Goal: Task Accomplishment & Management: Use online tool/utility

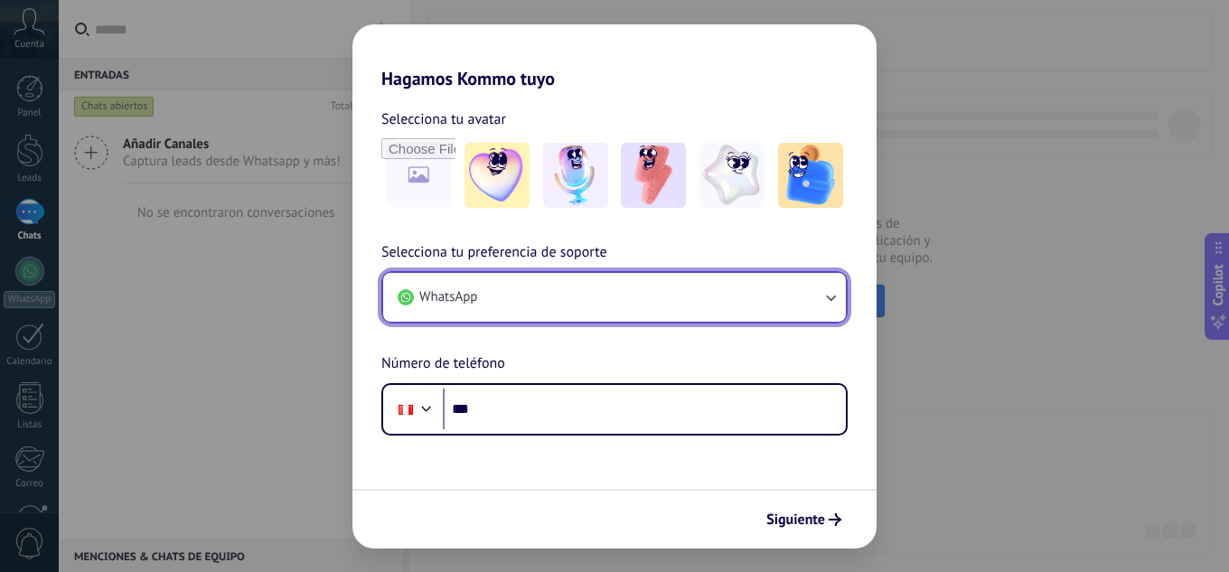
click at [812, 295] on button "WhatsApp" at bounding box center [614, 297] width 463 height 49
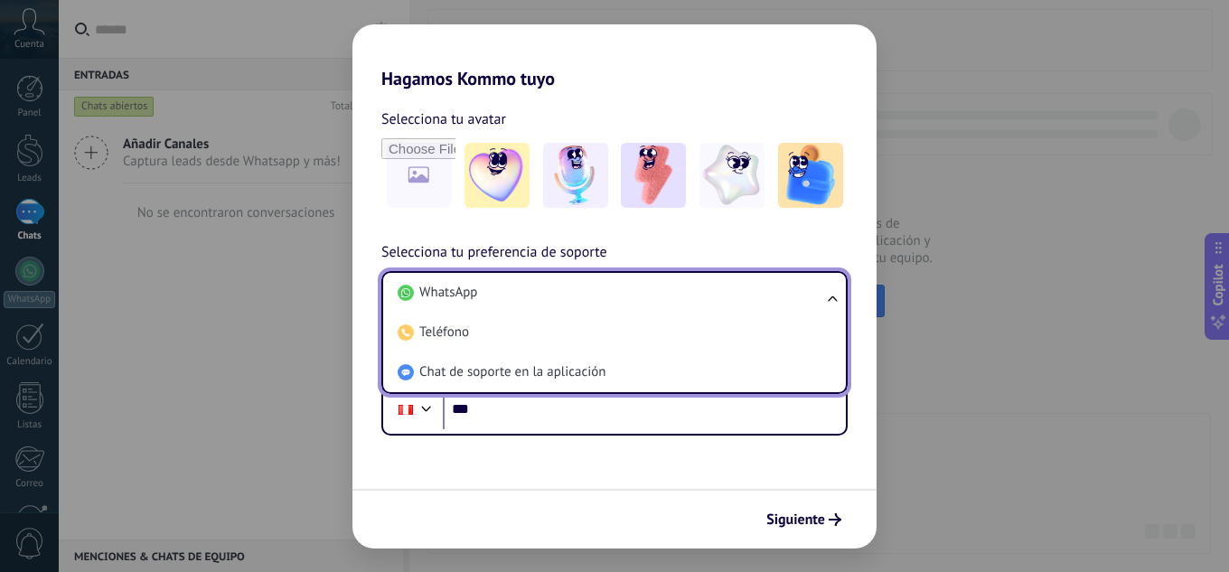
click at [812, 295] on li "WhatsApp" at bounding box center [610, 293] width 441 height 40
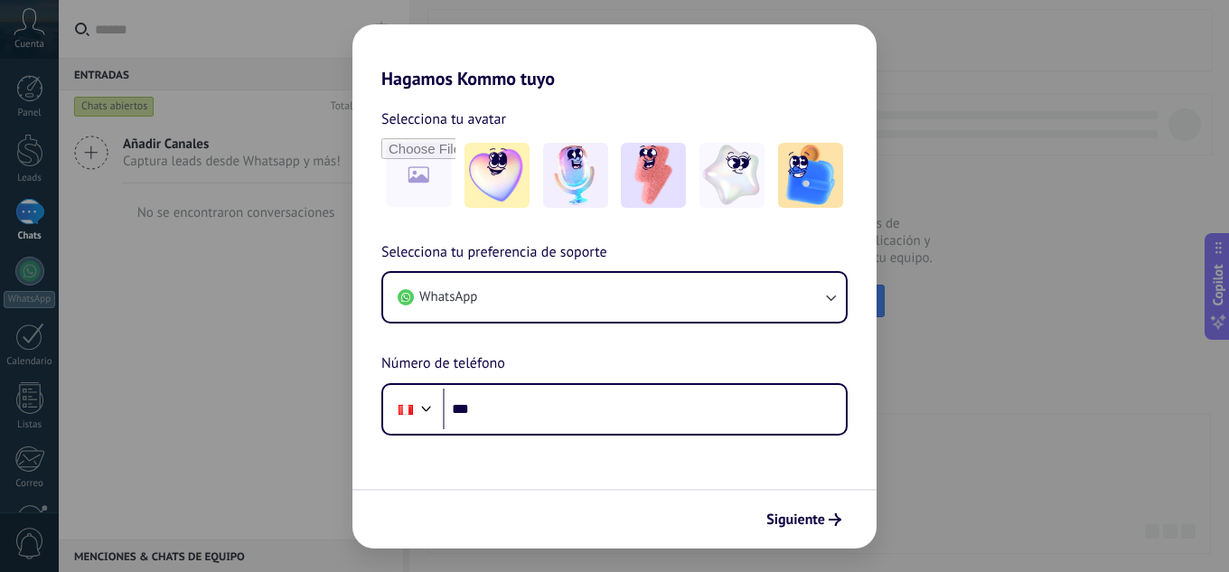
click at [1145, 82] on div "Hagamos Kommo tuyo Selecciona tu avatar Selecciona tu preferencia de soporte Wh…" at bounding box center [614, 286] width 1229 height 572
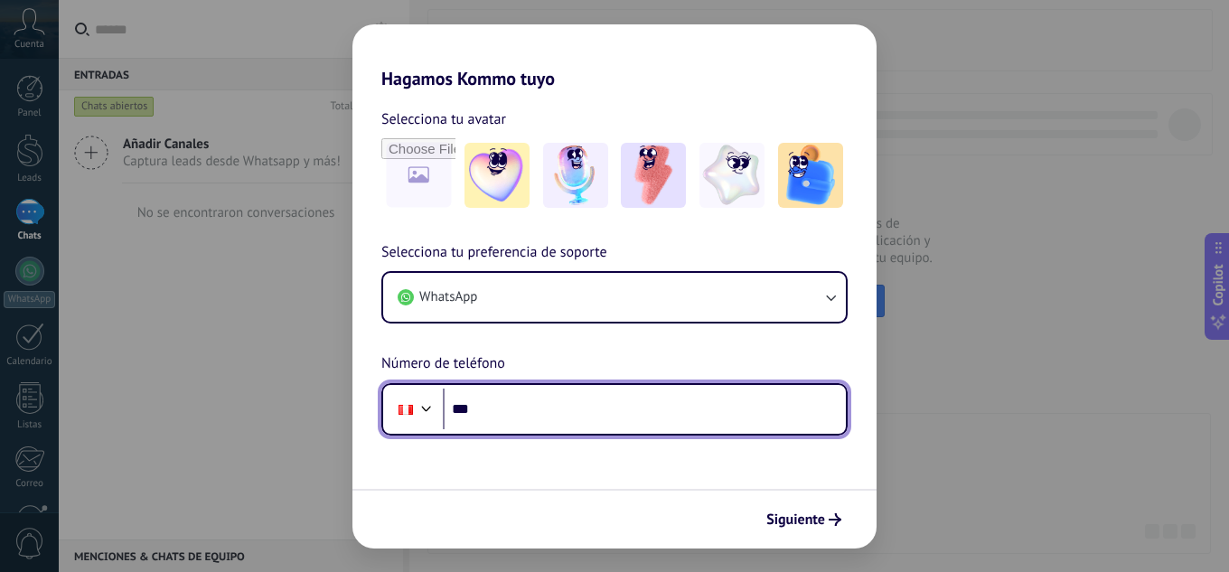
click at [541, 403] on input "***" at bounding box center [644, 409] width 403 height 42
type input "**********"
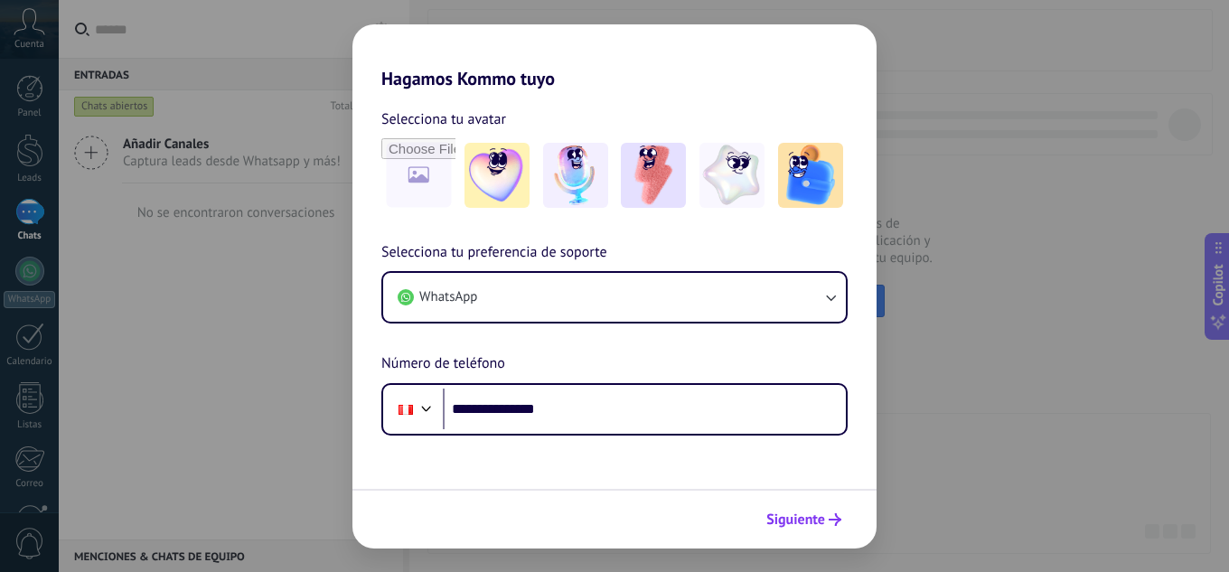
click at [817, 526] on span "Siguiente" at bounding box center [795, 519] width 59 height 13
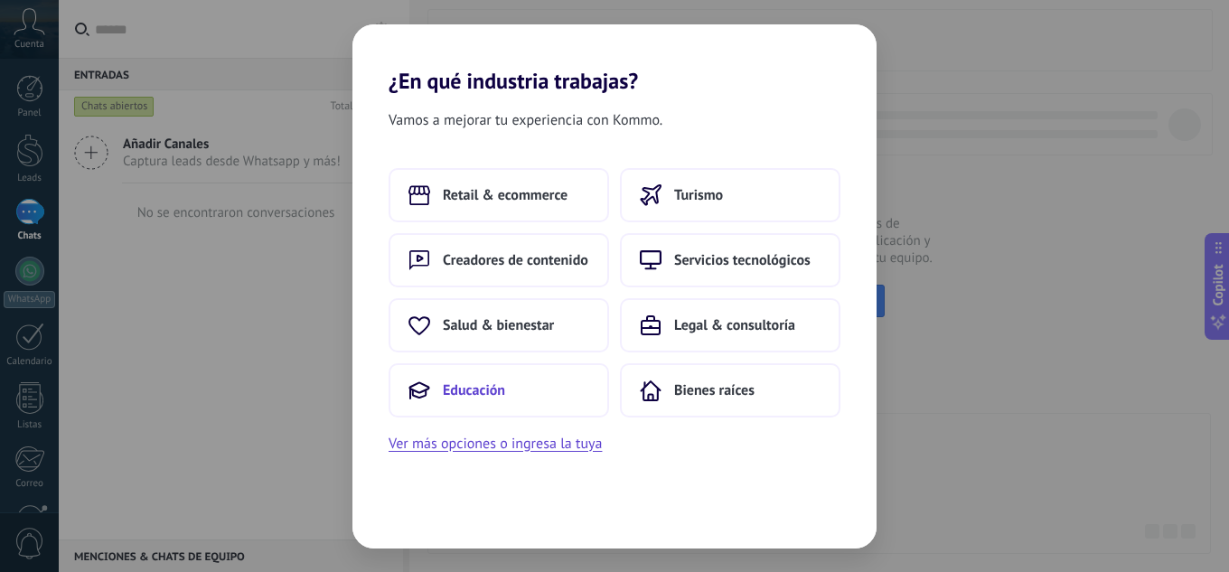
click at [461, 393] on span "Educación" at bounding box center [474, 390] width 62 height 18
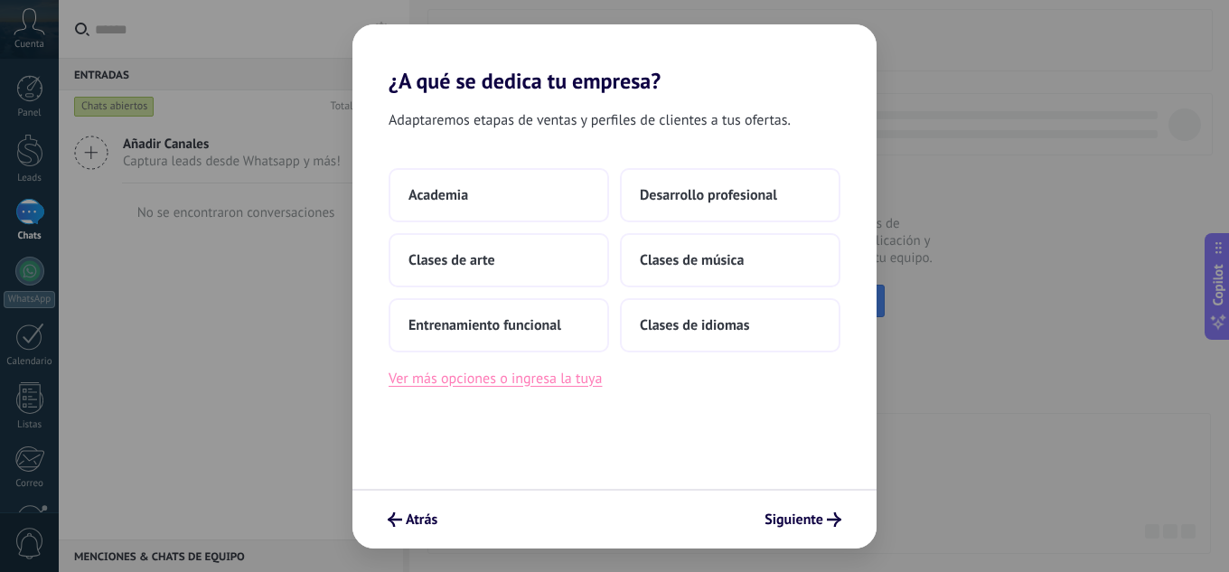
click at [557, 371] on button "Ver más opciones o ingresa la tuya" at bounding box center [494, 378] width 213 height 23
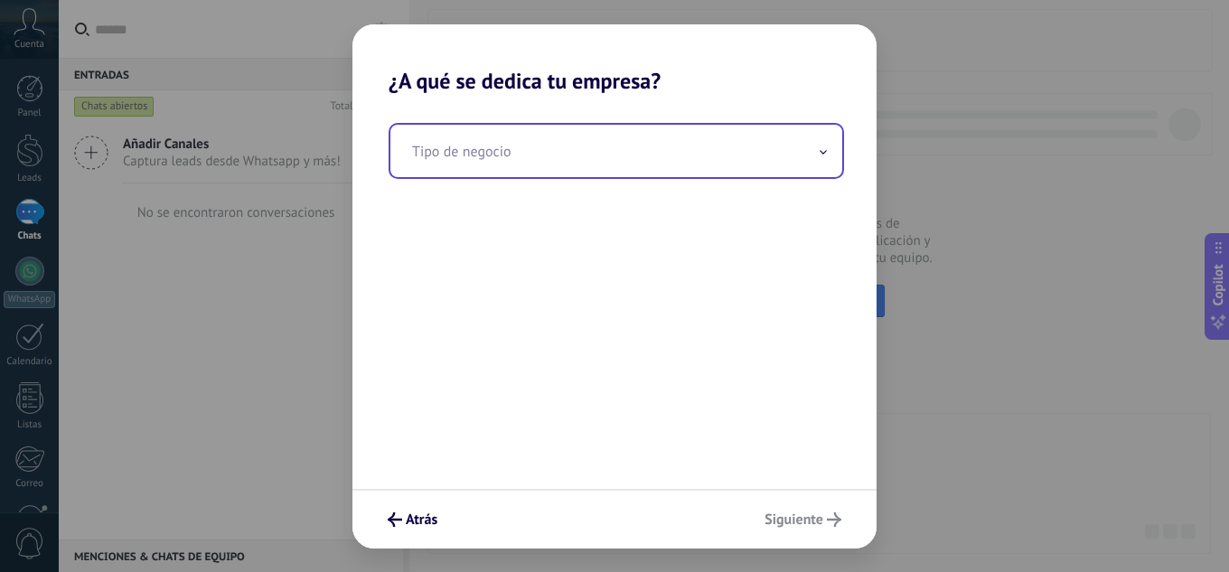
click at [836, 157] on input "text" at bounding box center [616, 151] width 452 height 52
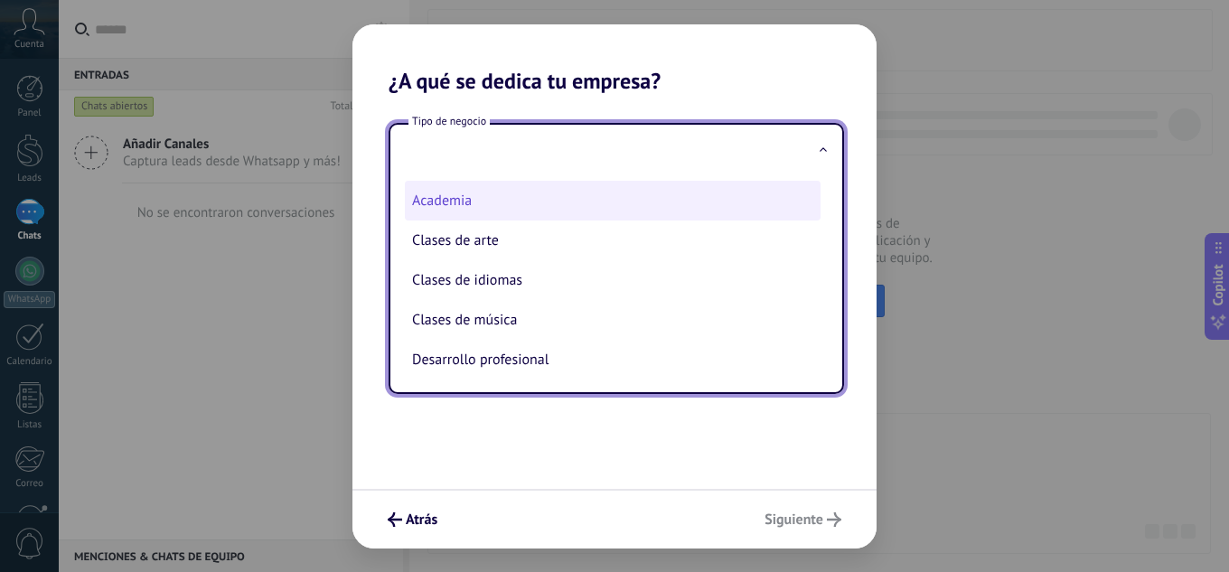
click at [478, 203] on li "Academia" at bounding box center [613, 201] width 416 height 40
type input "********"
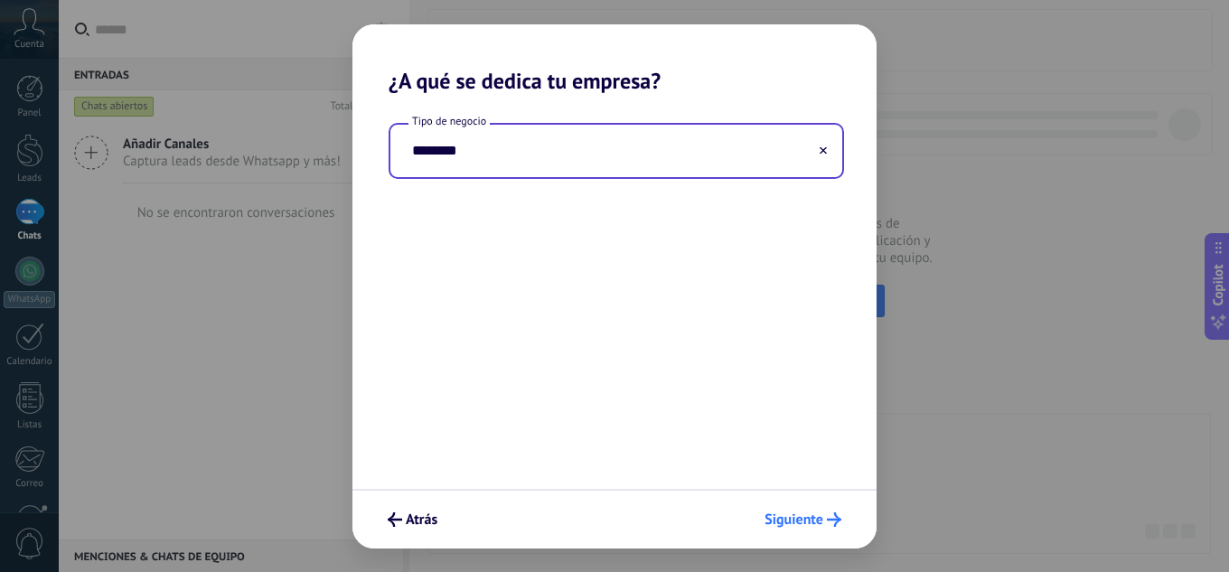
click at [802, 513] on span "Siguiente" at bounding box center [793, 519] width 59 height 13
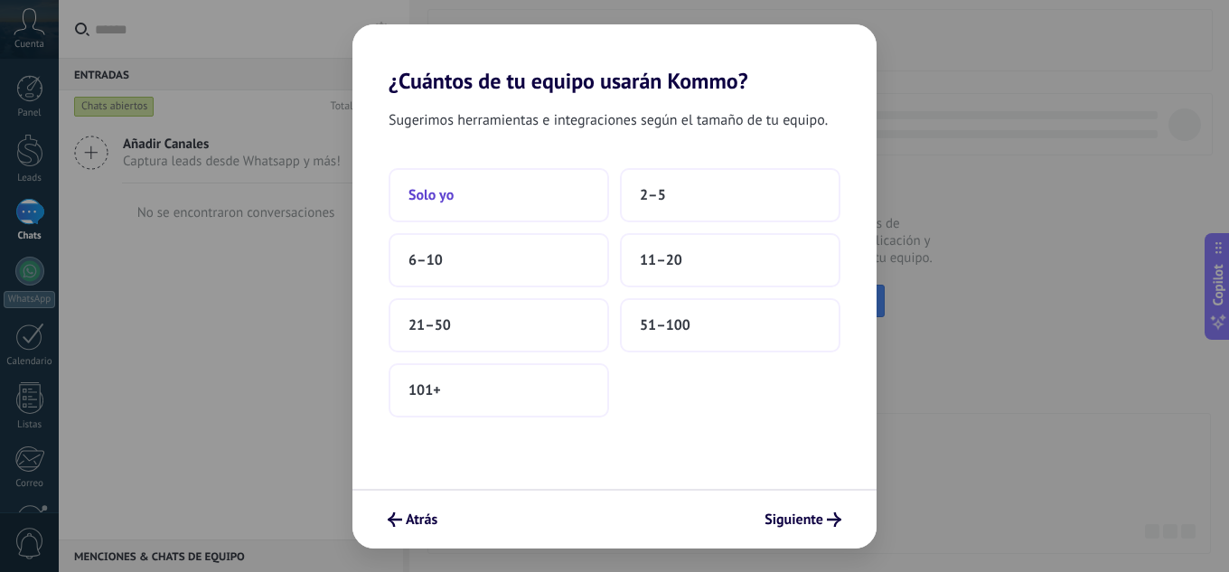
click at [424, 199] on span "Solo yo" at bounding box center [430, 195] width 45 height 18
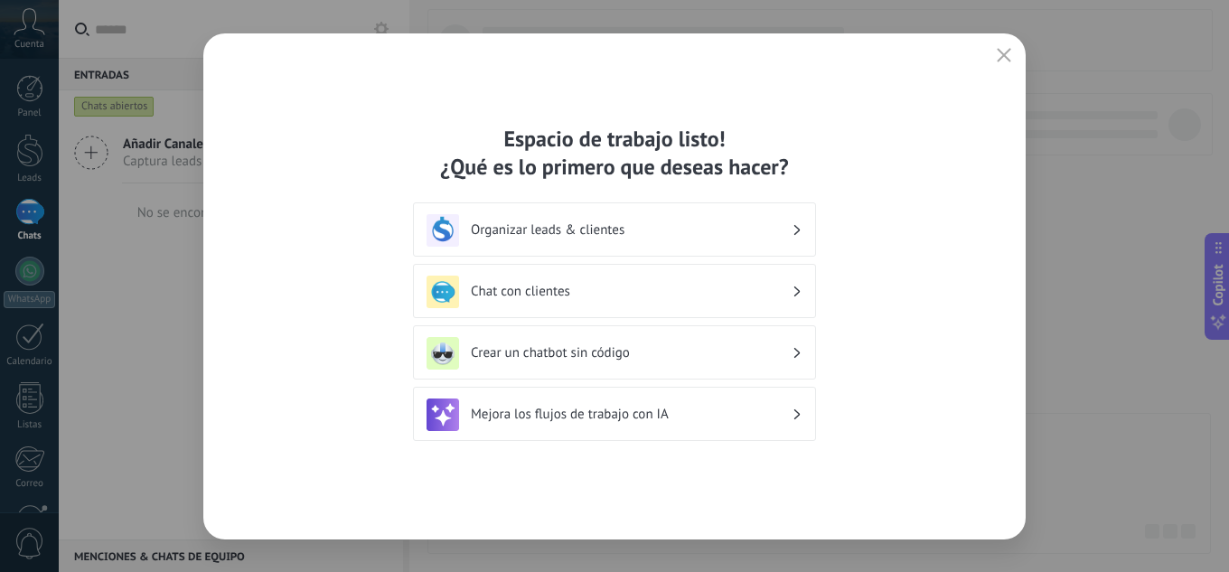
click at [608, 349] on h3 "Crear un chatbot sin código" at bounding box center [631, 352] width 321 height 17
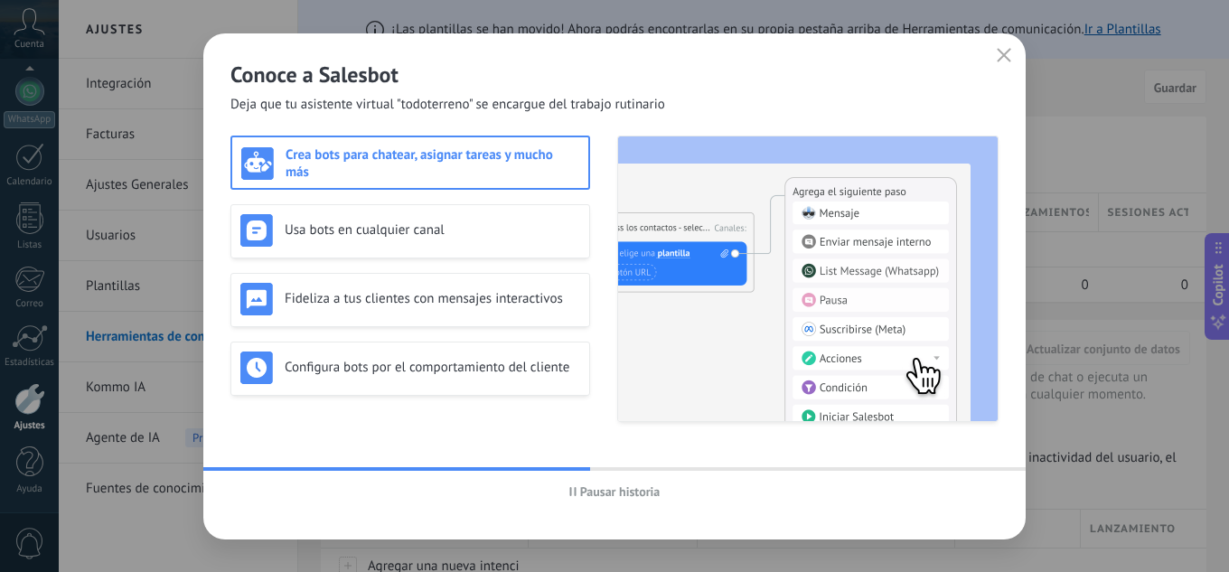
click at [623, 491] on span "Pausar historia" at bounding box center [620, 491] width 80 height 13
click at [444, 241] on div "Usa bots en cualquier canal" at bounding box center [410, 230] width 340 height 33
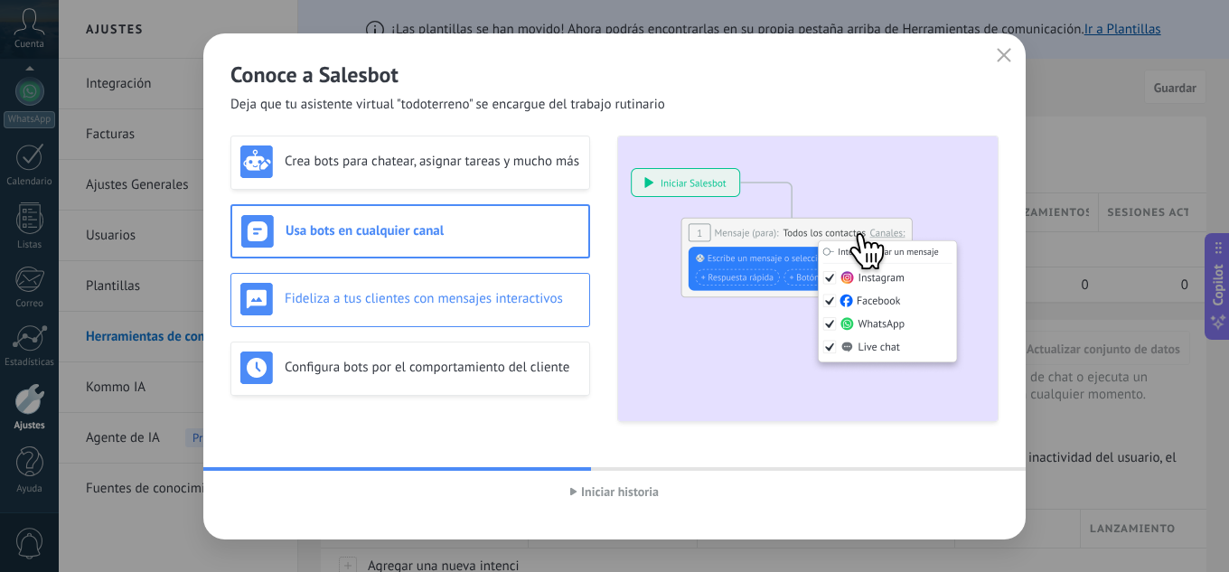
click at [453, 315] on div "Fideliza a tus clientes con mensajes interactivos" at bounding box center [410, 300] width 360 height 54
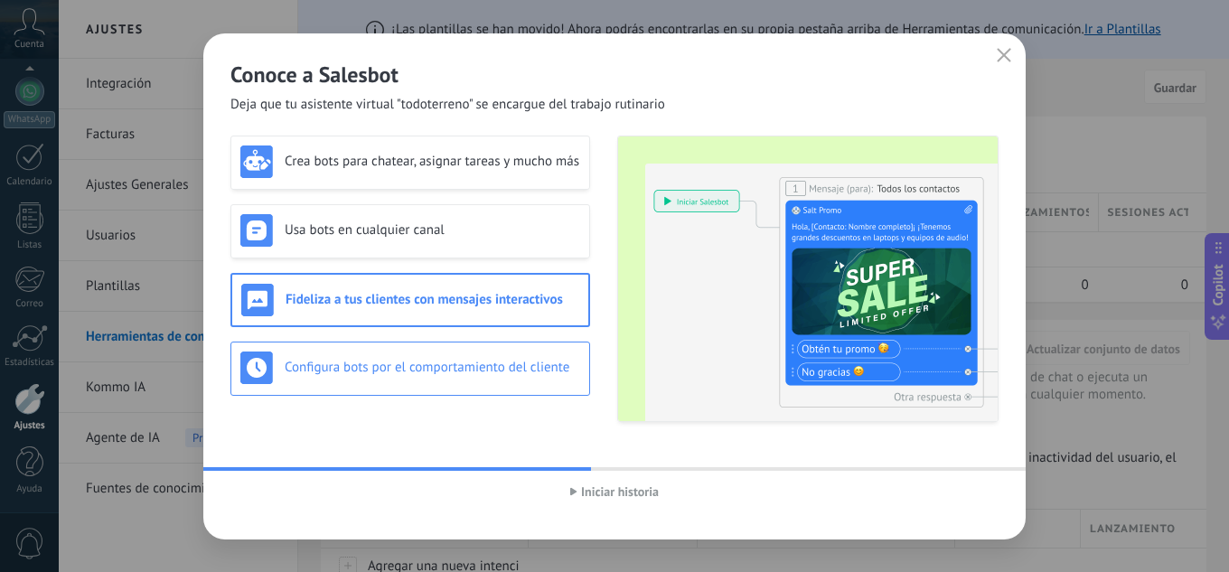
click at [430, 368] on h3 "Configura bots por el comportamiento del cliente" at bounding box center [432, 367] width 295 height 17
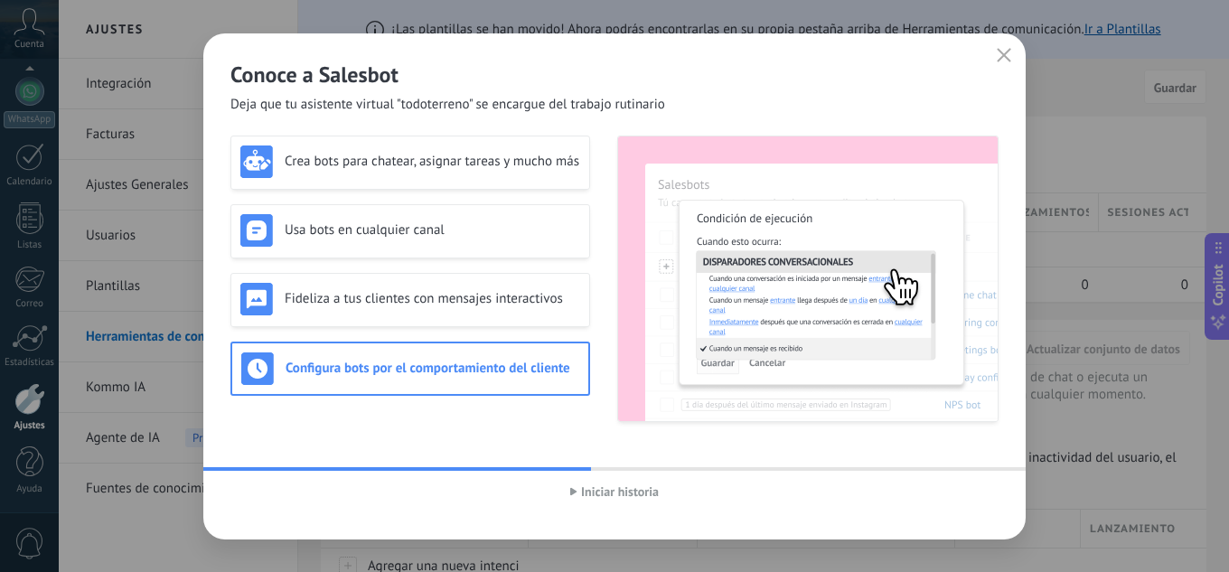
click at [613, 485] on span "Iniciar historia" at bounding box center [620, 491] width 78 height 13
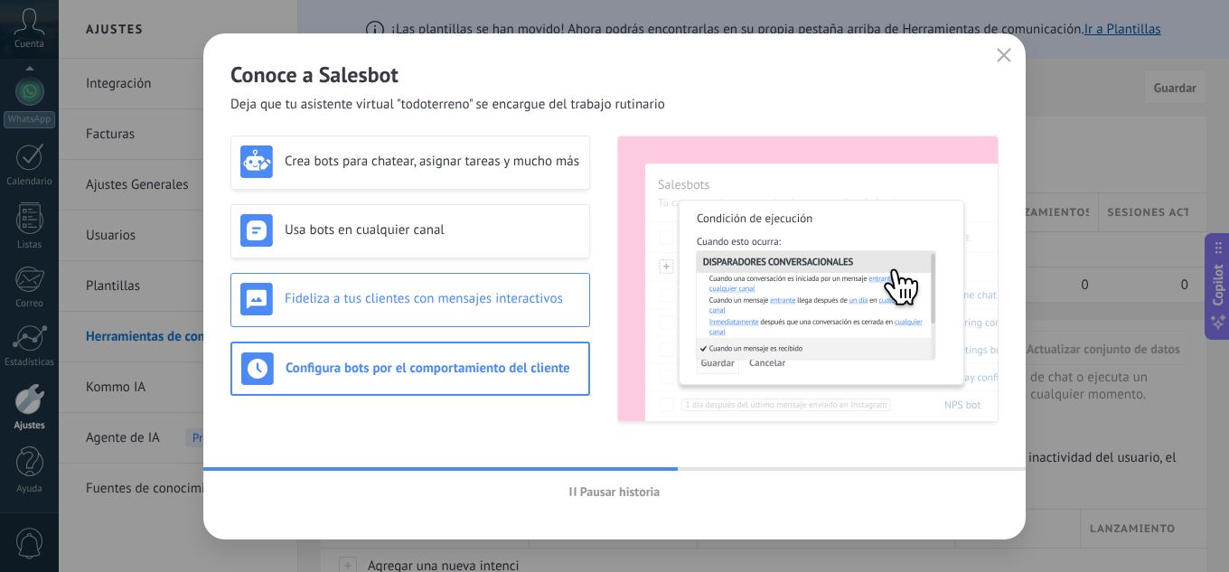
click at [537, 306] on h3 "Fideliza a tus clientes con mensajes interactivos" at bounding box center [432, 298] width 295 height 17
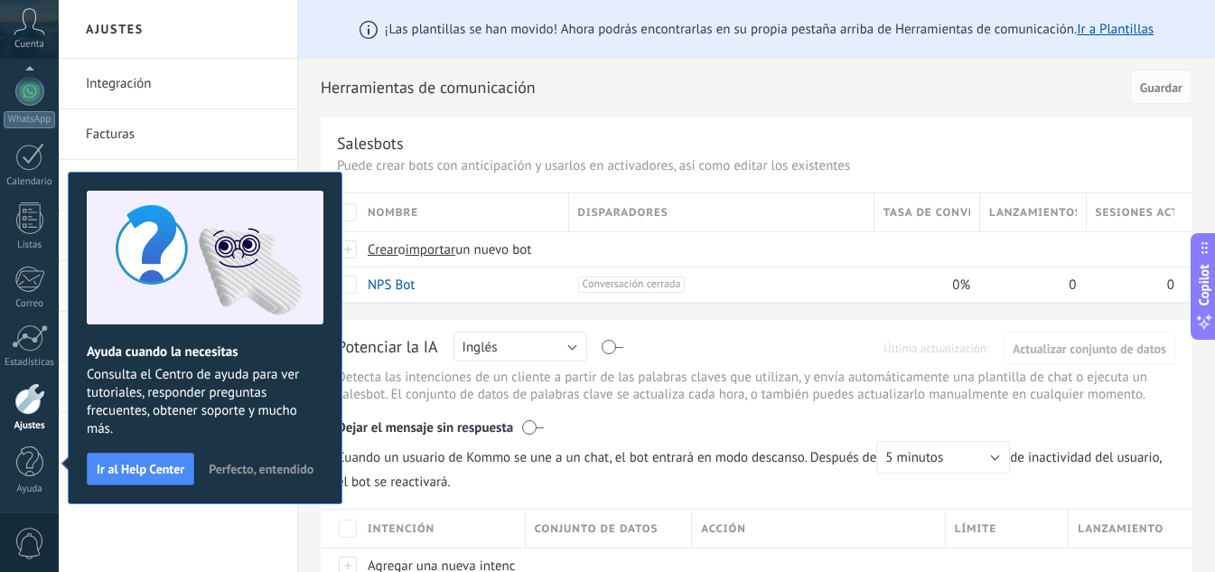
click at [243, 465] on span "Perfecto, entendido" at bounding box center [261, 469] width 105 height 13
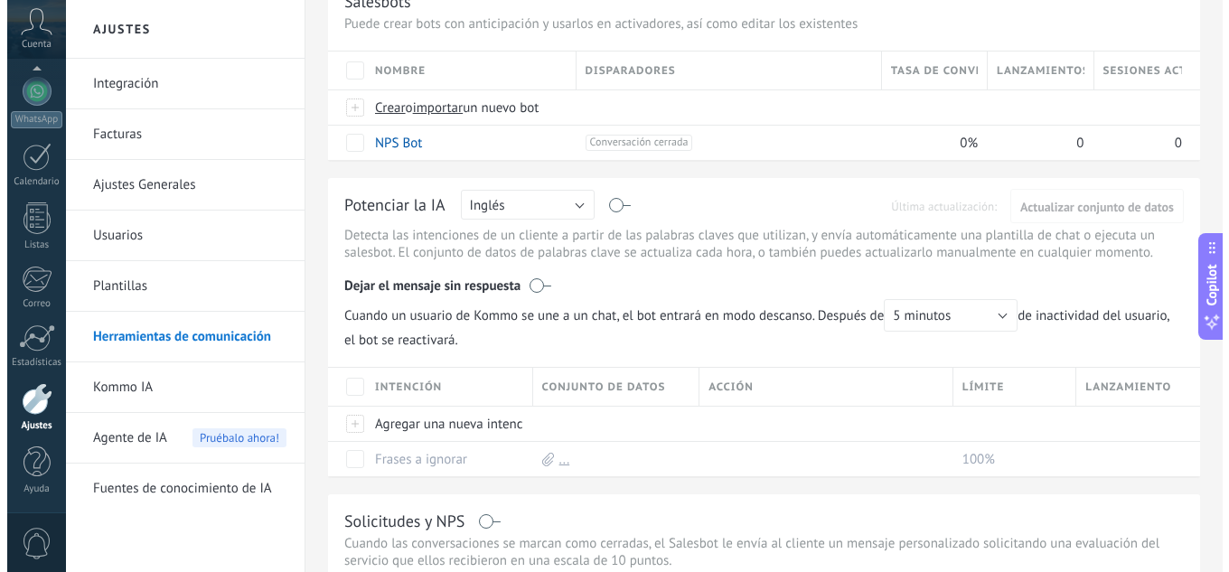
scroll to position [0, 0]
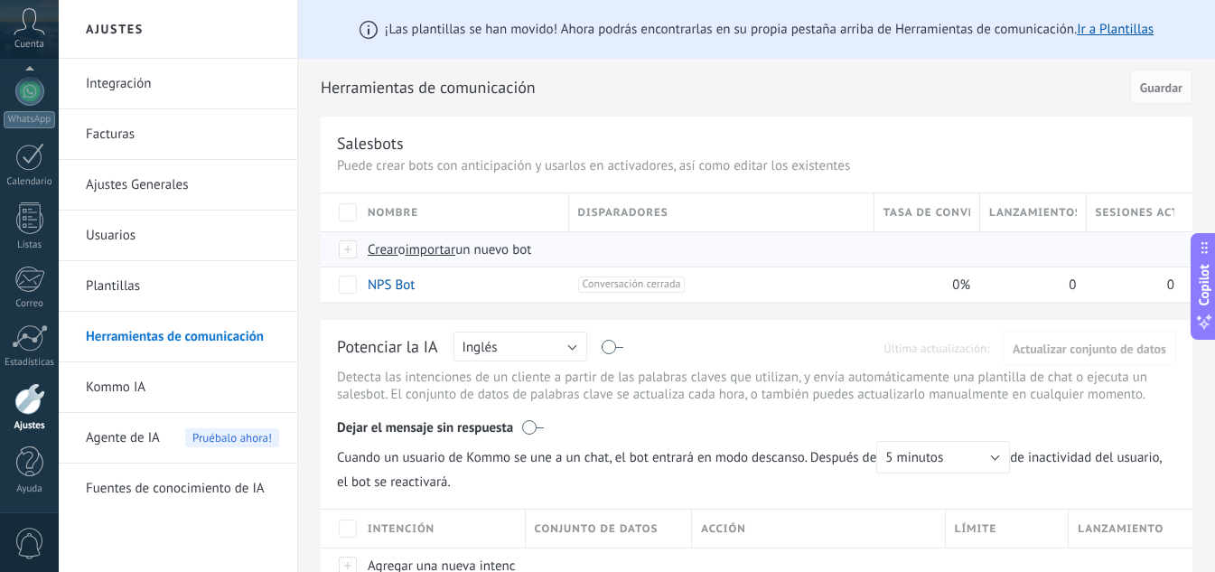
click at [388, 252] on span "Crear" at bounding box center [383, 249] width 31 height 17
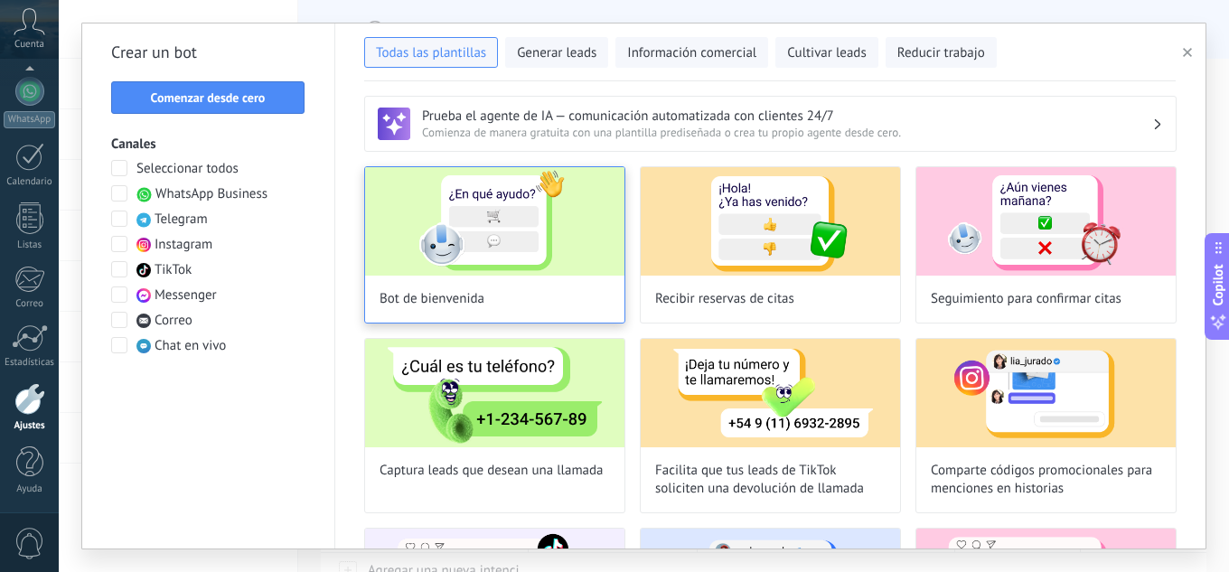
click at [537, 255] on img at bounding box center [494, 221] width 259 height 108
type input "**********"
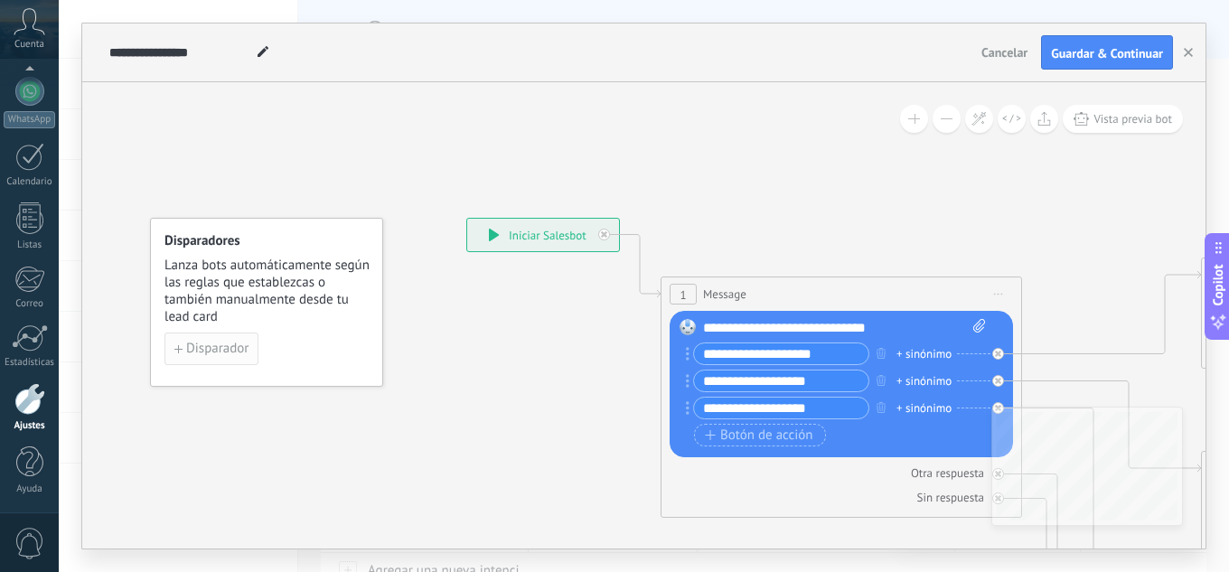
click at [241, 351] on span "Disparador" at bounding box center [217, 348] width 62 height 13
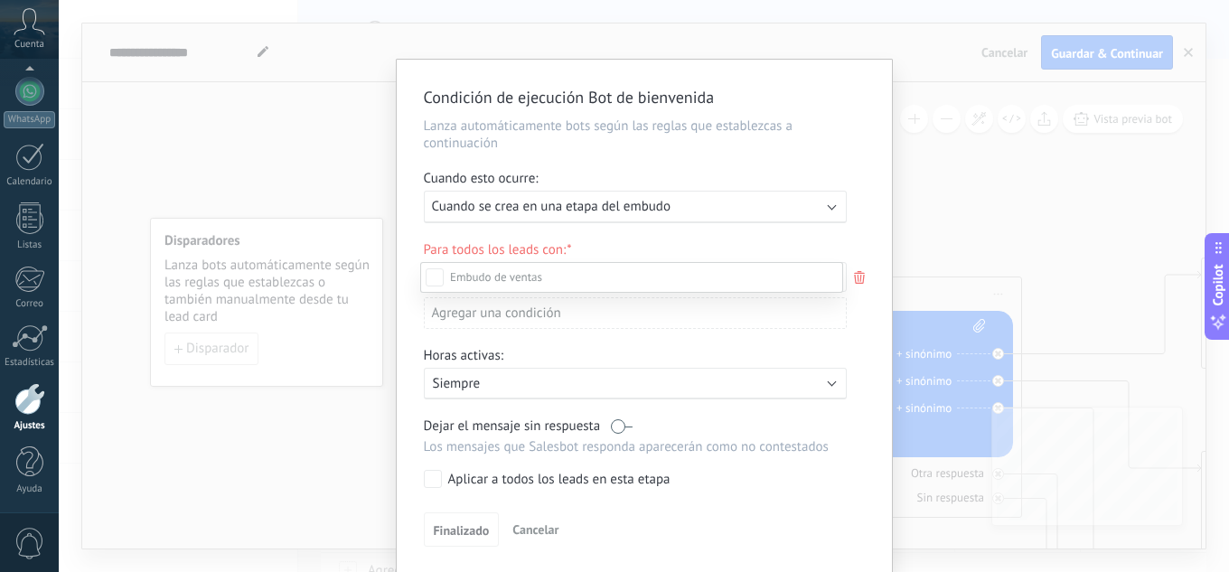
click at [972, 175] on div at bounding box center [644, 286] width 1170 height 572
click at [541, 525] on span "Cancelar" at bounding box center [535, 529] width 46 height 16
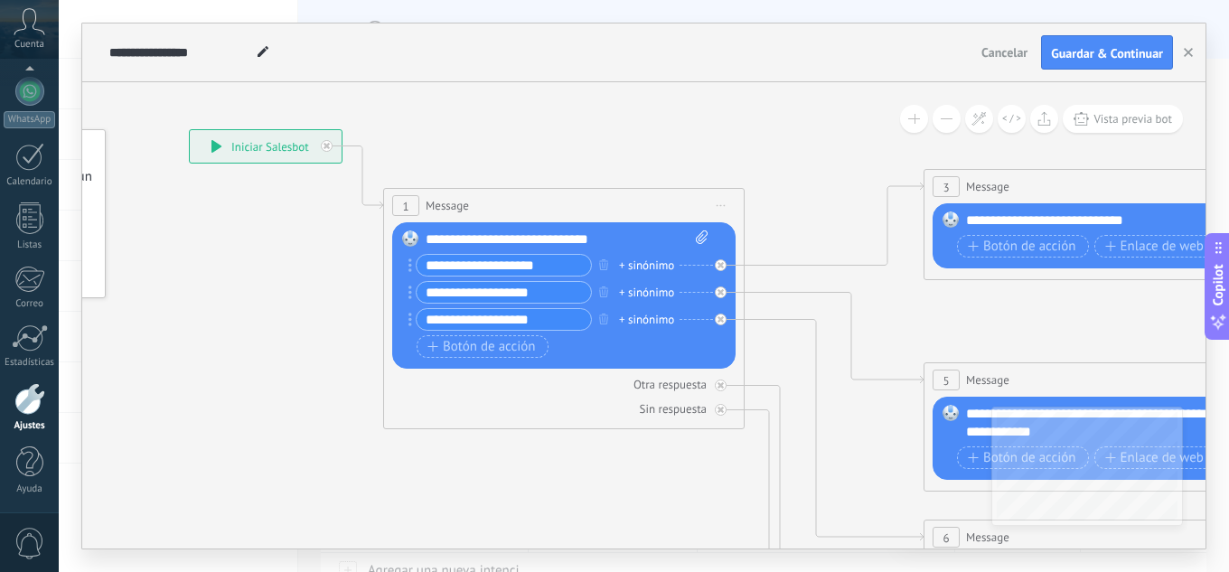
drag, startPoint x: 575, startPoint y: 313, endPoint x: 233, endPoint y: 224, distance: 352.8
click at [233, 224] on icon at bounding box center [1145, 580] width 2816 height 1805
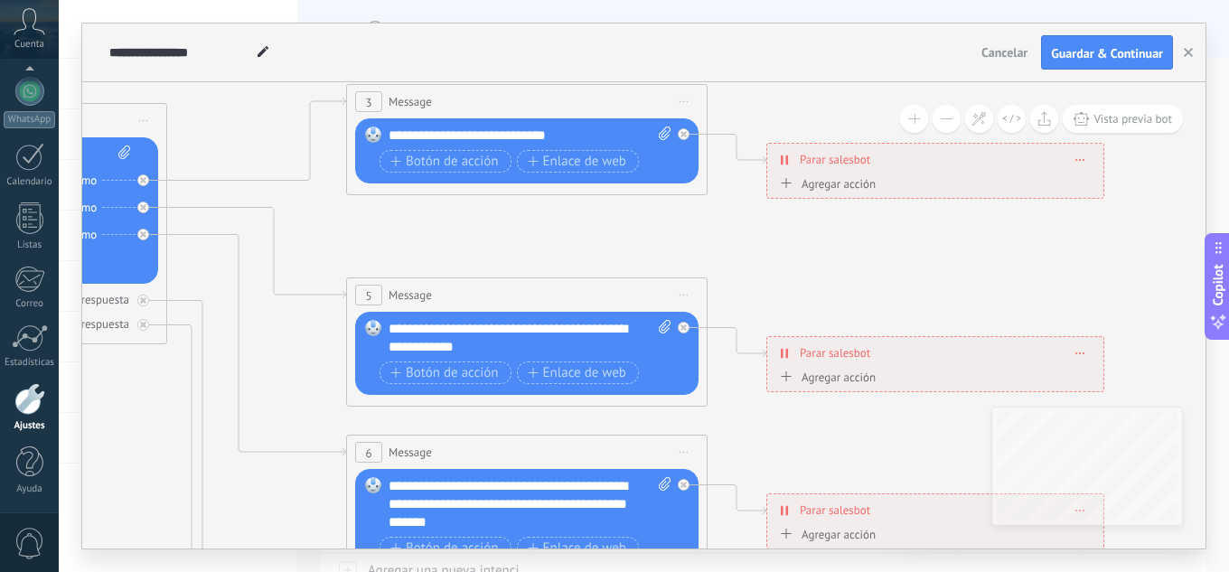
drag, startPoint x: 906, startPoint y: 315, endPoint x: 328, endPoint y: 189, distance: 591.8
click at [328, 189] on icon at bounding box center [568, 495] width 2816 height 1805
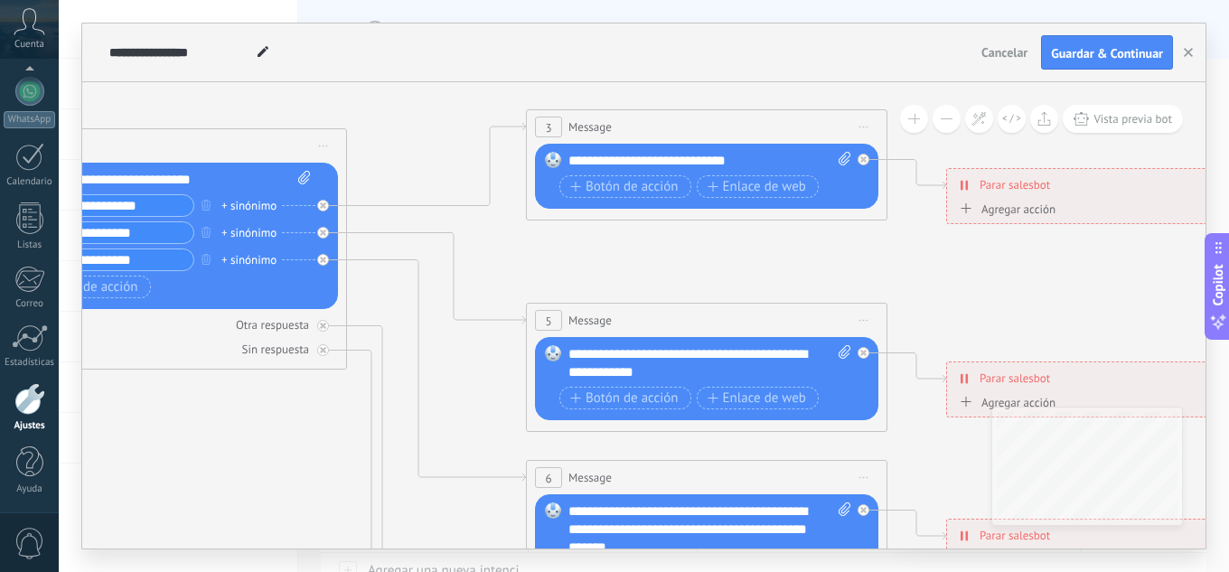
drag, startPoint x: 799, startPoint y: 243, endPoint x: 1200, endPoint y: 327, distance: 408.9
click at [1200, 327] on icon at bounding box center [748, 520] width 2816 height 1805
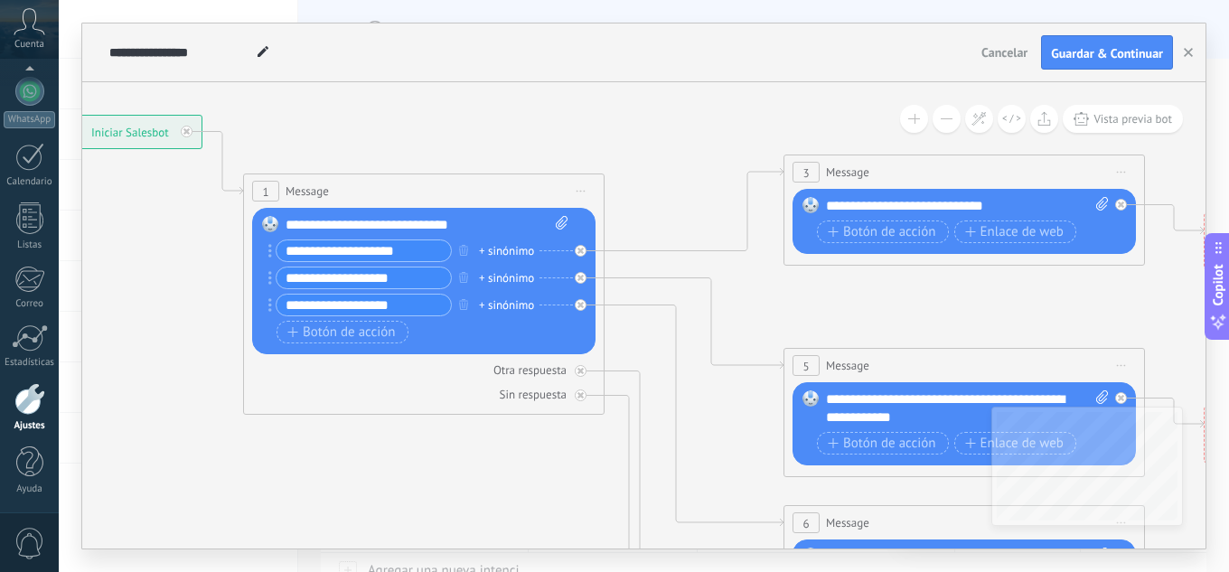
drag, startPoint x: 497, startPoint y: 289, endPoint x: 741, endPoint y: 322, distance: 246.1
click at [741, 322] on icon at bounding box center [1005, 565] width 2816 height 1805
click at [134, 117] on div "**********" at bounding box center [126, 132] width 152 height 33
click at [139, 133] on div "**********" at bounding box center [126, 132] width 152 height 33
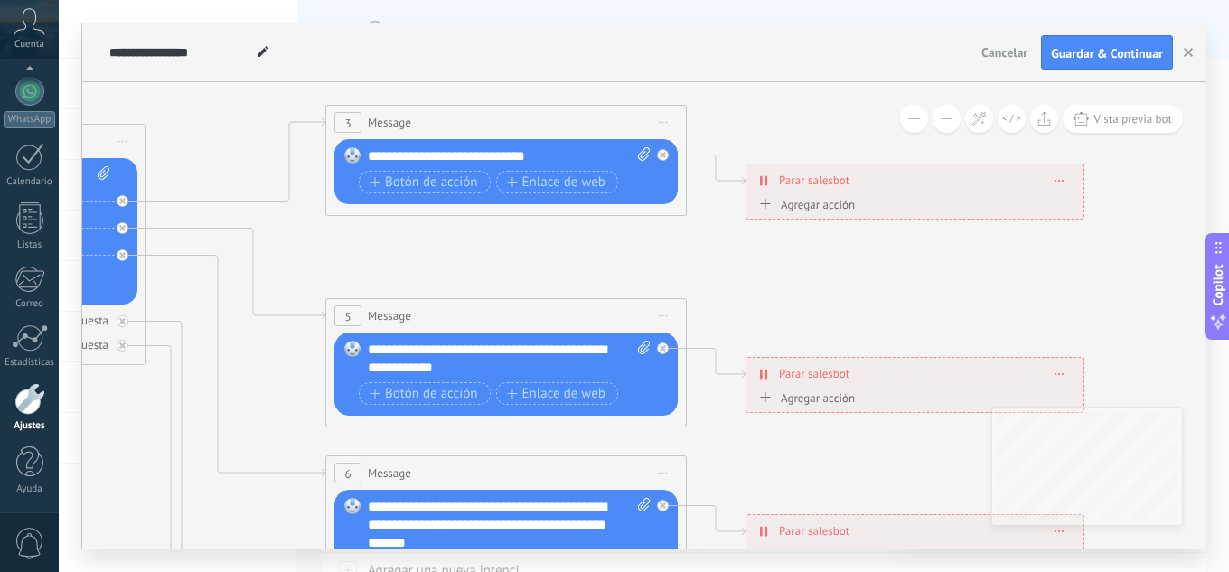
drag, startPoint x: 658, startPoint y: 148, endPoint x: 197, endPoint y: 97, distance: 463.6
click at [197, 97] on icon at bounding box center [547, 515] width 2816 height 1805
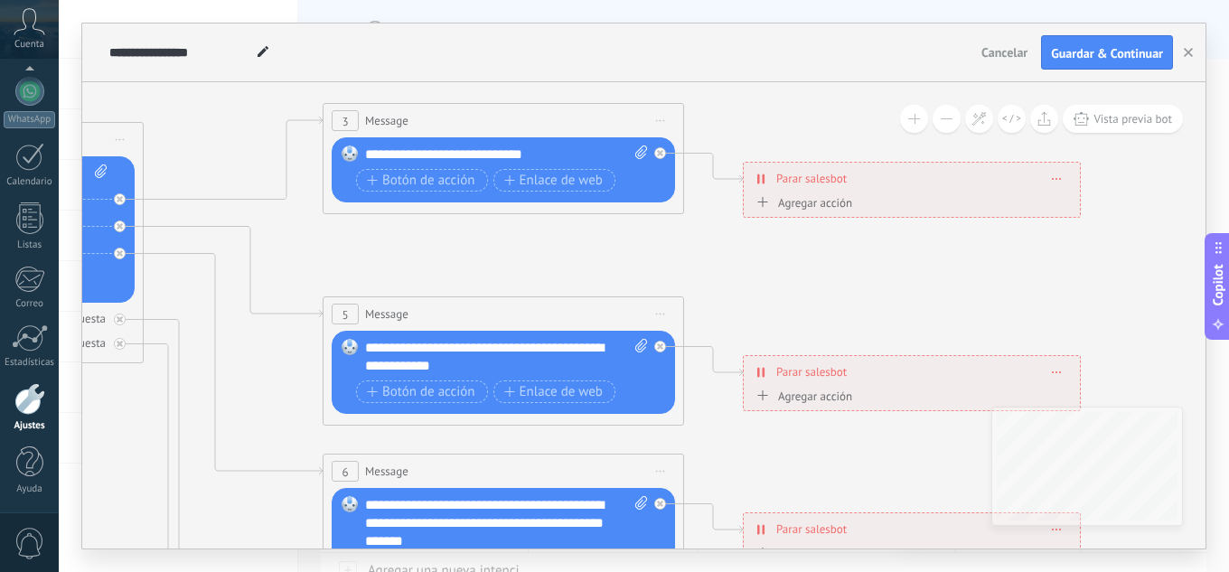
click at [1227, 288] on div "Copilot" at bounding box center [1218, 285] width 19 height 91
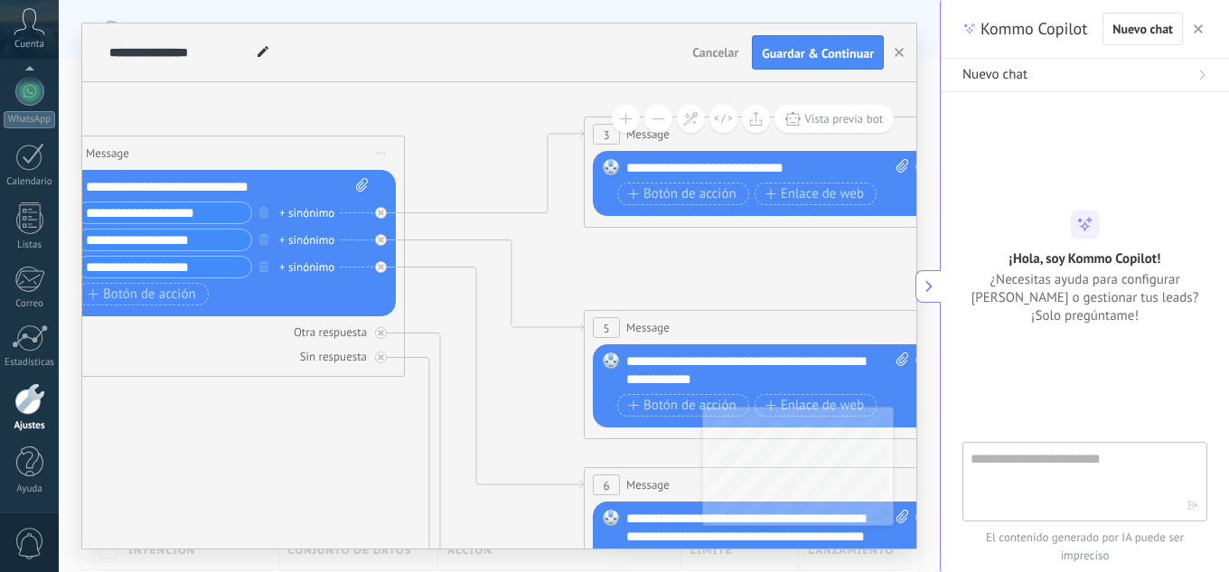
drag, startPoint x: 299, startPoint y: 261, endPoint x: 560, endPoint y: 275, distance: 261.4
click at [560, 275] on icon at bounding box center [805, 527] width 2816 height 1805
click at [1037, 479] on textarea at bounding box center [1071, 480] width 203 height 65
type textarea "****"
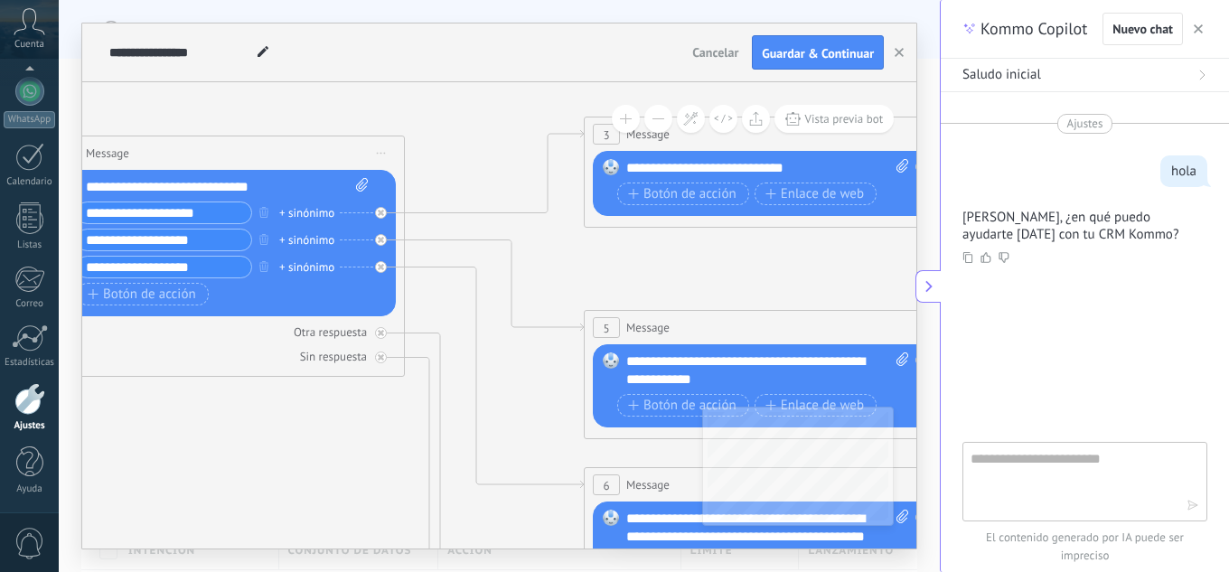
click at [932, 285] on icon at bounding box center [928, 286] width 14 height 14
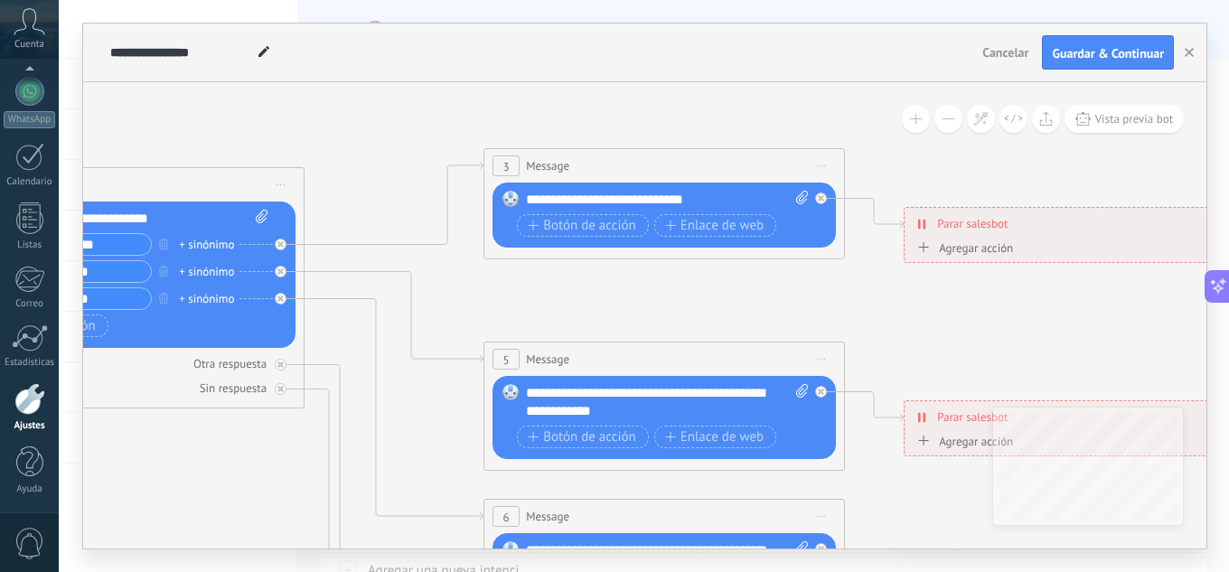
drag, startPoint x: 1022, startPoint y: 285, endPoint x: 1014, endPoint y: 316, distance: 32.4
click at [1014, 316] on icon at bounding box center [705, 559] width 2816 height 1805
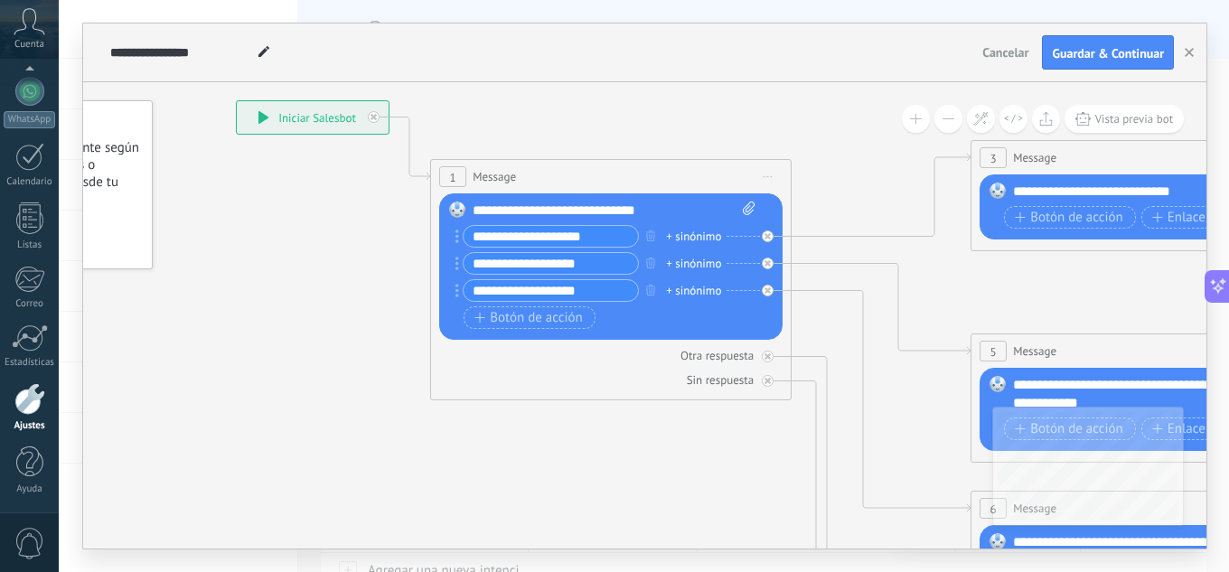
drag, startPoint x: 612, startPoint y: 277, endPoint x: 1016, endPoint y: 269, distance: 403.9
click at [1016, 269] on icon at bounding box center [1192, 551] width 2816 height 1805
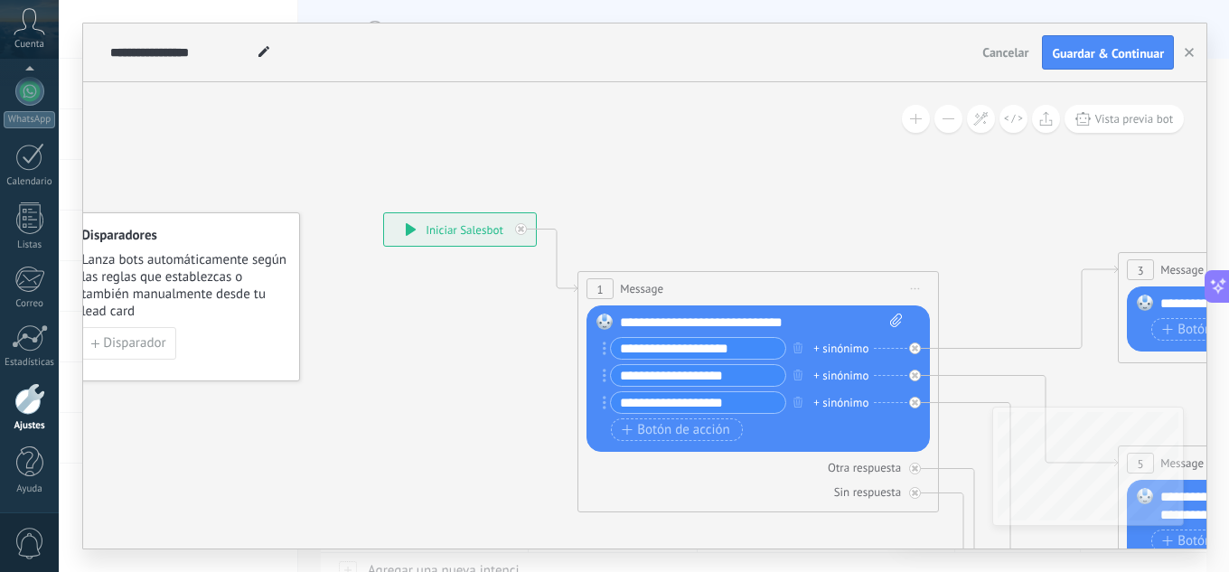
drag, startPoint x: 847, startPoint y: 143, endPoint x: 946, endPoint y: 185, distance: 107.2
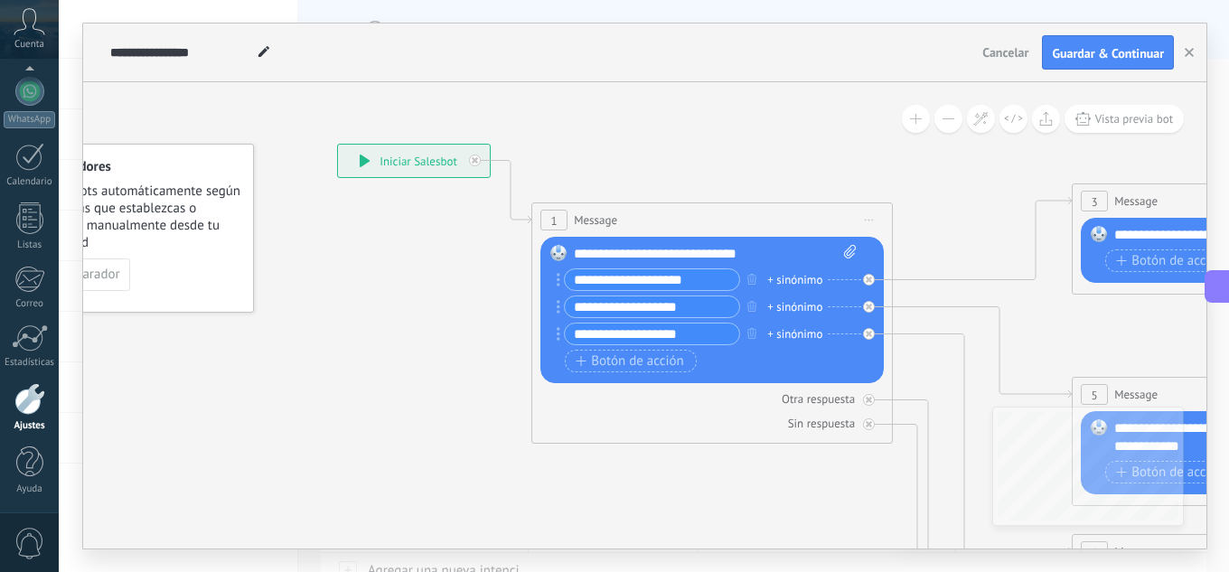
click at [365, 164] on icon at bounding box center [365, 160] width 10 height 13
click at [405, 163] on div "**********" at bounding box center [414, 161] width 152 height 33
click at [385, 164] on div "**********" at bounding box center [414, 161] width 152 height 33
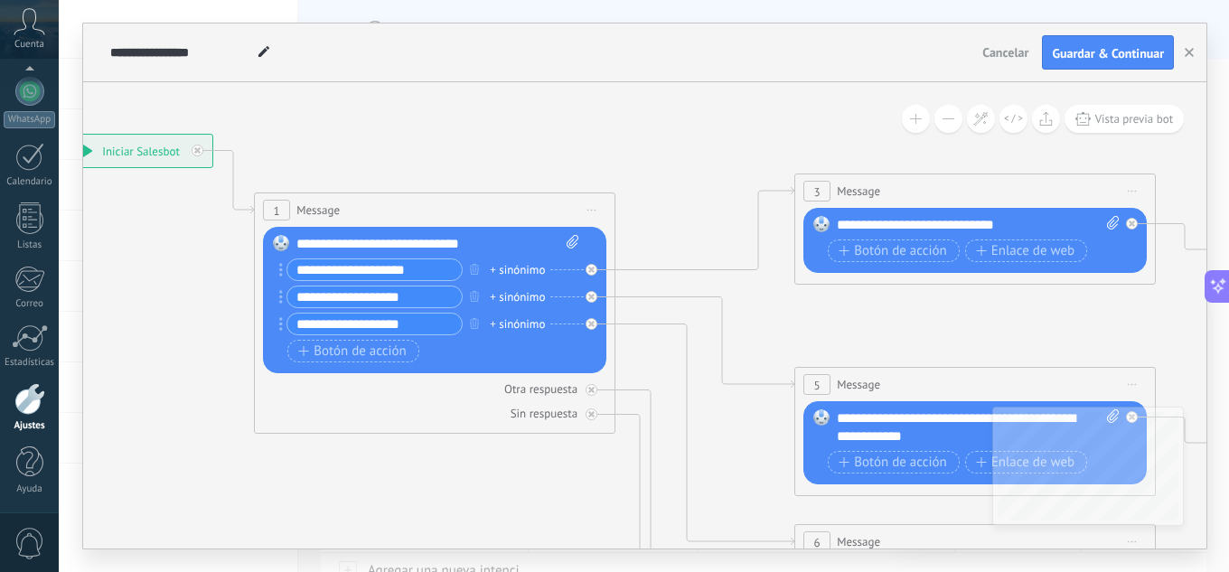
drag, startPoint x: 854, startPoint y: 158, endPoint x: 677, endPoint y: 153, distance: 177.1
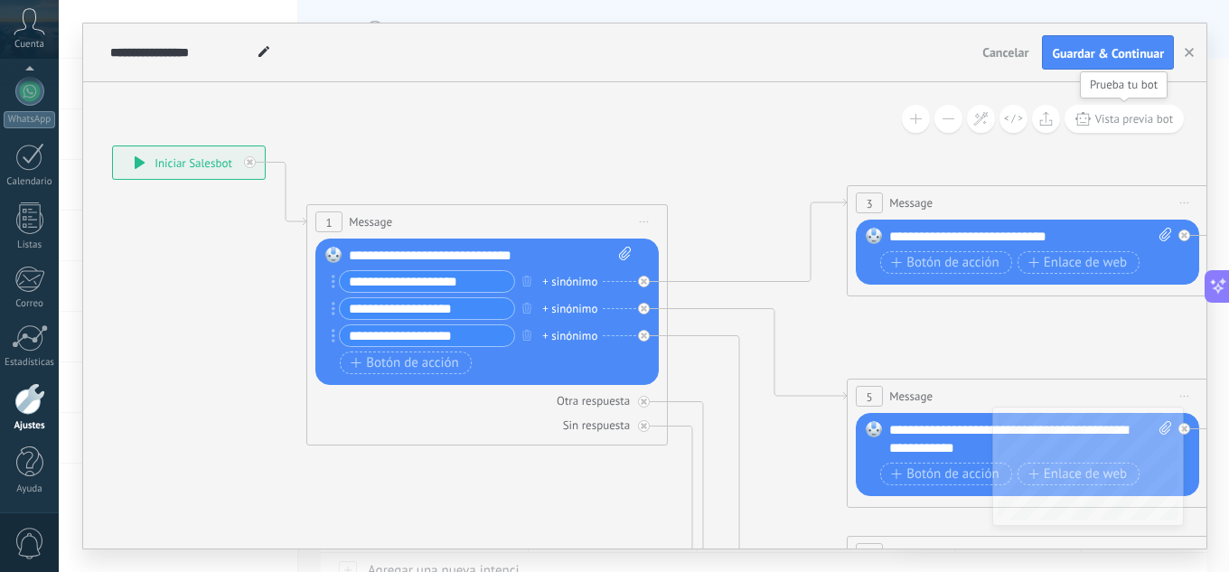
click at [1117, 123] on span "Vista previa bot" at bounding box center [1134, 118] width 79 height 15
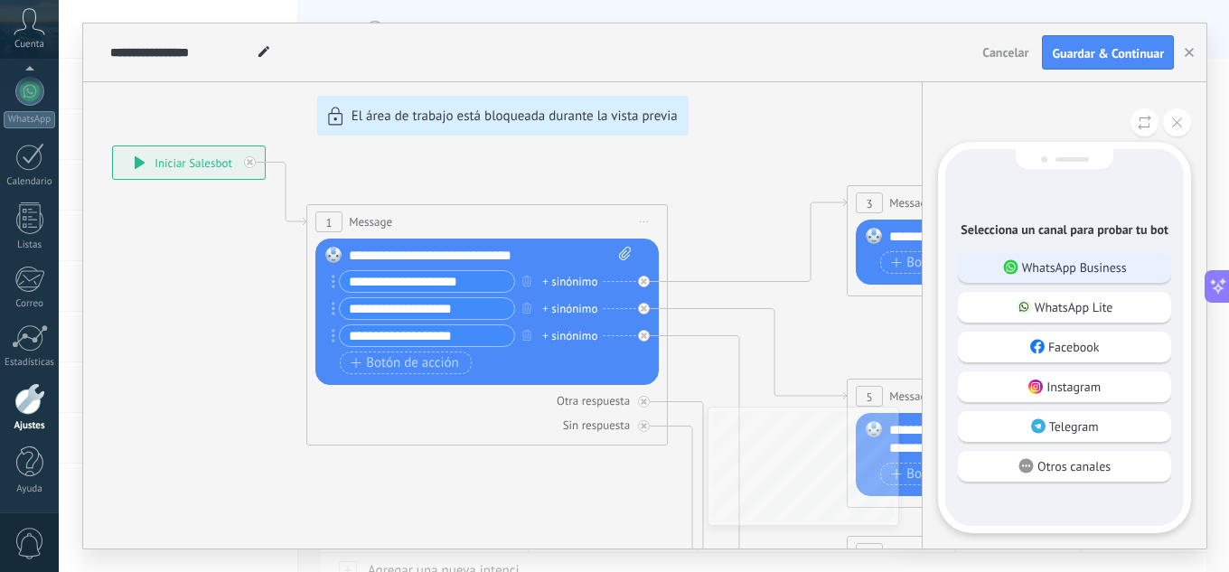
click at [1085, 271] on p "WhatsApp Business" at bounding box center [1074, 267] width 105 height 16
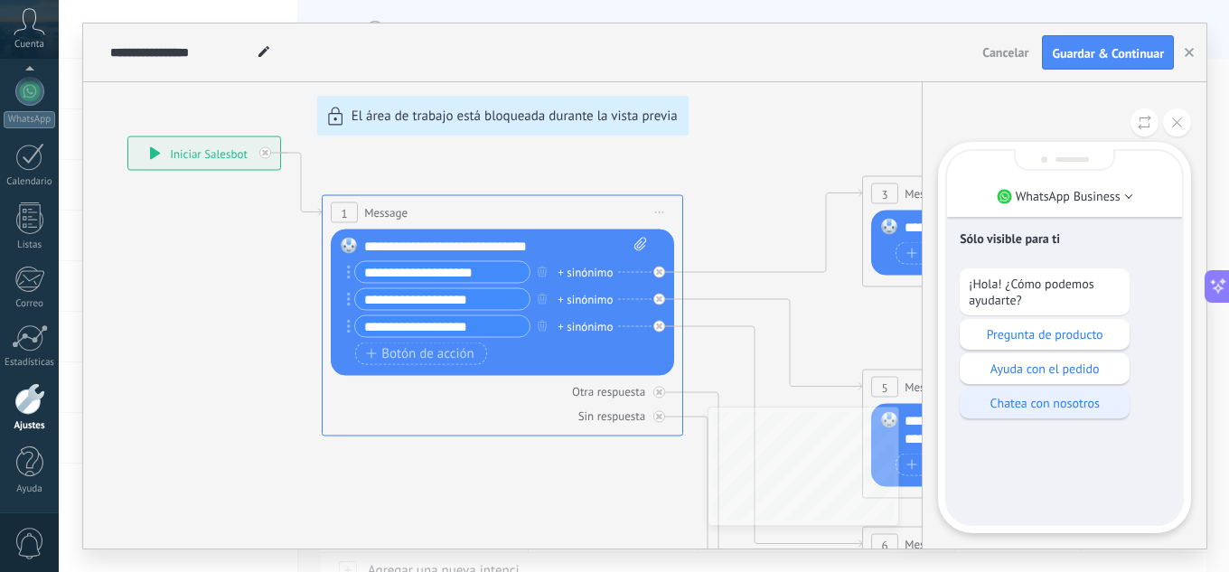
click at [1068, 399] on p "Chatea con nosotros" at bounding box center [1044, 403] width 152 height 16
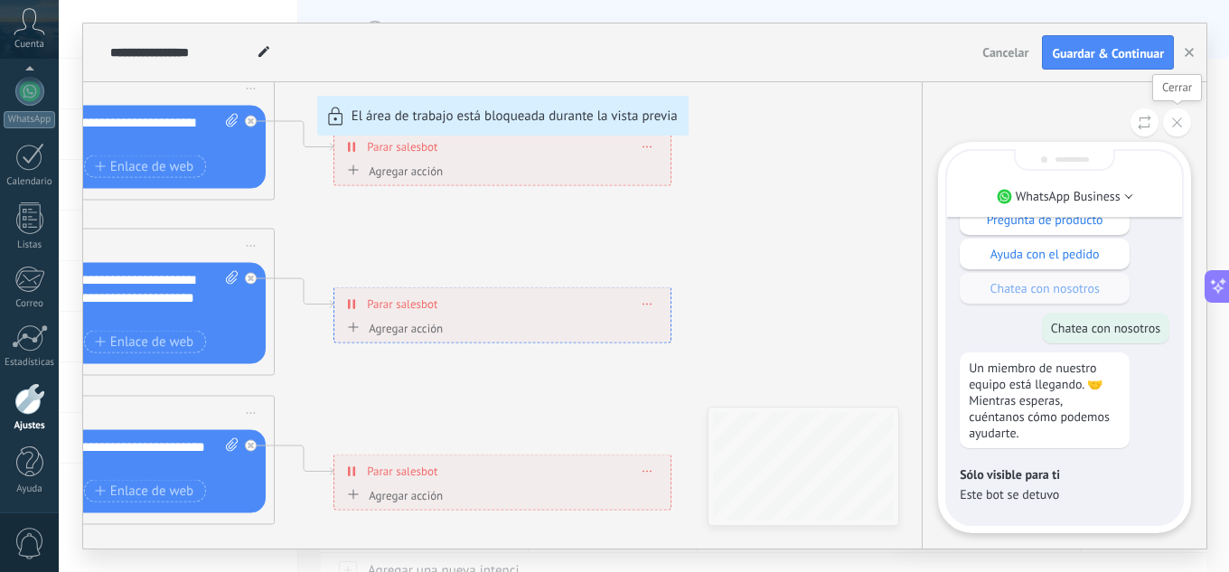
click at [1175, 119] on icon at bounding box center [1177, 122] width 10 height 10
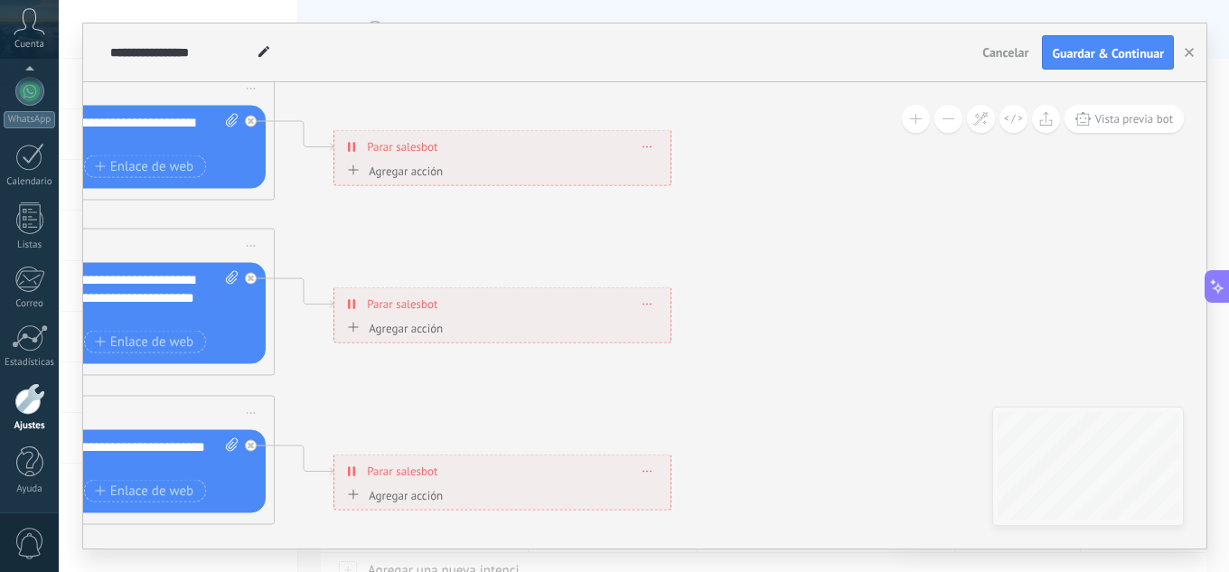
drag, startPoint x: 755, startPoint y: 229, endPoint x: 1025, endPoint y: 296, distance: 278.5
click at [1025, 296] on div "**********" at bounding box center [644, 285] width 1123 height 525
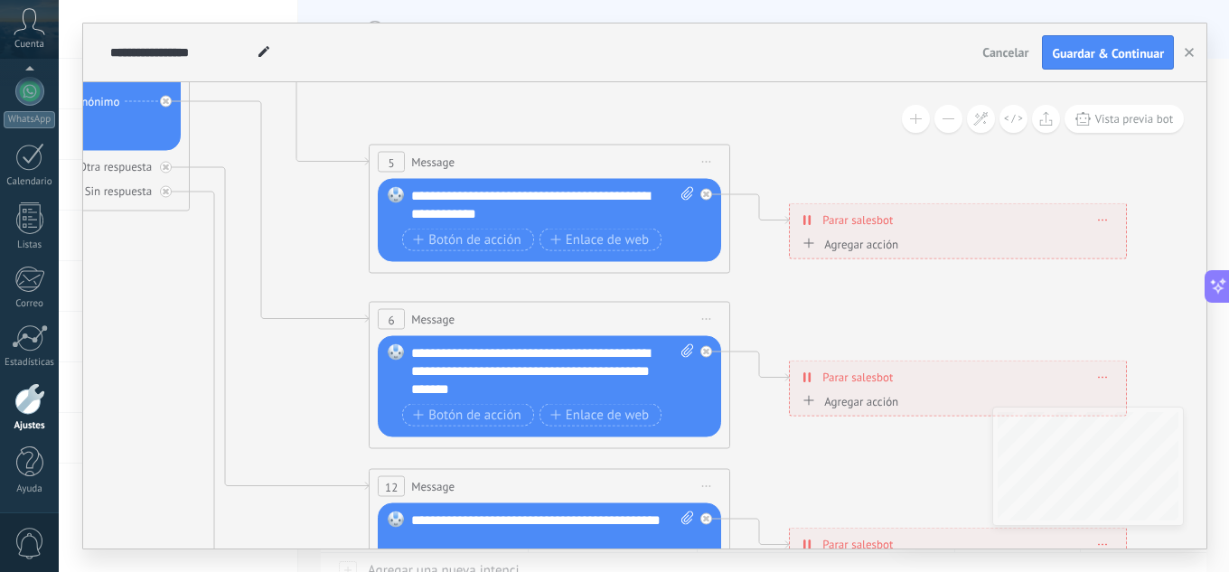
drag, startPoint x: 564, startPoint y: 257, endPoint x: 969, endPoint y: 304, distance: 408.4
click at [1034, 308] on icon at bounding box center [590, 362] width 2816 height 1805
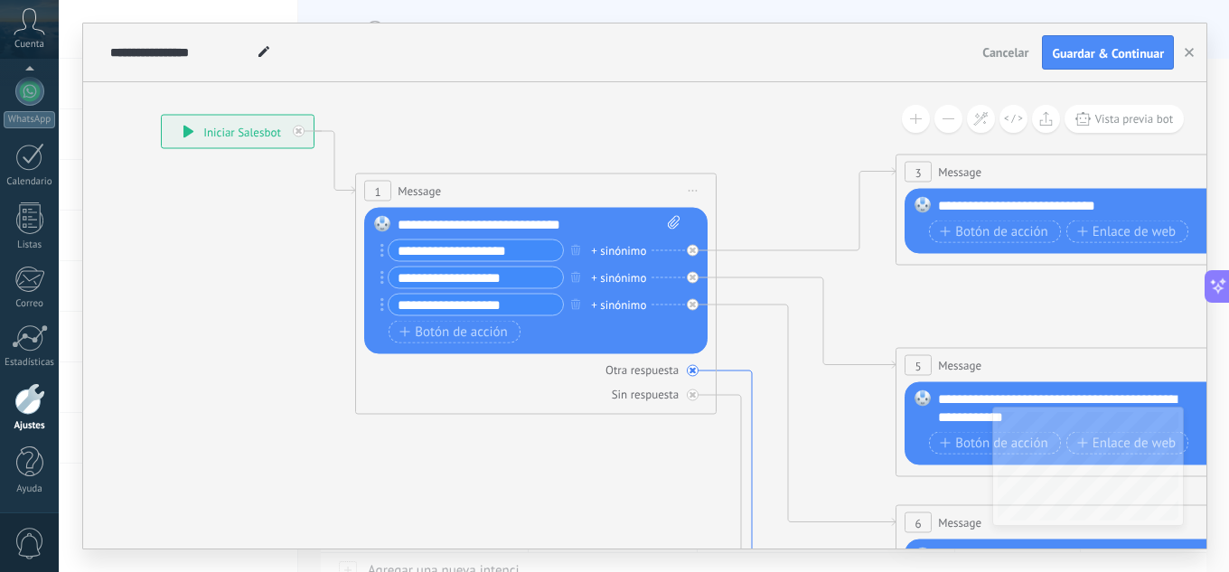
drag, startPoint x: 271, startPoint y: 286, endPoint x: 713, endPoint y: 494, distance: 488.2
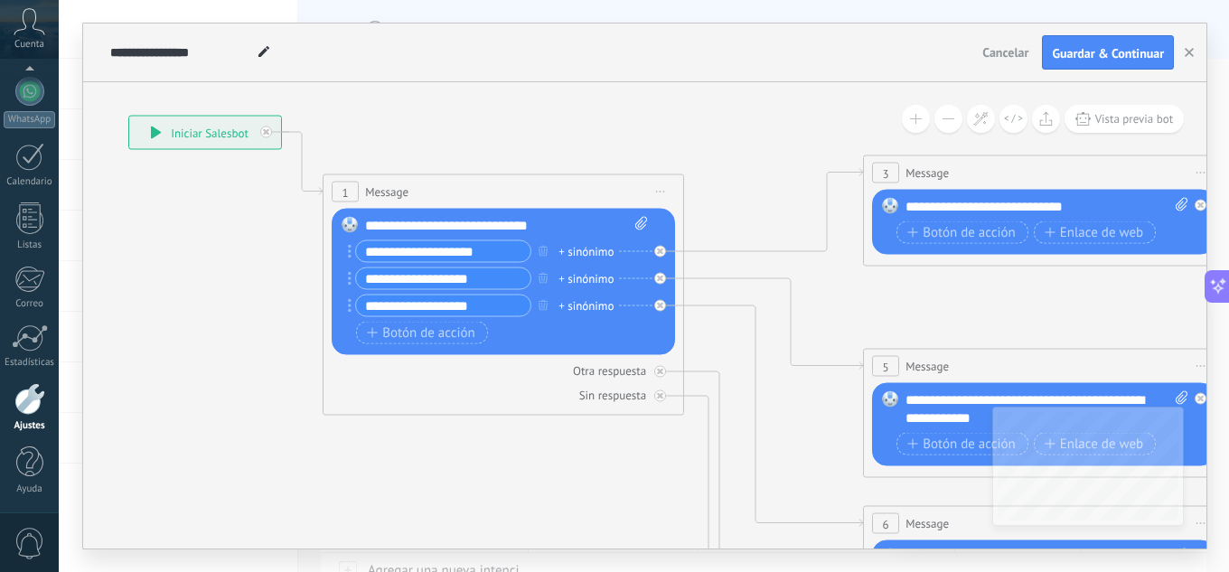
click at [502, 260] on input "**********" at bounding box center [443, 251] width 174 height 21
click at [507, 269] on input "**********" at bounding box center [443, 278] width 174 height 21
click at [463, 249] on input "**********" at bounding box center [443, 251] width 174 height 21
drag, startPoint x: 463, startPoint y: 249, endPoint x: 446, endPoint y: 254, distance: 17.7
click at [443, 253] on input "**********" at bounding box center [443, 251] width 174 height 21
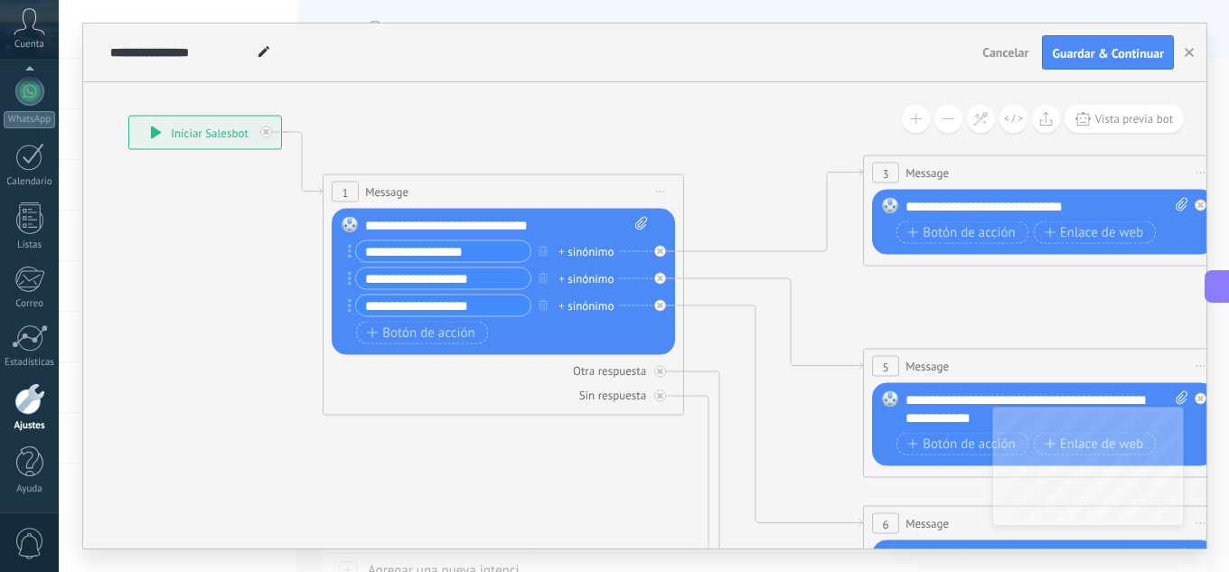
click at [496, 271] on input "**********" at bounding box center [443, 278] width 174 height 21
click at [454, 240] on div "**********" at bounding box center [443, 251] width 176 height 23
click at [469, 243] on input "**********" at bounding box center [443, 251] width 174 height 21
type input "**********"
click at [500, 278] on input "**********" at bounding box center [443, 278] width 174 height 21
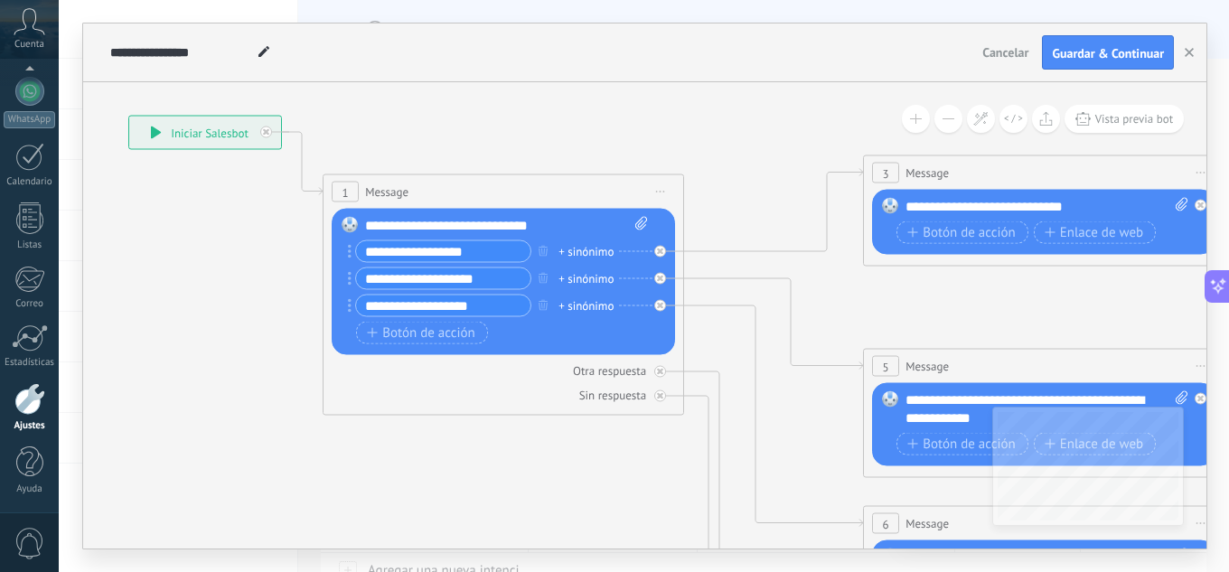
drag, startPoint x: 488, startPoint y: 281, endPoint x: 457, endPoint y: 286, distance: 31.2
click at [457, 286] on input "**********" at bounding box center [443, 278] width 174 height 21
click at [523, 278] on input "**********" at bounding box center [443, 278] width 174 height 21
click at [350, 275] on circle at bounding box center [350, 274] width 4 height 4
type input "**********"
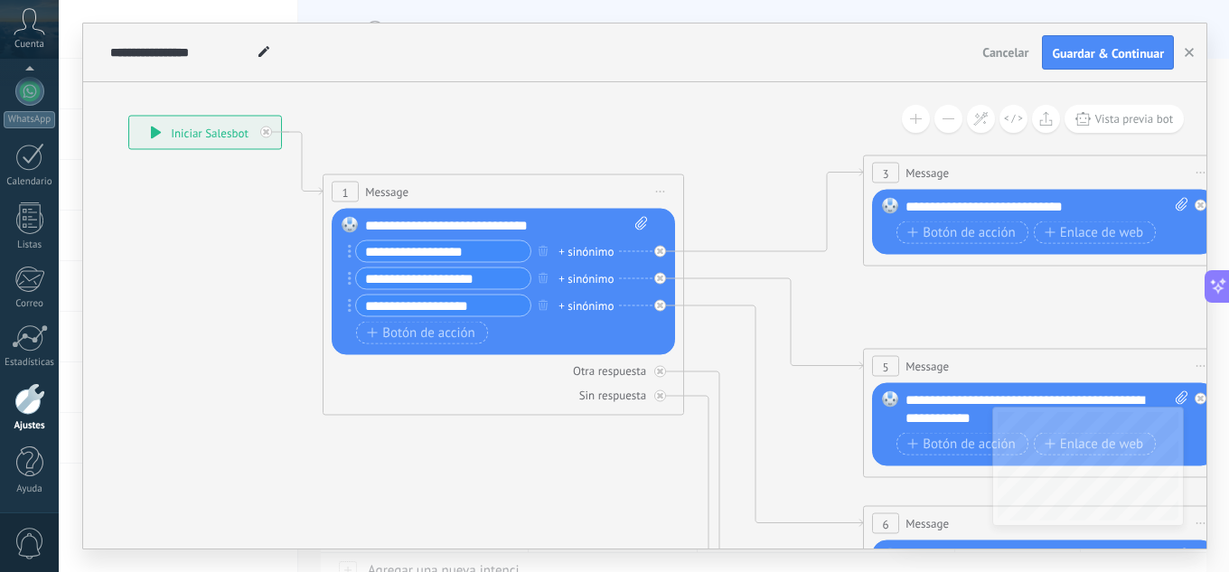
click at [492, 277] on input "**********" at bounding box center [443, 278] width 174 height 21
click at [444, 276] on input "**********" at bounding box center [443, 278] width 174 height 21
drag, startPoint x: 444, startPoint y: 276, endPoint x: 367, endPoint y: 282, distance: 77.9
click at [367, 282] on input "**********" at bounding box center [443, 278] width 174 height 21
click at [422, 280] on input "******" at bounding box center [443, 278] width 174 height 21
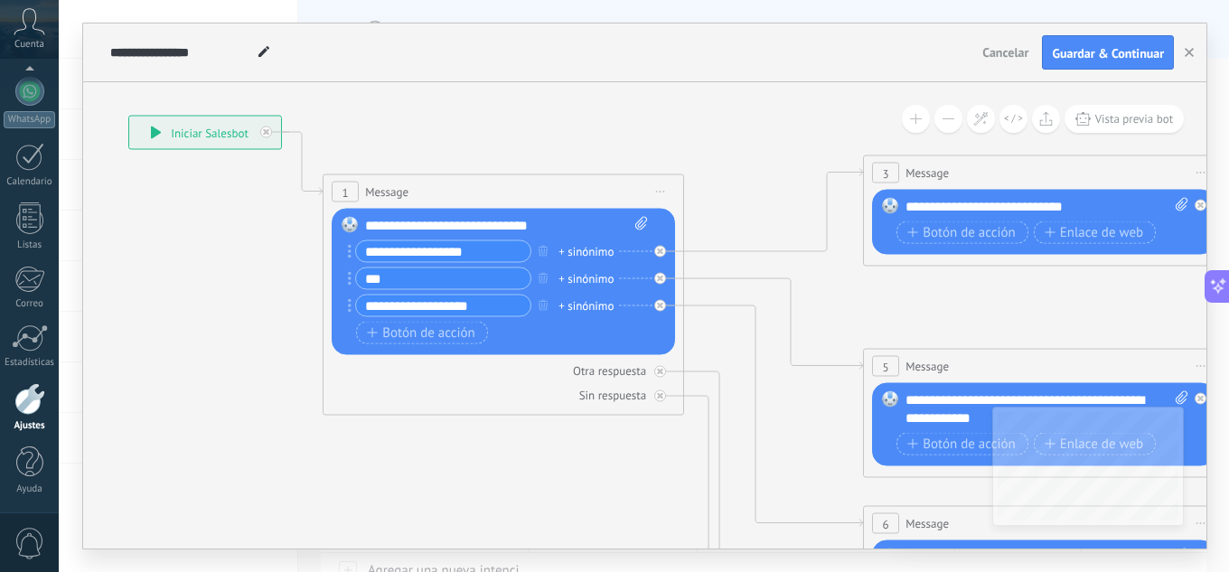
type input "*"
type input "**********"
click at [498, 304] on input "**********" at bounding box center [443, 305] width 174 height 21
type input "*"
type input "**********"
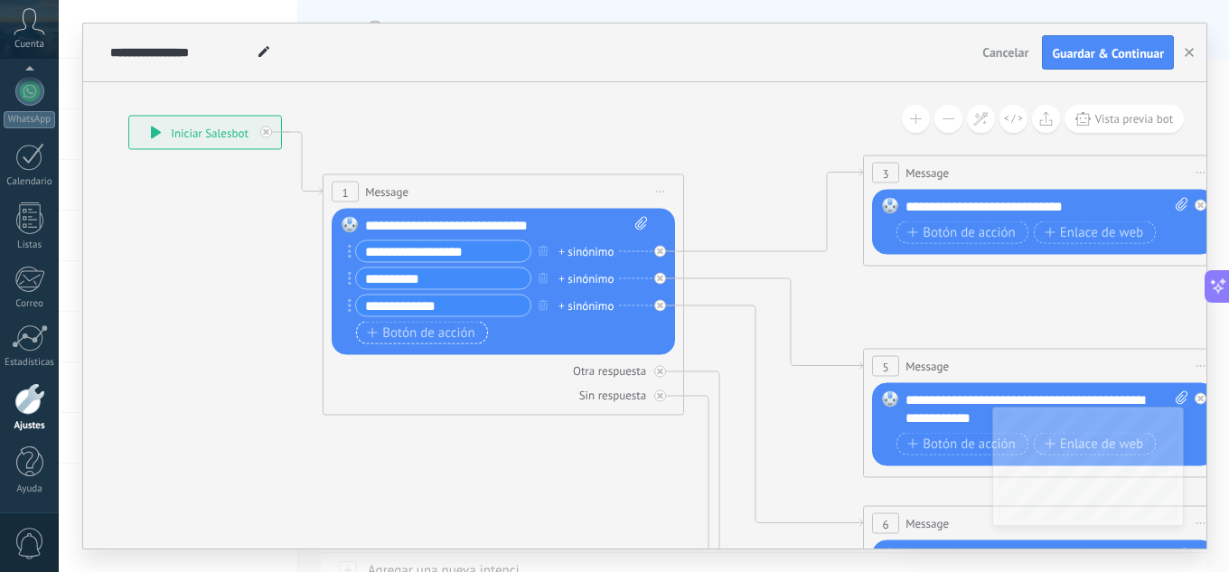
click at [395, 338] on span "Botón de acción" at bounding box center [421, 332] width 108 height 14
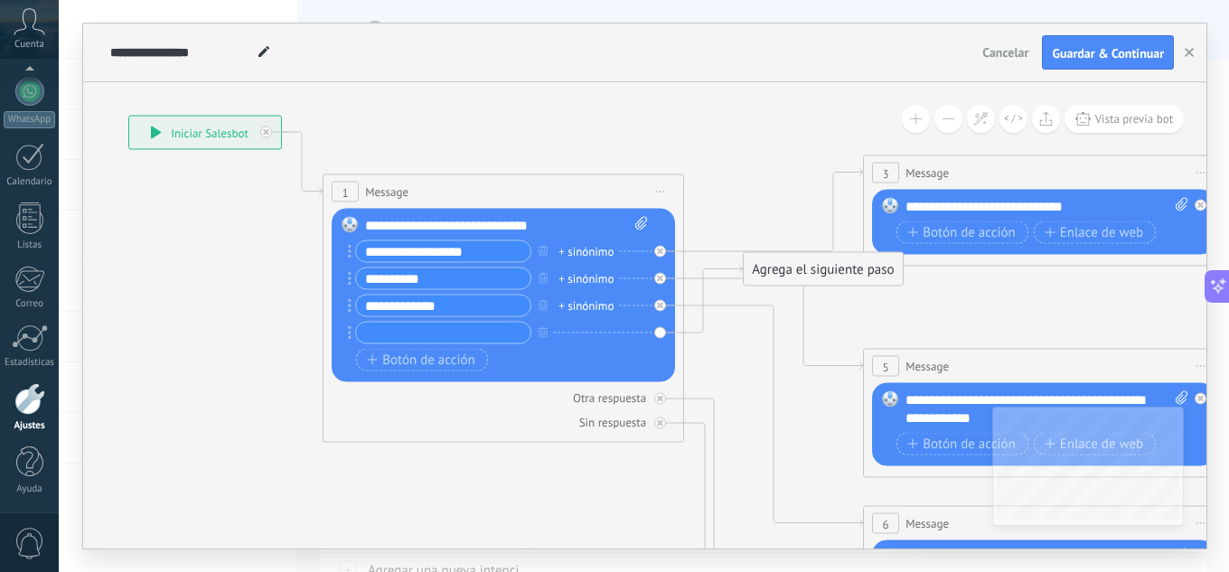
click at [399, 332] on input "text" at bounding box center [443, 332] width 174 height 21
type input "*******"
click at [438, 360] on span "Botón de acción" at bounding box center [421, 359] width 108 height 14
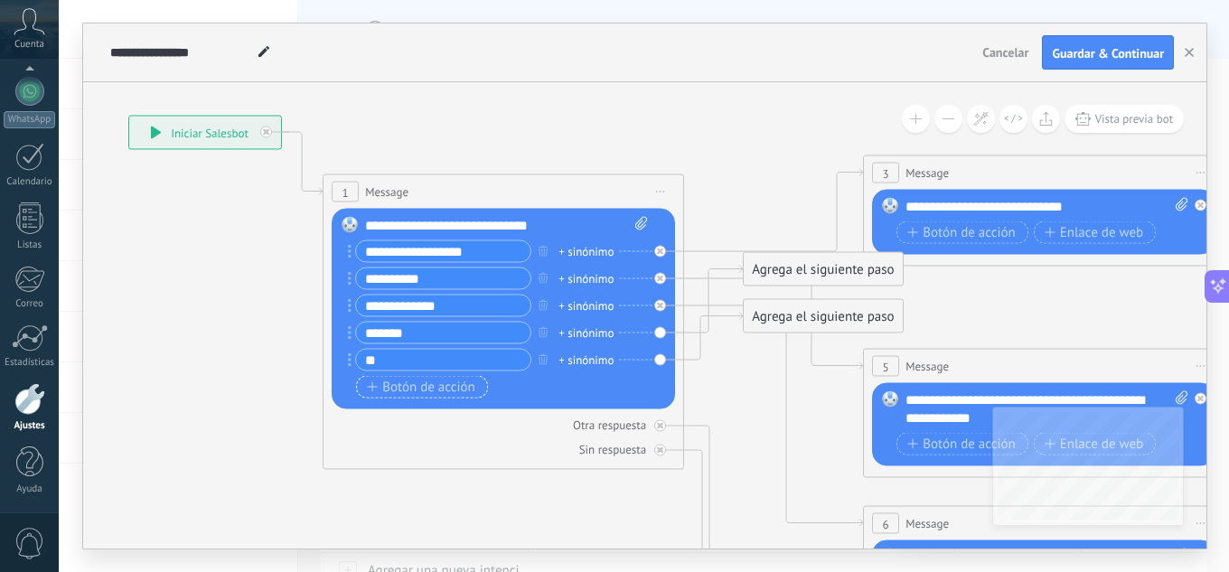
type input "*"
type input "**********"
click at [541, 392] on div "Botón de acción Enlace de web" at bounding box center [501, 387] width 291 height 23
click at [1102, 121] on span "Vista previa bot" at bounding box center [1134, 118] width 79 height 15
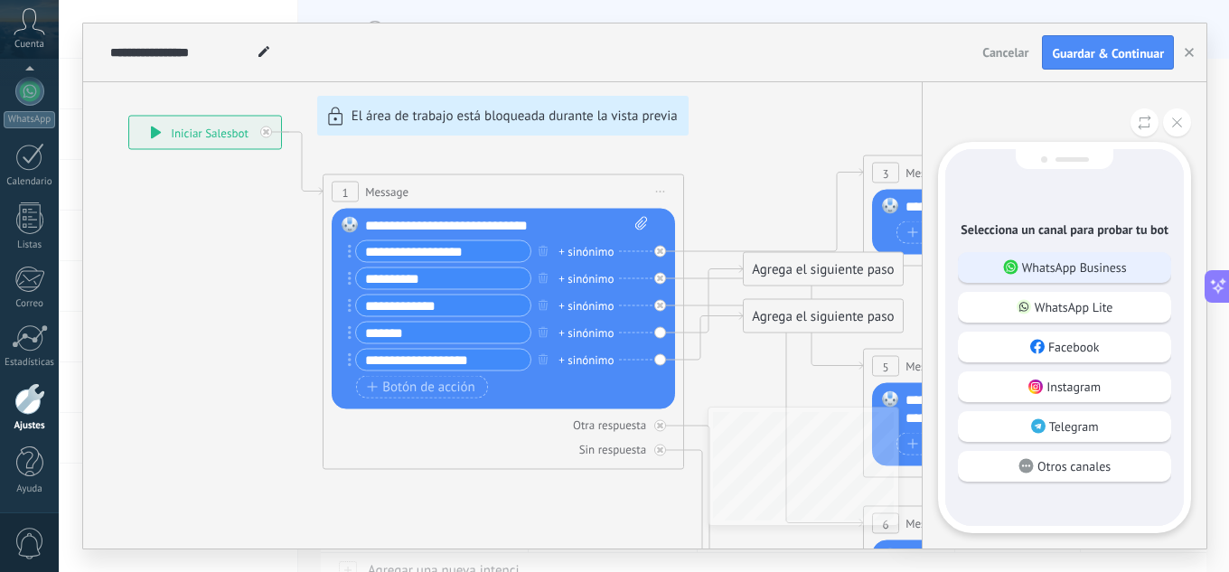
click at [1075, 280] on div "WhatsApp Business" at bounding box center [1064, 267] width 213 height 31
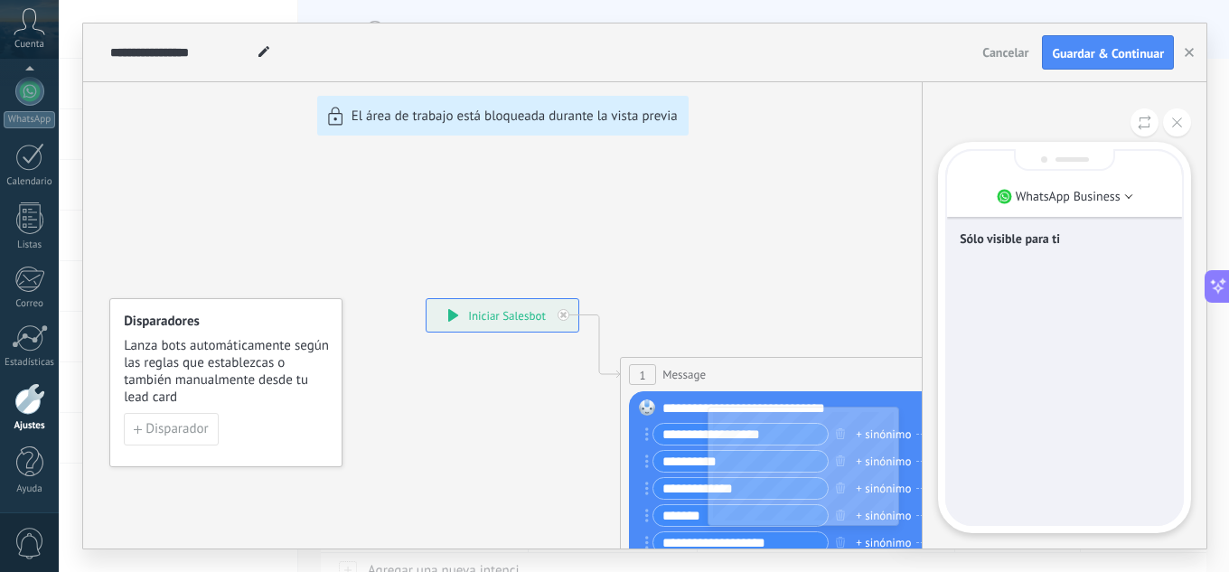
click at [1094, 267] on div "Sólo visible para ti" at bounding box center [1064, 337] width 235 height 373
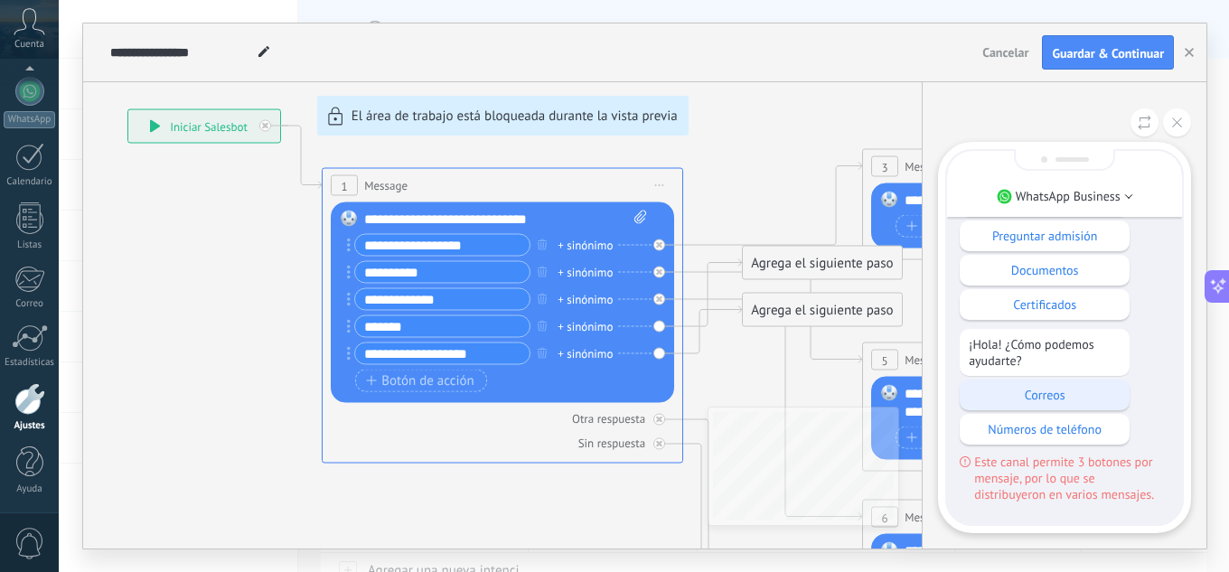
click at [1044, 388] on p "Correos" at bounding box center [1044, 395] width 152 height 16
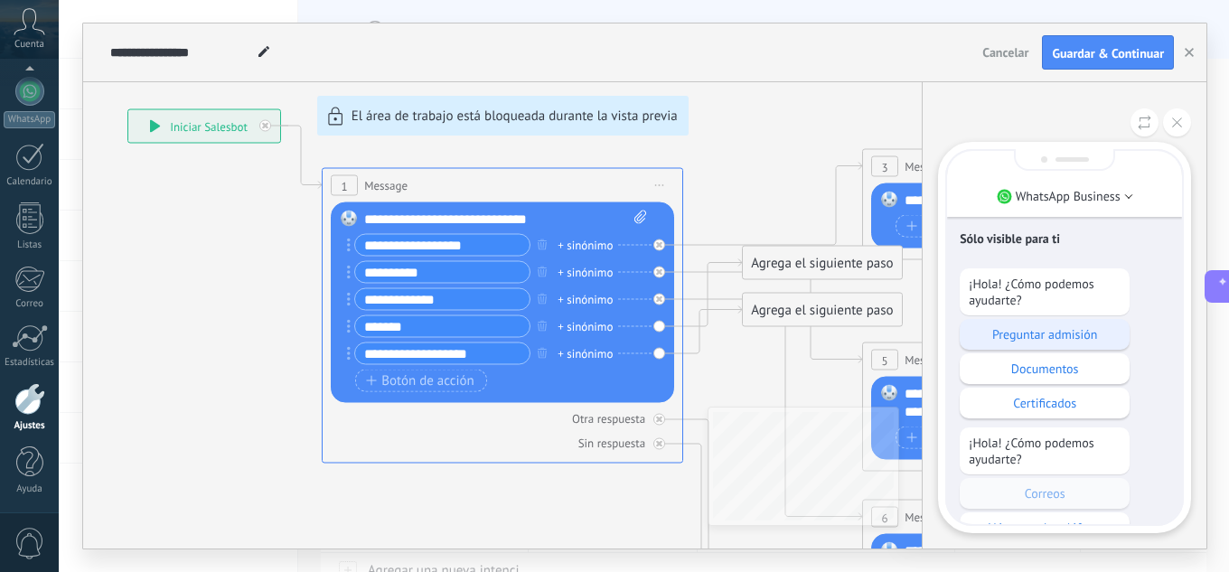
click at [1061, 336] on p "Preguntar admisión" at bounding box center [1044, 334] width 152 height 16
click at [1039, 331] on p "Preguntar admisión" at bounding box center [1044, 334] width 152 height 16
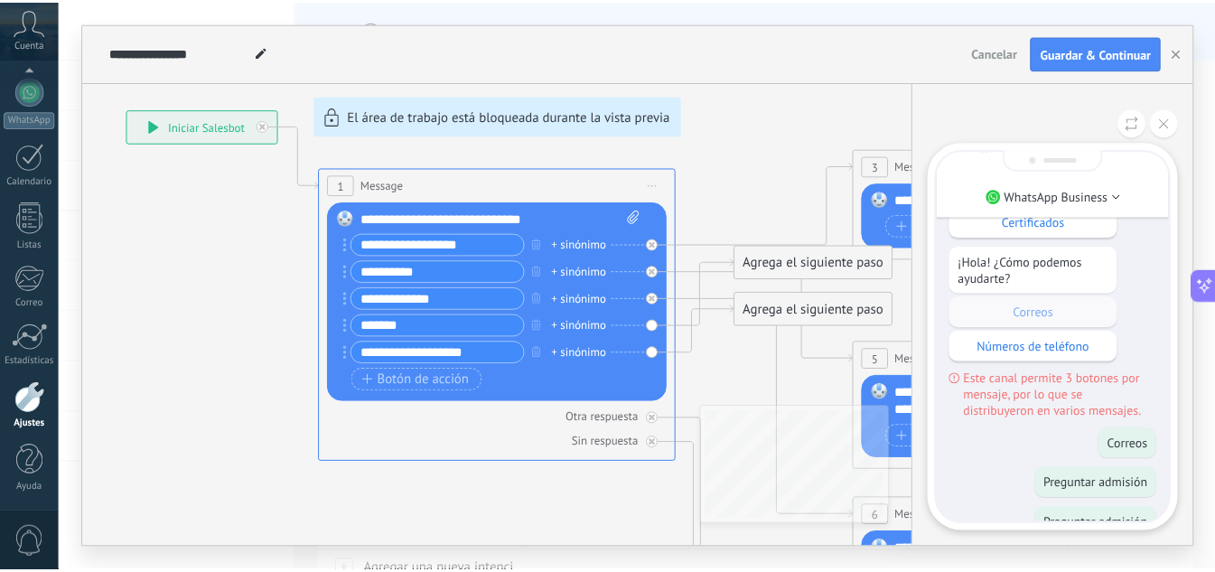
scroll to position [0, 0]
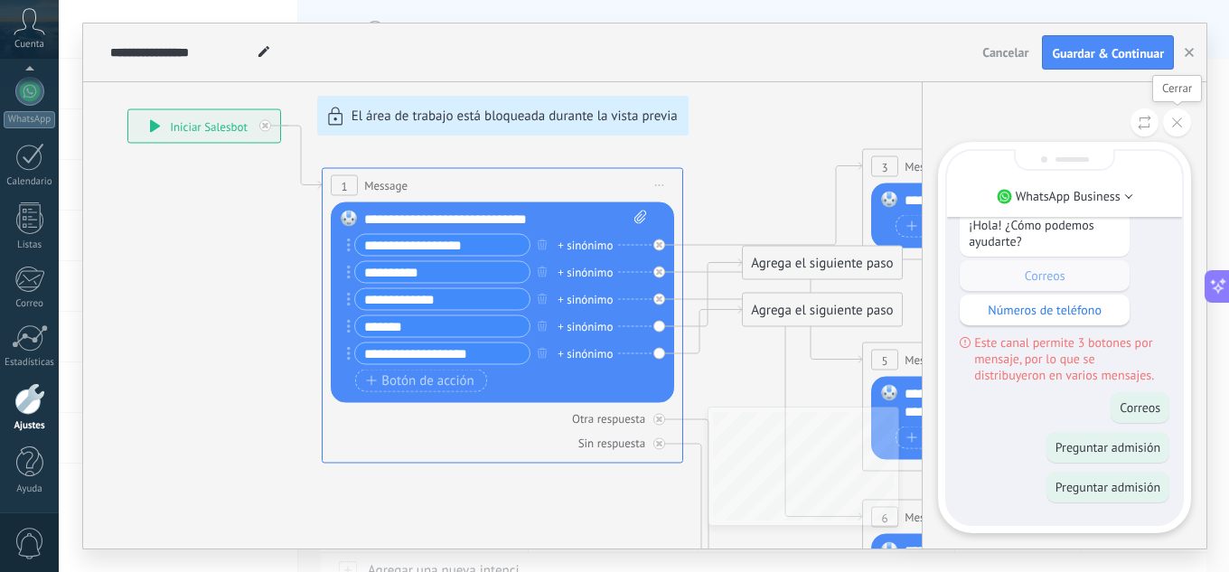
click at [1176, 120] on icon at bounding box center [1177, 122] width 10 height 10
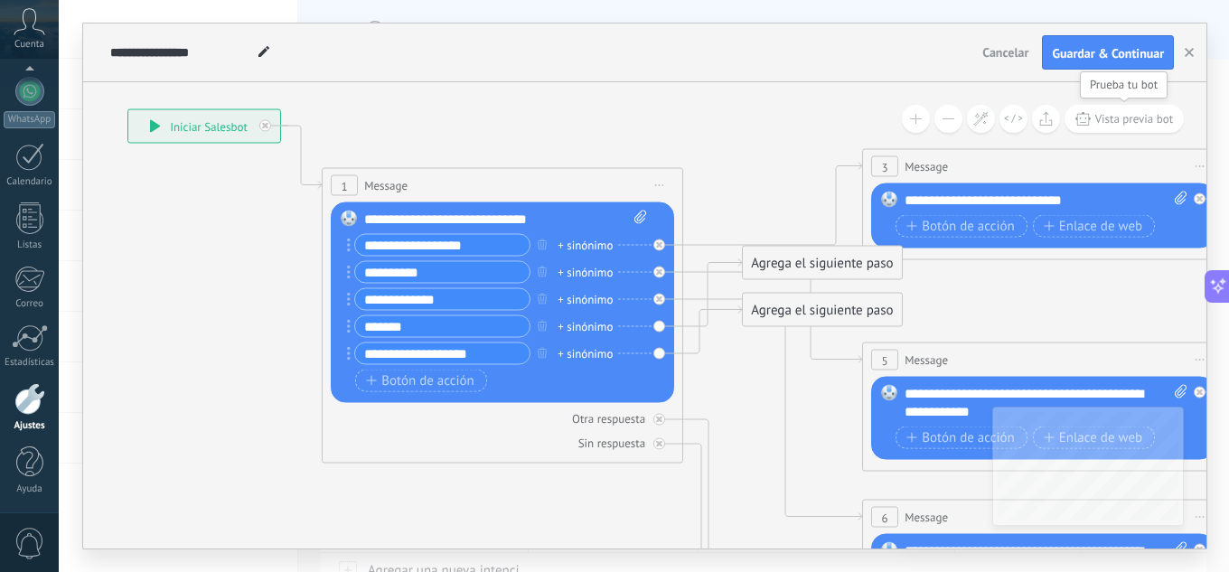
click at [1109, 124] on span "Vista previa bot" at bounding box center [1134, 118] width 79 height 15
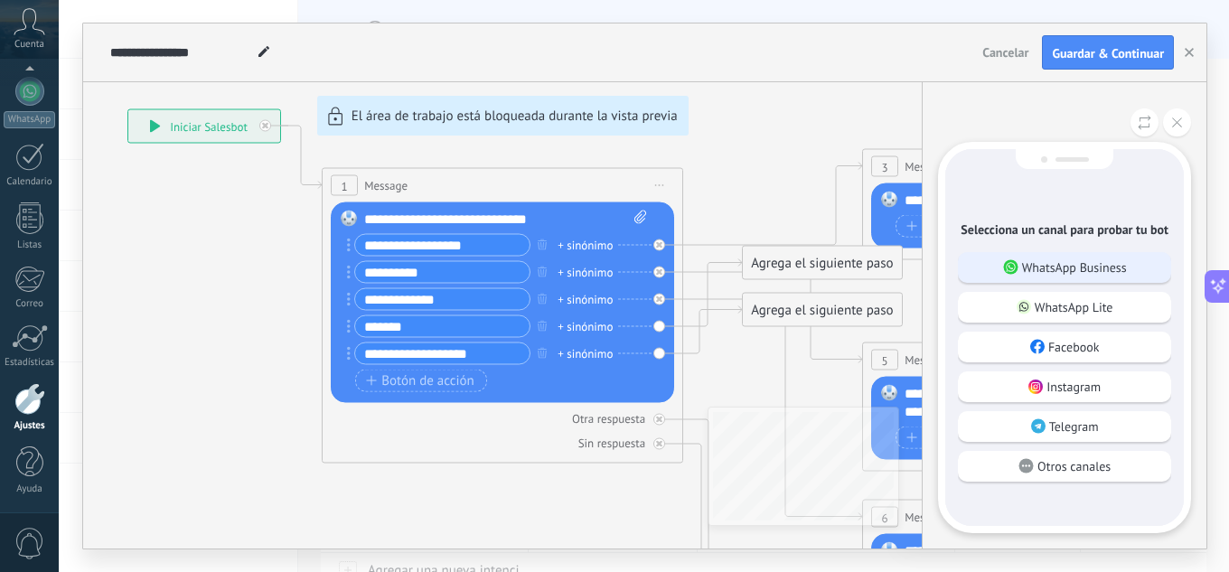
click at [1073, 273] on p "WhatsApp Business" at bounding box center [1074, 267] width 105 height 16
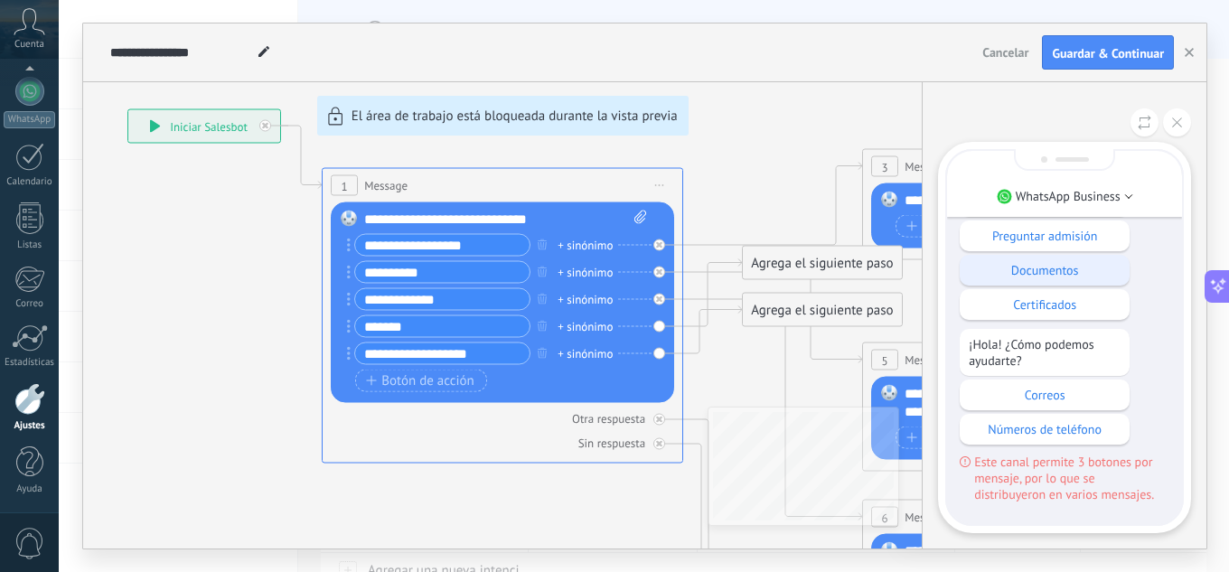
click at [1052, 270] on p "Documentos" at bounding box center [1044, 270] width 152 height 16
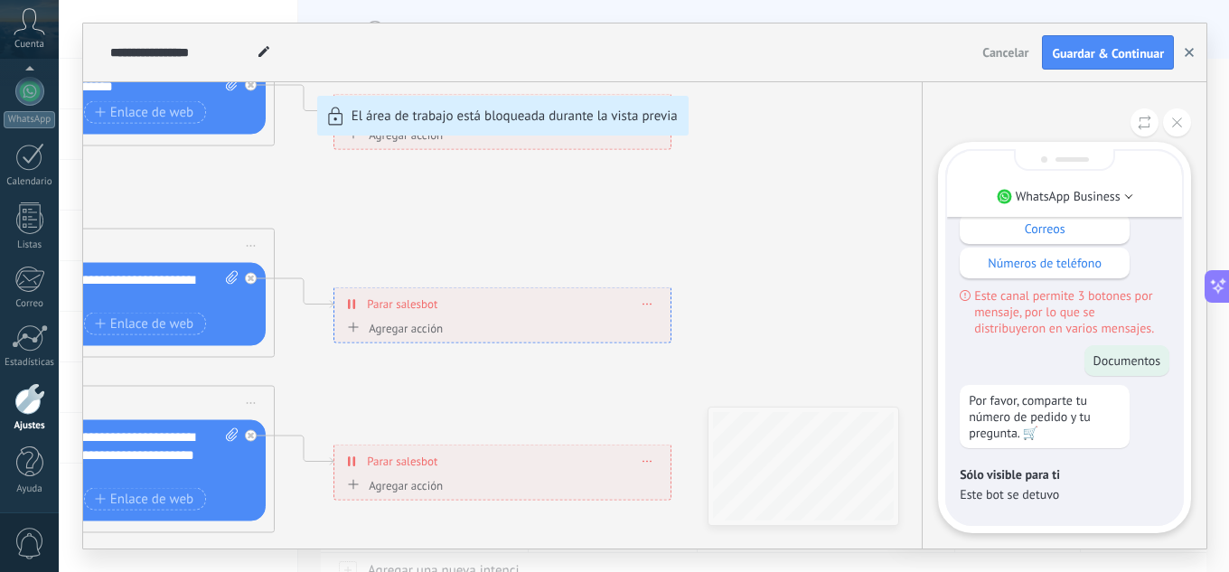
click at [1189, 53] on use "button" at bounding box center [1188, 52] width 9 height 9
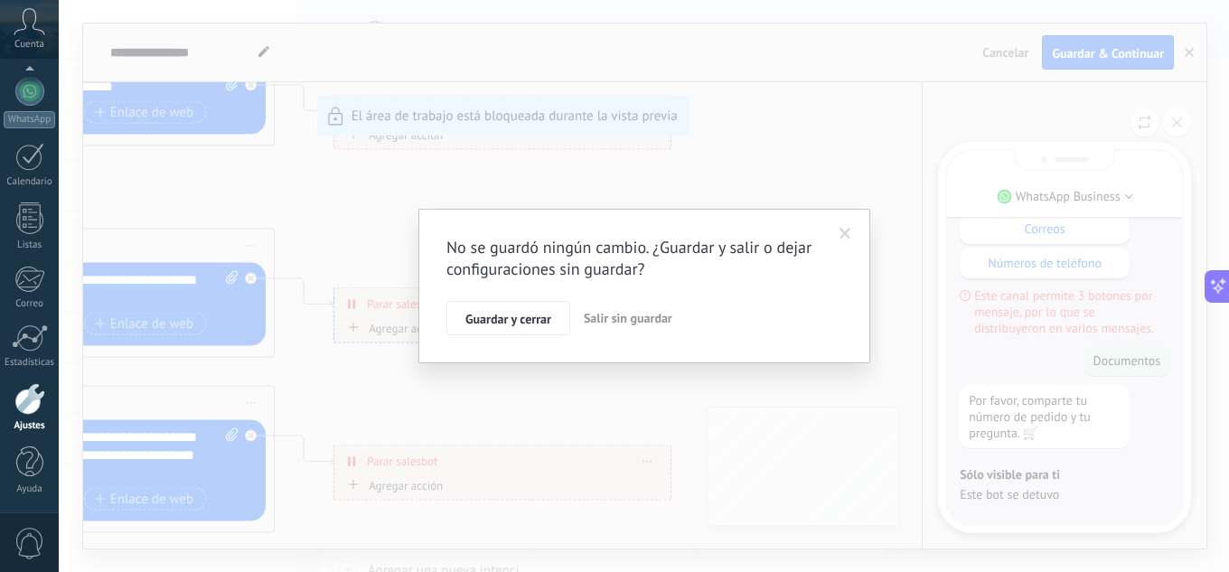
click at [673, 381] on div "No se guardó ningún cambio. ¿Guardar y salir o dejar configuraciones sin guarda…" at bounding box center [644, 286] width 1170 height 572
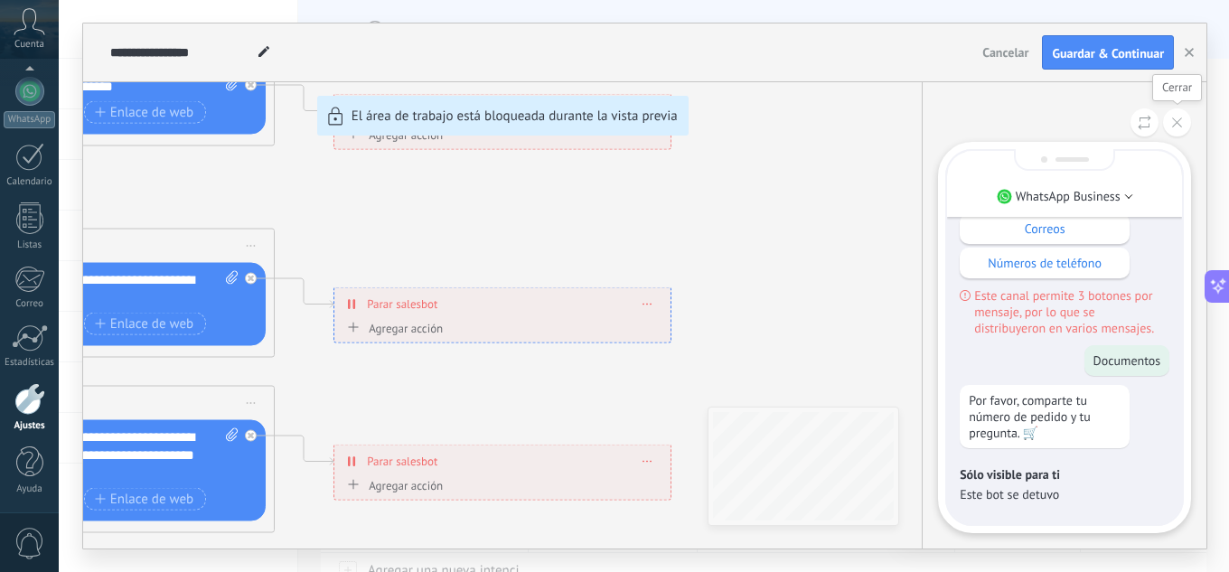
click at [1179, 118] on icon at bounding box center [1177, 122] width 10 height 10
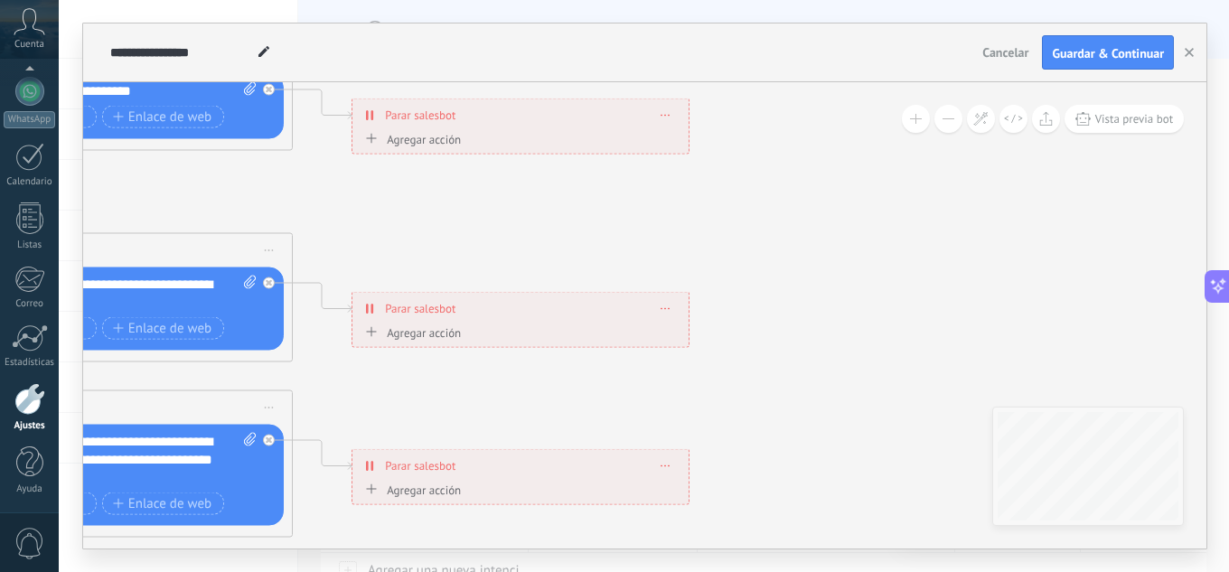
drag, startPoint x: 734, startPoint y: 292, endPoint x: 1014, endPoint y: 336, distance: 283.5
click at [1010, 337] on icon at bounding box center [153, 422] width 2816 height 1748
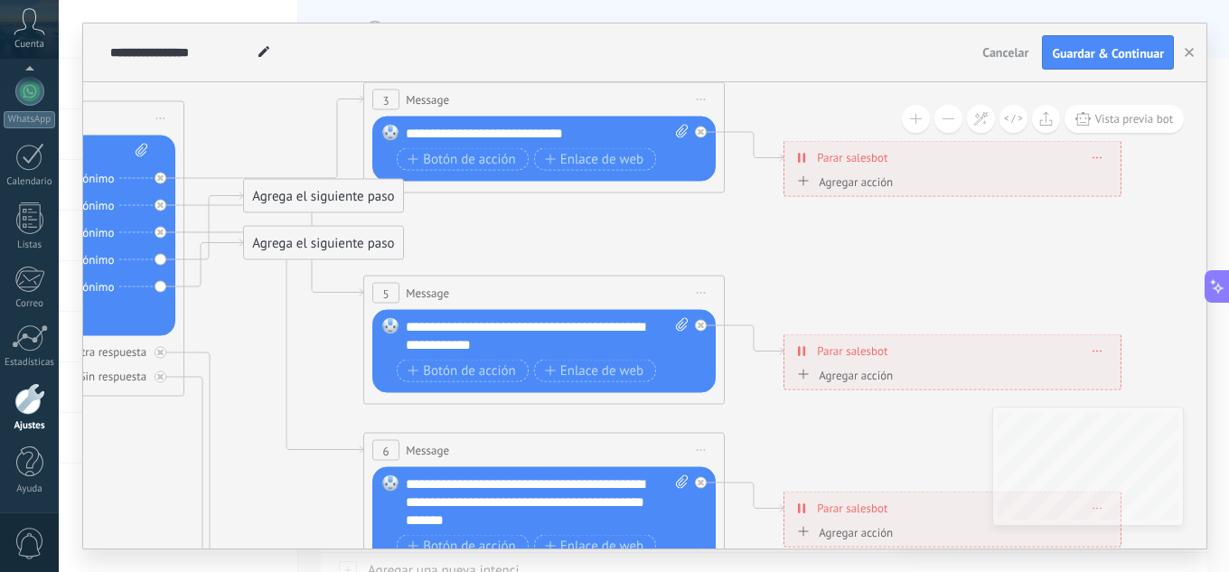
drag, startPoint x: 556, startPoint y: 254, endPoint x: 801, endPoint y: 259, distance: 244.9
click at [819, 257] on icon at bounding box center [585, 465] width 2816 height 1748
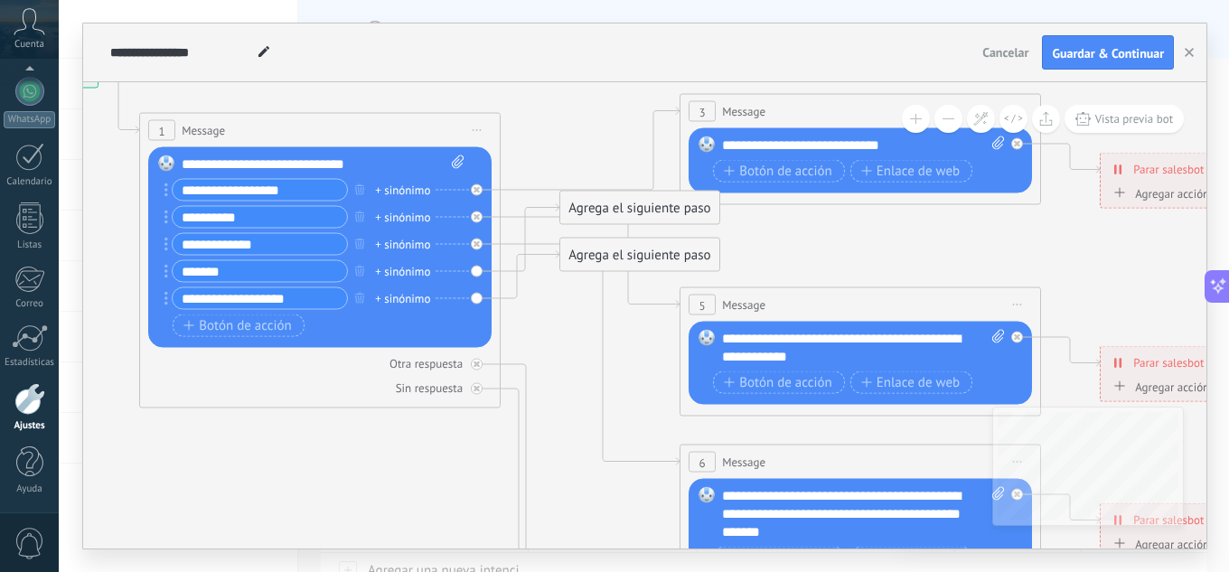
drag, startPoint x: 616, startPoint y: 269, endPoint x: 781, endPoint y: 244, distance: 167.2
click at [781, 244] on icon at bounding box center [901, 477] width 2816 height 1748
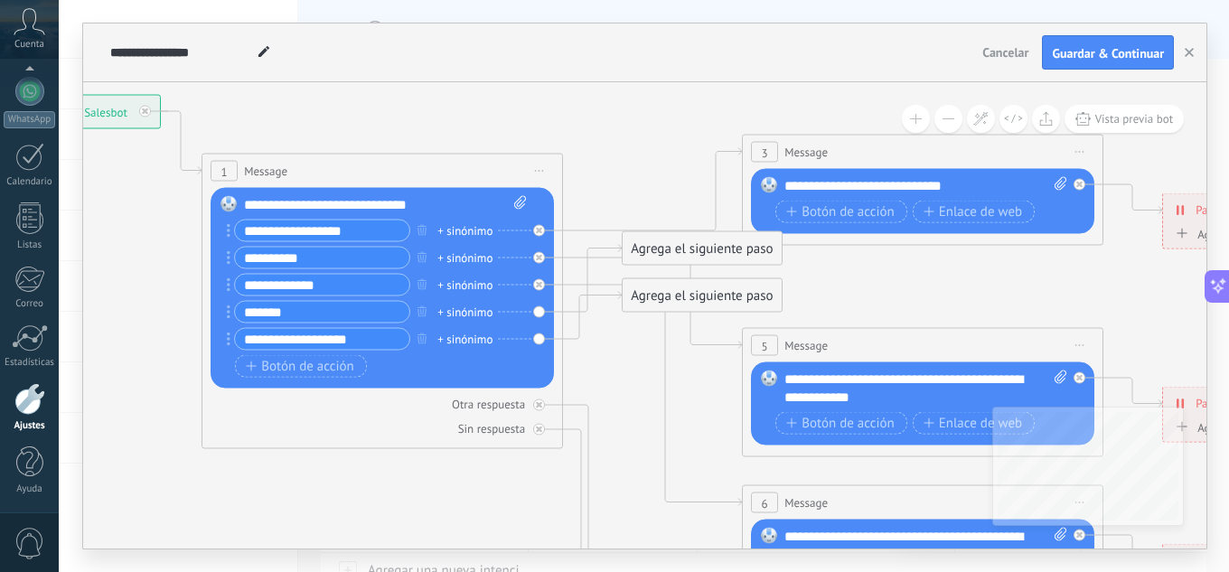
drag, startPoint x: 469, startPoint y: 478, endPoint x: 507, endPoint y: 505, distance: 46.6
click at [507, 505] on icon at bounding box center [964, 517] width 2816 height 1748
click at [516, 200] on icon at bounding box center [520, 203] width 12 height 14
click input "Subir" at bounding box center [0, 0] width 0 height 0
click at [361, 196] on div "**********" at bounding box center [385, 205] width 283 height 18
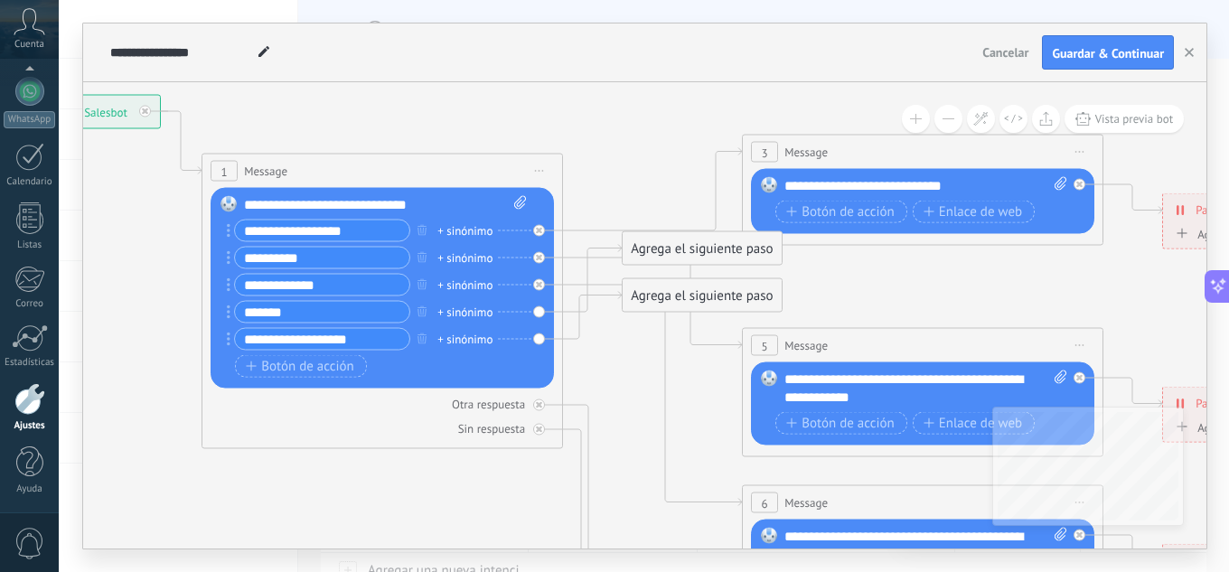
click at [424, 199] on div "**********" at bounding box center [385, 205] width 283 height 18
click at [427, 199] on div "**********" at bounding box center [385, 205] width 283 height 18
click at [434, 202] on div "**********" at bounding box center [385, 205] width 283 height 18
click at [230, 201] on rect at bounding box center [228, 204] width 16 height 16
click at [456, 205] on div "**********" at bounding box center [385, 205] width 283 height 18
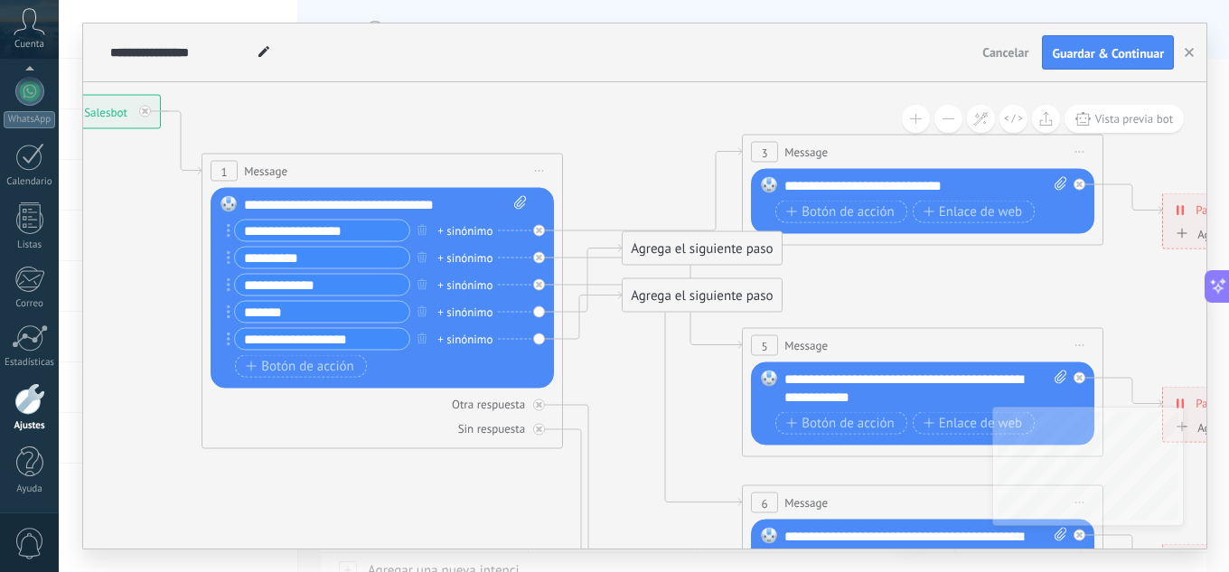
click at [955, 186] on div "**********" at bounding box center [925, 186] width 283 height 18
click at [953, 186] on div "**********" at bounding box center [925, 186] width 283 height 18
click at [955, 186] on div "**********" at bounding box center [925, 186] width 283 height 18
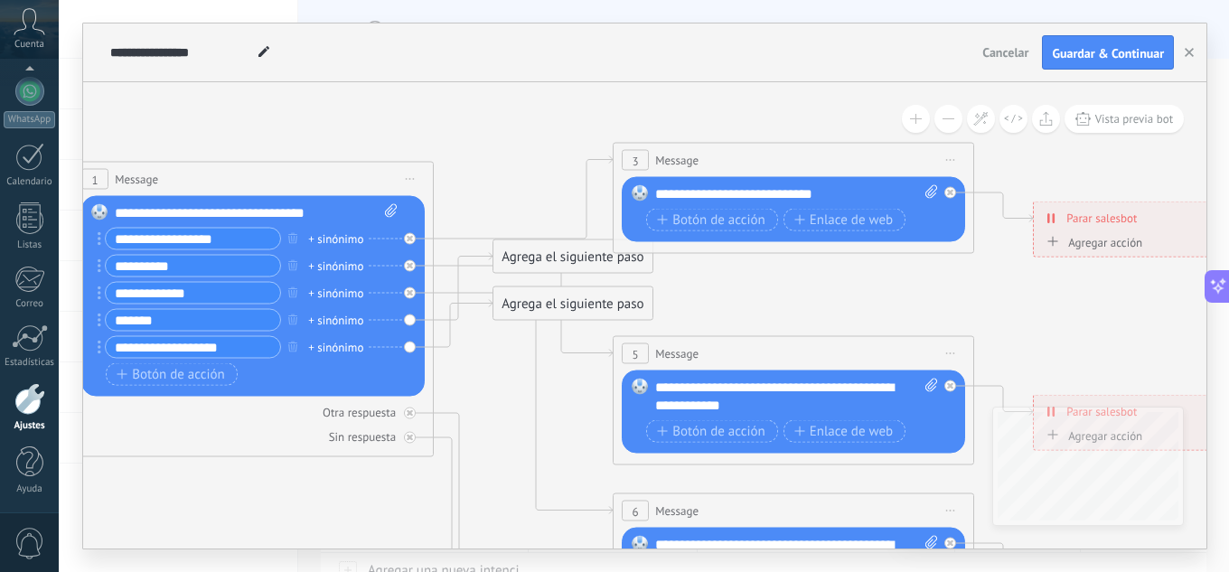
drag, startPoint x: 897, startPoint y: 290, endPoint x: 774, endPoint y: 298, distance: 123.1
click at [774, 298] on icon at bounding box center [834, 525] width 2816 height 1748
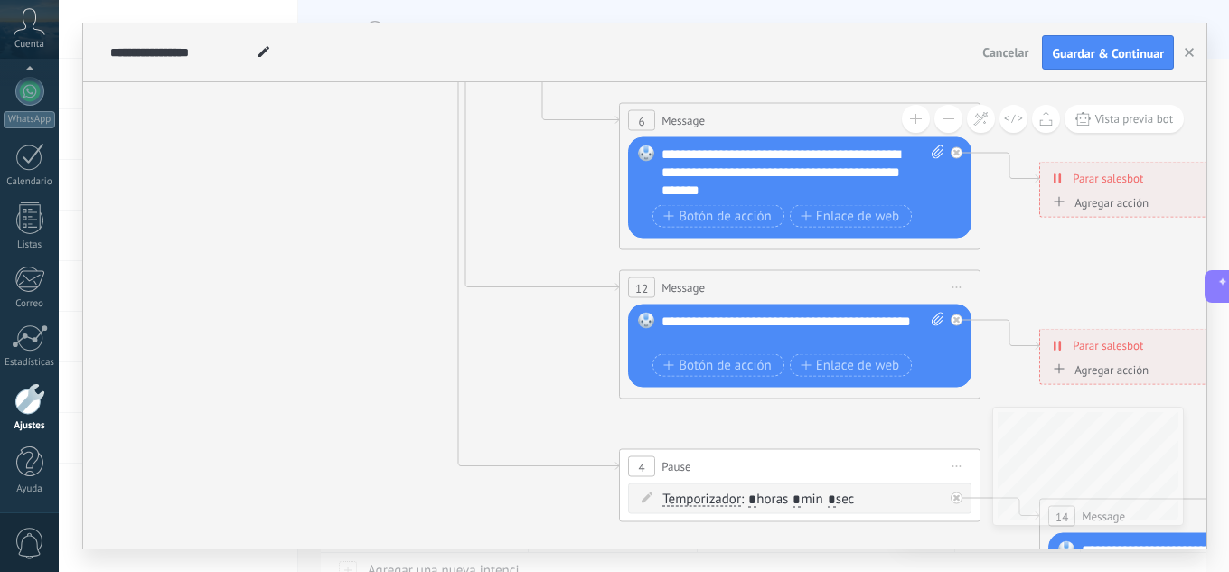
click at [650, 287] on div "12" at bounding box center [641, 287] width 27 height 21
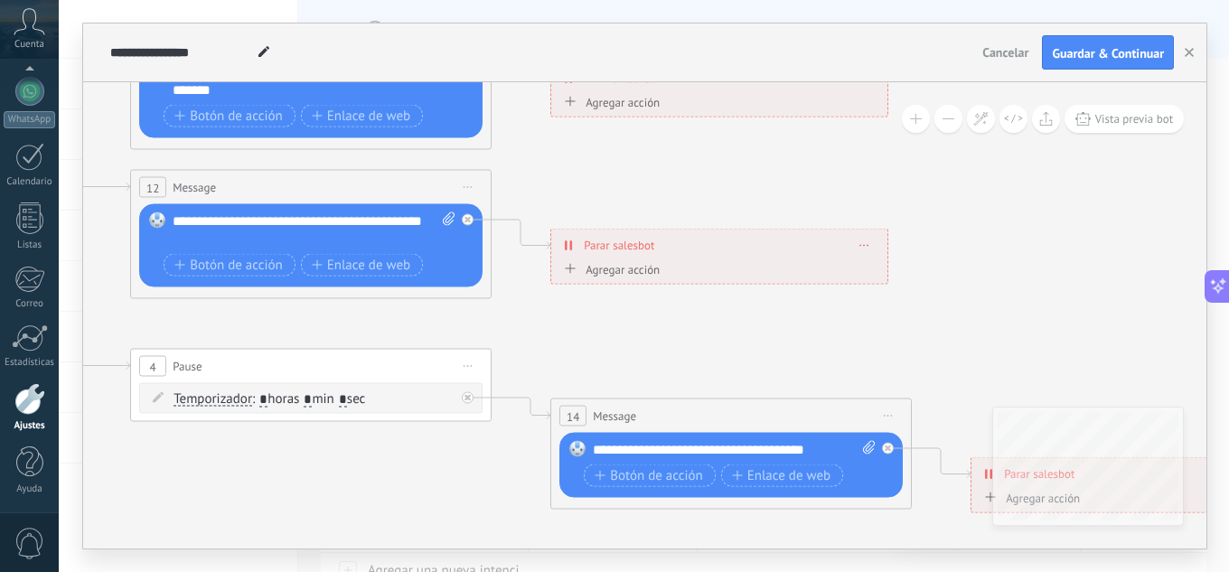
drag, startPoint x: 902, startPoint y: 522, endPoint x: 365, endPoint y: 491, distance: 538.4
click at [365, 491] on icon at bounding box center [352, 35] width 2816 height 1748
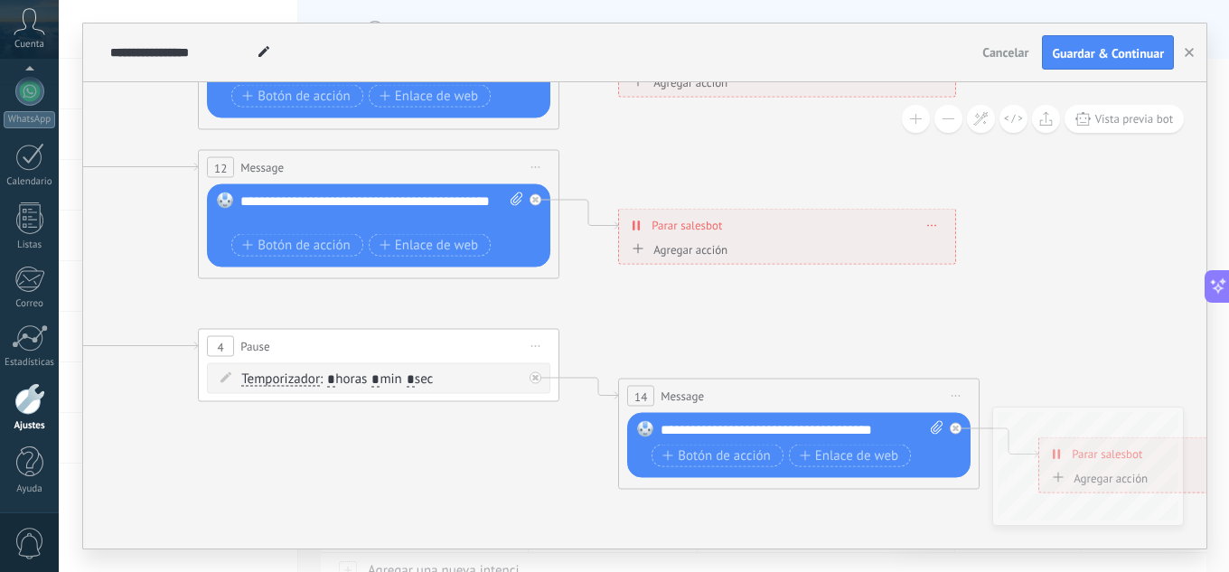
drag, startPoint x: 798, startPoint y: 529, endPoint x: 874, endPoint y: 512, distance: 77.8
click at [874, 512] on icon at bounding box center [420, 15] width 2816 height 1748
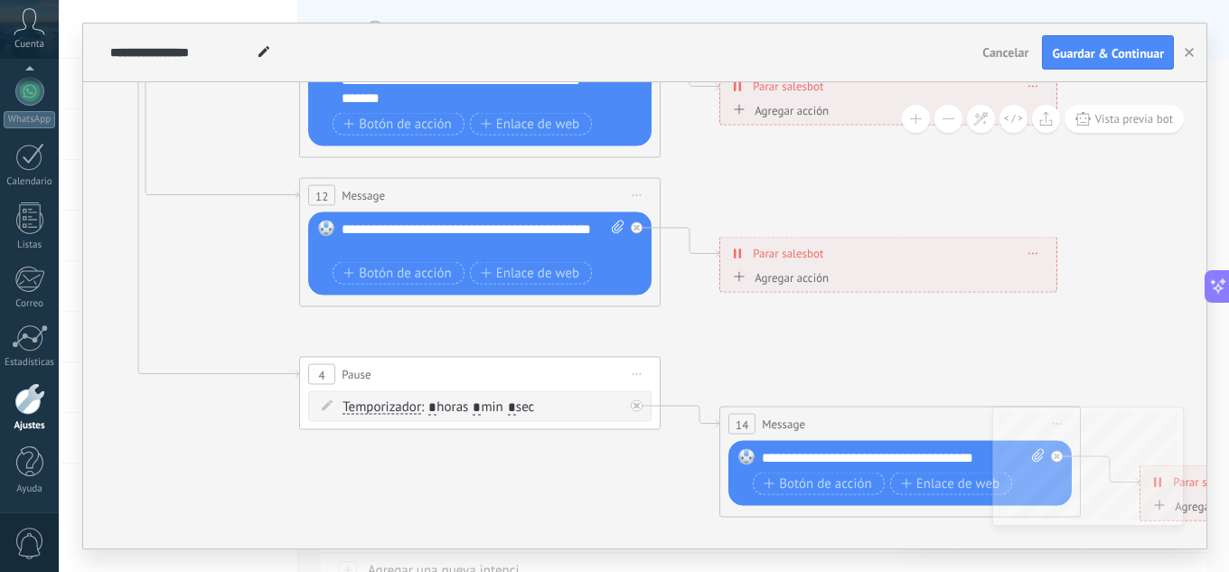
drag, startPoint x: 479, startPoint y: 449, endPoint x: 683, endPoint y: 481, distance: 206.6
click at [690, 482] on icon at bounding box center [521, 43] width 2816 height 1748
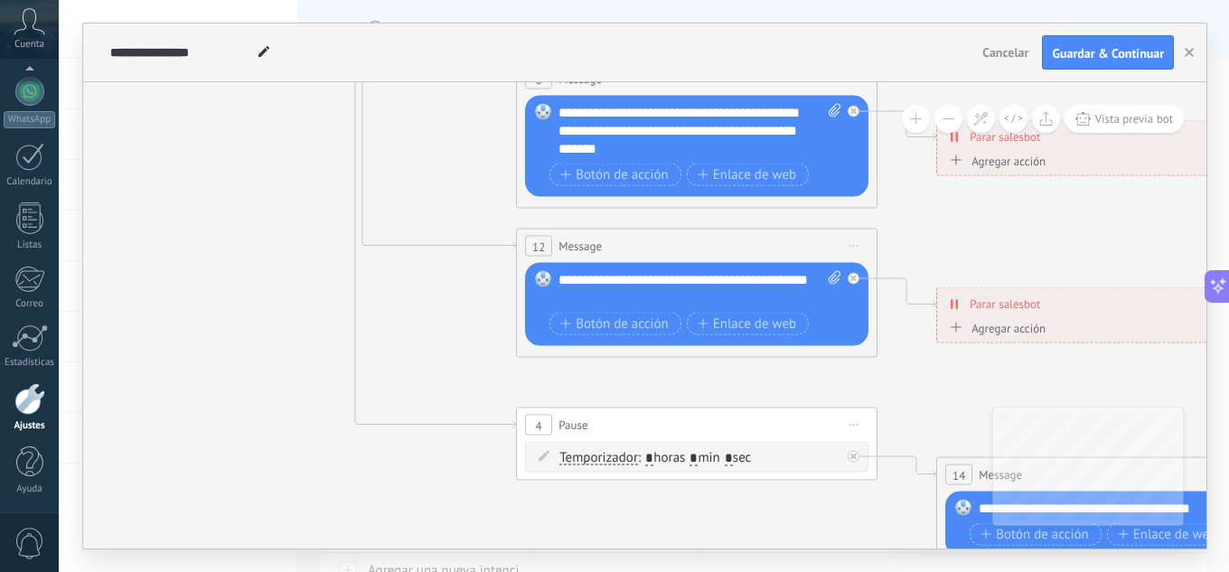
drag, startPoint x: 425, startPoint y: 298, endPoint x: 536, endPoint y: 537, distance: 263.1
click at [536, 553] on div "**********" at bounding box center [644, 286] width 1170 height 572
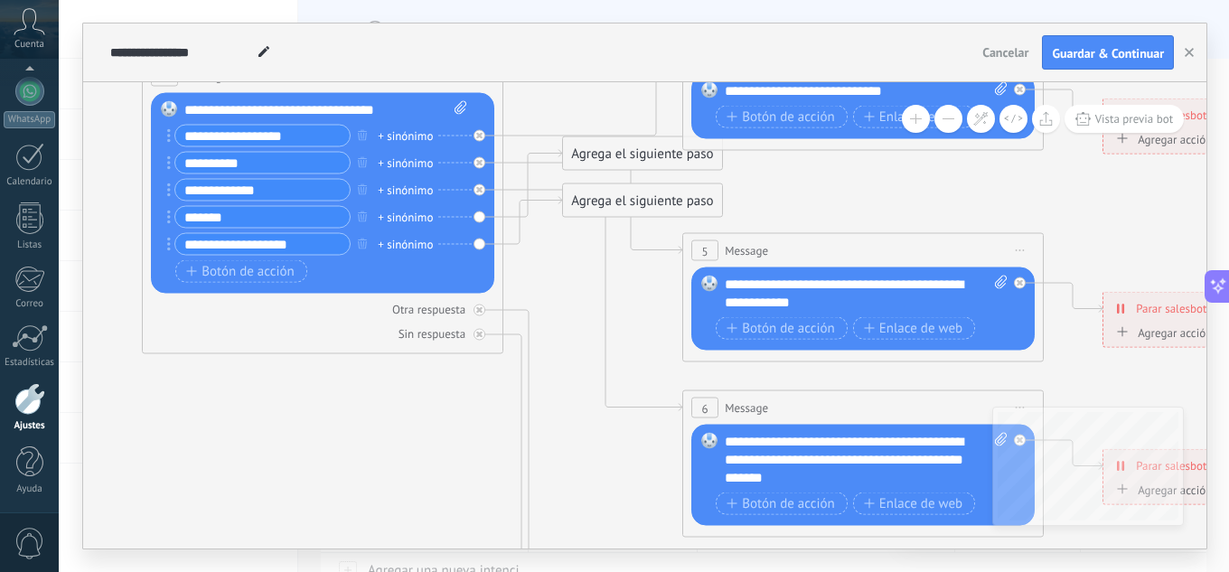
drag, startPoint x: 518, startPoint y: 320, endPoint x: 590, endPoint y: 427, distance: 129.5
click at [590, 427] on icon at bounding box center [904, 422] width 2816 height 1748
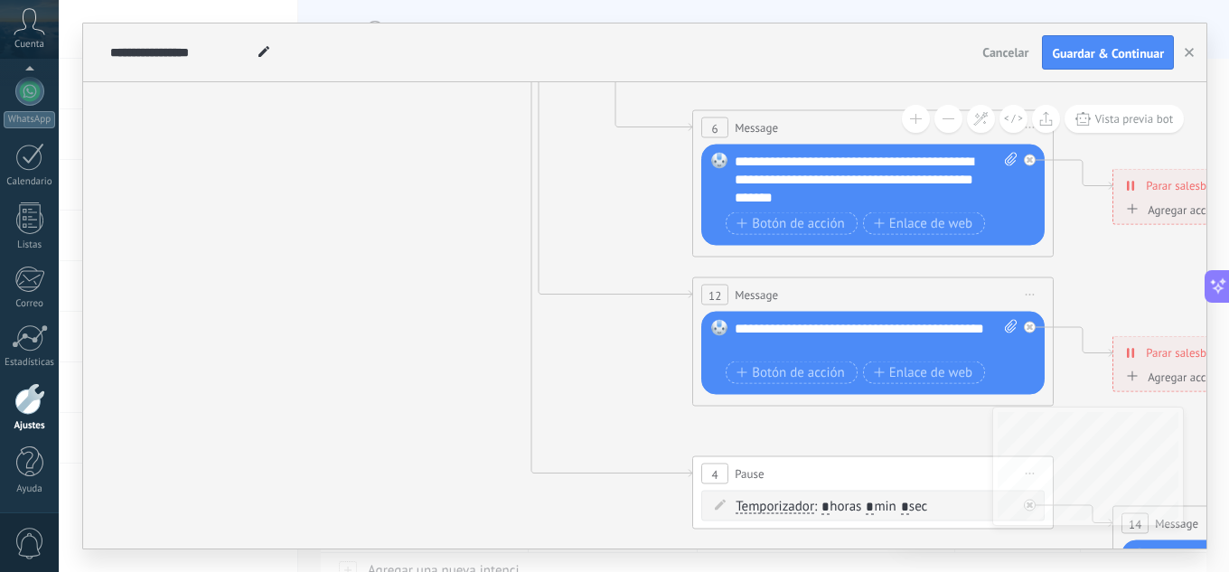
drag, startPoint x: 458, startPoint y: 467, endPoint x: 479, endPoint y: 265, distance: 203.4
click at [457, 170] on icon at bounding box center [914, 142] width 2816 height 1748
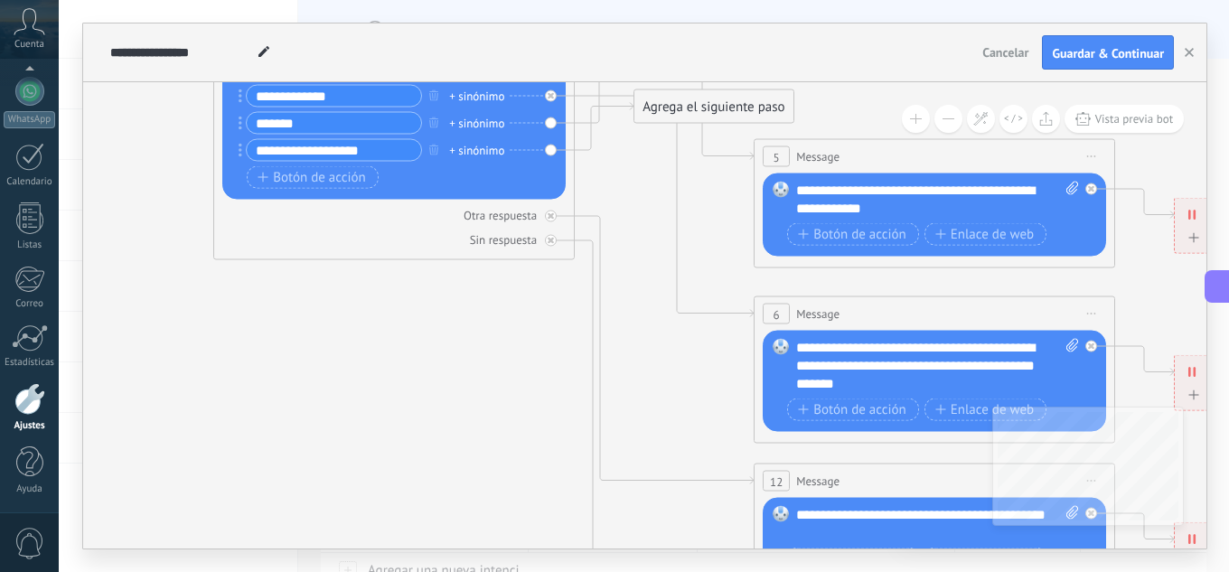
drag, startPoint x: 603, startPoint y: 480, endPoint x: 632, endPoint y: 566, distance: 91.7
click at [632, 571] on html ".abccls-1,.abccls-2{fill-rule:evenodd}.abccls-2{fill:#fff} .abfcls-1{fill:none}…" at bounding box center [614, 286] width 1229 height 572
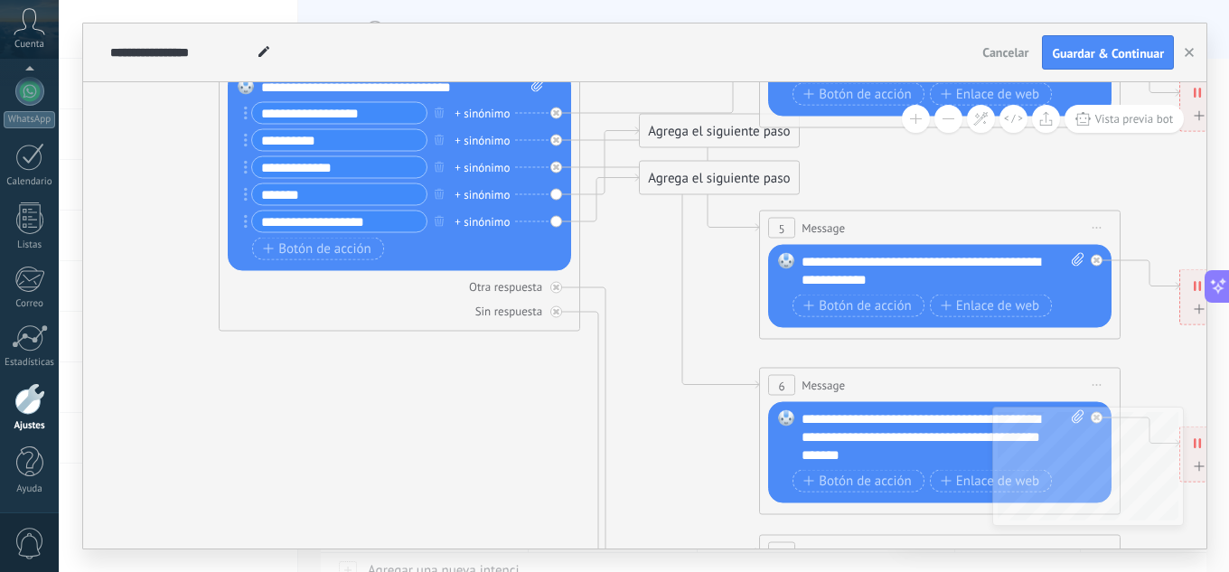
drag, startPoint x: 496, startPoint y: 400, endPoint x: 496, endPoint y: 463, distance: 62.3
click at [496, 463] on icon at bounding box center [981, 400] width 2816 height 1748
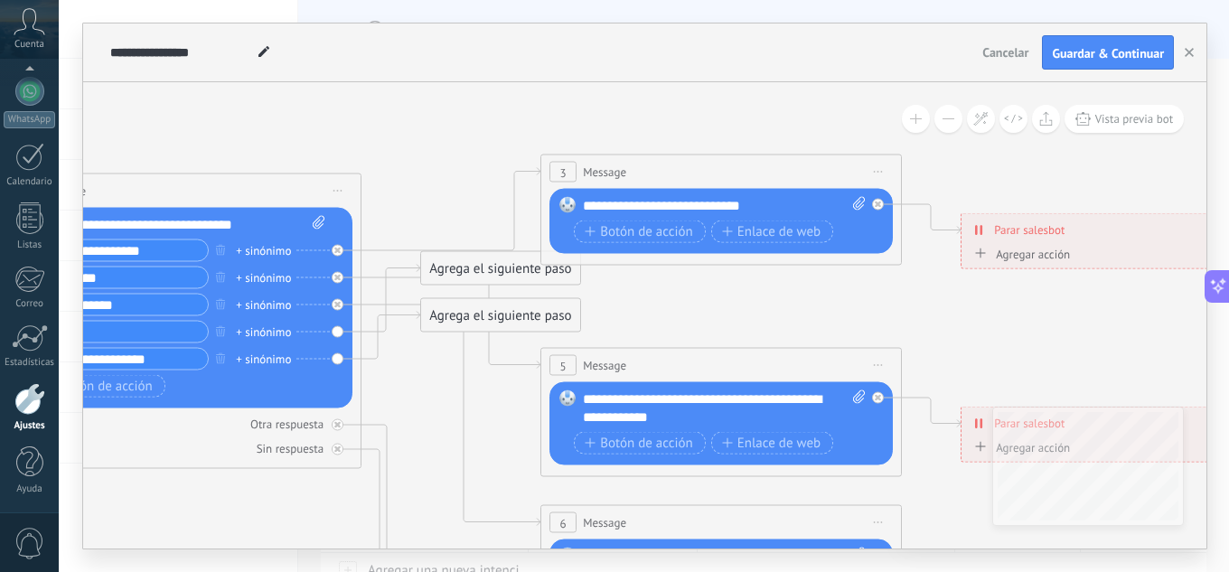
drag, startPoint x: 1008, startPoint y: 257, endPoint x: 847, endPoint y: 326, distance: 175.2
click at [847, 326] on icon at bounding box center [762, 537] width 2816 height 1748
click at [1124, 122] on span "Vista previa bot" at bounding box center [1134, 118] width 79 height 15
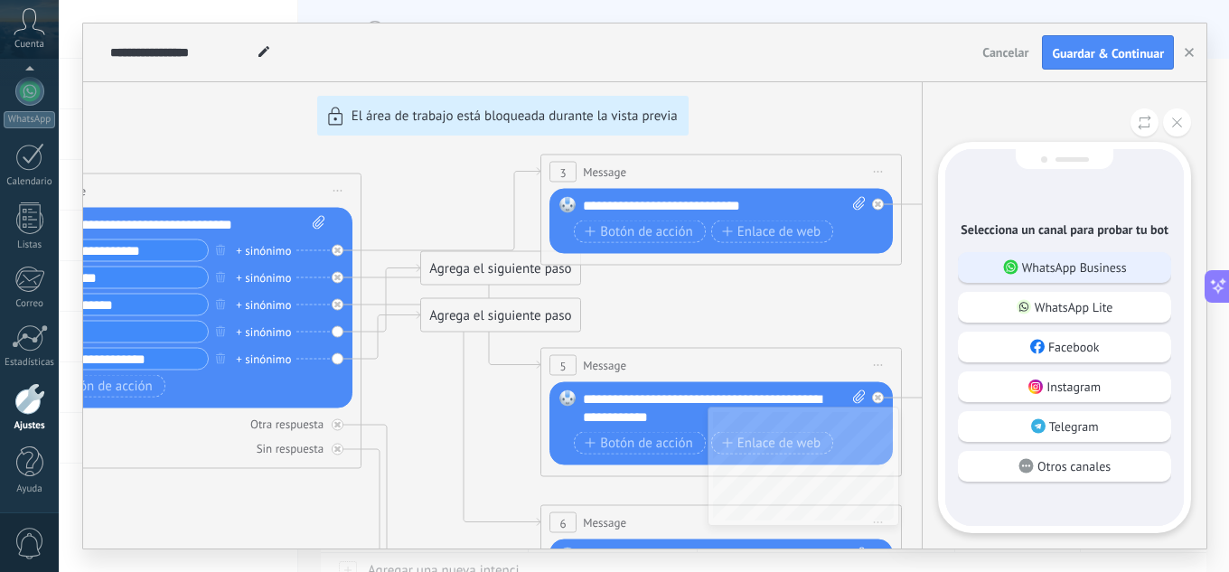
click at [1061, 255] on div "WhatsApp Business" at bounding box center [1064, 267] width 213 height 31
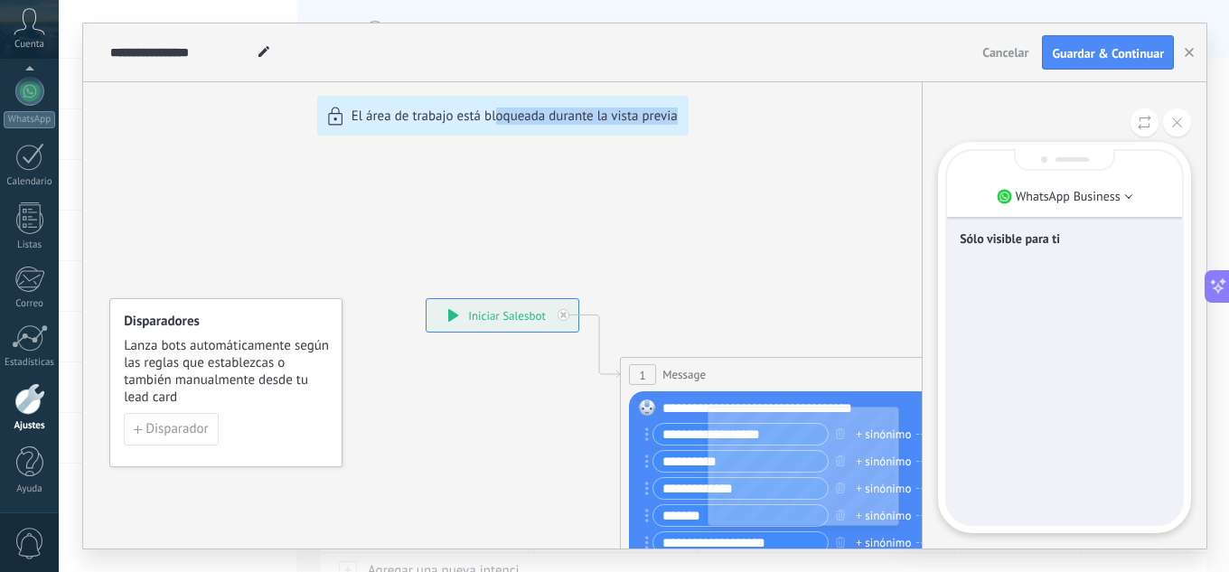
drag, startPoint x: 708, startPoint y: 272, endPoint x: 497, endPoint y: 157, distance: 240.5
click at [497, 157] on div "**********" at bounding box center [644, 285] width 1123 height 525
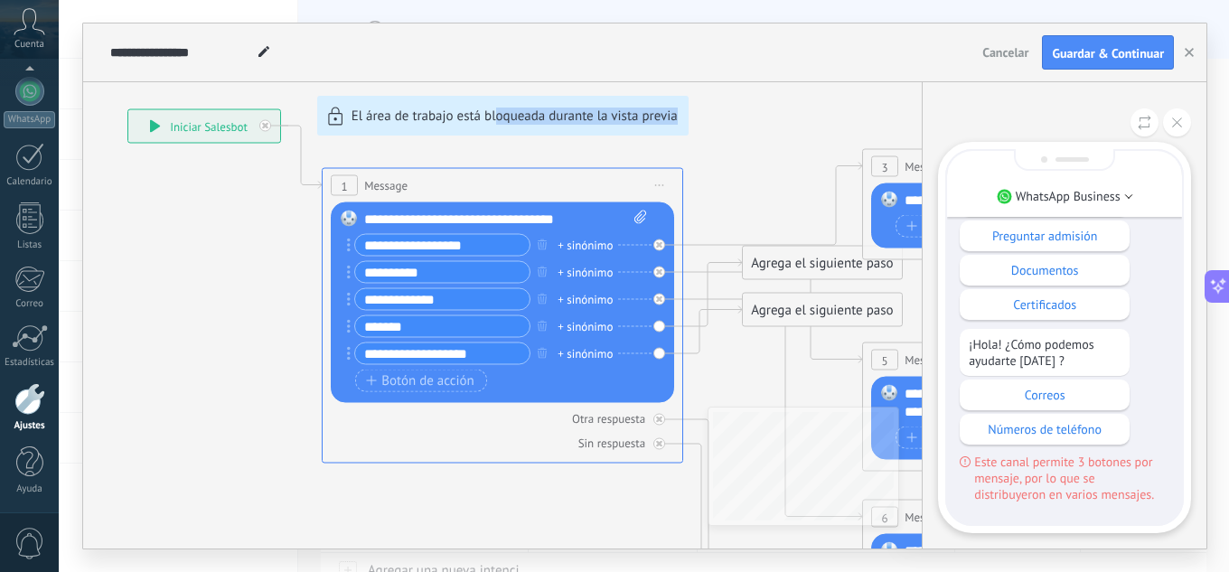
click at [776, 216] on div "**********" at bounding box center [644, 285] width 1123 height 525
click at [741, 367] on div "**********" at bounding box center [644, 285] width 1123 height 525
drag, startPoint x: 741, startPoint y: 362, endPoint x: 584, endPoint y: 295, distance: 170.8
click at [584, 295] on div "**********" at bounding box center [644, 285] width 1123 height 525
click at [711, 138] on div "**********" at bounding box center [644, 285] width 1123 height 525
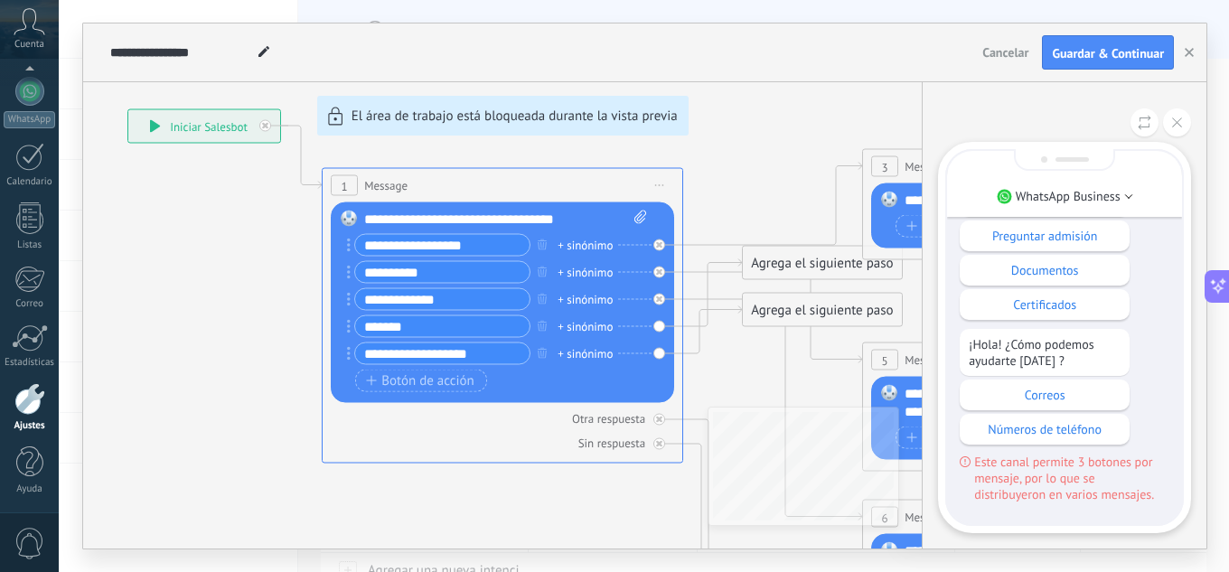
click at [981, 539] on div "WhatsApp Business Sólo visible para ti ¡Hola! ¿Cómo podemos ayudarte [DATE] ? P…" at bounding box center [1063, 315] width 285 height 466
click at [988, 527] on div "WhatsApp Business Sólo visible para ti ¡Hola! ¿Cómo podemos ayudarte [DATE] ? P…" at bounding box center [1064, 337] width 253 height 391
click at [1133, 340] on div "¡Hola! ¿Cómo podemos ayudarte [DATE] ? Preguntar admisión Documentos Certificad…" at bounding box center [1064, 336] width 210 height 332
click at [1047, 313] on div "Certificados" at bounding box center [1044, 304] width 170 height 31
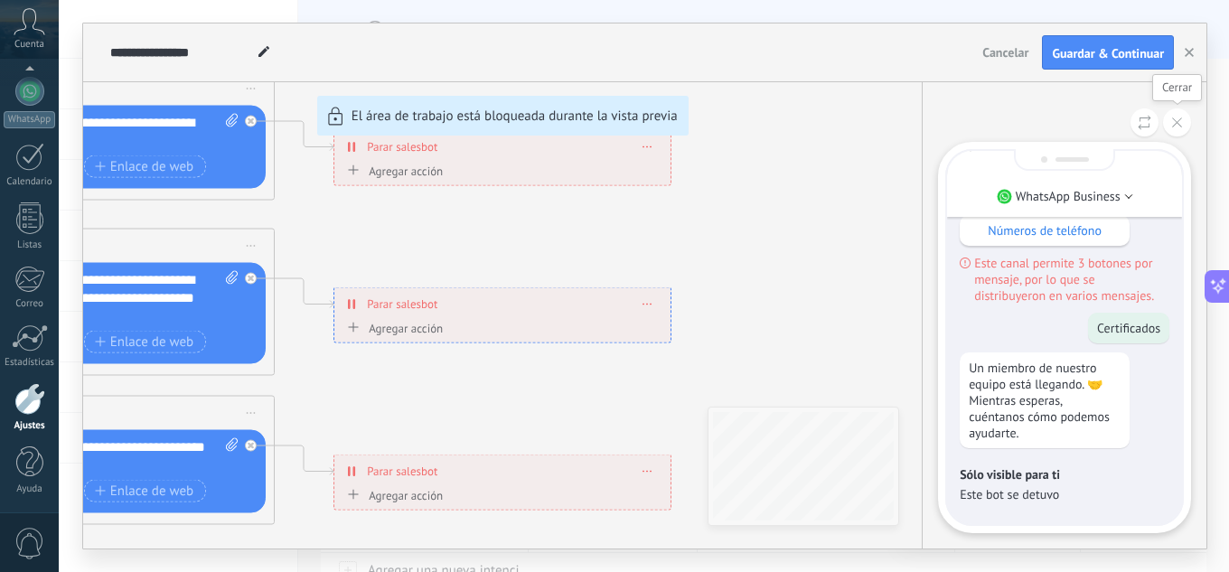
click at [1174, 131] on button at bounding box center [1177, 122] width 28 height 28
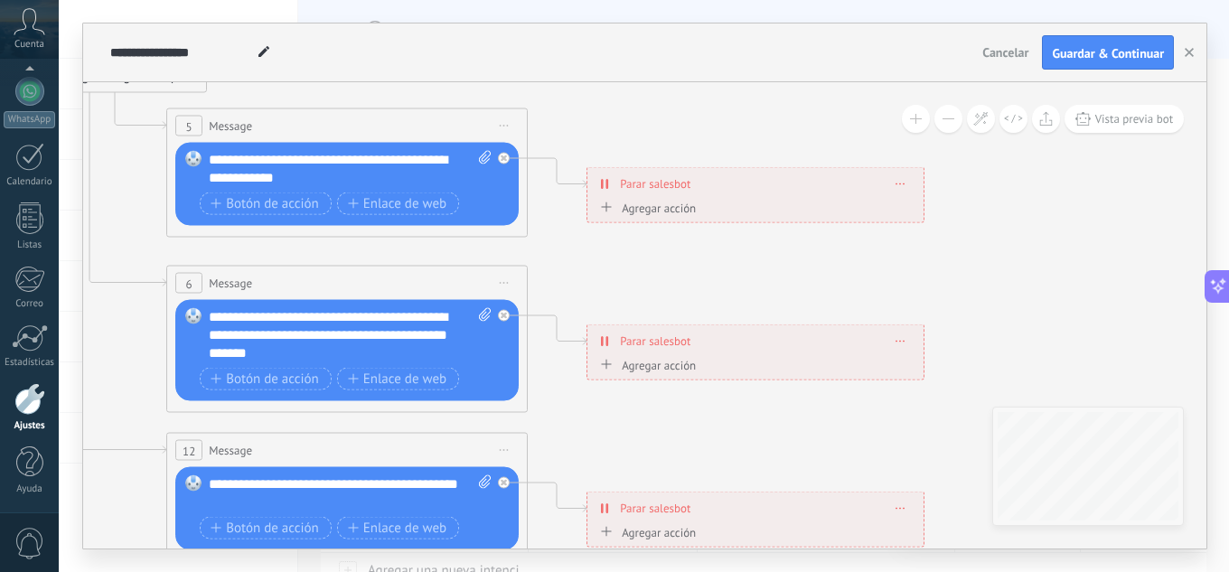
drag, startPoint x: 693, startPoint y: 246, endPoint x: 1028, endPoint y: 283, distance: 337.2
click at [1028, 283] on icon at bounding box center [388, 298] width 2816 height 1748
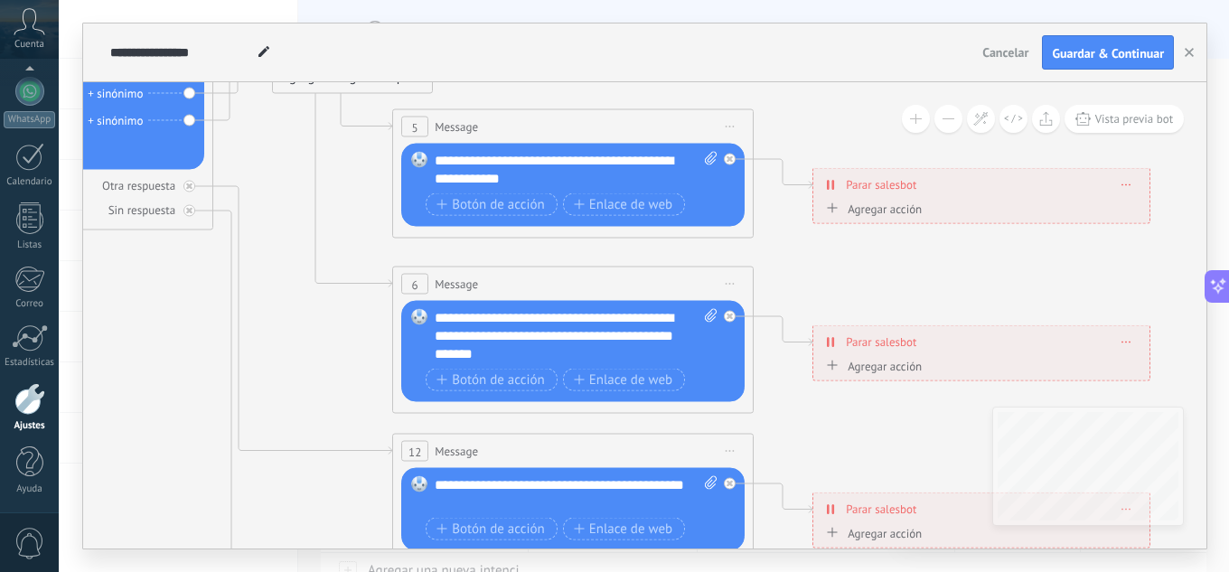
drag, startPoint x: 767, startPoint y: 278, endPoint x: 1026, endPoint y: 279, distance: 259.3
click at [1026, 279] on icon at bounding box center [614, 299] width 2816 height 1748
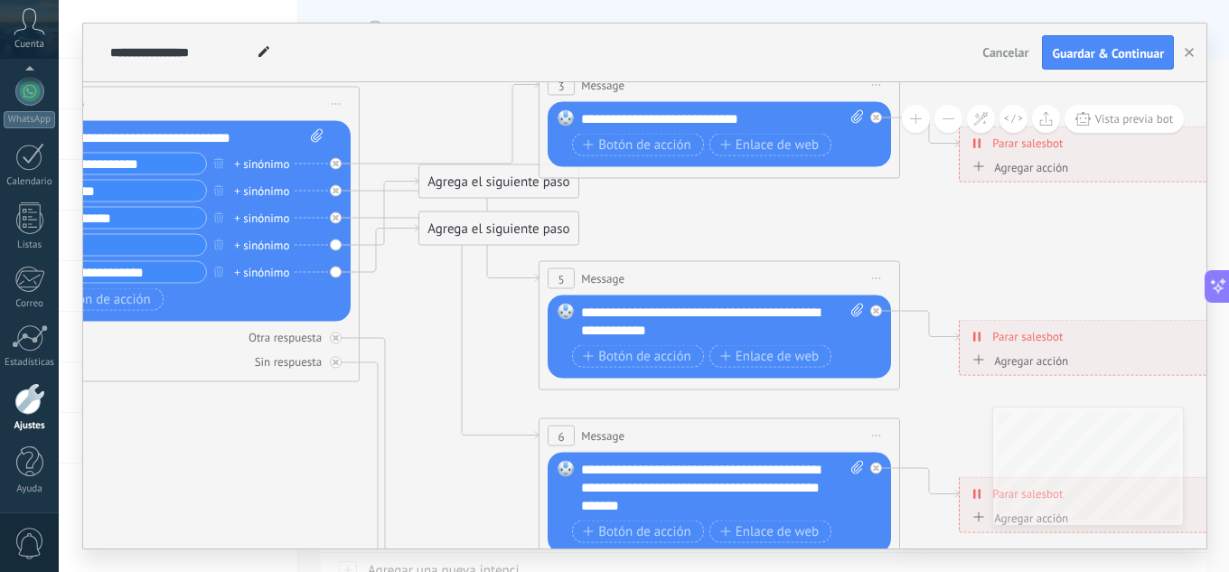
drag, startPoint x: 631, startPoint y: 245, endPoint x: 662, endPoint y: 417, distance: 175.4
click at [662, 417] on icon at bounding box center [760, 450] width 2816 height 1748
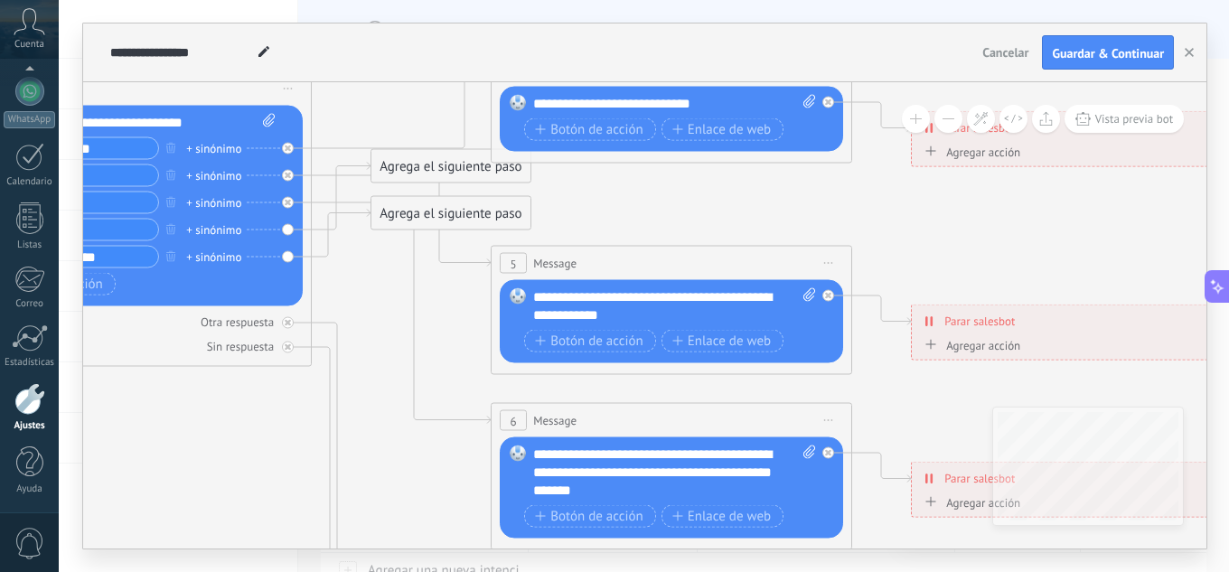
drag, startPoint x: 659, startPoint y: 243, endPoint x: 705, endPoint y: 258, distance: 47.7
click at [611, 205] on icon at bounding box center [712, 435] width 2816 height 1748
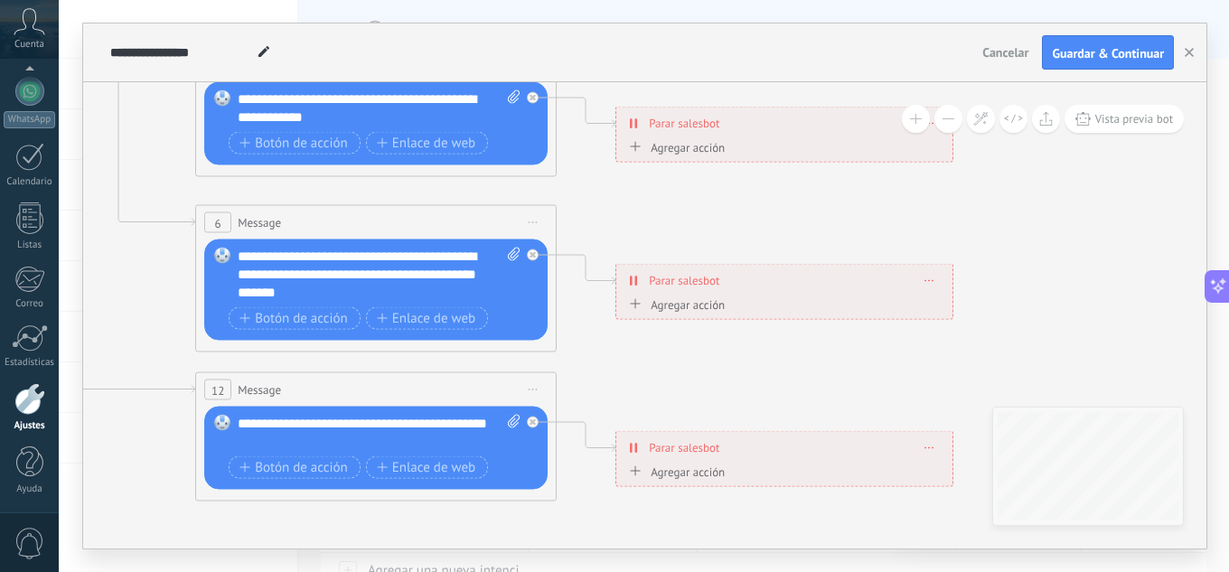
drag, startPoint x: 923, startPoint y: 419, endPoint x: 633, endPoint y: 217, distance: 353.6
click at [633, 217] on icon at bounding box center [417, 237] width 2816 height 1748
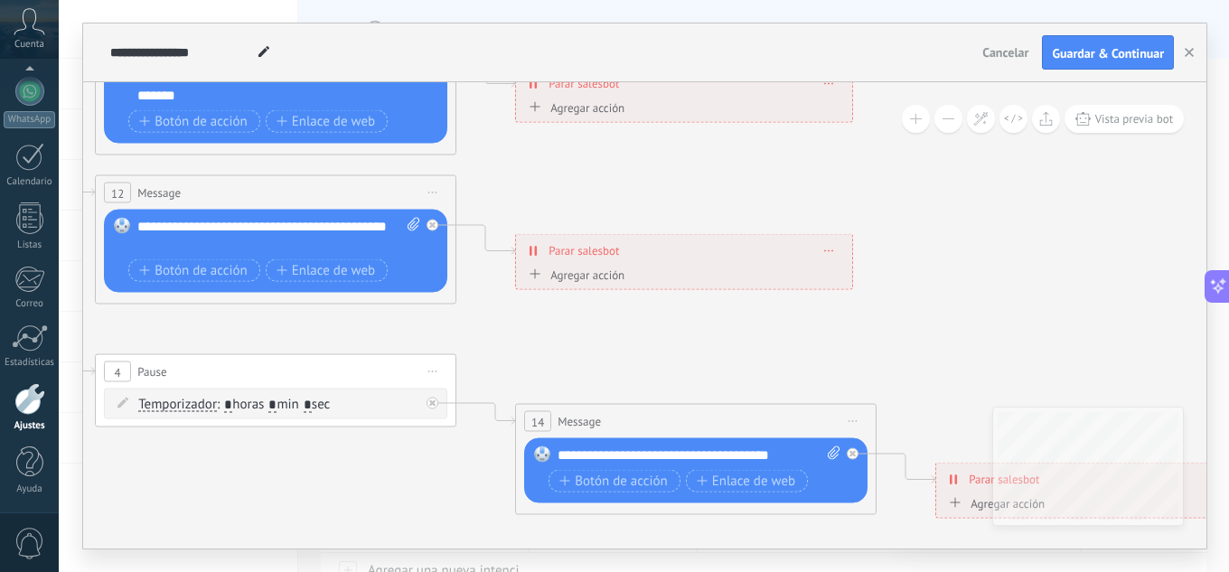
drag, startPoint x: 640, startPoint y: 367, endPoint x: 701, endPoint y: 316, distance: 78.9
click at [535, 176] on icon at bounding box center [317, 40] width 2816 height 1748
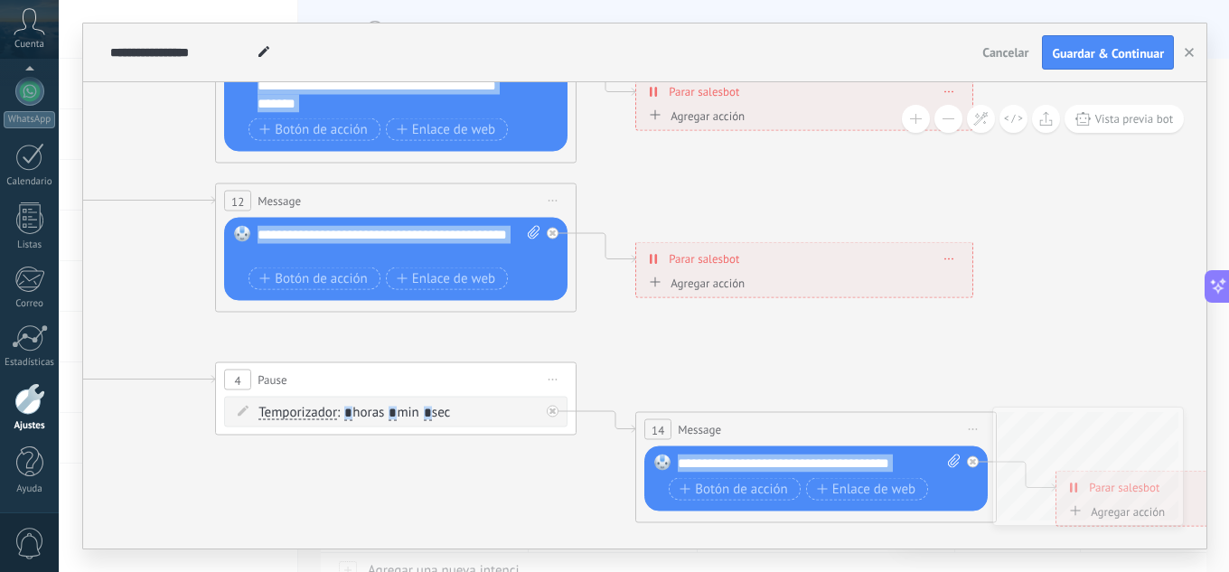
click at [1090, 430] on div "**********" at bounding box center [644, 315] width 1123 height 466
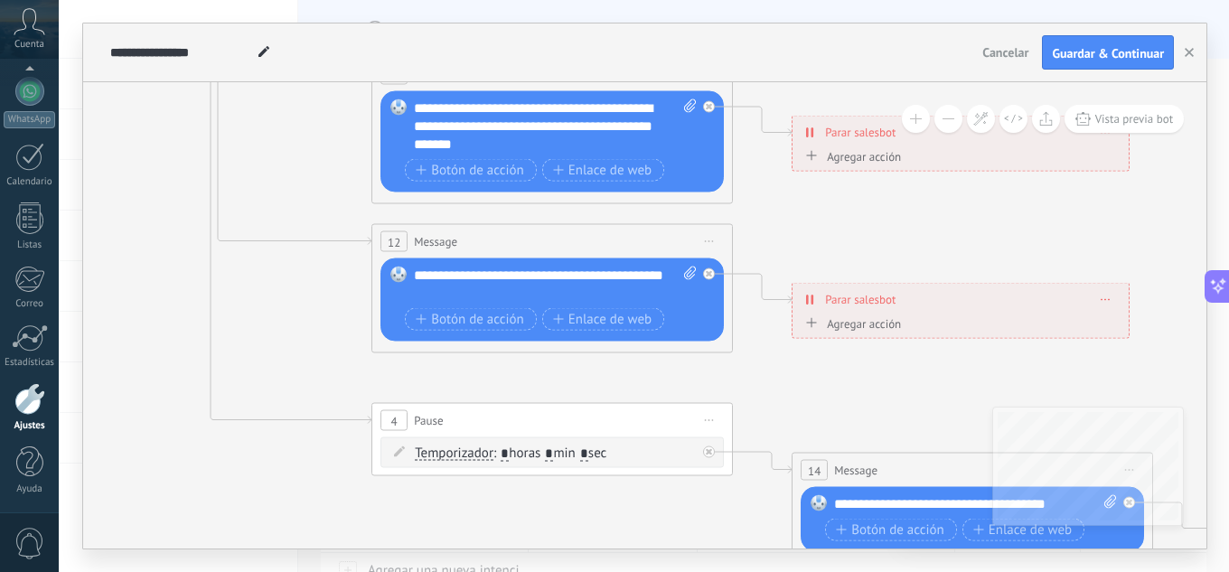
click at [532, 215] on icon at bounding box center [593, 89] width 2816 height 1748
drag, startPoint x: 542, startPoint y: 224, endPoint x: 1157, endPoint y: 546, distance: 694.2
click at [732, 258] on div "12 Message ******* (a): Todos los contactos - canales seleccionados Todos los c…" at bounding box center [552, 241] width 360 height 33
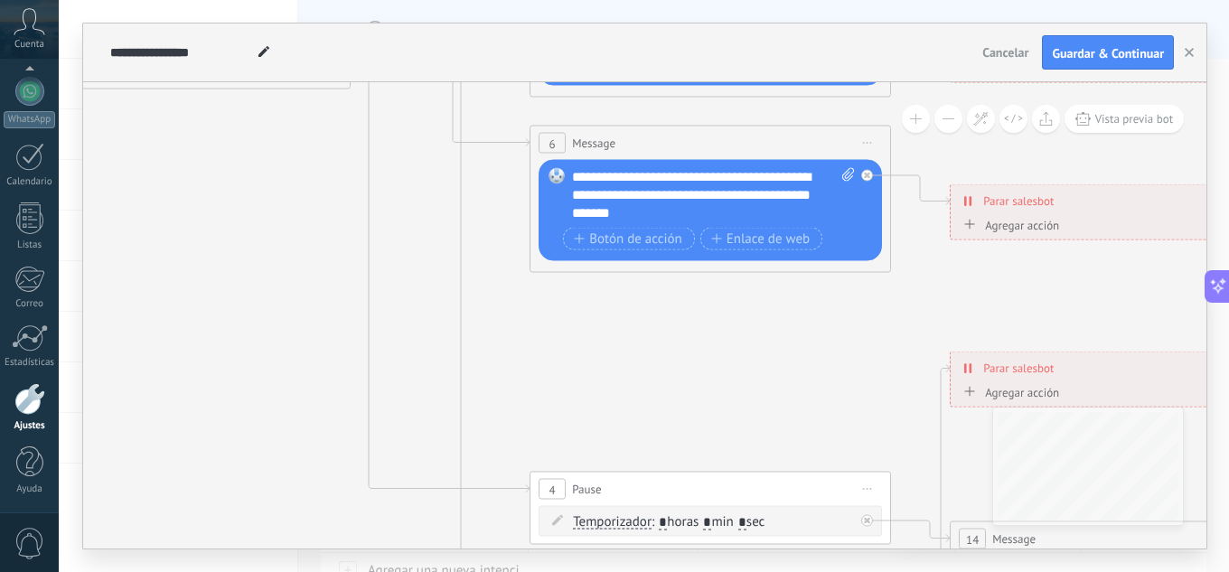
drag, startPoint x: 658, startPoint y: 356, endPoint x: 814, endPoint y: 471, distance: 193.9
click at [814, 472] on icon at bounding box center [751, 235] width 2816 height 1902
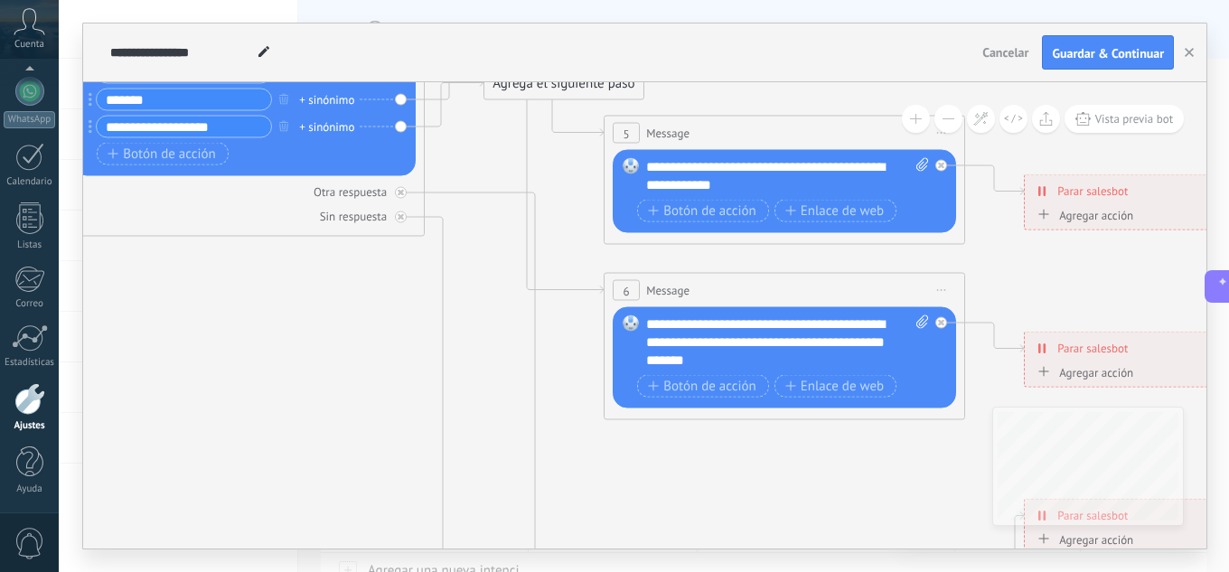
drag, startPoint x: 650, startPoint y: 394, endPoint x: 850, endPoint y: 563, distance: 261.5
click at [852, 563] on div "**********" at bounding box center [644, 286] width 1170 height 572
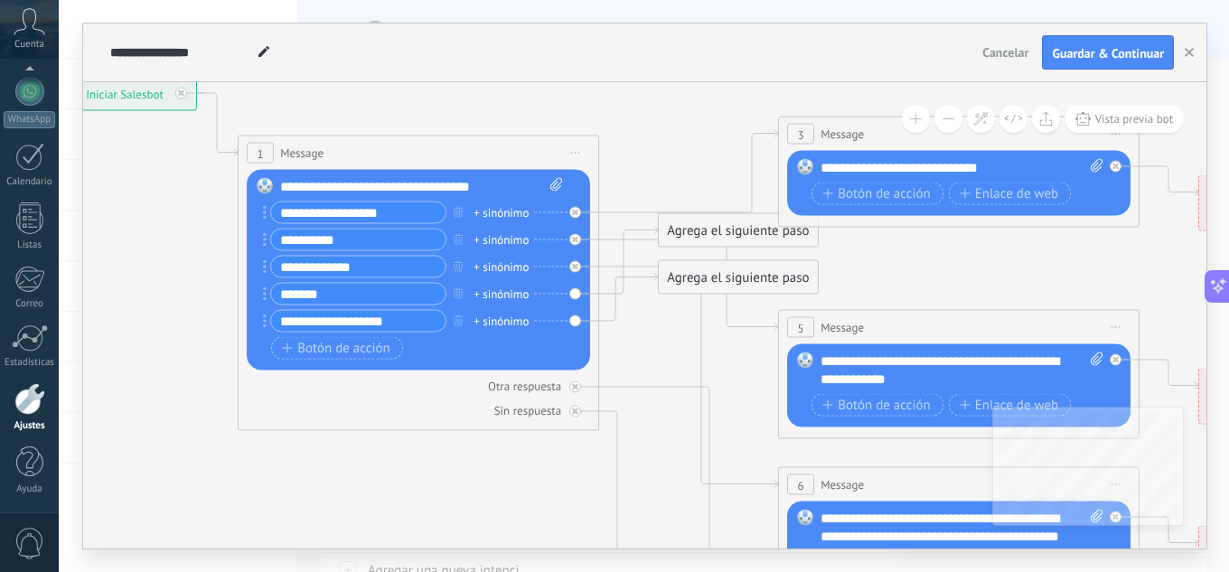
drag, startPoint x: 372, startPoint y: 387, endPoint x: 422, endPoint y: 486, distance: 111.1
click at [422, 486] on icon at bounding box center [1000, 576] width 2816 height 1902
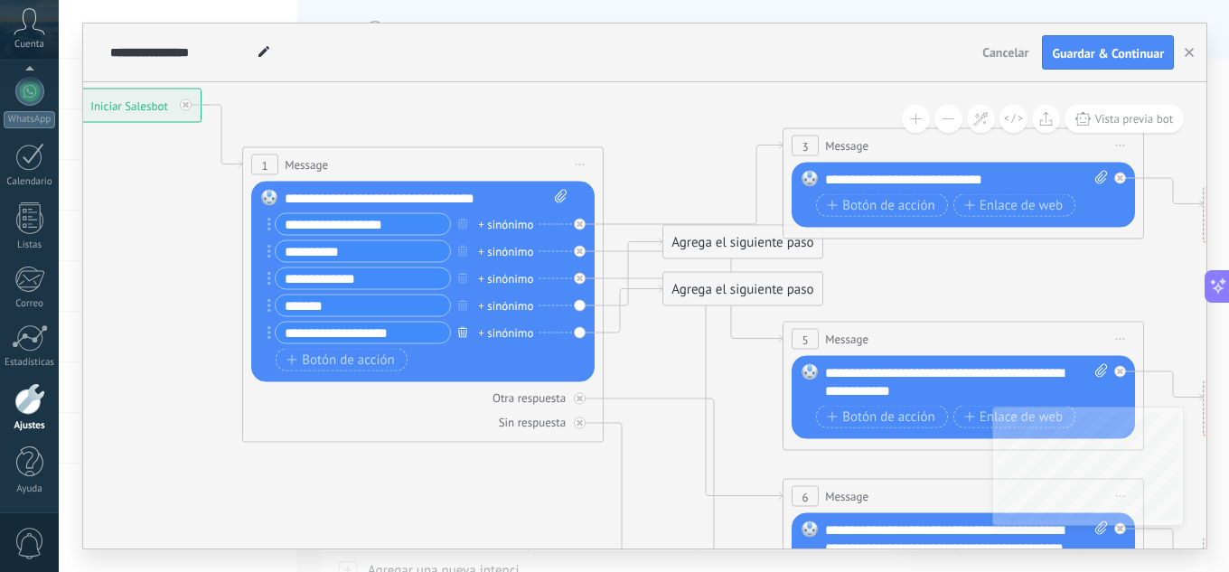
click at [460, 333] on icon "button" at bounding box center [462, 331] width 9 height 11
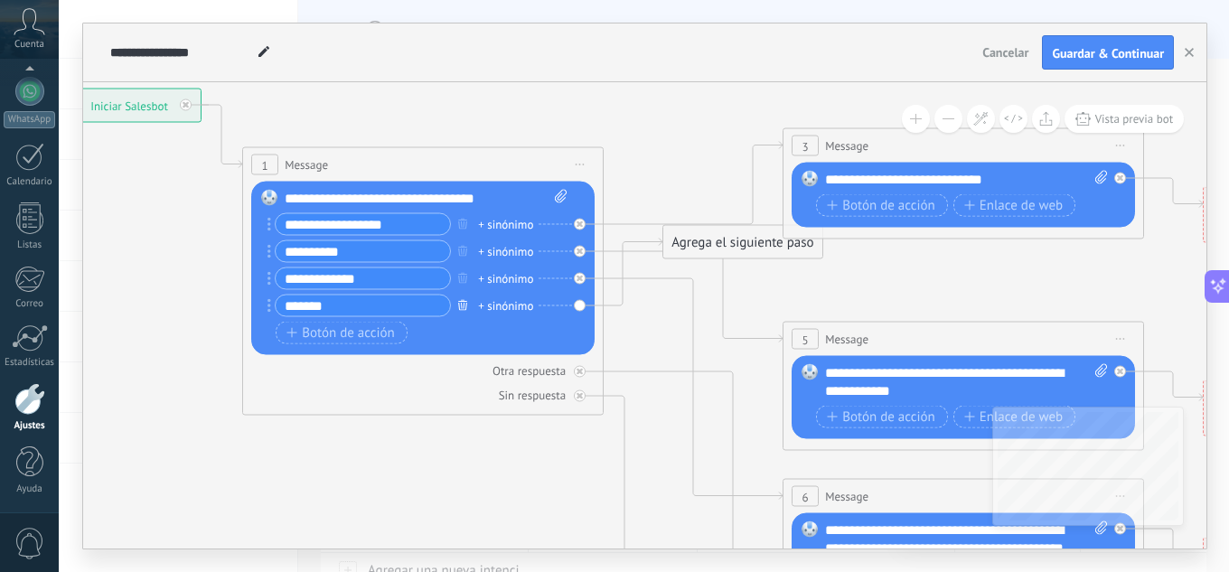
click at [456, 311] on button "button" at bounding box center [463, 305] width 20 height 23
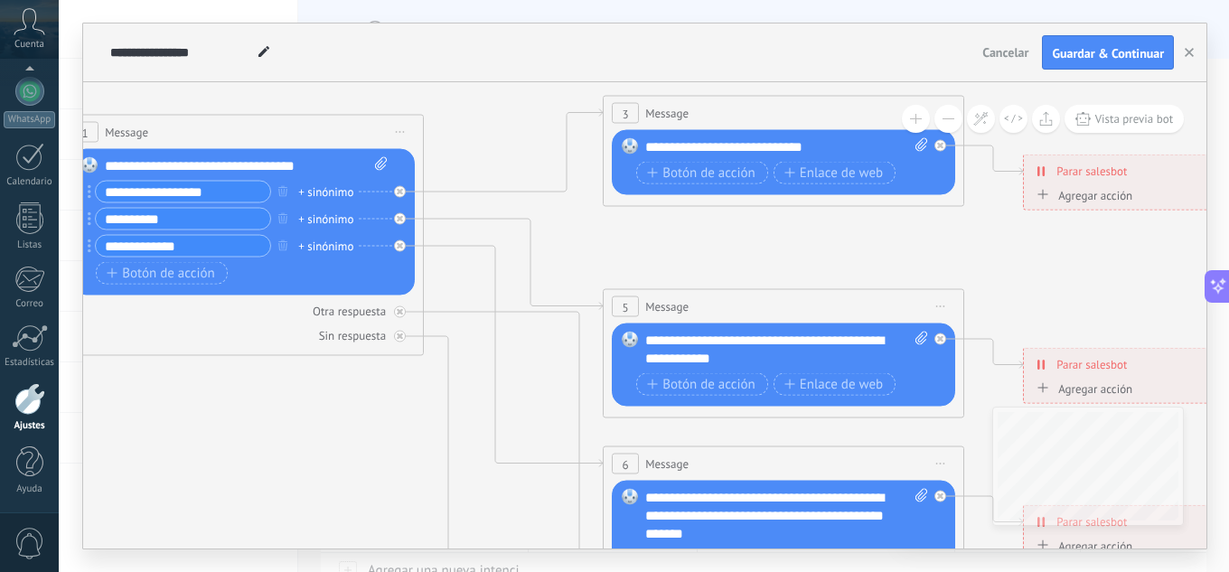
drag, startPoint x: 405, startPoint y: 392, endPoint x: 225, endPoint y: 360, distance: 182.7
click at [225, 360] on icon at bounding box center [824, 555] width 2816 height 1902
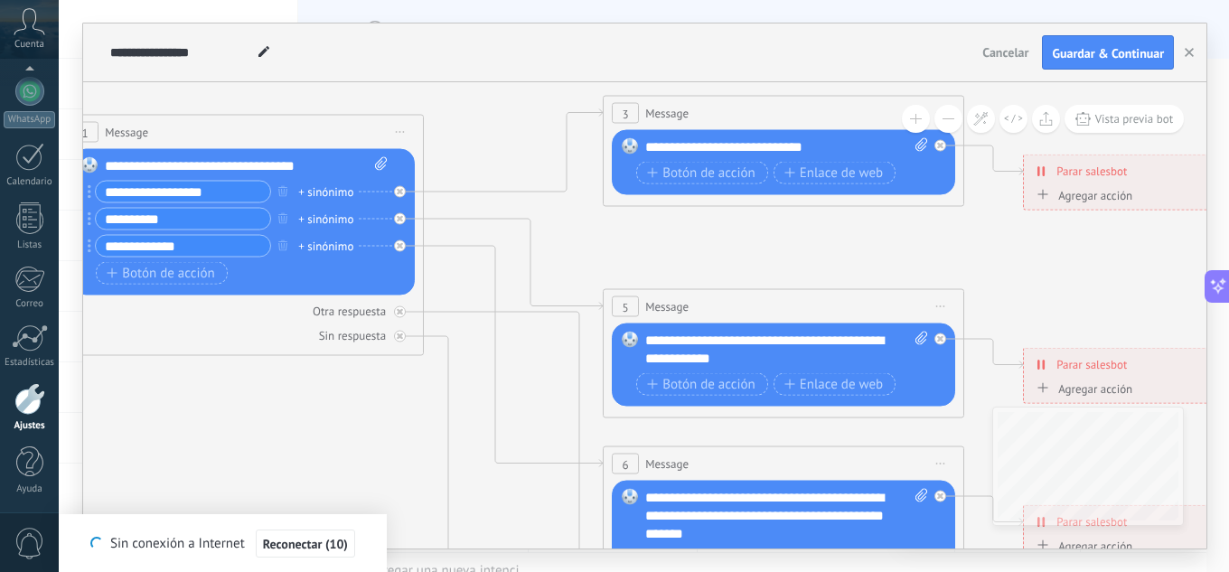
click at [291, 417] on icon at bounding box center [824, 555] width 2816 height 1902
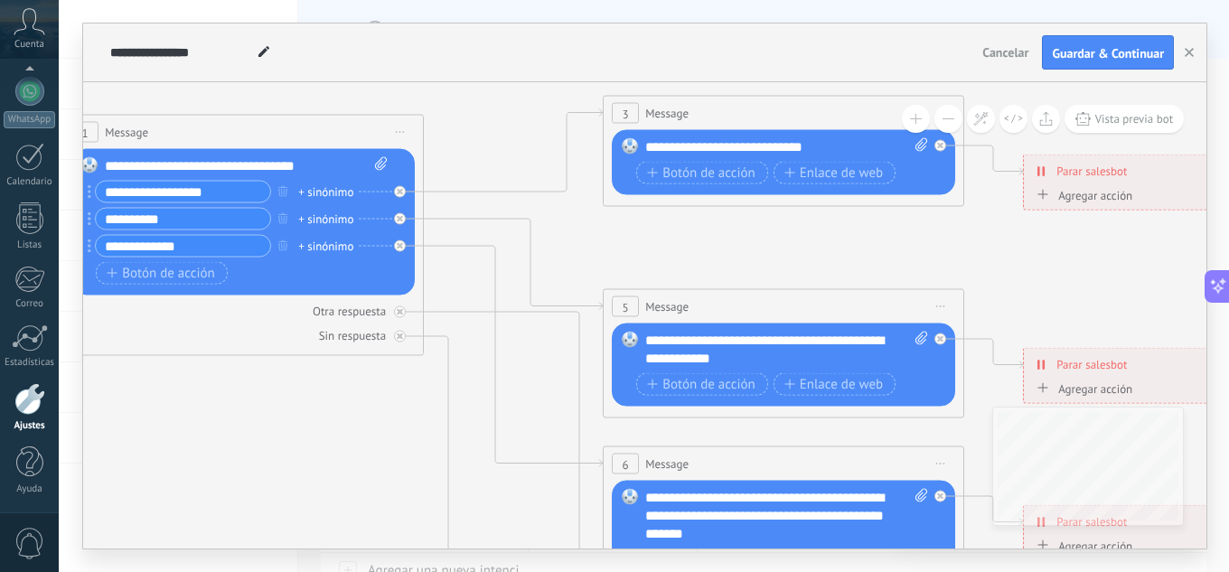
click at [381, 170] on icon at bounding box center [381, 164] width 12 height 14
click input "Subir" at bounding box center [0, 0] width 0 height 0
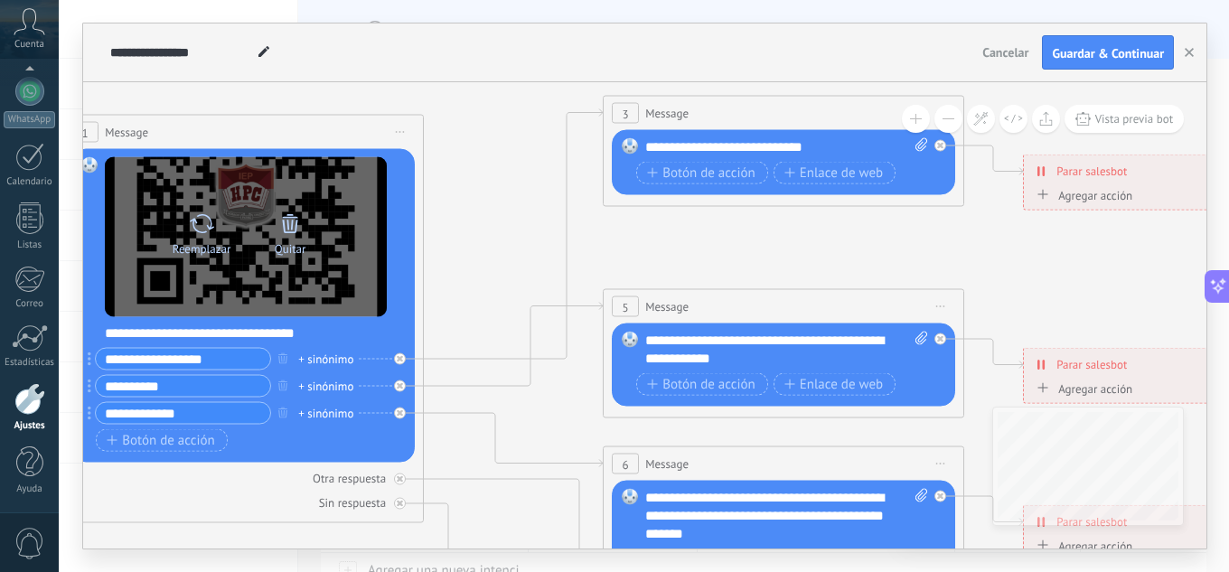
click at [290, 225] on icon at bounding box center [289, 222] width 25 height 25
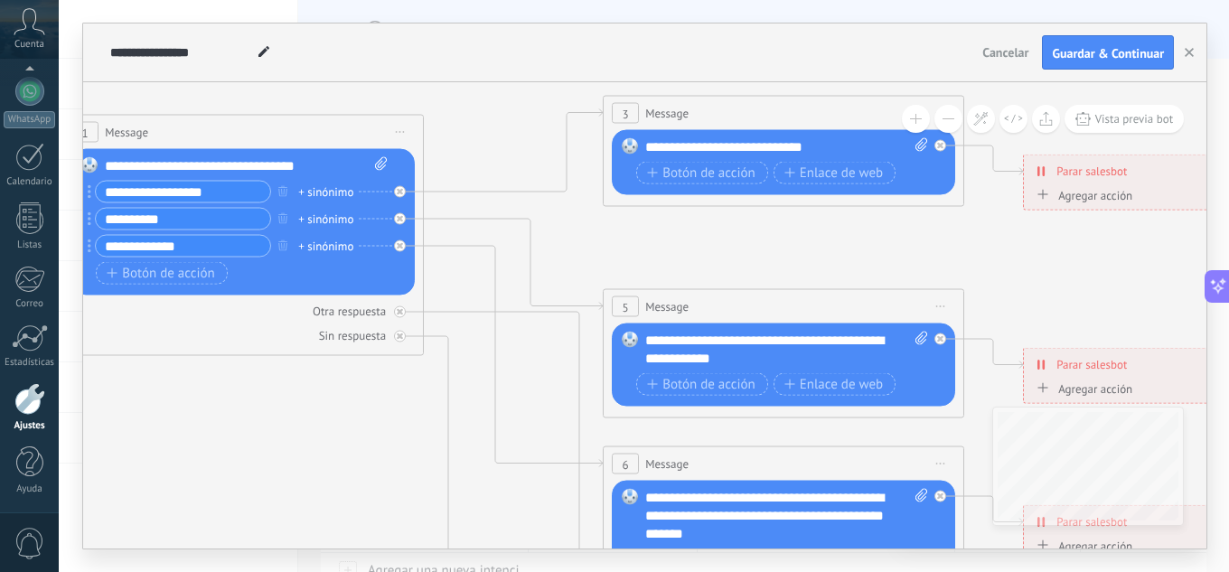
click at [829, 352] on div "**********" at bounding box center [786, 350] width 283 height 36
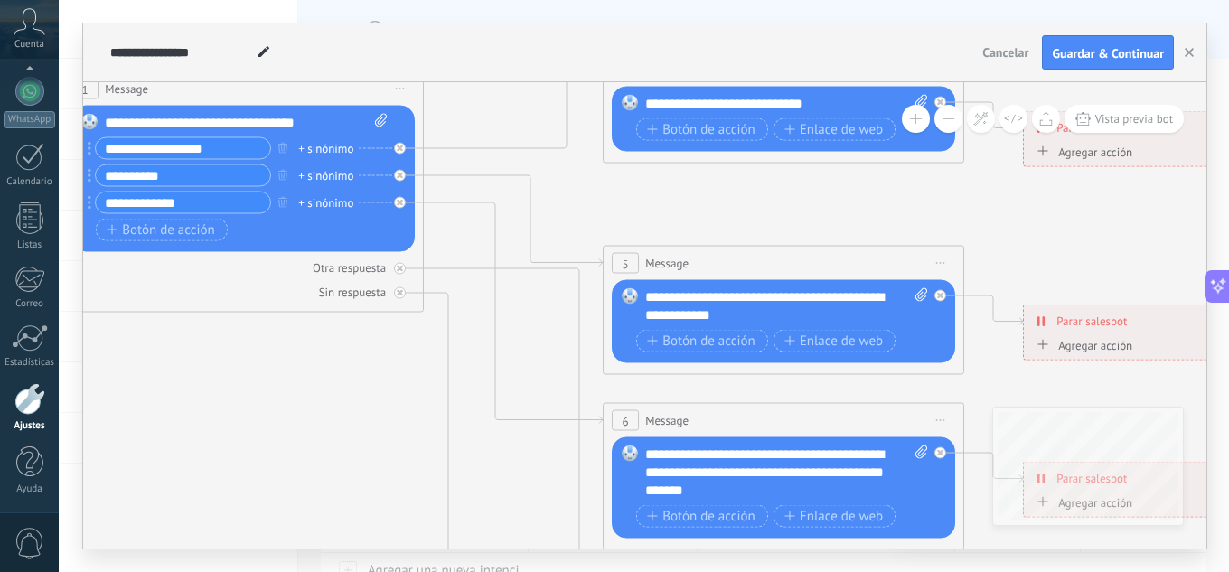
click at [384, 127] on span at bounding box center [377, 123] width 17 height 18
click input "Subir" at bounding box center [0, 0] width 0 height 0
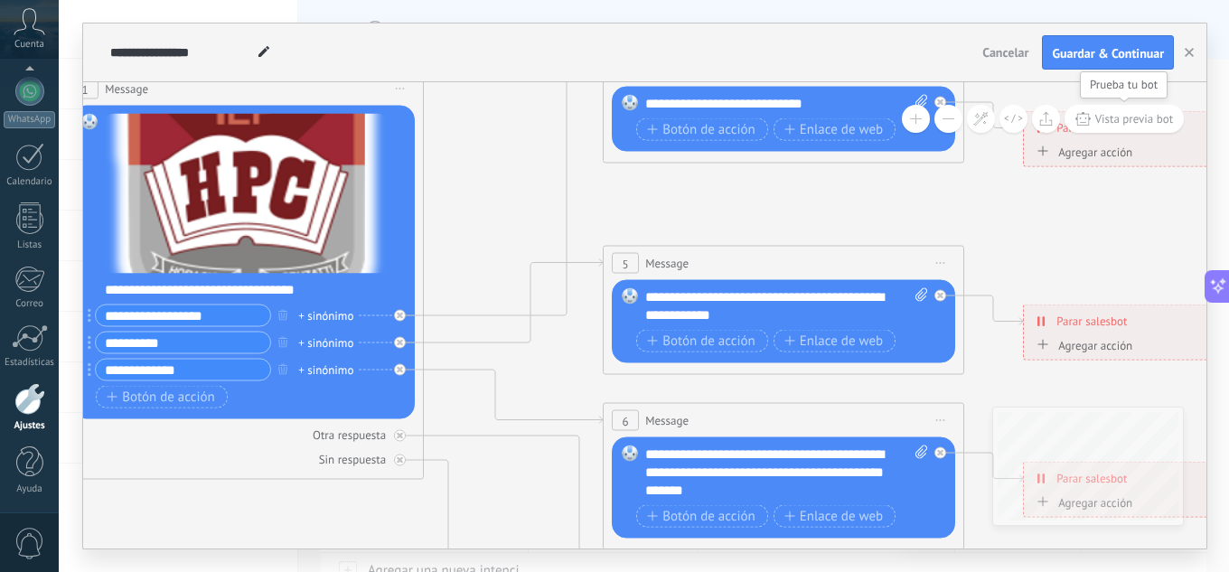
click at [1110, 114] on span "Vista previa bot" at bounding box center [1134, 118] width 79 height 15
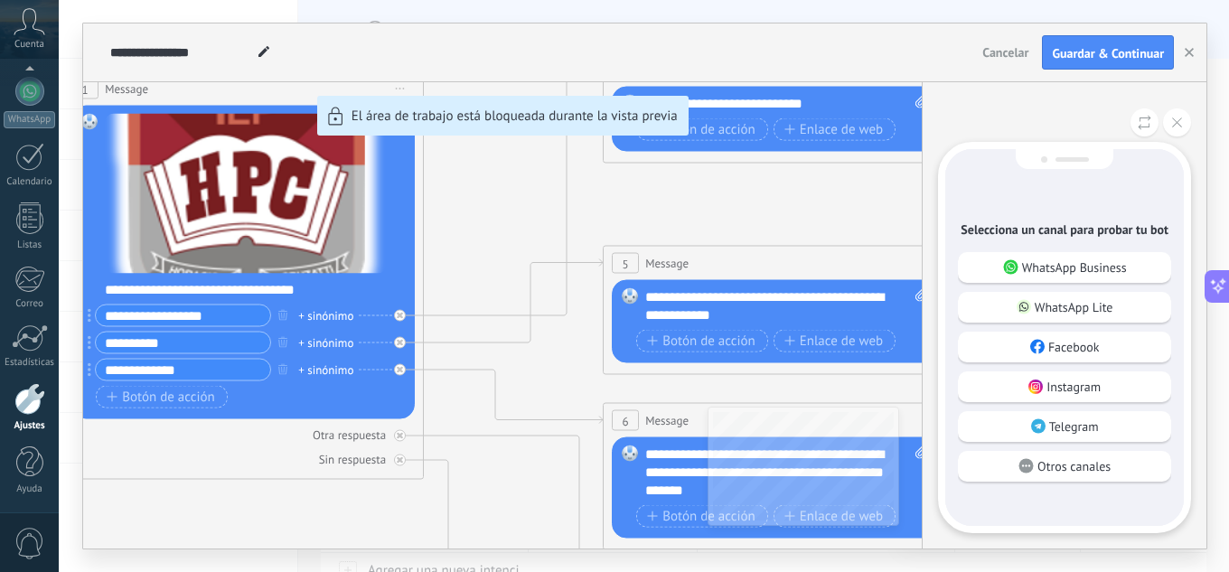
click at [1099, 271] on p "WhatsApp Business" at bounding box center [1074, 267] width 105 height 16
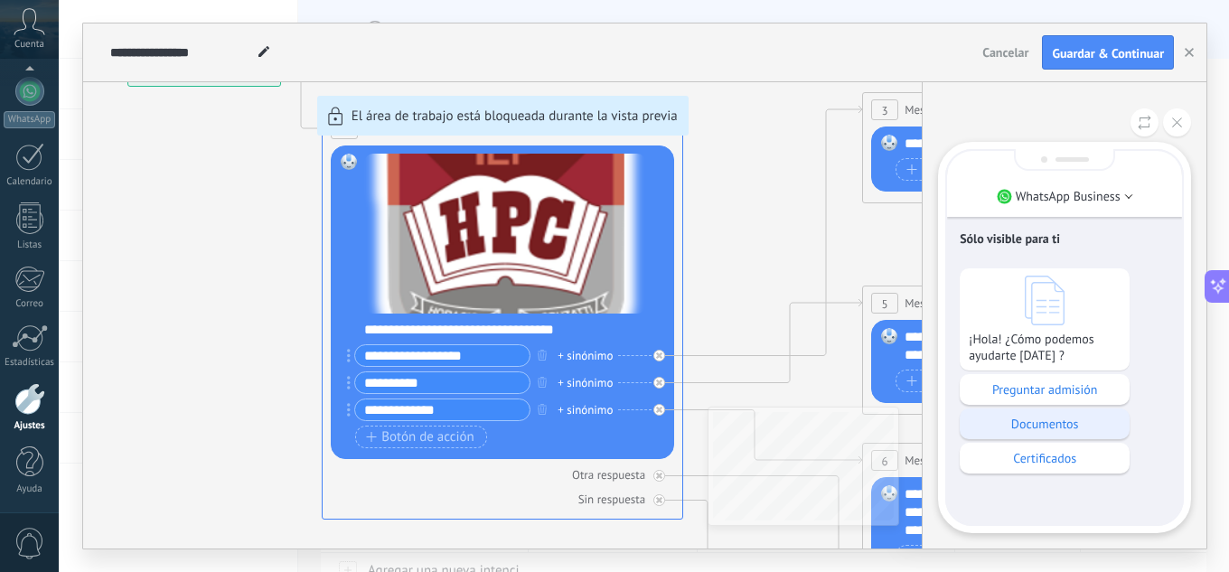
click at [1054, 424] on p "Documentos" at bounding box center [1044, 424] width 152 height 16
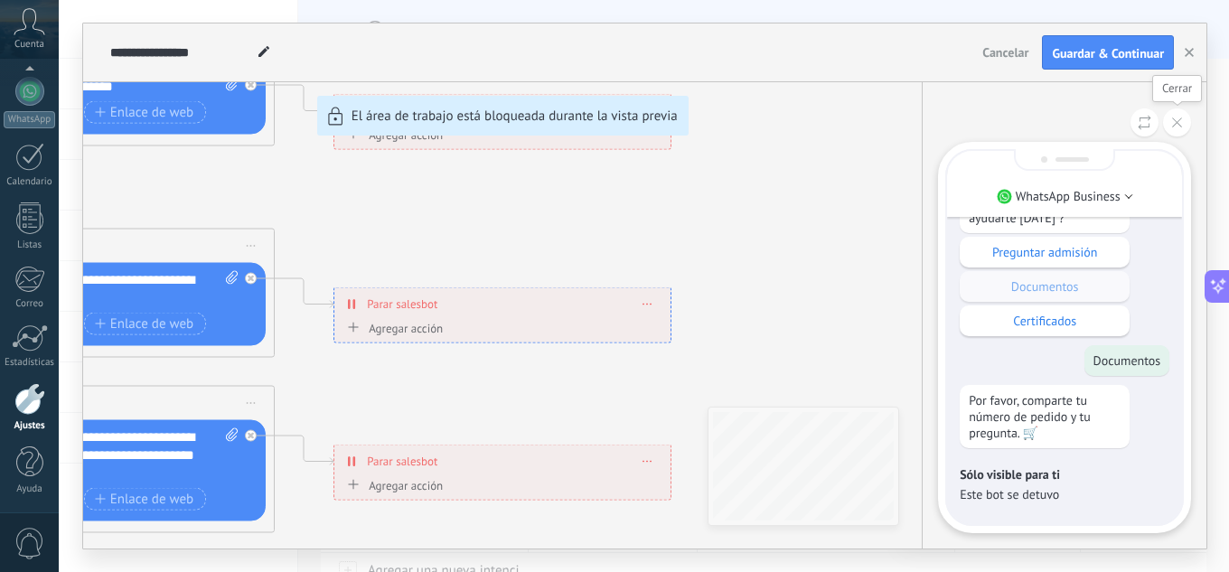
click at [1179, 116] on button at bounding box center [1177, 122] width 28 height 28
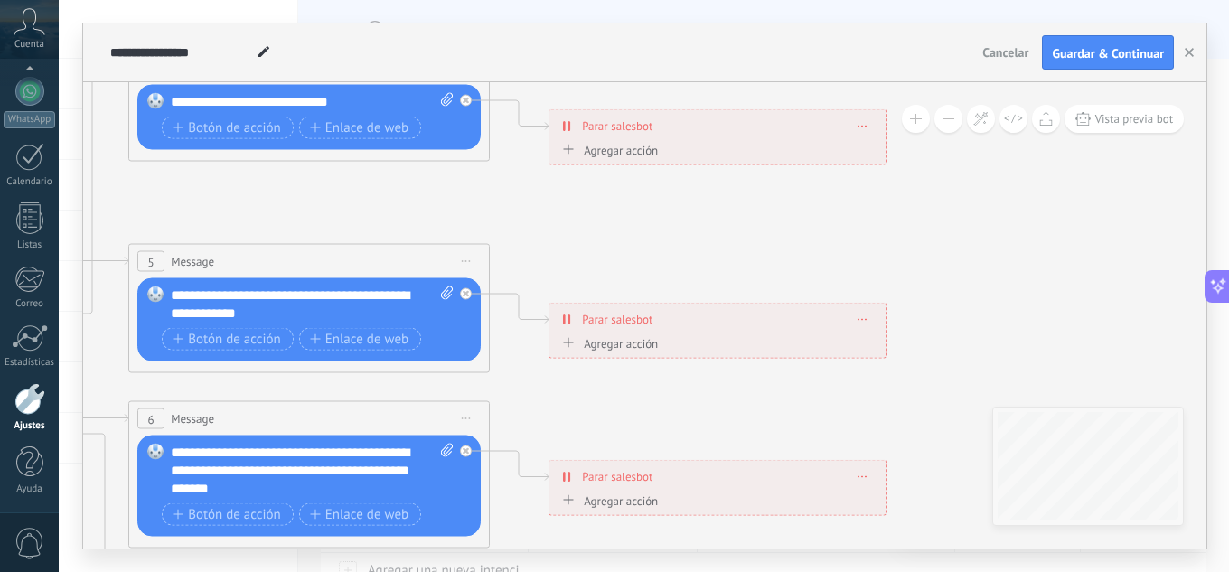
drag, startPoint x: 421, startPoint y: 237, endPoint x: 809, endPoint y: 296, distance: 393.0
click at [802, 296] on icon at bounding box center [350, 510] width 2816 height 1902
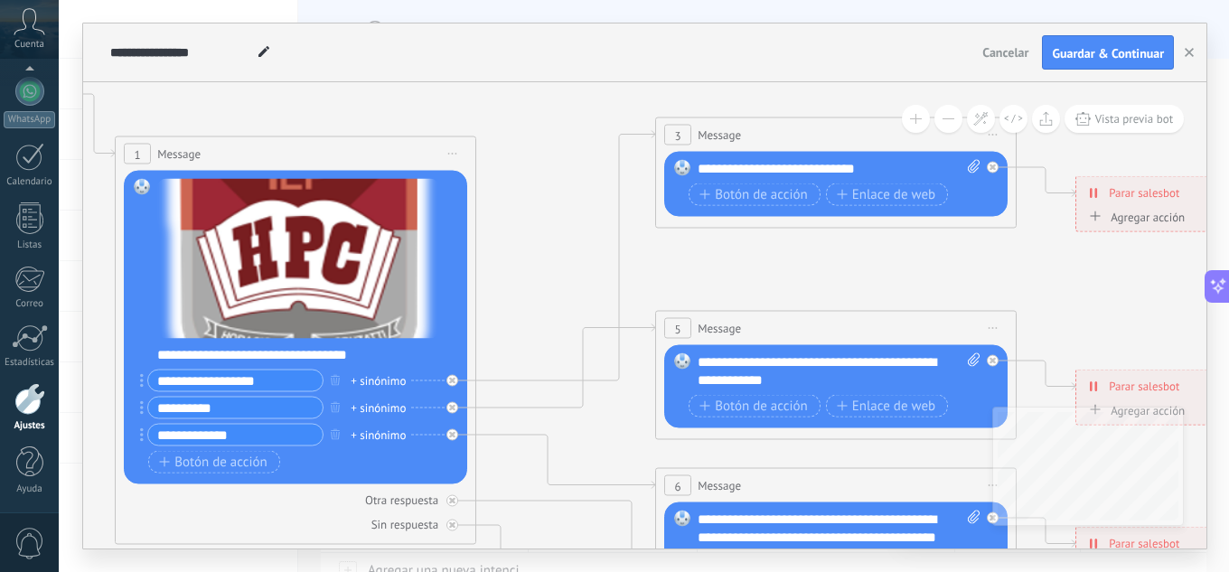
drag, startPoint x: 463, startPoint y: 254, endPoint x: 824, endPoint y: 276, distance: 361.1
click at [824, 276] on icon at bounding box center [877, 577] width 2816 height 1902
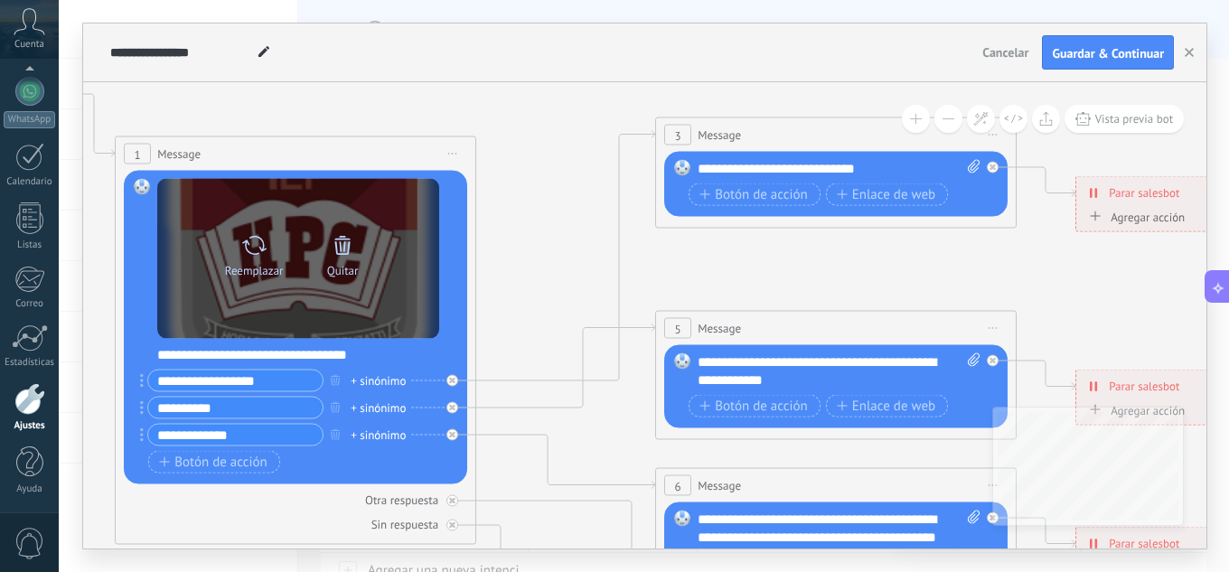
click at [339, 250] on icon at bounding box center [342, 244] width 25 height 25
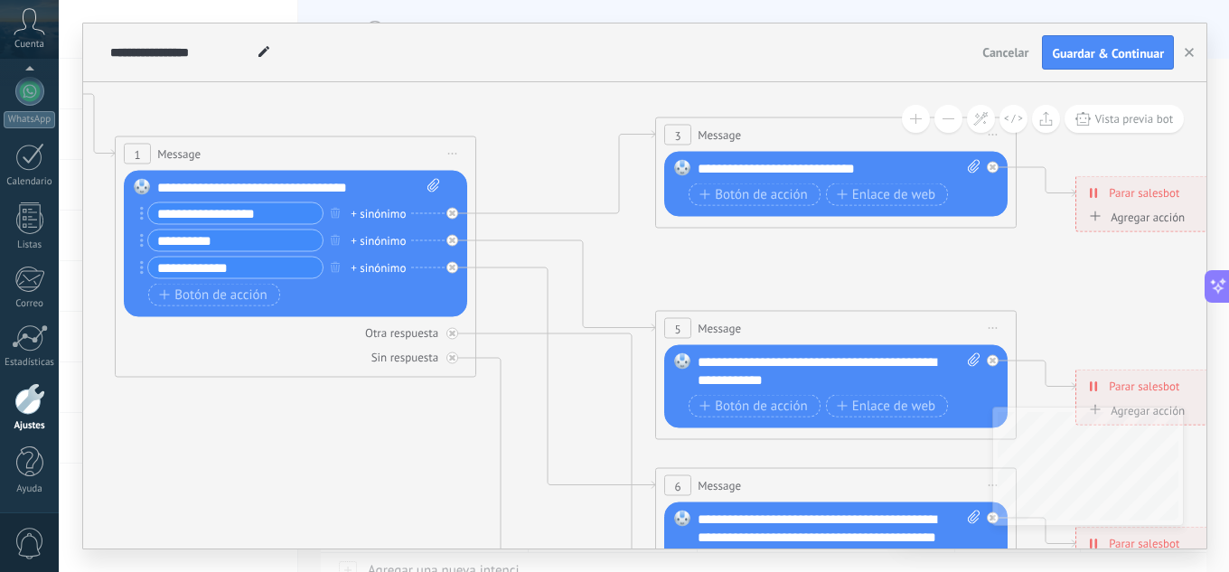
click at [429, 182] on icon at bounding box center [433, 186] width 12 height 14
click input "Subir" at bounding box center [0, 0] width 0 height 0
click at [428, 180] on icon at bounding box center [433, 186] width 12 height 14
click input "Subir" at bounding box center [0, 0] width 0 height 0
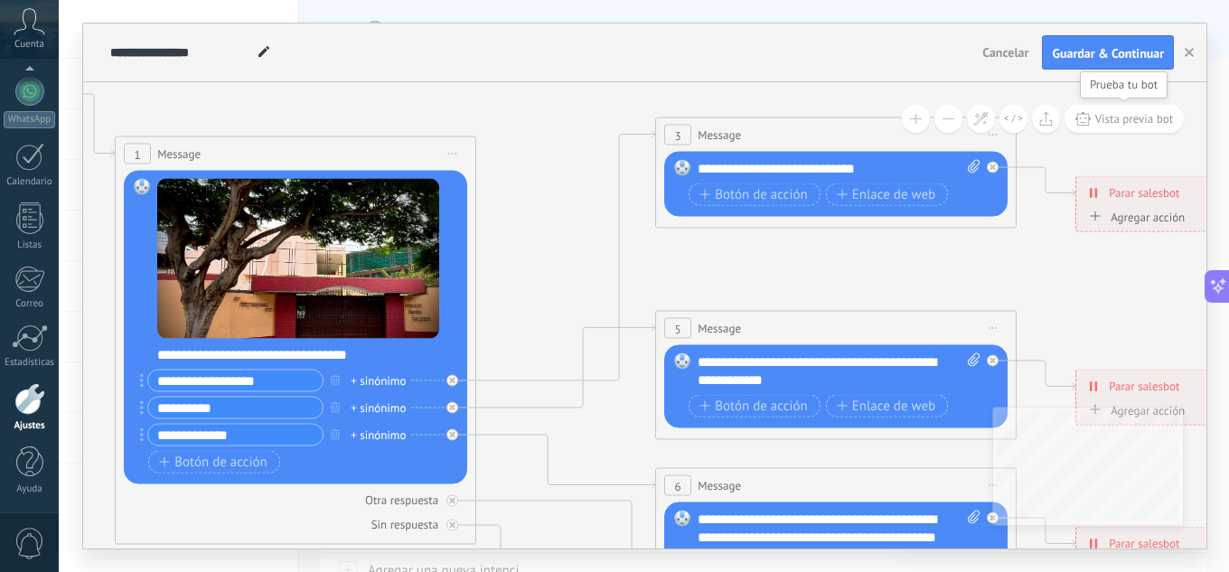
click at [1114, 121] on span "Vista previa bot" at bounding box center [1134, 118] width 79 height 15
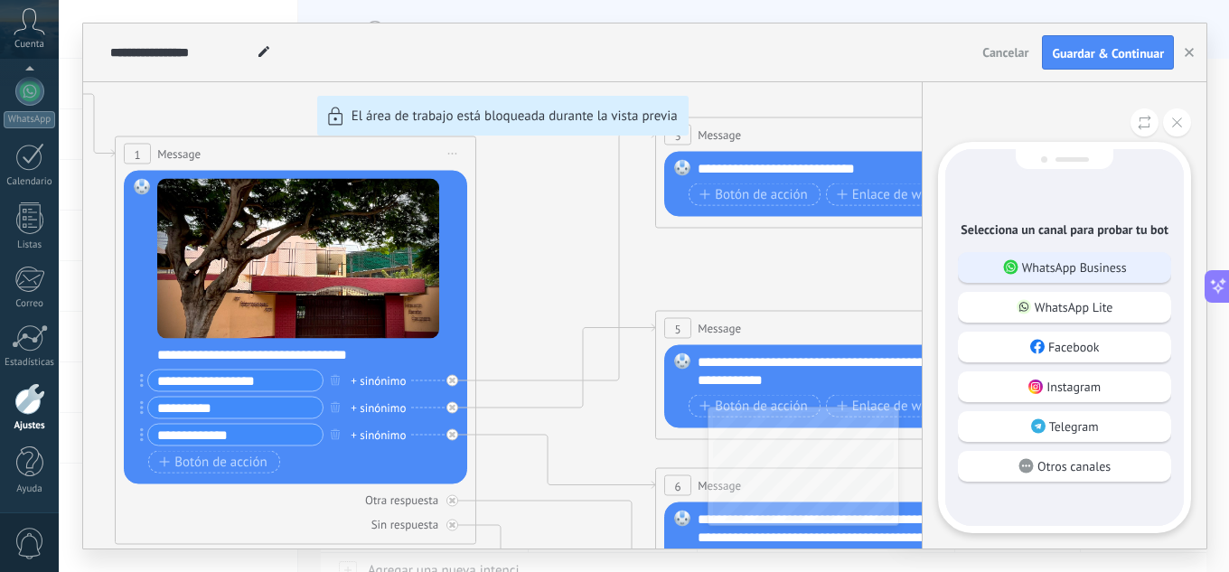
click at [1055, 268] on p "WhatsApp Business" at bounding box center [1074, 267] width 105 height 16
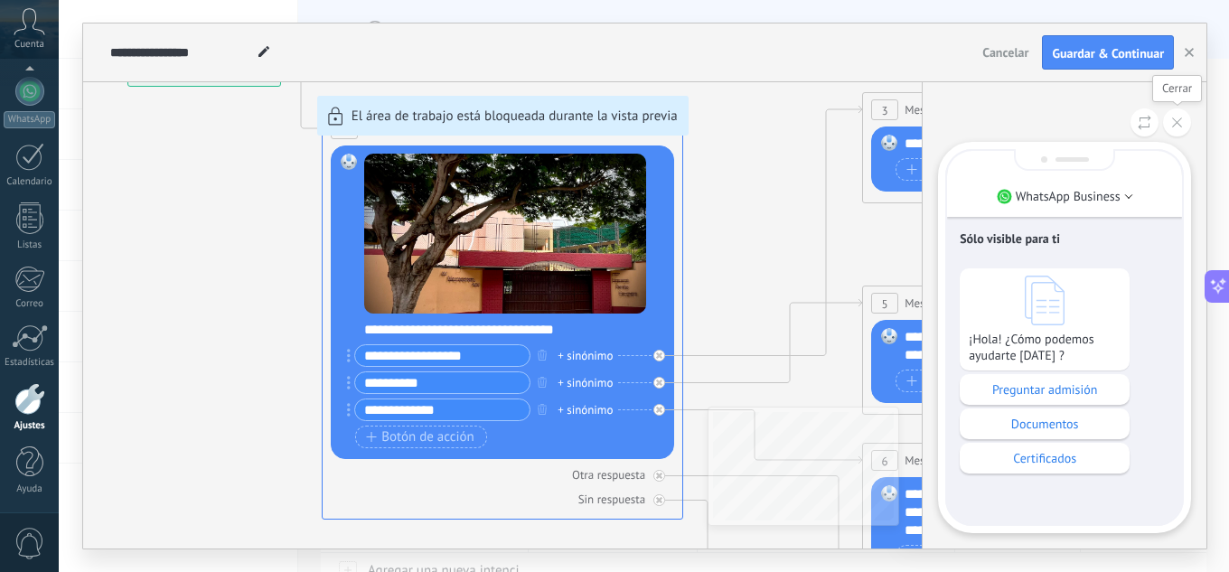
click at [1173, 126] on icon at bounding box center [1177, 122] width 10 height 10
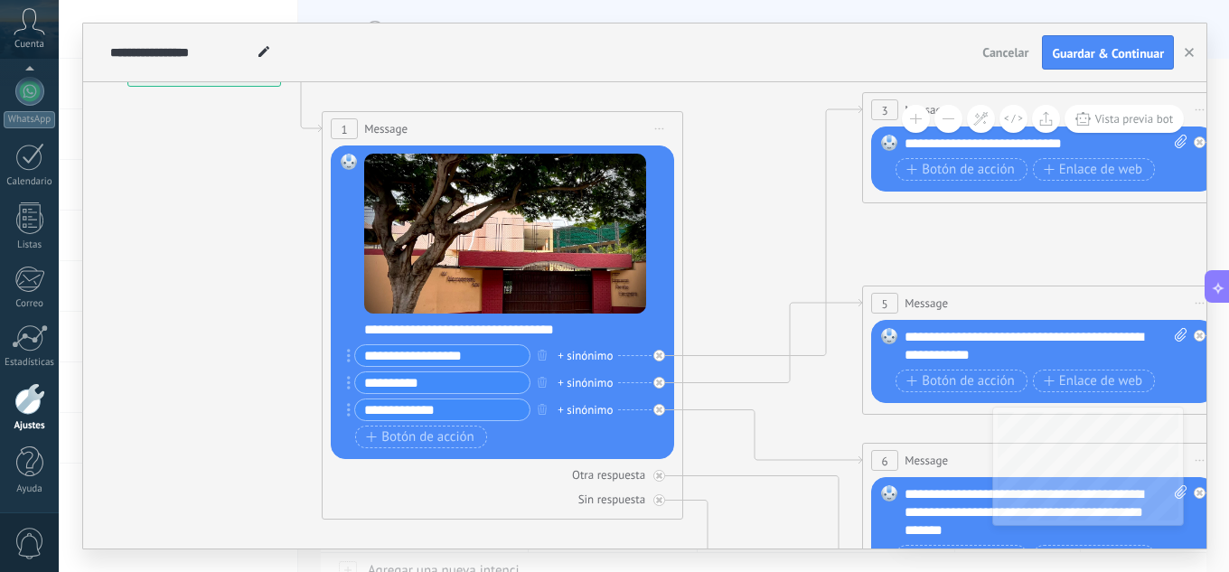
click at [918, 240] on icon at bounding box center [1084, 552] width 2816 height 1902
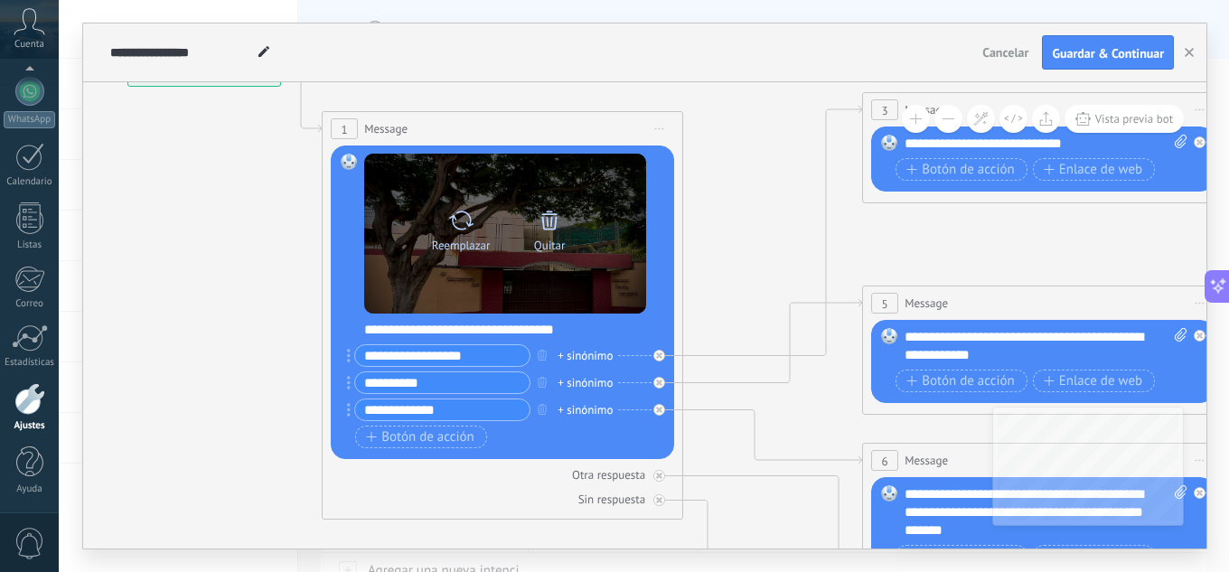
click at [478, 227] on div "Reemplazar" at bounding box center [461, 227] width 76 height 50
click input "Subir" at bounding box center [0, 0] width 0 height 0
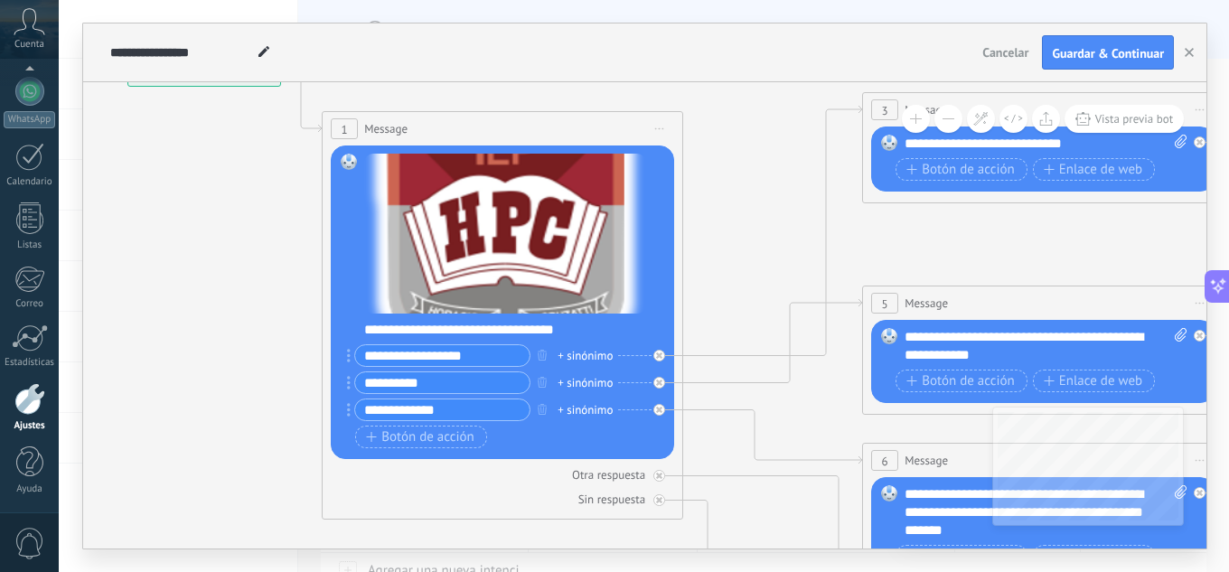
click at [738, 249] on icon at bounding box center [1084, 552] width 2816 height 1902
click at [1112, 60] on span "Guardar & Continuar" at bounding box center [1107, 53] width 112 height 13
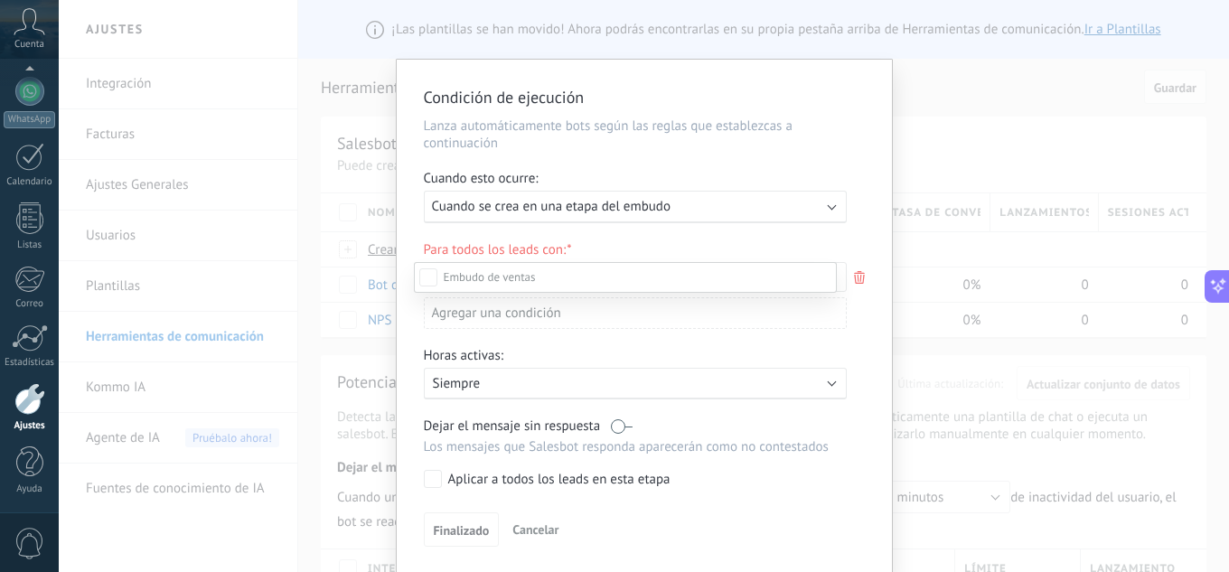
click at [877, 208] on div at bounding box center [644, 286] width 1170 height 572
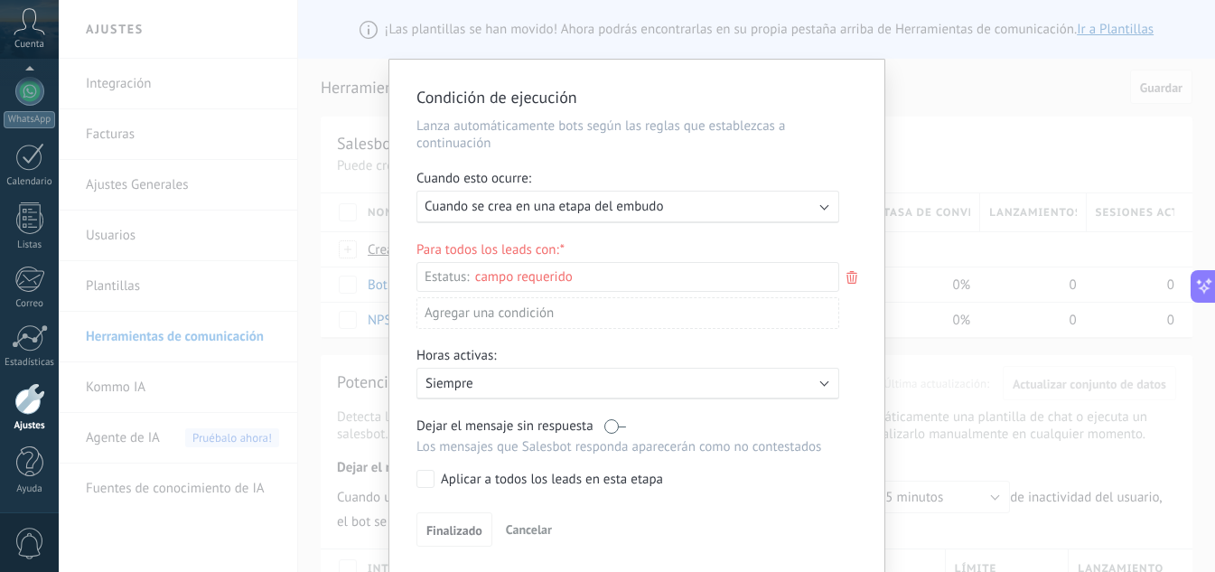
click at [930, 210] on div "Condición de ejecución Lanza automáticamente bots según las reglas que establez…" at bounding box center [637, 286] width 1156 height 572
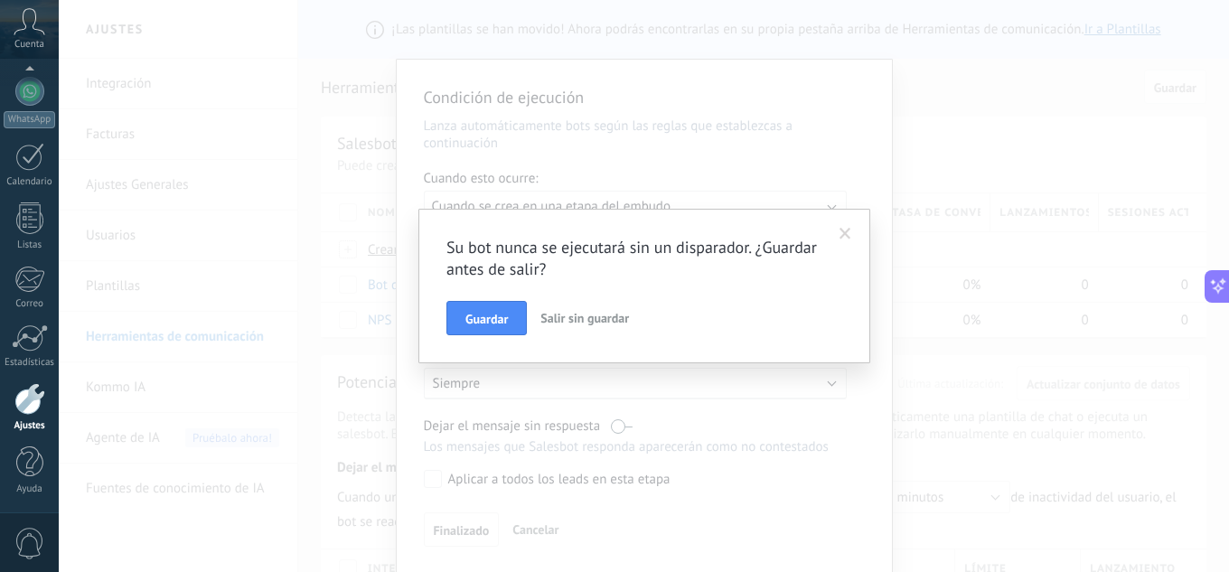
click at [1049, 373] on div "Su bot nunca se ejecutará sin un disparador. ¿Guardar antes de salir? Guardar S…" at bounding box center [644, 286] width 1170 height 572
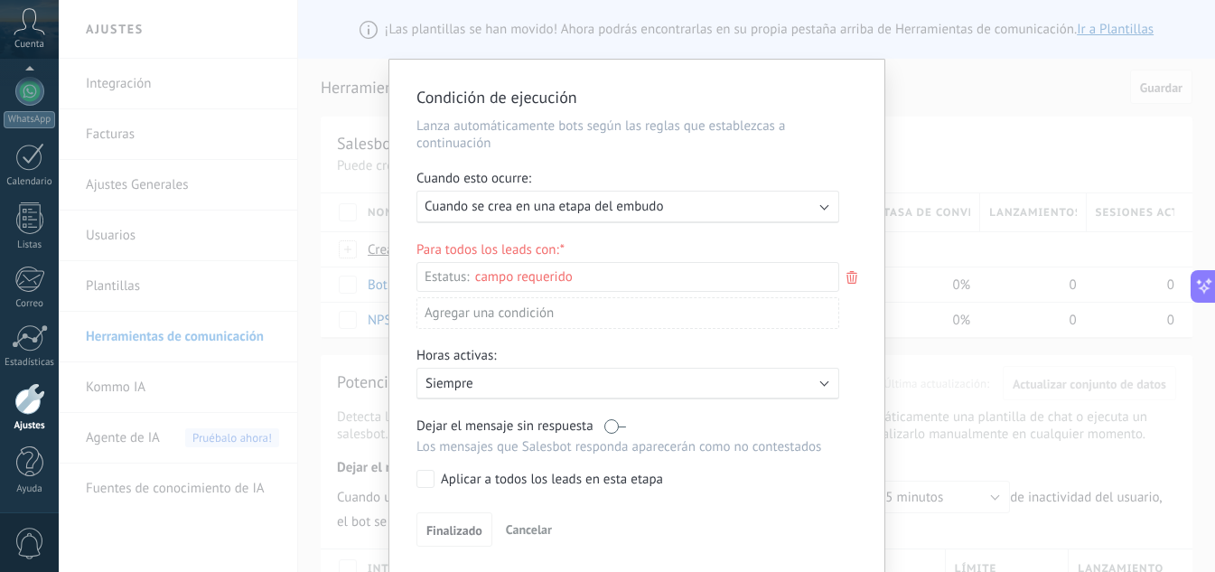
click at [734, 208] on div "Ejecutar: Cuando se crea en una etapa del embudo" at bounding box center [621, 206] width 392 height 17
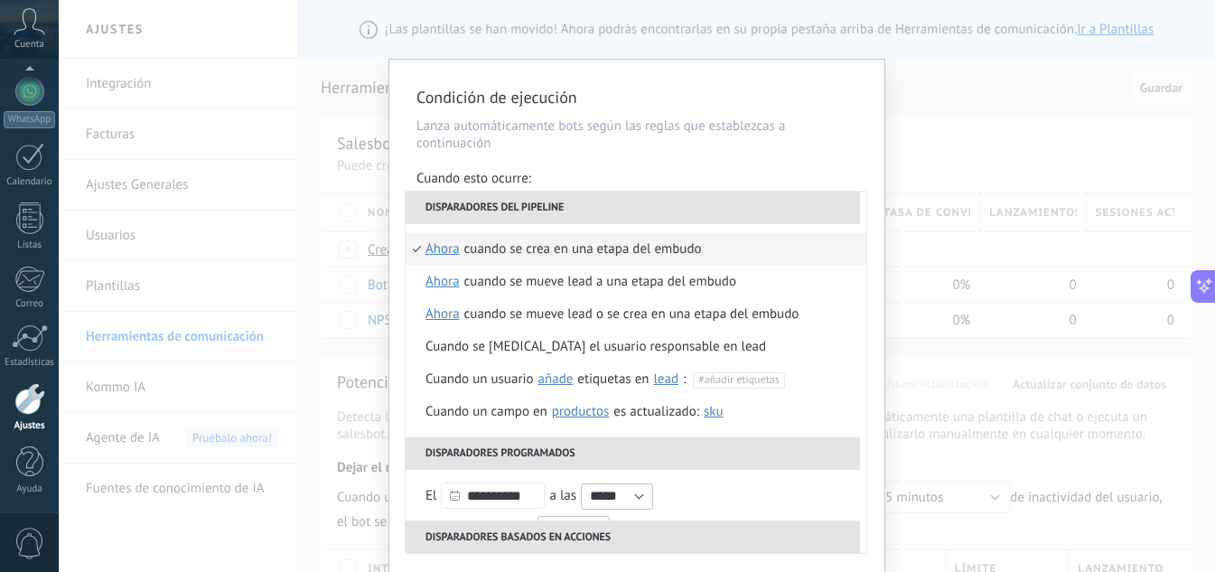
click at [671, 201] on li "Disparadores del pipeline" at bounding box center [633, 208] width 454 height 33
click at [790, 201] on li "Disparadores del pipeline" at bounding box center [633, 208] width 454 height 33
click at [952, 200] on div "**********" at bounding box center [637, 286] width 1156 height 572
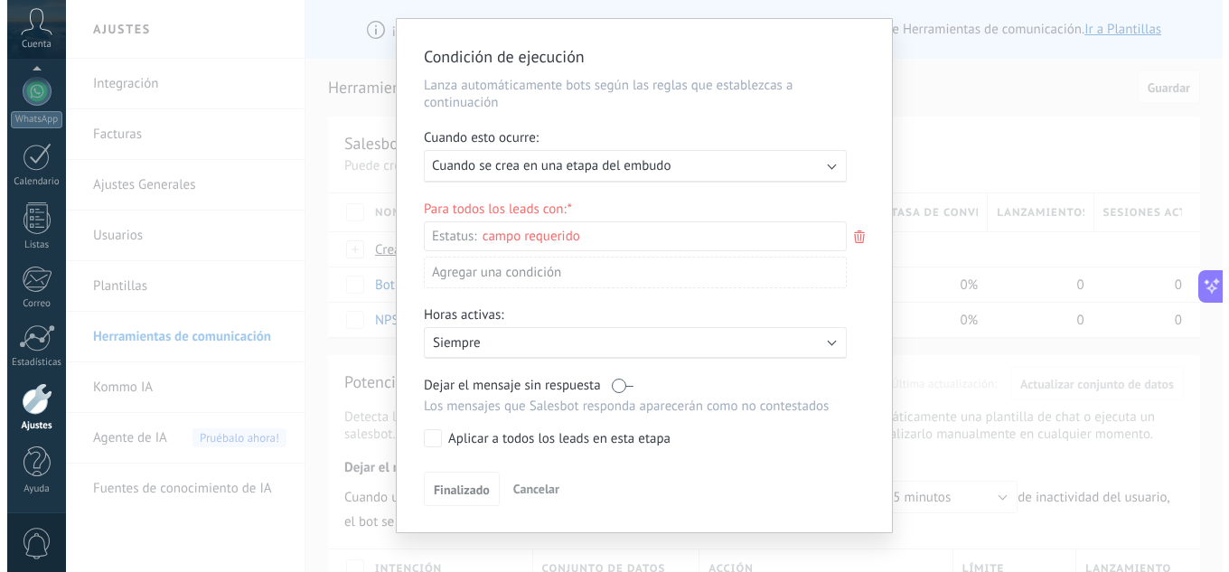
scroll to position [61, 0]
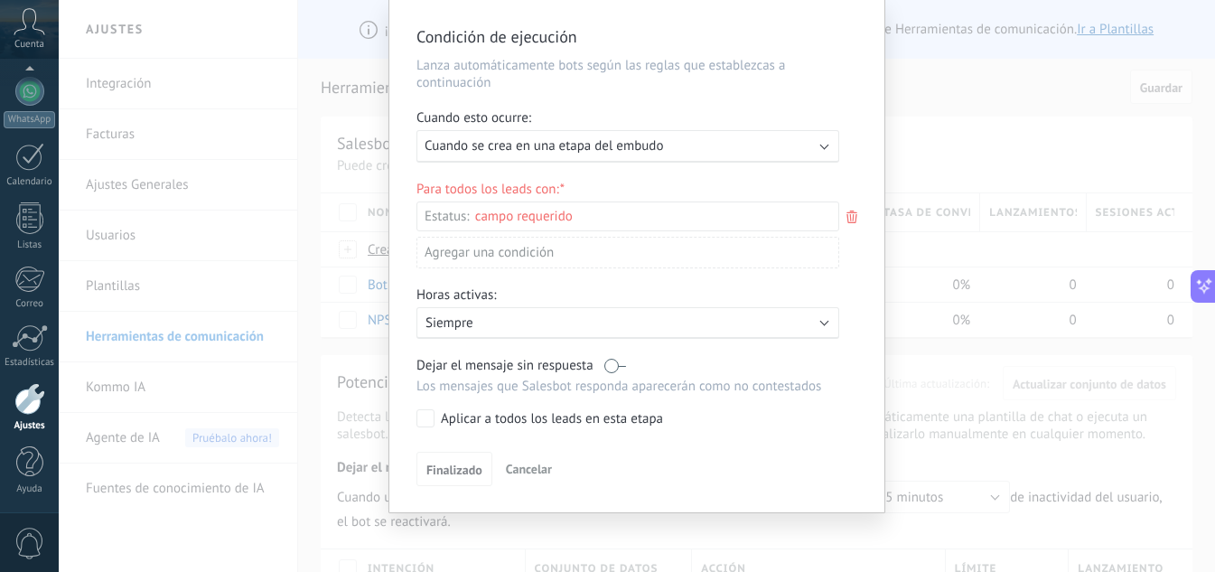
click at [531, 477] on button "Cancelar" at bounding box center [529, 468] width 61 height 27
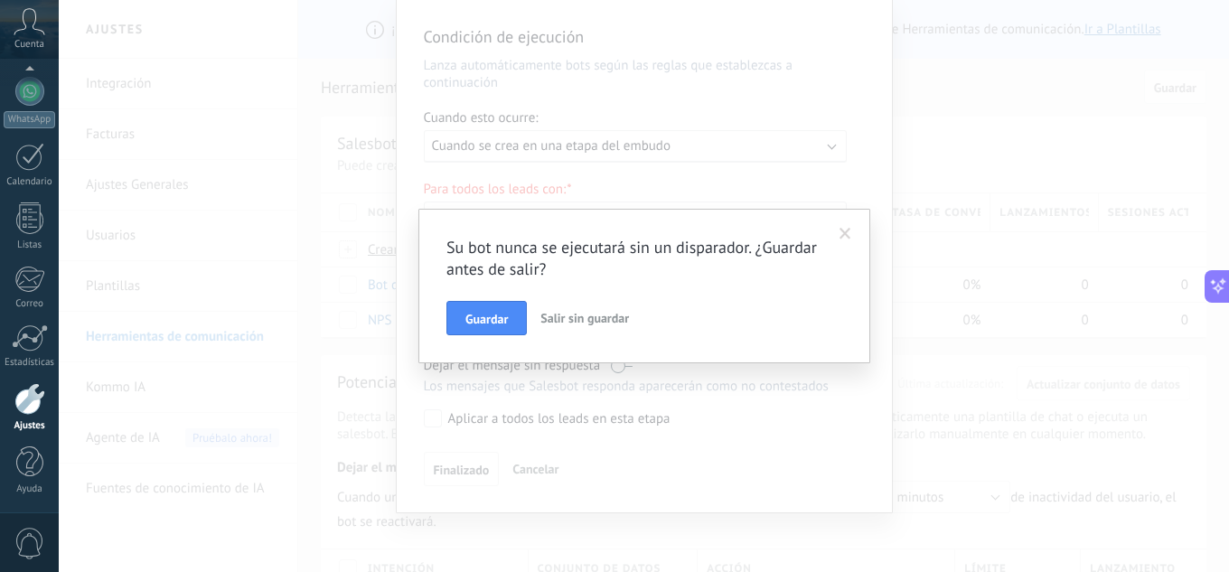
click at [579, 322] on span "Salir sin guardar" at bounding box center [584, 318] width 89 height 16
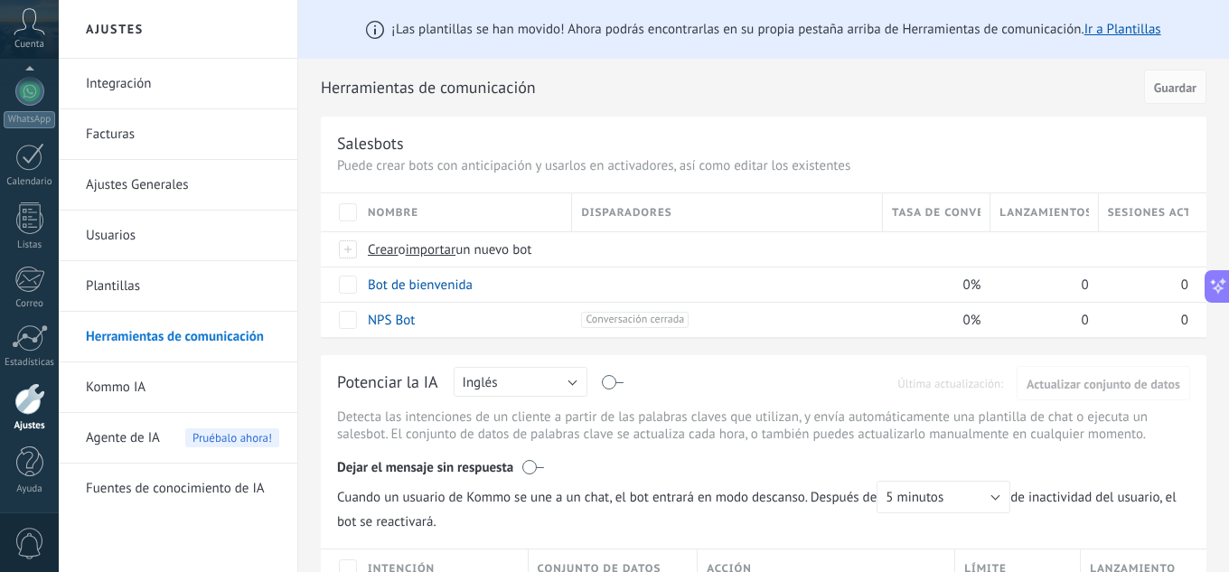
scroll to position [0, 0]
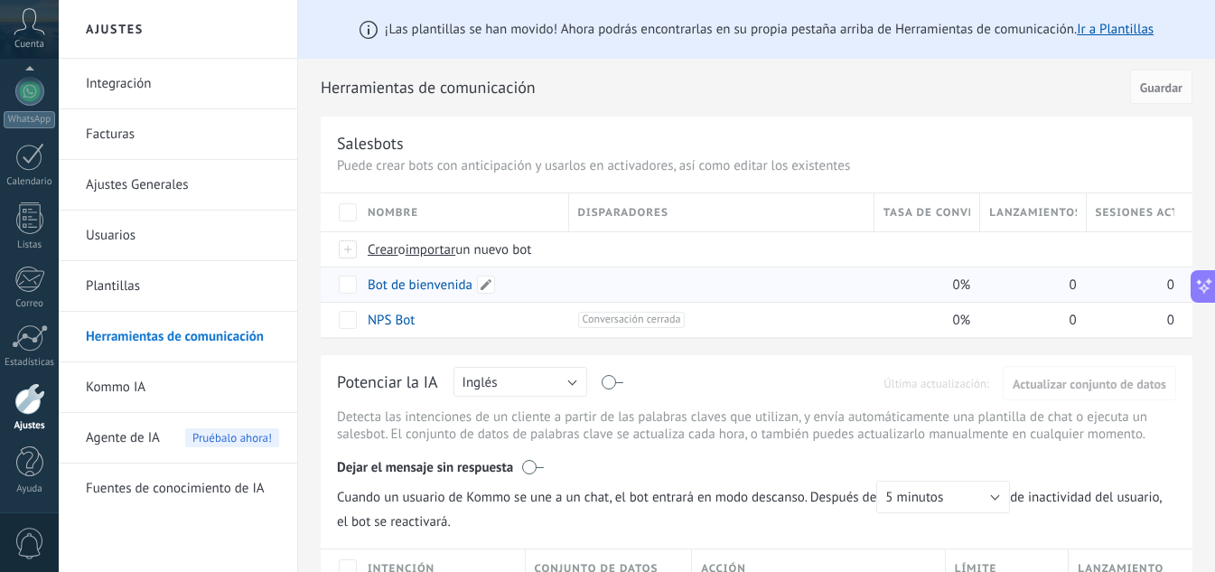
click at [427, 286] on link "Bot de bienvenida" at bounding box center [420, 284] width 105 height 17
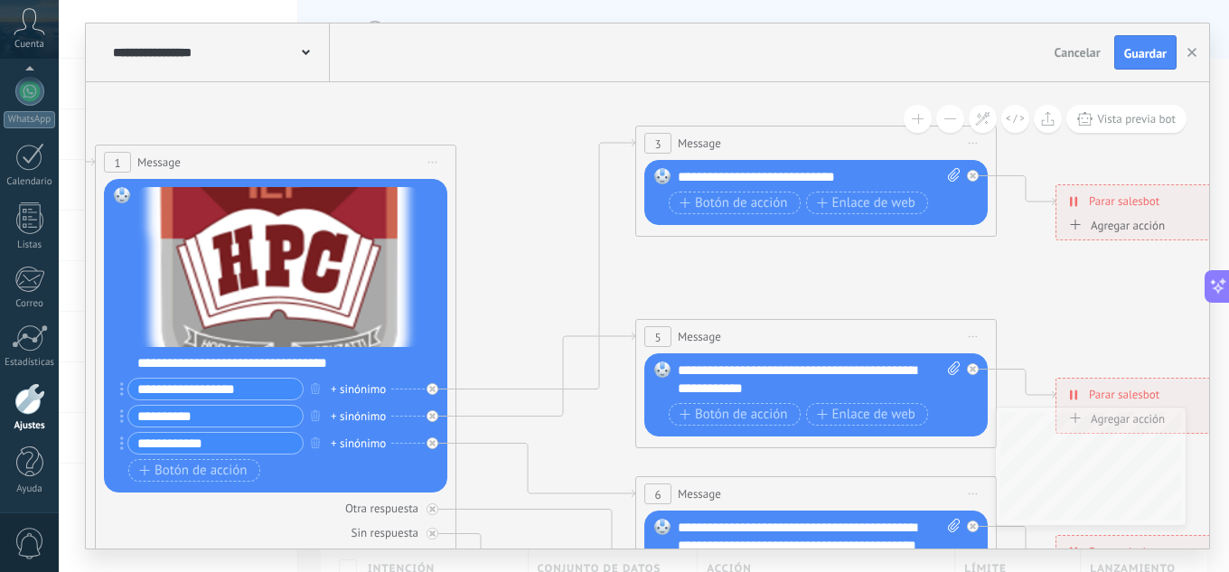
drag, startPoint x: 821, startPoint y: 220, endPoint x: 289, endPoint y: 87, distance: 548.6
click at [284, 88] on icon at bounding box center [857, 523] width 2816 height 1778
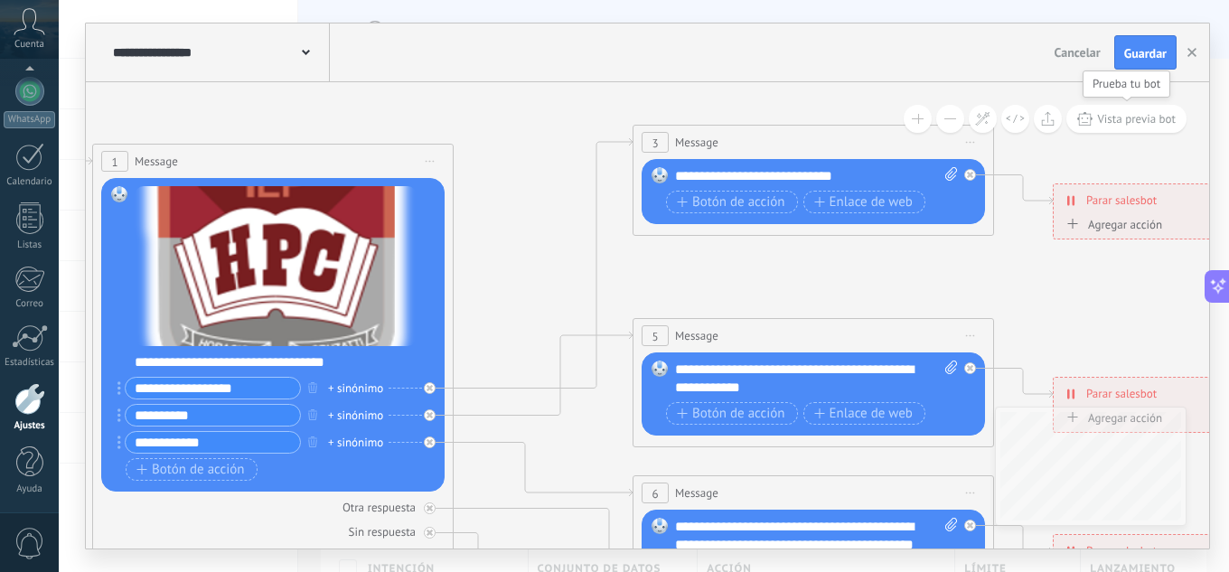
click at [1095, 126] on button "Vista previa bot" at bounding box center [1126, 119] width 120 height 28
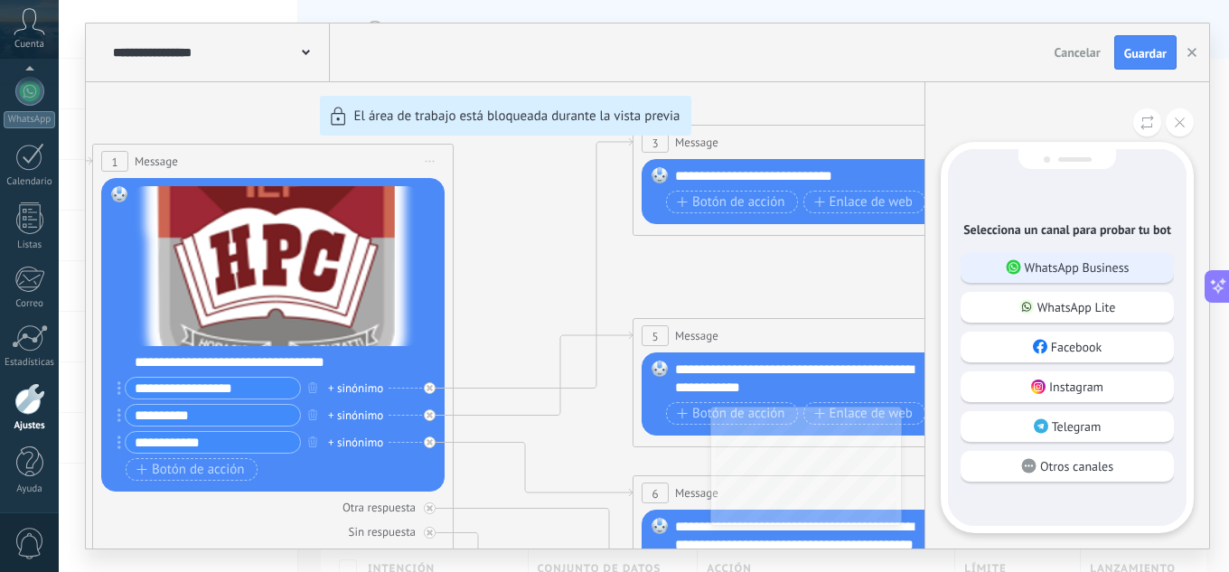
click at [1071, 271] on p "WhatsApp Business" at bounding box center [1076, 267] width 105 height 16
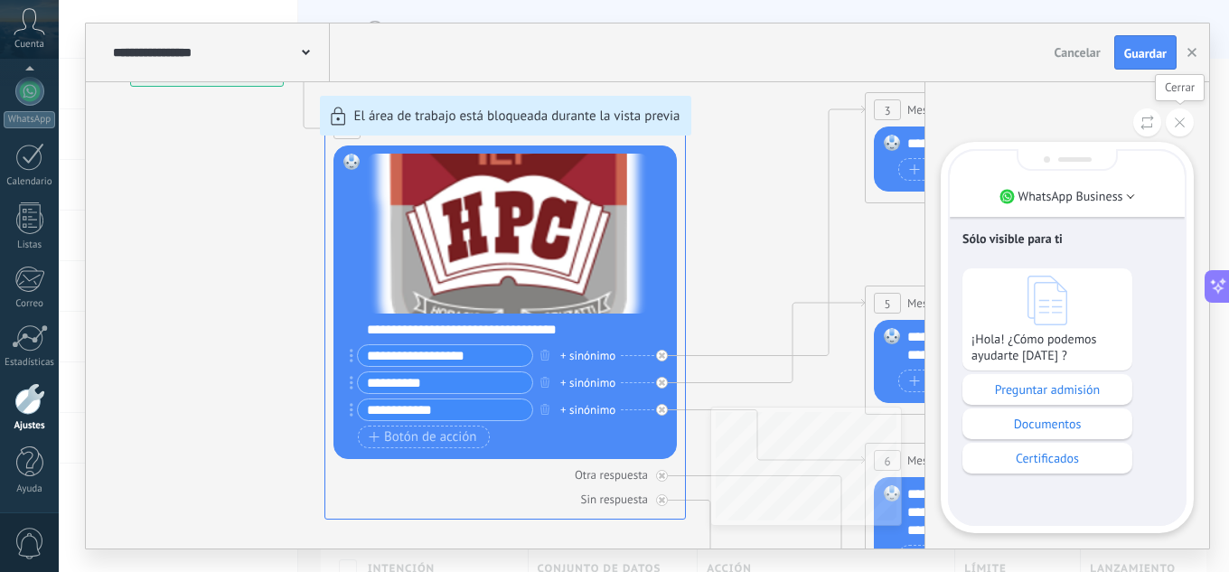
click at [1187, 123] on button at bounding box center [1179, 122] width 28 height 28
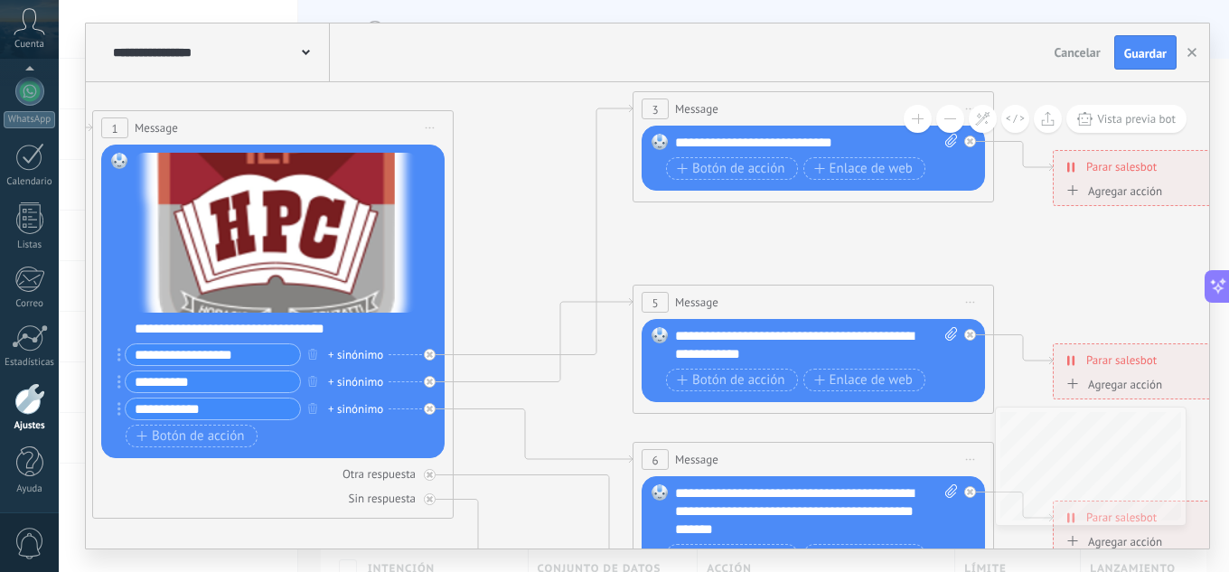
drag, startPoint x: 770, startPoint y: 229, endPoint x: 575, endPoint y: 241, distance: 195.5
click at [575, 241] on icon at bounding box center [854, 489] width 2816 height 1778
click at [824, 136] on div "**********" at bounding box center [816, 143] width 283 height 18
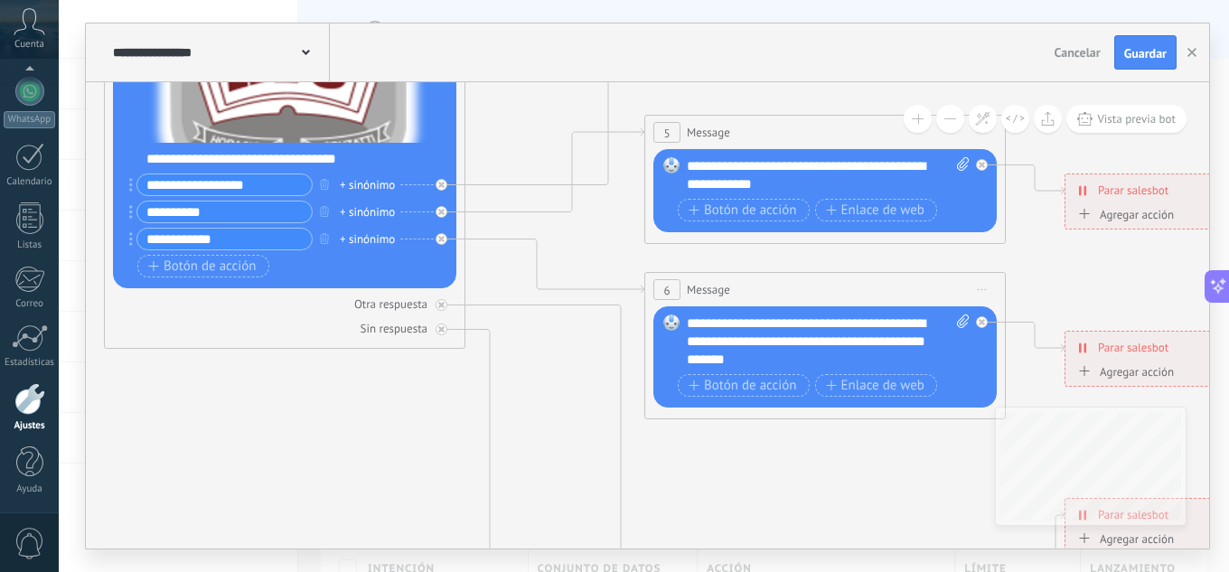
drag, startPoint x: 537, startPoint y: 313, endPoint x: 548, endPoint y: 144, distance: 170.2
click at [548, 144] on icon at bounding box center [866, 383] width 2816 height 1907
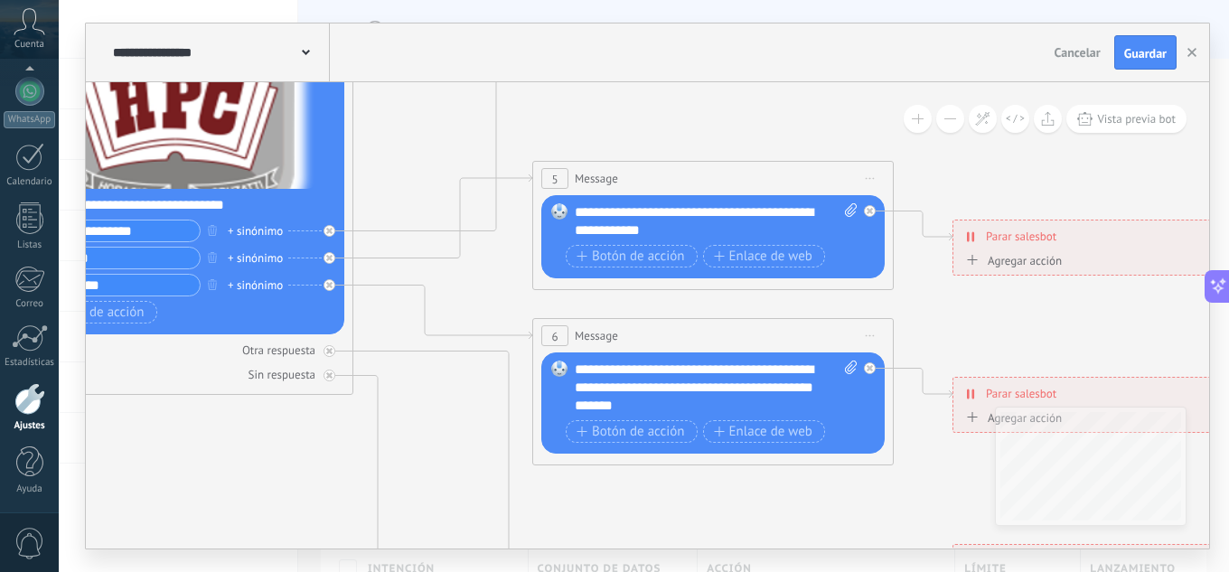
drag, startPoint x: 555, startPoint y: 384, endPoint x: 443, endPoint y: 430, distance: 121.1
click at [443, 430] on icon at bounding box center [754, 429] width 2816 height 1907
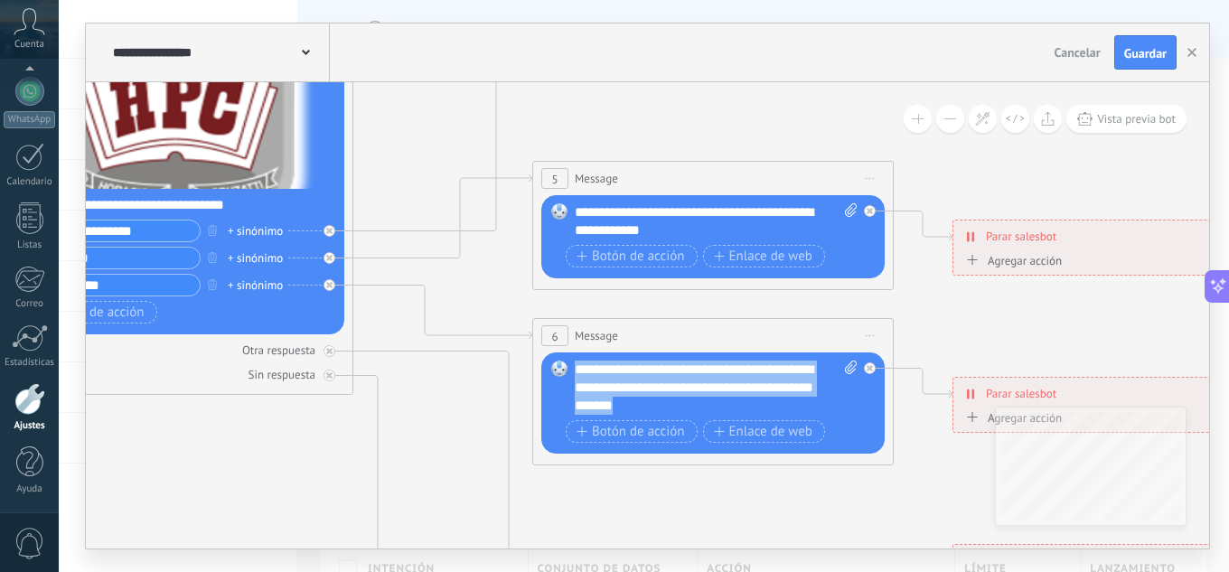
drag, startPoint x: 575, startPoint y: 369, endPoint x: 719, endPoint y: 397, distance: 147.1
click at [719, 397] on div "**********" at bounding box center [716, 387] width 283 height 54
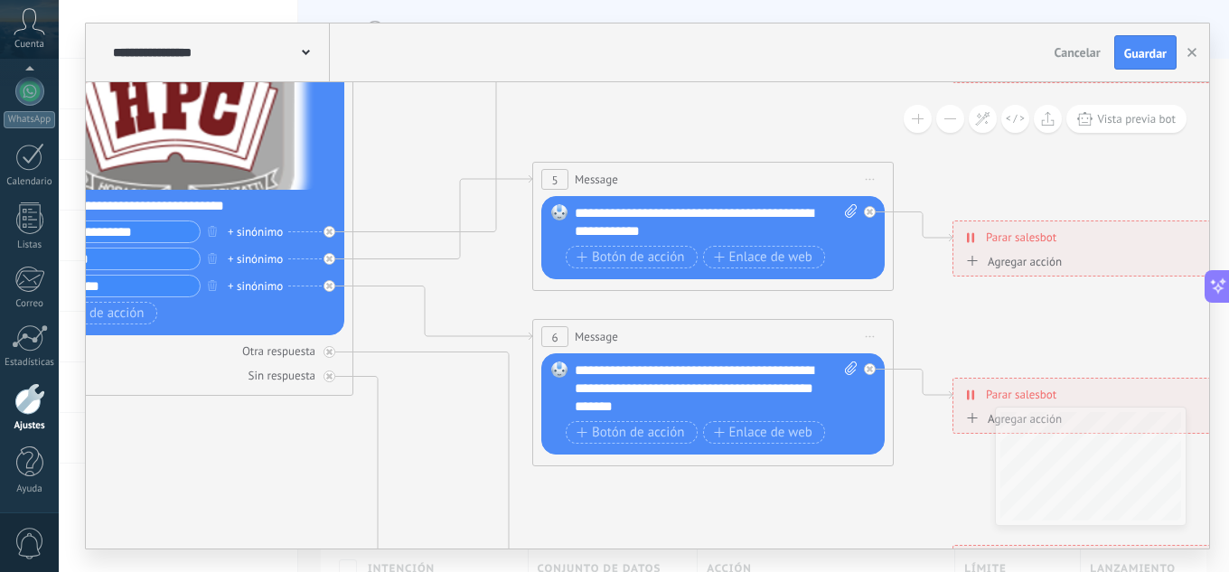
click at [265, 453] on icon at bounding box center [754, 430] width 2816 height 1907
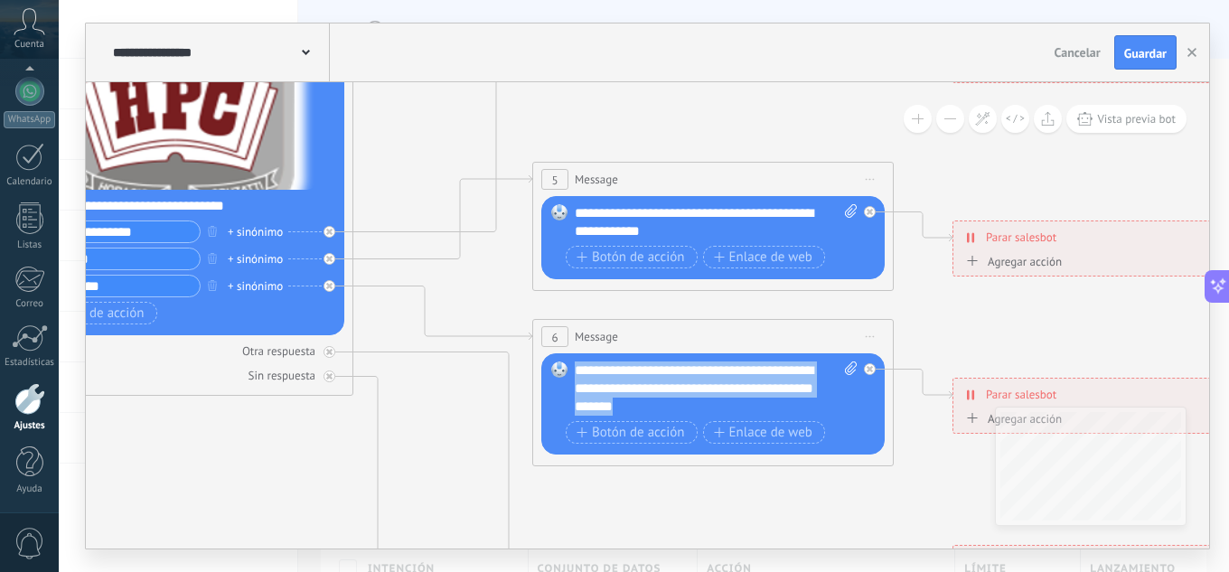
drag, startPoint x: 575, startPoint y: 369, endPoint x: 727, endPoint y: 404, distance: 156.7
click at [727, 404] on div "**********" at bounding box center [716, 388] width 283 height 54
copy div "**********"
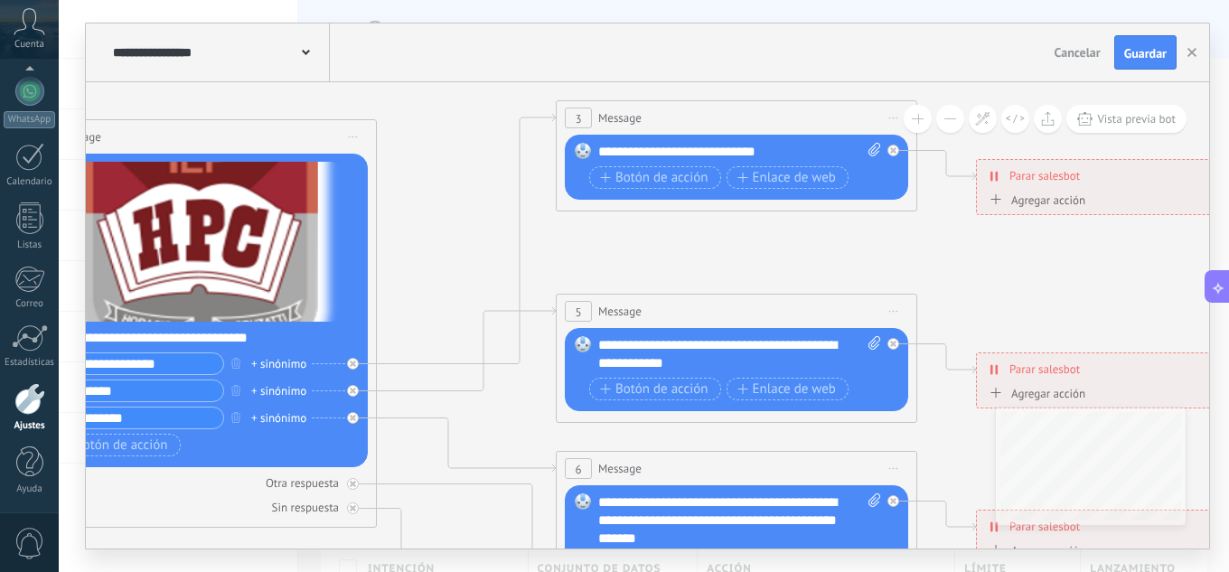
drag, startPoint x: 425, startPoint y: 169, endPoint x: 448, endPoint y: 311, distance: 143.8
click at [448, 311] on icon at bounding box center [777, 562] width 2816 height 1907
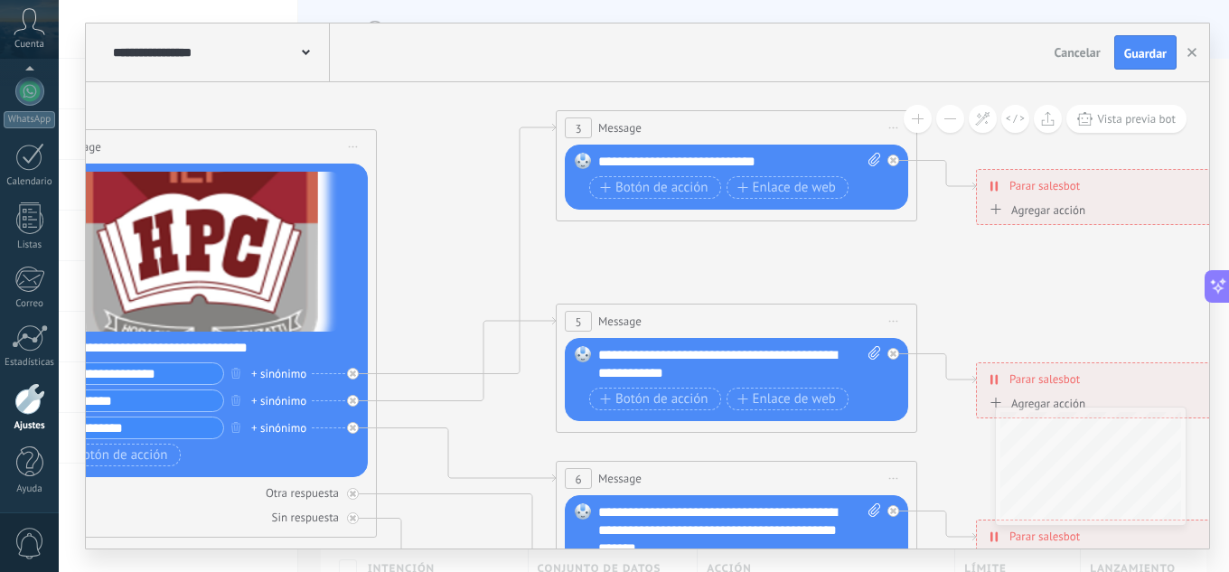
click at [743, 163] on div "**********" at bounding box center [739, 162] width 283 height 18
click at [749, 157] on div "**********" at bounding box center [739, 162] width 283 height 18
drag, startPoint x: 773, startPoint y: 157, endPoint x: 597, endPoint y: 164, distance: 176.3
click at [597, 164] on div "Reemplazar Quitar Convertir a mensaje de voz Arrastre la imagen aquí para adjun…" at bounding box center [736, 177] width 343 height 65
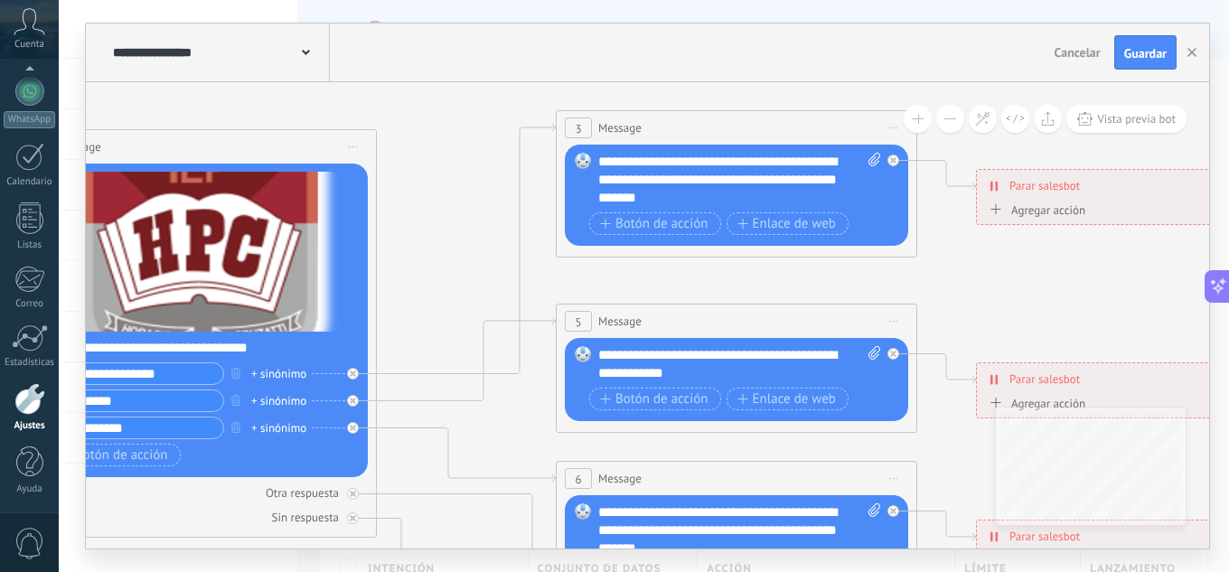
click at [477, 173] on icon at bounding box center [777, 572] width 2816 height 1907
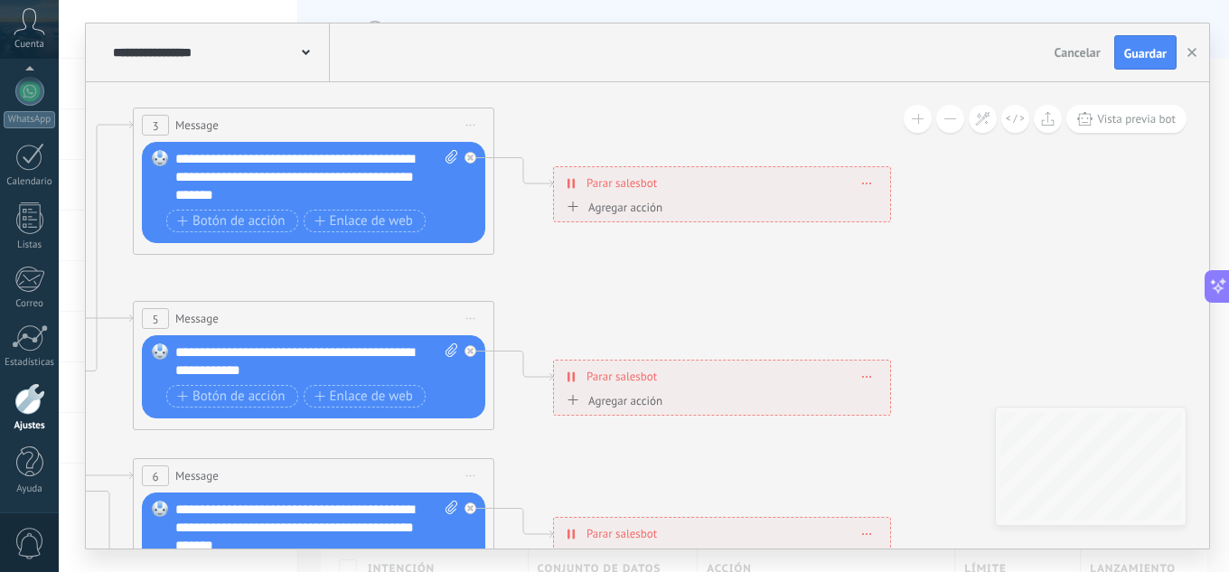
drag, startPoint x: 1036, startPoint y: 267, endPoint x: 618, endPoint y: 263, distance: 418.3
click at [618, 263] on icon at bounding box center [355, 569] width 2816 height 1907
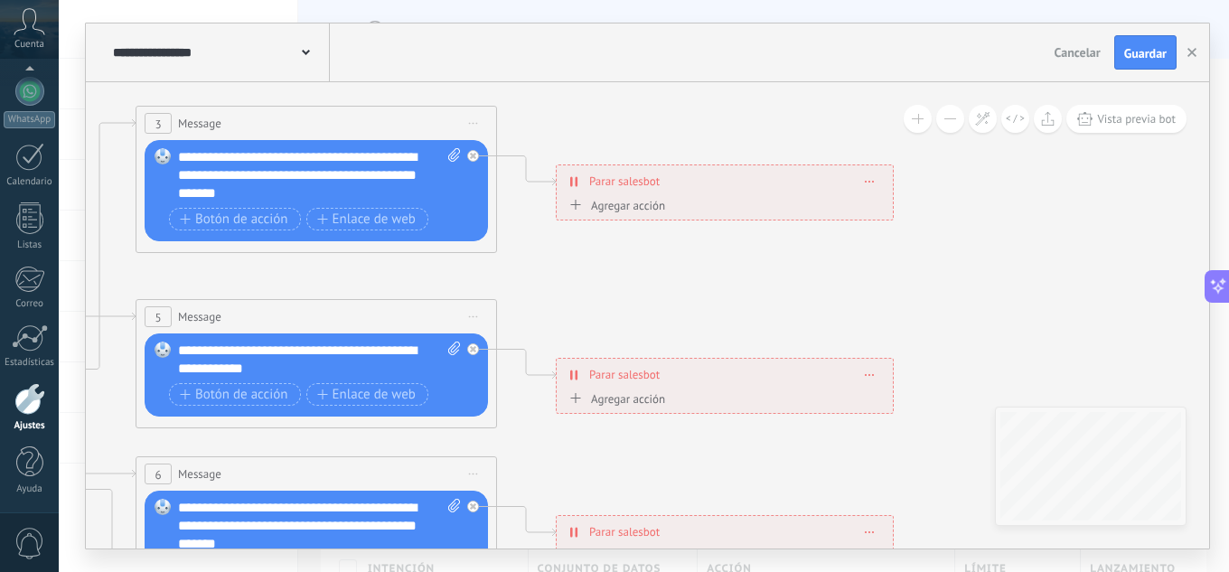
click at [605, 215] on span "Agregar acción" at bounding box center [615, 209] width 100 height 21
click at [605, 215] on button "Conversación marcada como cerrada" at bounding box center [669, 206] width 226 height 33
click at [754, 210] on span "Conversación marcada como cerrada" at bounding box center [665, 206] width 219 height 17
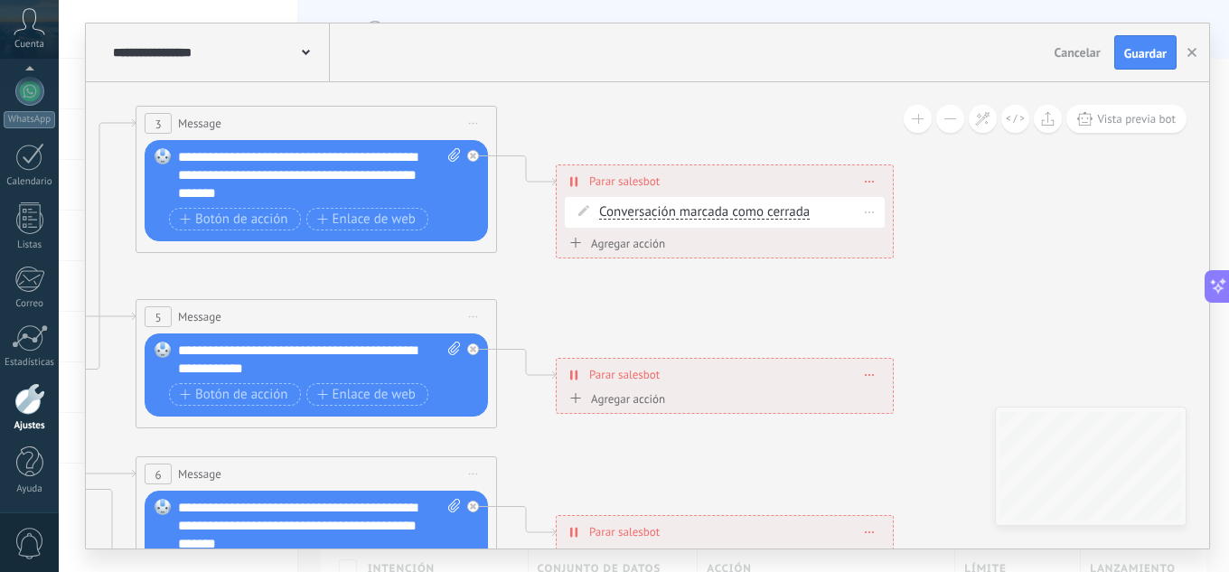
click at [691, 211] on span "Conversación marcada como cerrada" at bounding box center [704, 212] width 210 height 14
click at [691, 211] on button "Conversación marcada como cerrada" at bounding box center [703, 212] width 226 height 33
click at [699, 213] on span "Conversación marcada como cerrada" at bounding box center [688, 213] width 219 height 18
click at [706, 270] on icon at bounding box center [357, 567] width 2816 height 1907
click at [867, 181] on icon at bounding box center [869, 182] width 9 height 2
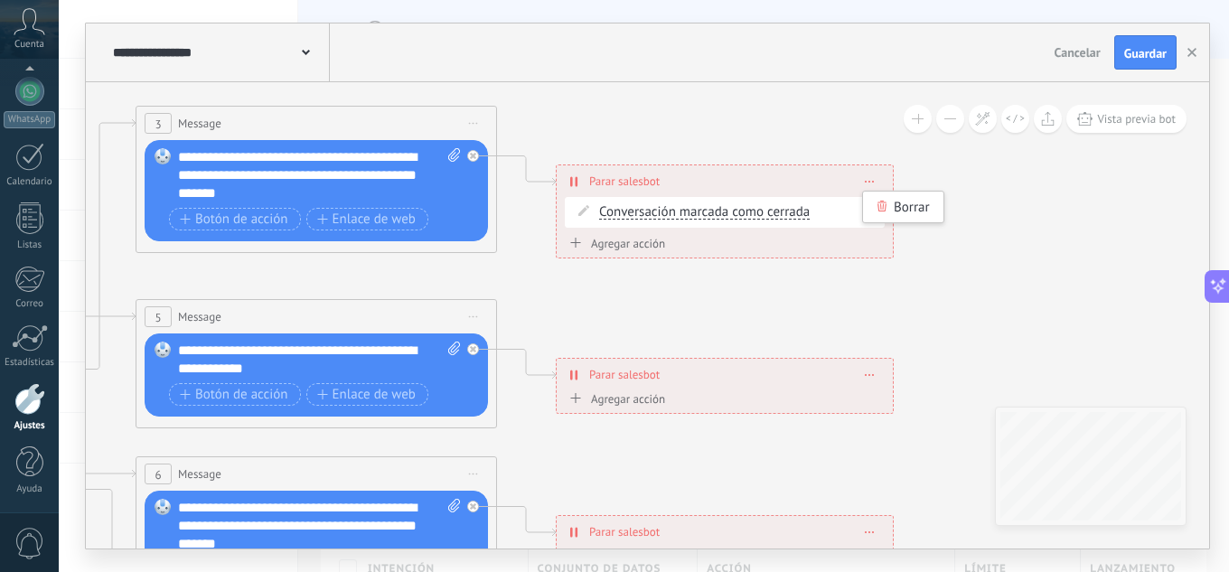
drag, startPoint x: 620, startPoint y: 213, endPoint x: 573, endPoint y: 215, distance: 47.0
click at [568, 216] on span at bounding box center [583, 210] width 31 height 14
click at [573, 215] on span at bounding box center [583, 210] width 31 height 14
click at [580, 213] on icon at bounding box center [583, 210] width 11 height 11
click at [866, 184] on span at bounding box center [869, 181] width 8 height 10
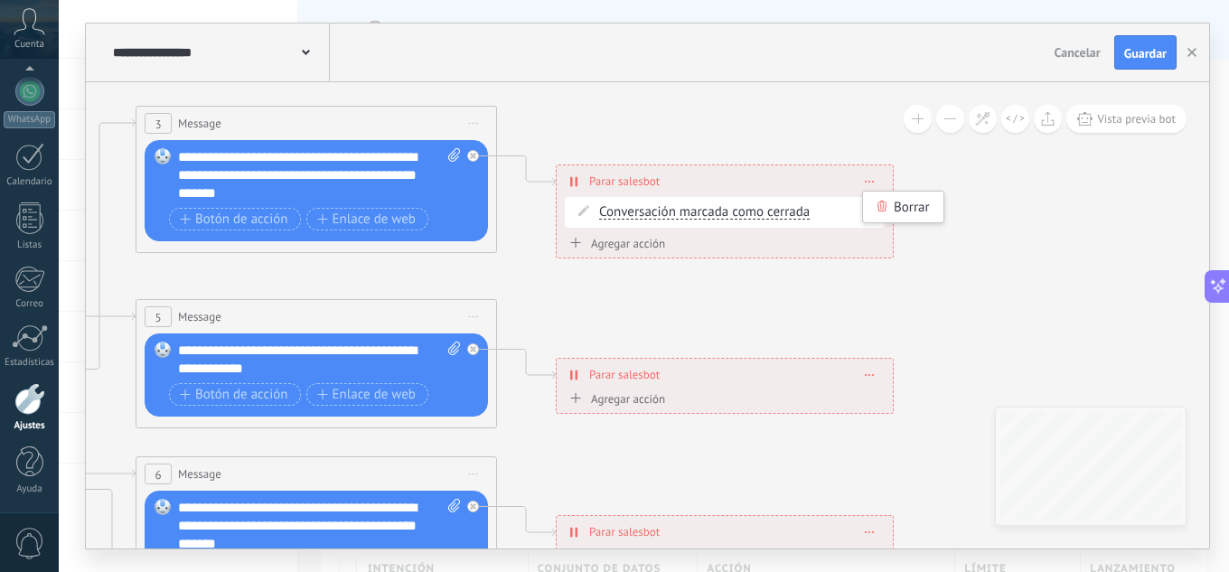
click at [569, 184] on div "**********" at bounding box center [724, 181] width 336 height 32
click at [598, 241] on div "Agregar acción" at bounding box center [615, 244] width 100 height 14
click at [598, 241] on button "Conversación marcada como cerrada" at bounding box center [669, 244] width 226 height 33
drag, startPoint x: 636, startPoint y: 290, endPoint x: 644, endPoint y: 255, distance: 36.2
click at [636, 291] on icon at bounding box center [357, 567] width 2816 height 1907
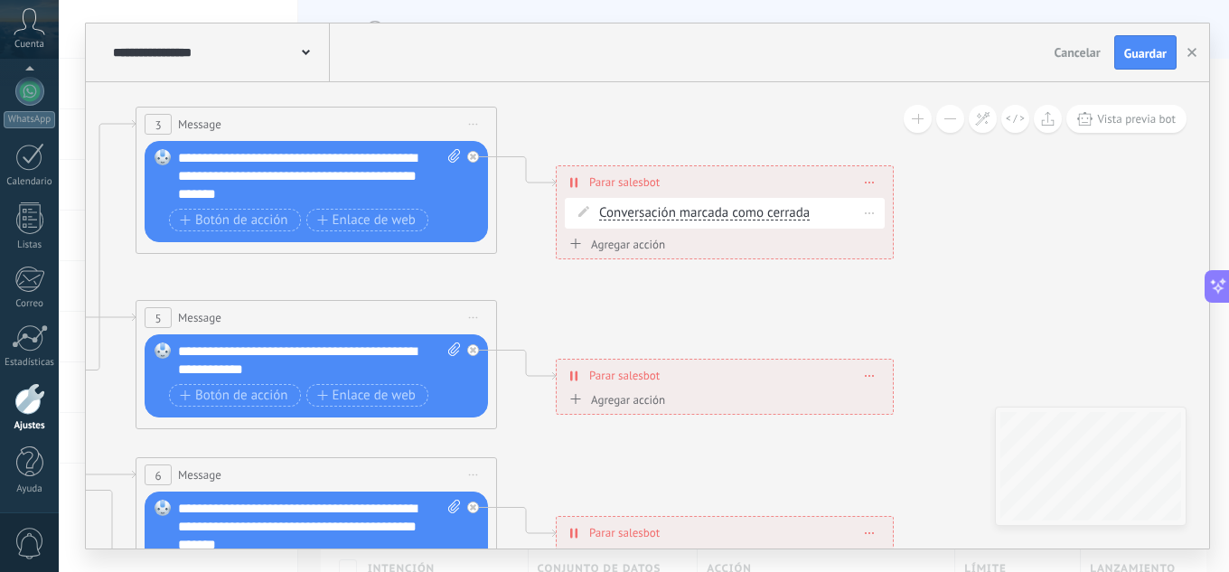
click at [724, 220] on span "Conversación marcada como cerrada" at bounding box center [704, 213] width 210 height 14
click at [724, 220] on button "Conversación marcada como cerrada" at bounding box center [703, 213] width 226 height 33
click at [670, 240] on span "Iniciar Salesbot" at bounding box center [688, 246] width 219 height 18
click at [640, 216] on span "Iniciar Salesbot" at bounding box center [643, 213] width 89 height 14
click at [640, 216] on button "Iniciar Salesbot" at bounding box center [703, 213] width 226 height 33
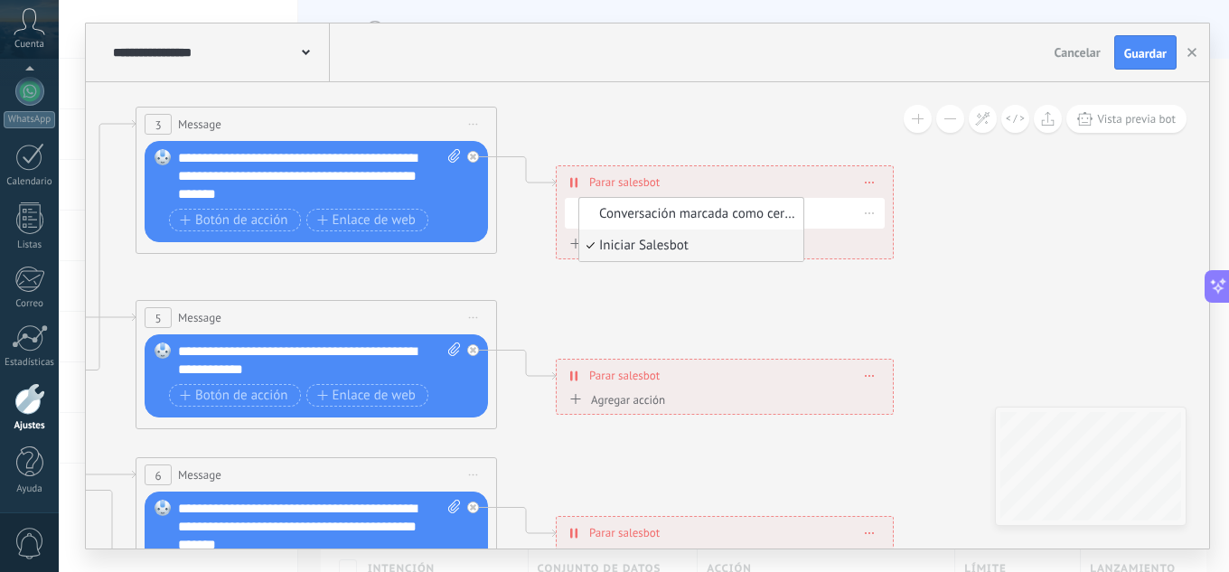
click at [639, 246] on span "Iniciar Salesbot" at bounding box center [688, 246] width 219 height 18
click at [628, 211] on span "Iniciar Salesbot" at bounding box center [643, 213] width 89 height 14
click at [628, 211] on button "Iniciar Salesbot" at bounding box center [703, 213] width 226 height 33
click at [592, 240] on span "Iniciar Salesbot" at bounding box center [688, 246] width 219 height 18
click at [860, 188] on div "**********" at bounding box center [724, 182] width 336 height 32
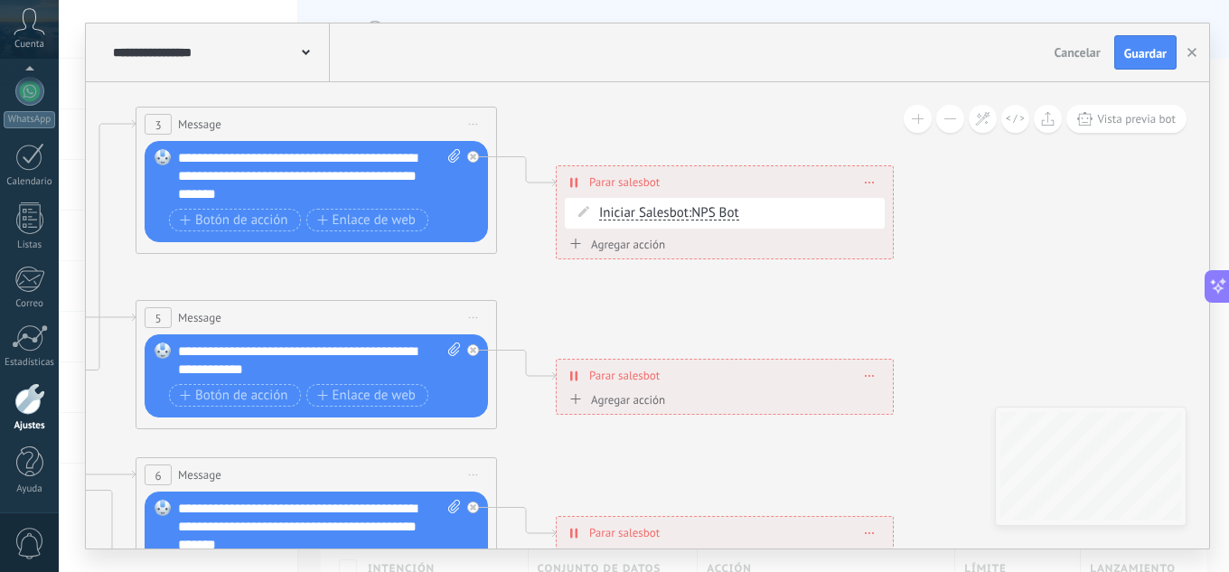
click at [872, 183] on span at bounding box center [869, 182] width 8 height 10
click at [886, 202] on icon at bounding box center [881, 206] width 11 height 11
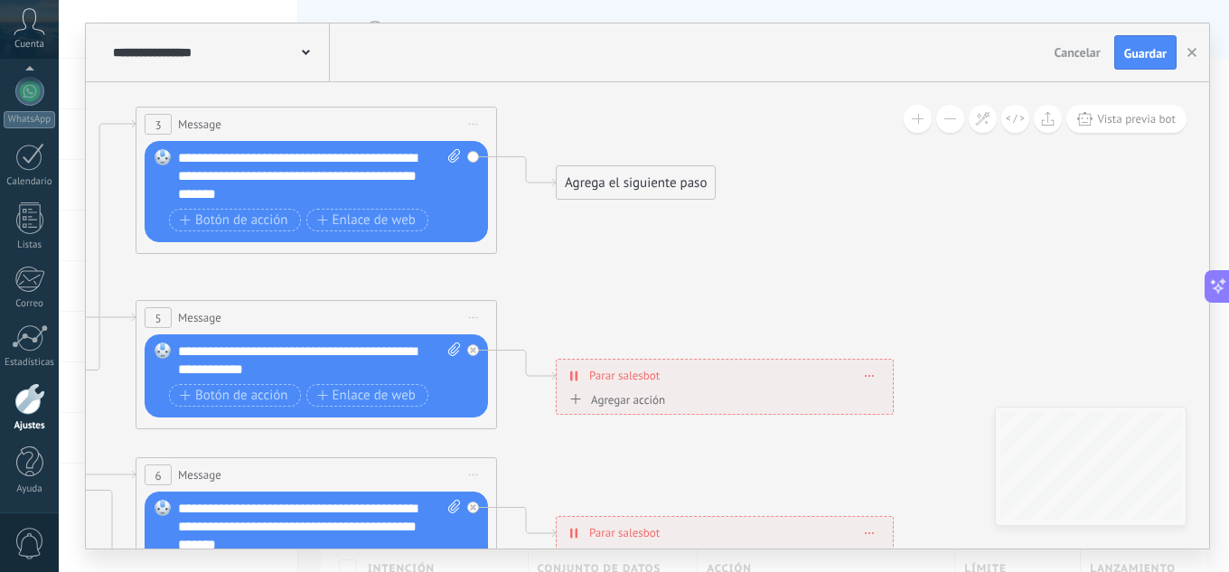
click at [620, 183] on div "Agrega el siguiente paso" at bounding box center [635, 183] width 158 height 30
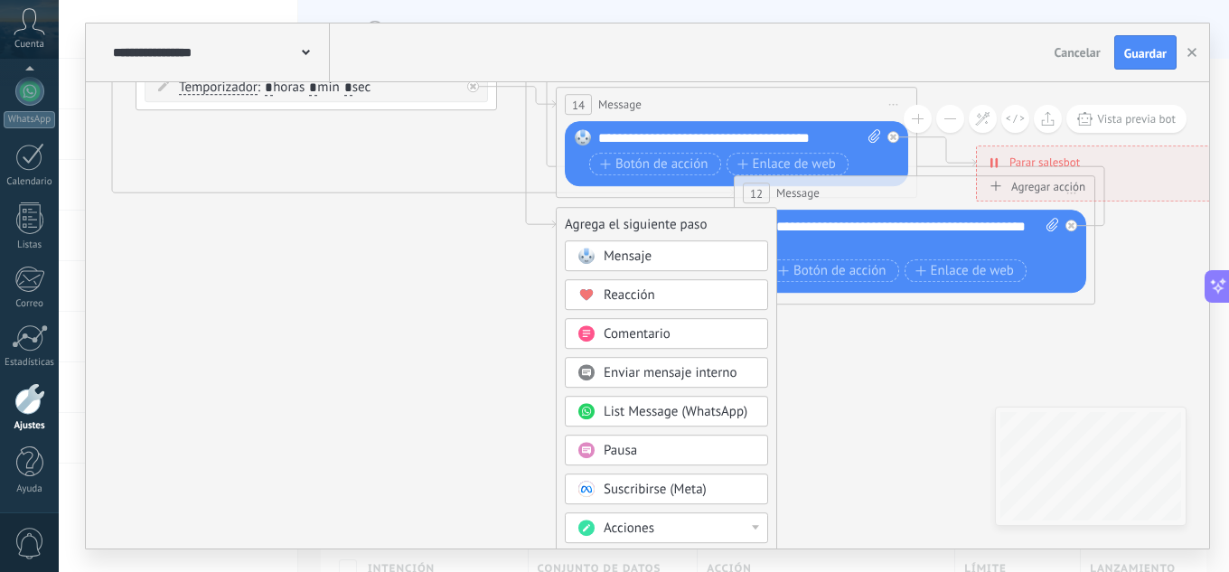
click at [629, 527] on span "Acciones" at bounding box center [628, 527] width 51 height 17
click at [660, 256] on div "Mensaje" at bounding box center [679, 257] width 152 height 18
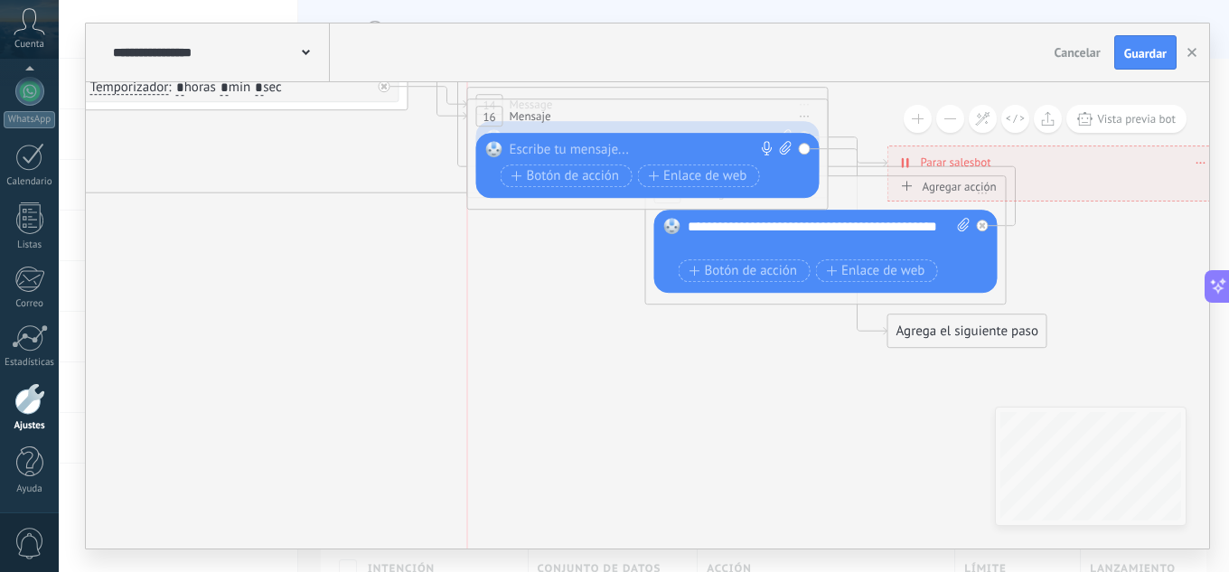
drag, startPoint x: 566, startPoint y: 226, endPoint x: 562, endPoint y: 117, distance: 108.5
click at [562, 117] on div "16 Mensaje ******* (a): Todos los contactos - canales seleccionados Todos los c…" at bounding box center [648, 115] width 360 height 33
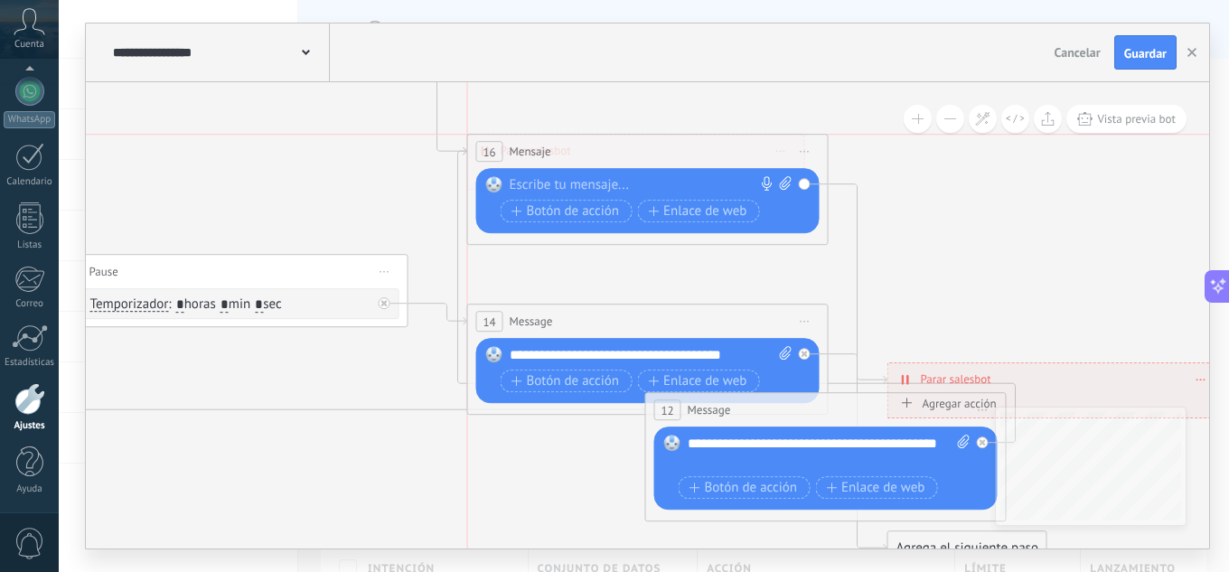
drag, startPoint x: 584, startPoint y: 324, endPoint x: 587, endPoint y: 116, distance: 208.7
click at [588, 135] on div "16 Mensaje ******* (a): Todos los contactos - canales seleccionados Todos los c…" at bounding box center [648, 151] width 360 height 33
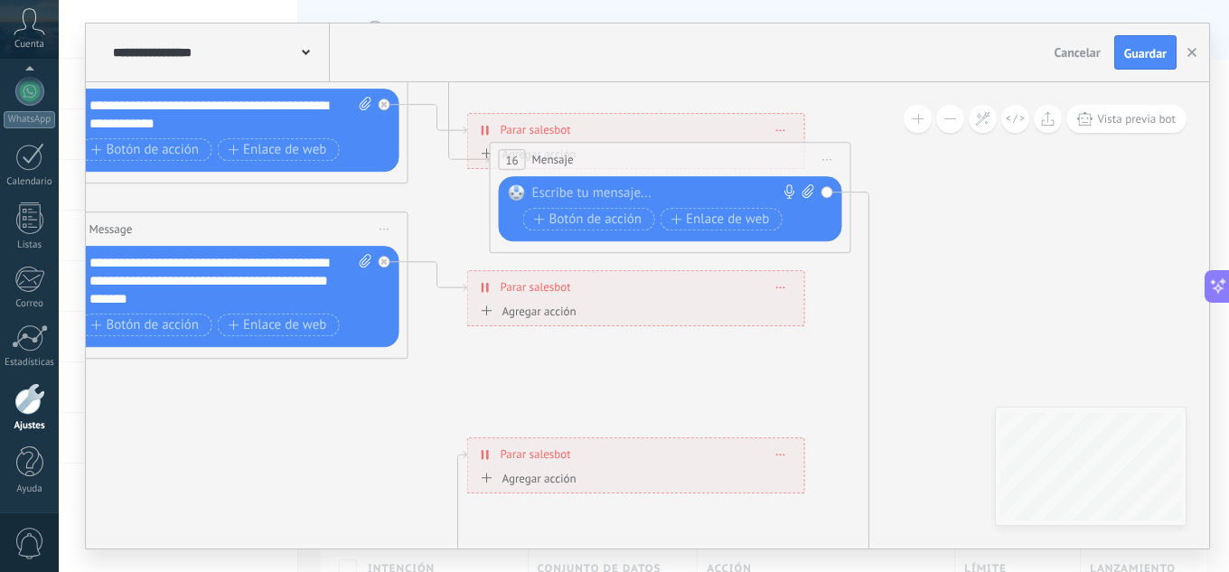
drag, startPoint x: 591, startPoint y: 425, endPoint x: 613, endPoint y: 136, distance: 290.0
click at [613, 143] on div "16 Mensaje ******* (a): Todos los contactos - canales seleccionados Todos los c…" at bounding box center [671, 159] width 360 height 33
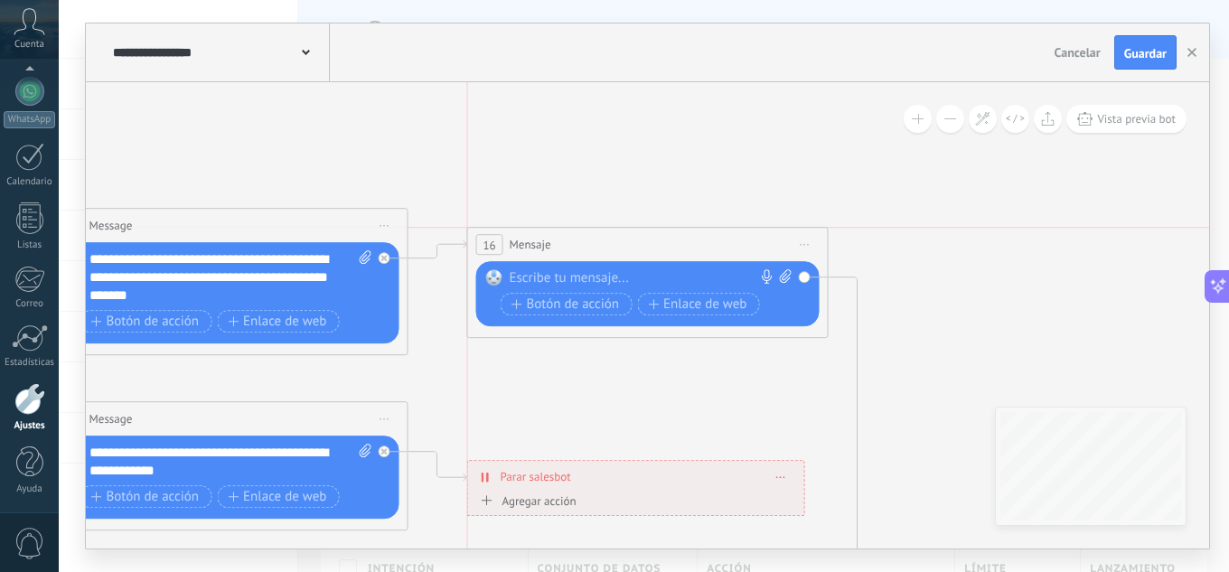
drag, startPoint x: 624, startPoint y: 470, endPoint x: 593, endPoint y: 240, distance: 231.5
click at [593, 240] on div "16 Mensaje ******* (a): Todos los contactos - canales seleccionados Todos los c…" at bounding box center [648, 244] width 360 height 33
click at [536, 236] on span "Mensaje" at bounding box center [530, 244] width 42 height 17
drag, startPoint x: 511, startPoint y: 245, endPoint x: 491, endPoint y: 246, distance: 19.9
click at [491, 246] on span "16" at bounding box center [488, 245] width 13 height 15
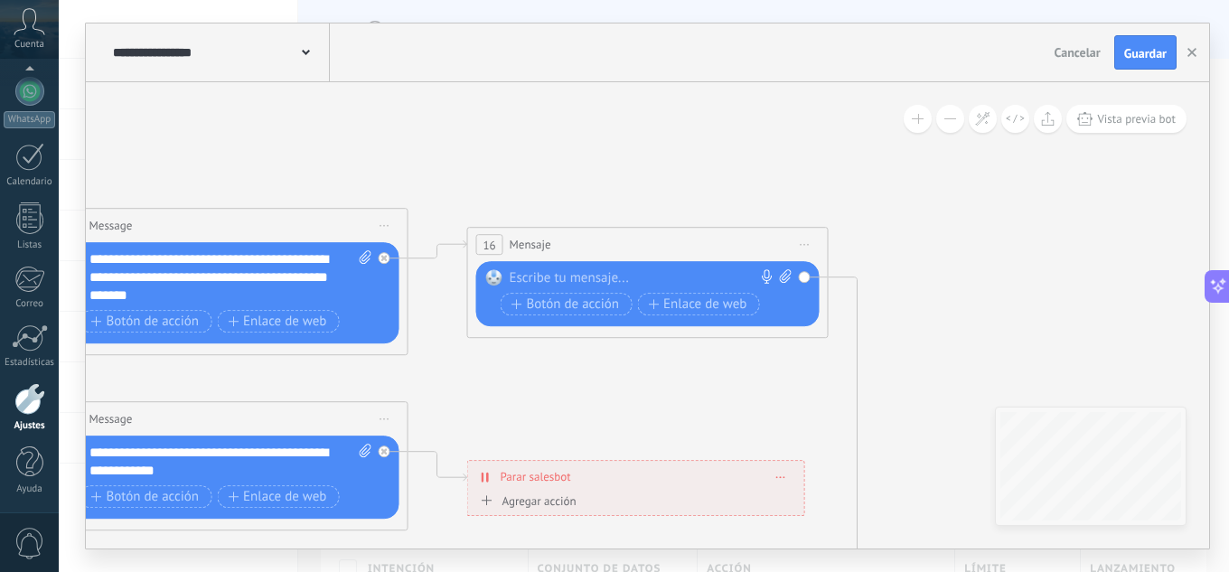
click at [489, 273] on rect at bounding box center [494, 277] width 16 height 16
drag, startPoint x: 490, startPoint y: 273, endPoint x: 477, endPoint y: 276, distance: 13.2
click at [477, 276] on div "Reemplazar Quitar Convertir a mensaje de voz Arrastre la imagen aquí para adjun…" at bounding box center [647, 293] width 343 height 65
click at [703, 277] on div at bounding box center [643, 278] width 268 height 18
click at [519, 243] on span "Mensaje" at bounding box center [530, 244] width 42 height 17
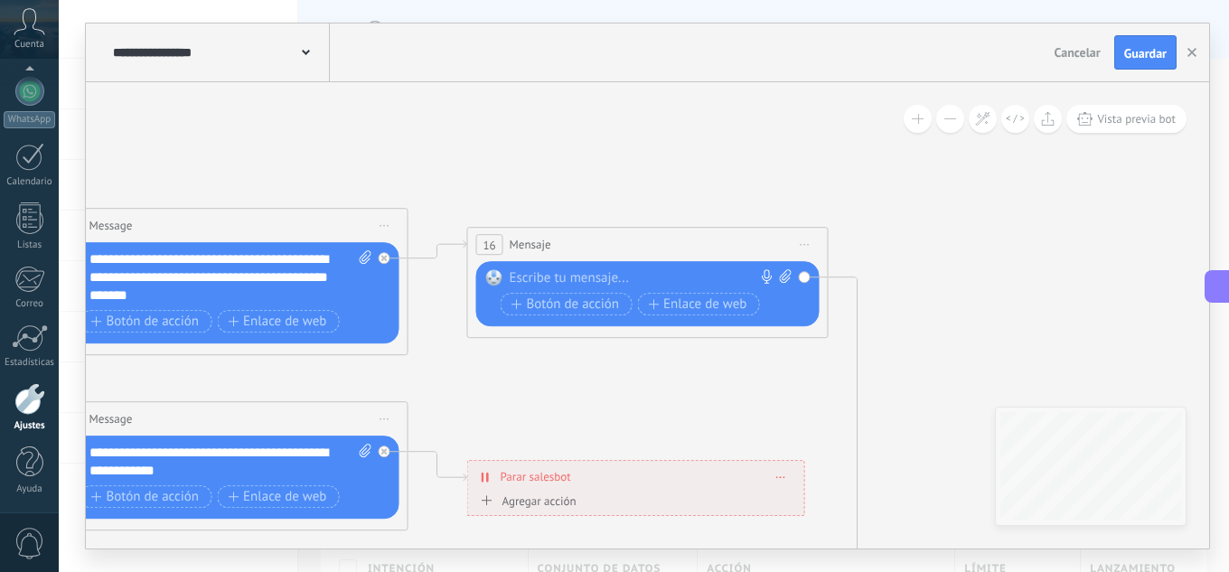
click at [500, 240] on div "16" at bounding box center [489, 244] width 27 height 21
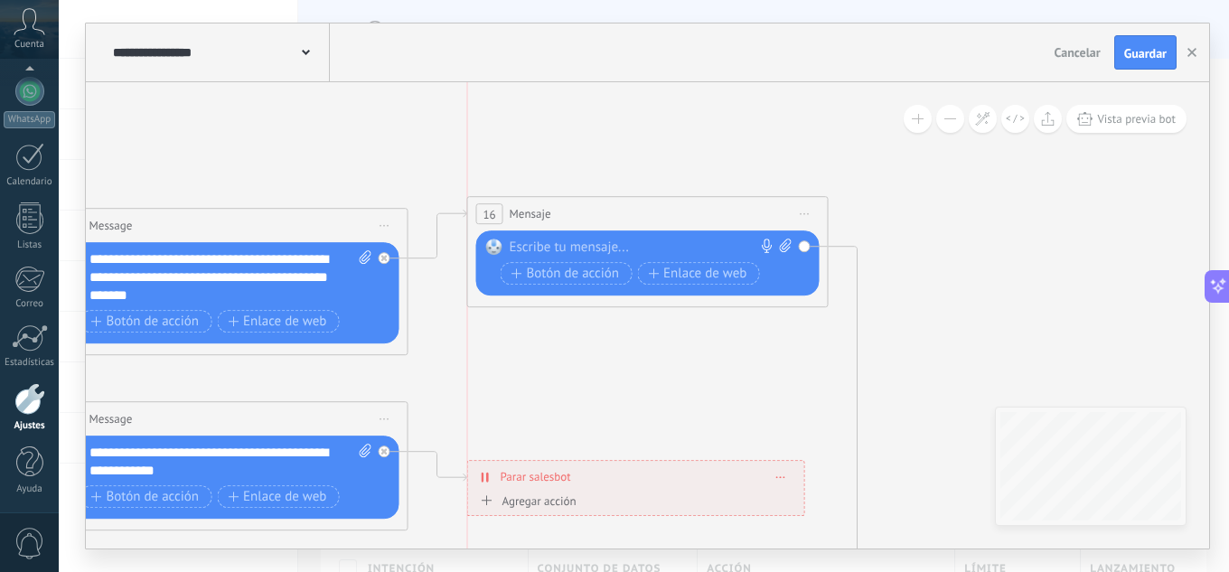
drag, startPoint x: 497, startPoint y: 240, endPoint x: 500, endPoint y: 210, distance: 30.9
click at [500, 210] on div "16" at bounding box center [489, 213] width 27 height 21
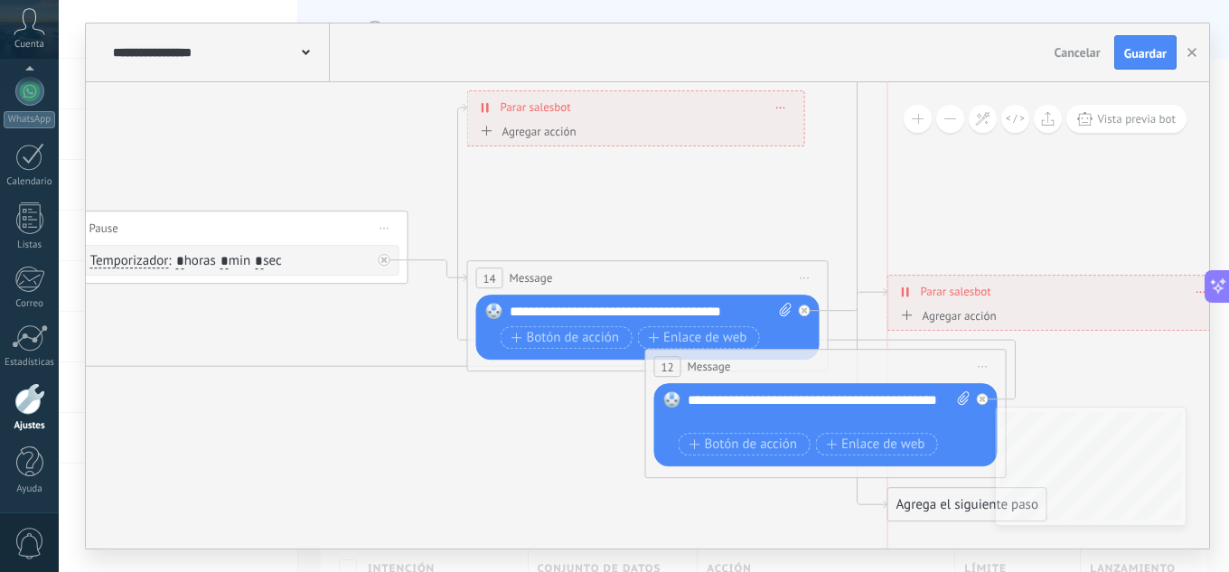
drag, startPoint x: 977, startPoint y: 299, endPoint x: 970, endPoint y: 285, distance: 15.8
click at [970, 285] on span "Parar salesbot" at bounding box center [956, 291] width 70 height 17
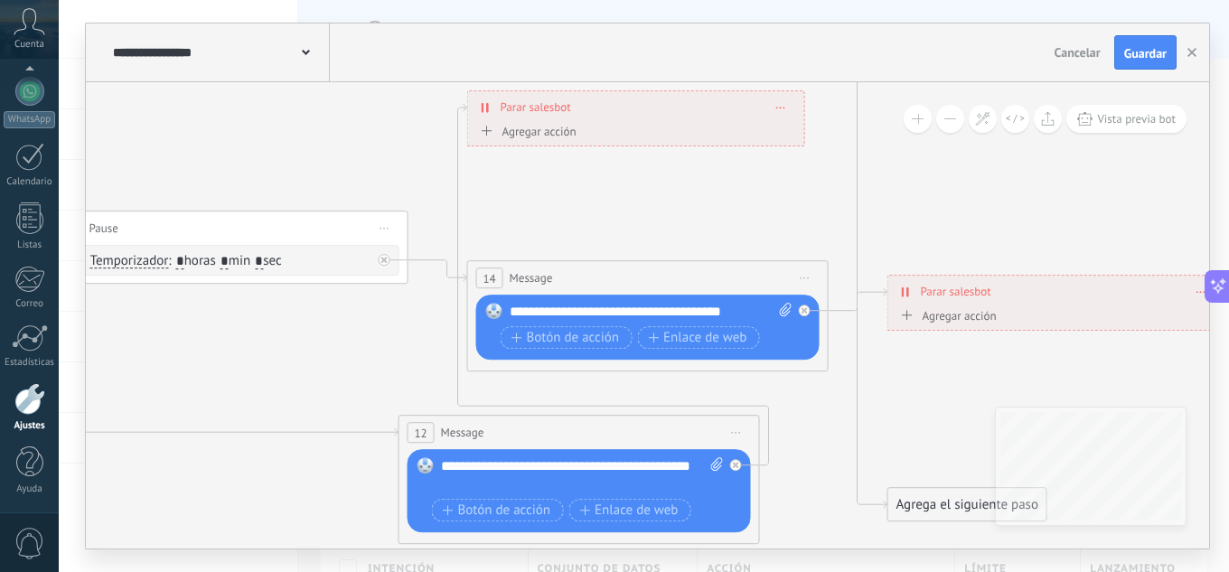
drag, startPoint x: 799, startPoint y: 369, endPoint x: 553, endPoint y: 435, distance: 255.3
click at [553, 435] on div "12 Message ******* (a): Todos los contactos - canales seleccionados Todos los c…" at bounding box center [579, 432] width 360 height 33
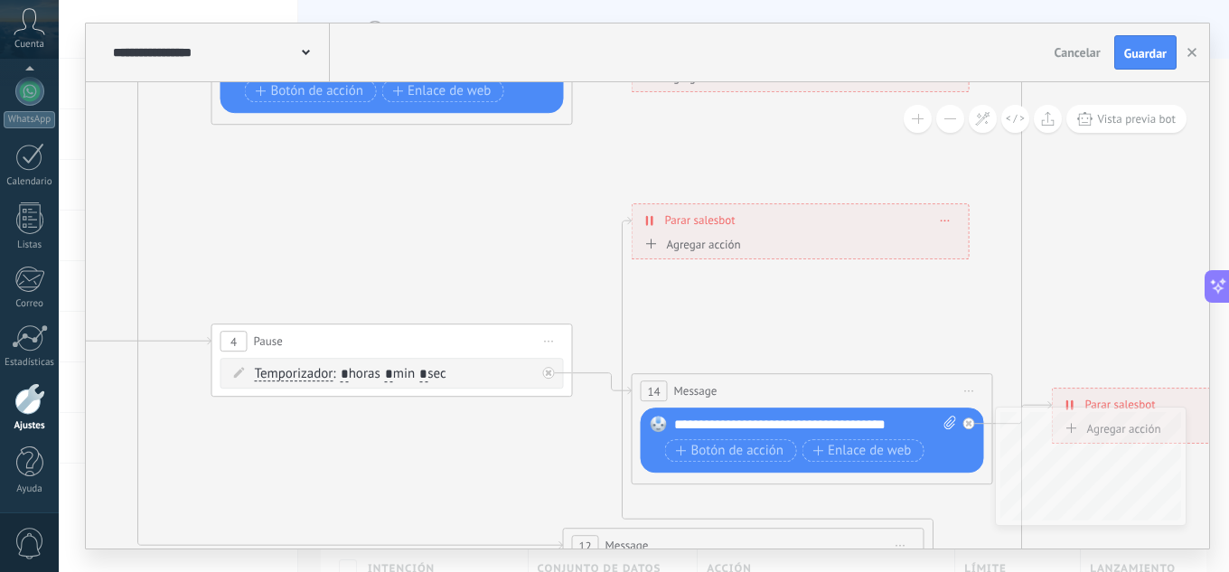
drag, startPoint x: 287, startPoint y: 372, endPoint x: 452, endPoint y: 486, distance: 200.0
click at [452, 486] on icon at bounding box center [433, 122] width 2816 height 1974
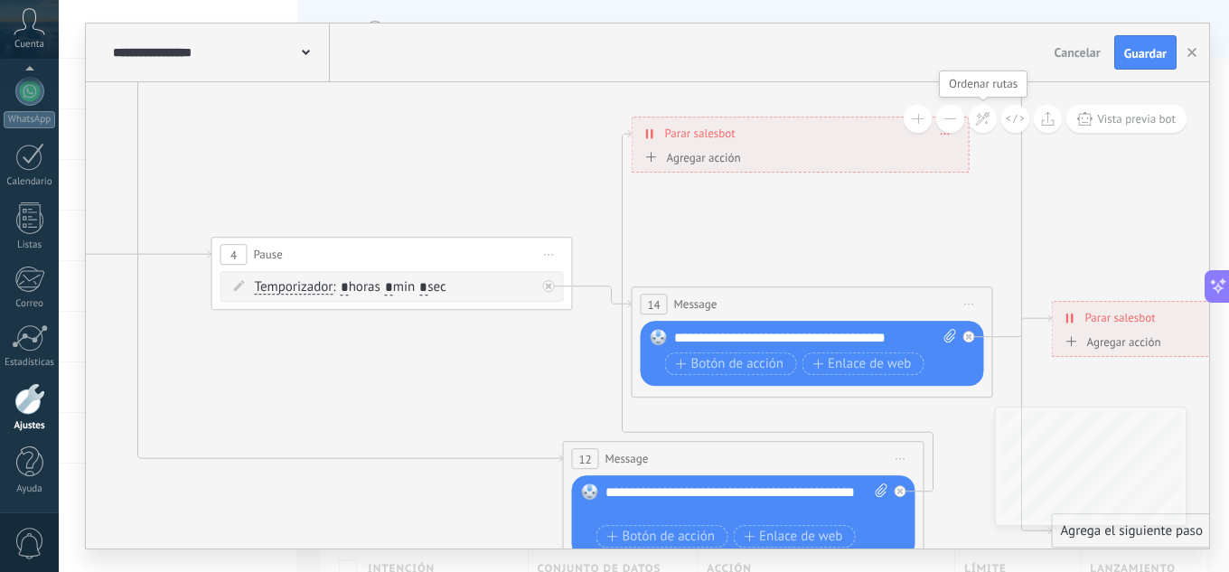
click at [990, 117] on icon at bounding box center [982, 118] width 15 height 15
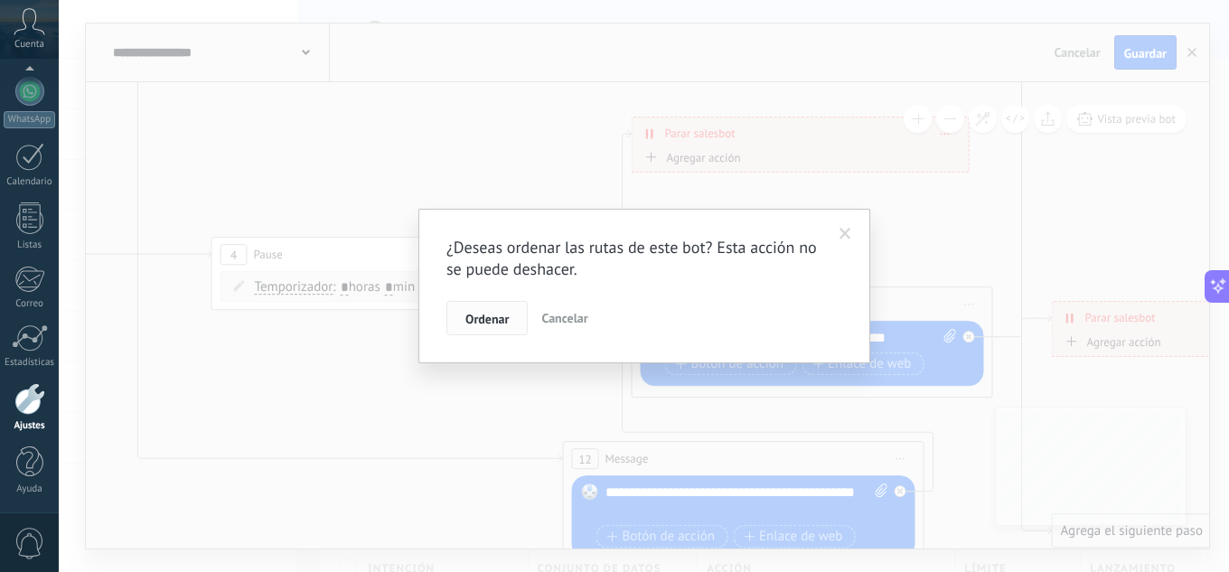
click at [476, 321] on span "Ordenar" at bounding box center [486, 319] width 43 height 13
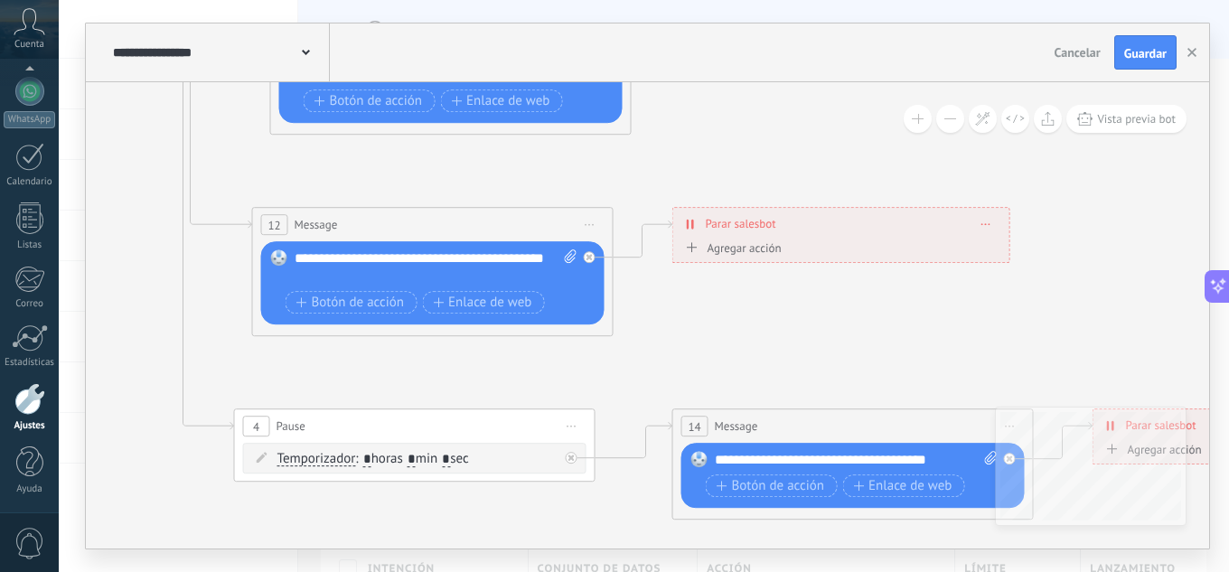
drag, startPoint x: 402, startPoint y: 283, endPoint x: 526, endPoint y: 352, distance: 142.0
click at [526, 352] on icon at bounding box center [516, 43] width 2732 height 1856
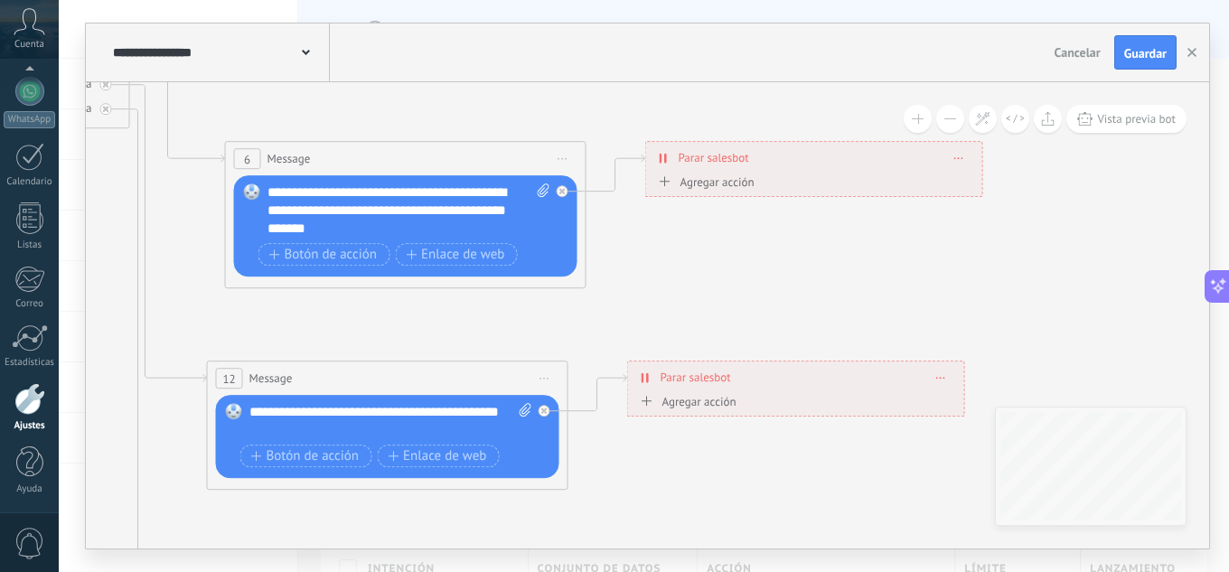
drag, startPoint x: 713, startPoint y: 322, endPoint x: 668, endPoint y: 472, distance: 156.4
click at [668, 472] on icon at bounding box center [471, 196] width 2732 height 1856
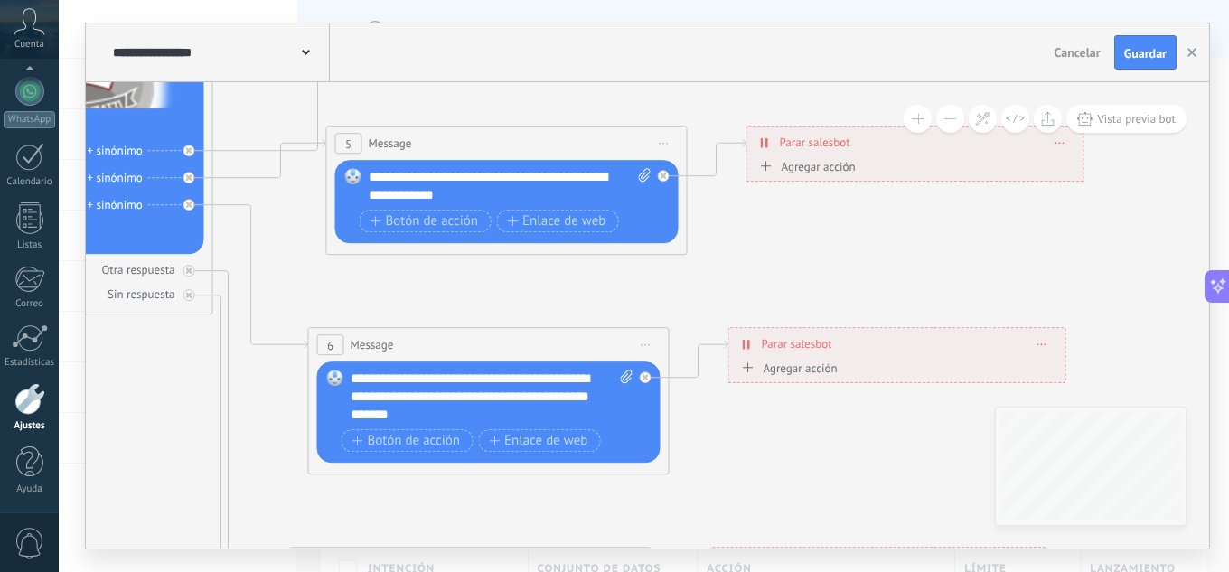
drag, startPoint x: 612, startPoint y: 255, endPoint x: 696, endPoint y: 441, distance: 203.8
click at [696, 441] on icon at bounding box center [554, 382] width 2732 height 1856
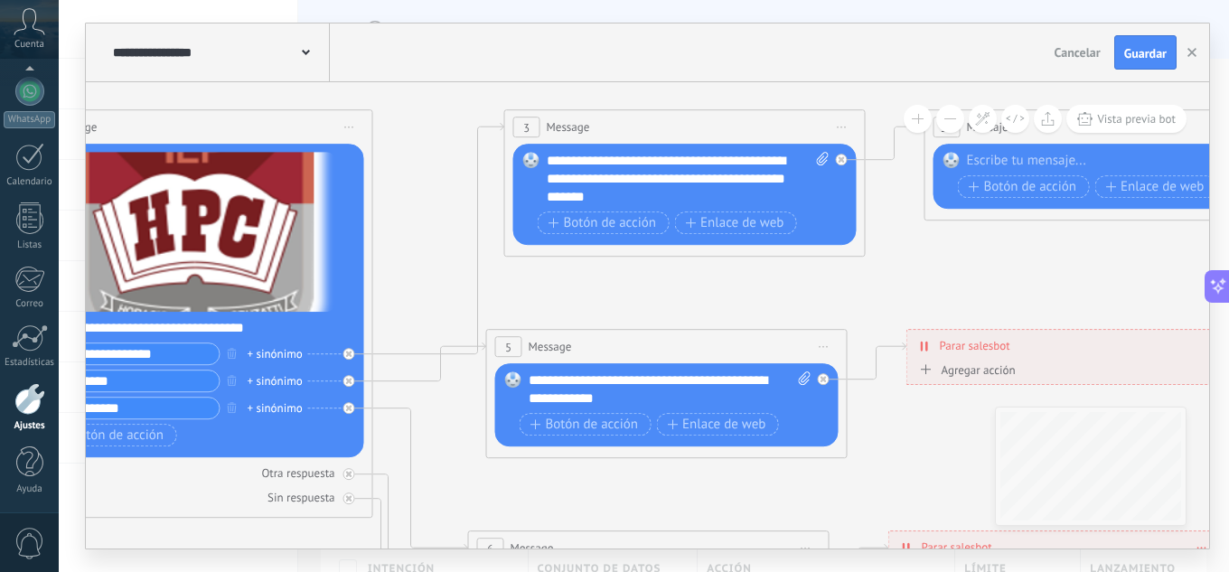
drag, startPoint x: 516, startPoint y: 284, endPoint x: 669, endPoint y: 481, distance: 250.4
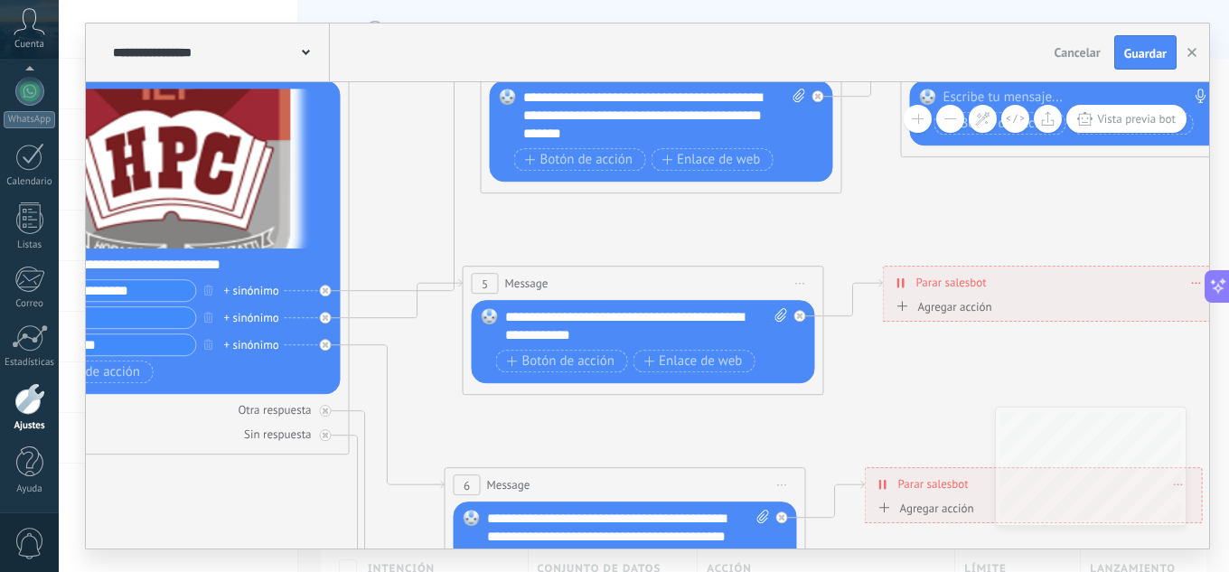
drag, startPoint x: 669, startPoint y: 481, endPoint x: 564, endPoint y: 210, distance: 291.7
click at [563, 210] on icon at bounding box center [690, 522] width 2732 height 1856
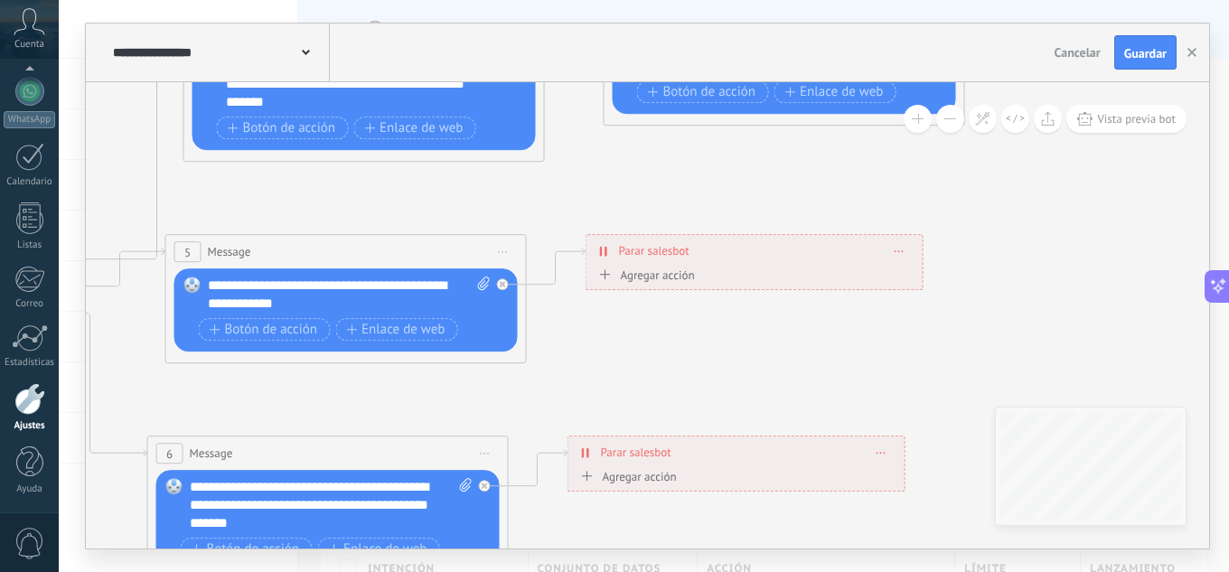
drag, startPoint x: 554, startPoint y: 243, endPoint x: 451, endPoint y: 353, distance: 150.8
click at [340, 420] on icon at bounding box center [393, 491] width 2732 height 1856
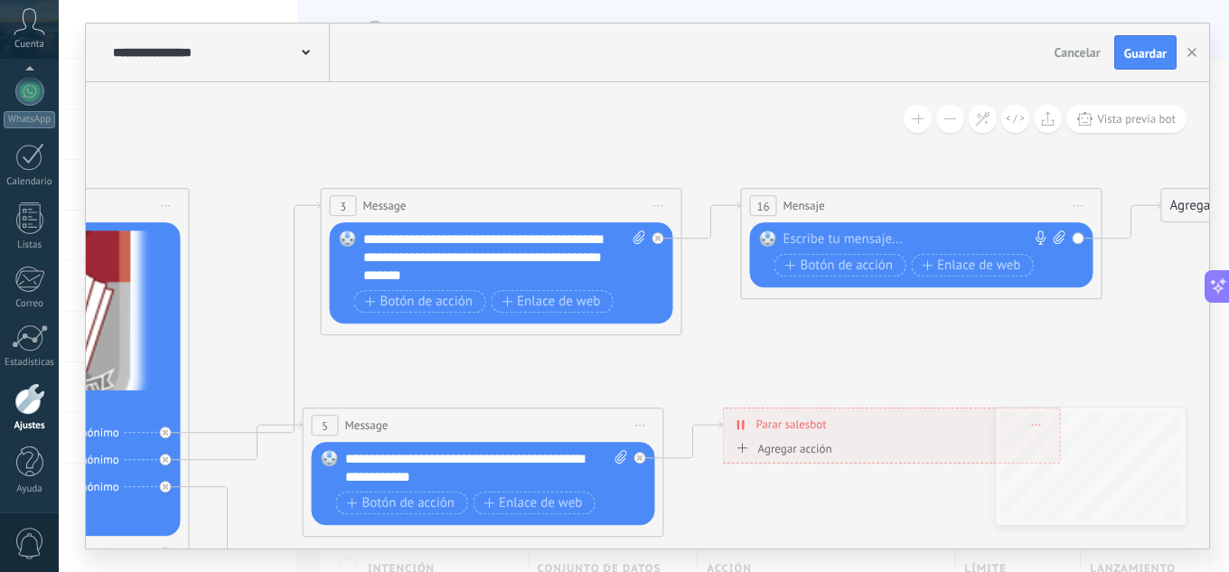
drag, startPoint x: 497, startPoint y: 210, endPoint x: 730, endPoint y: 357, distance: 275.7
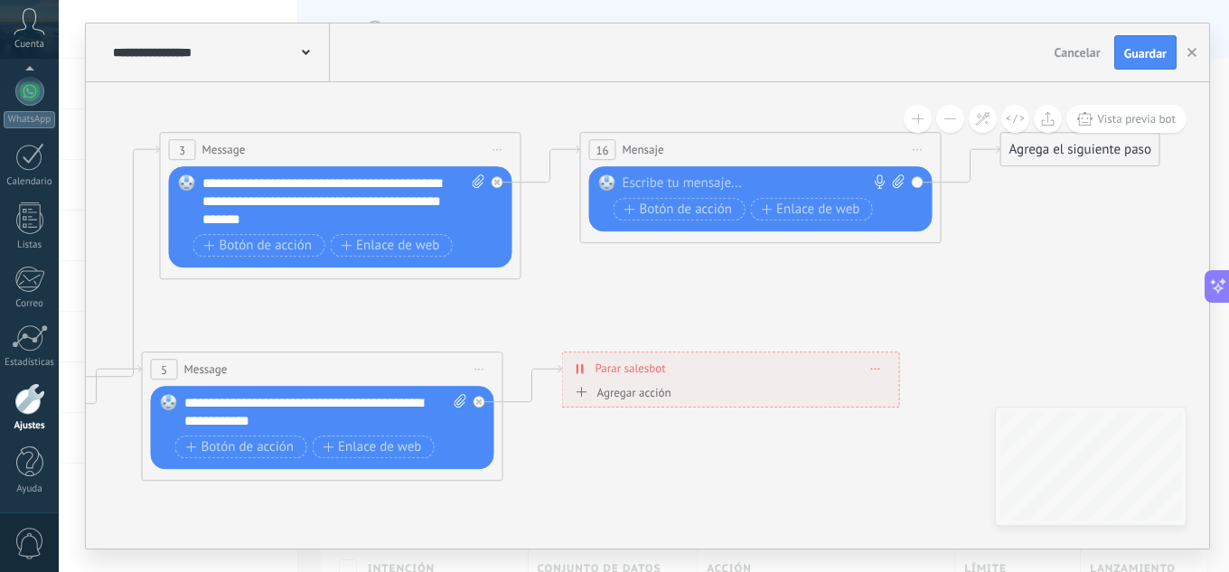
drag, startPoint x: 470, startPoint y: 342, endPoint x: 379, endPoint y: 293, distance: 103.9
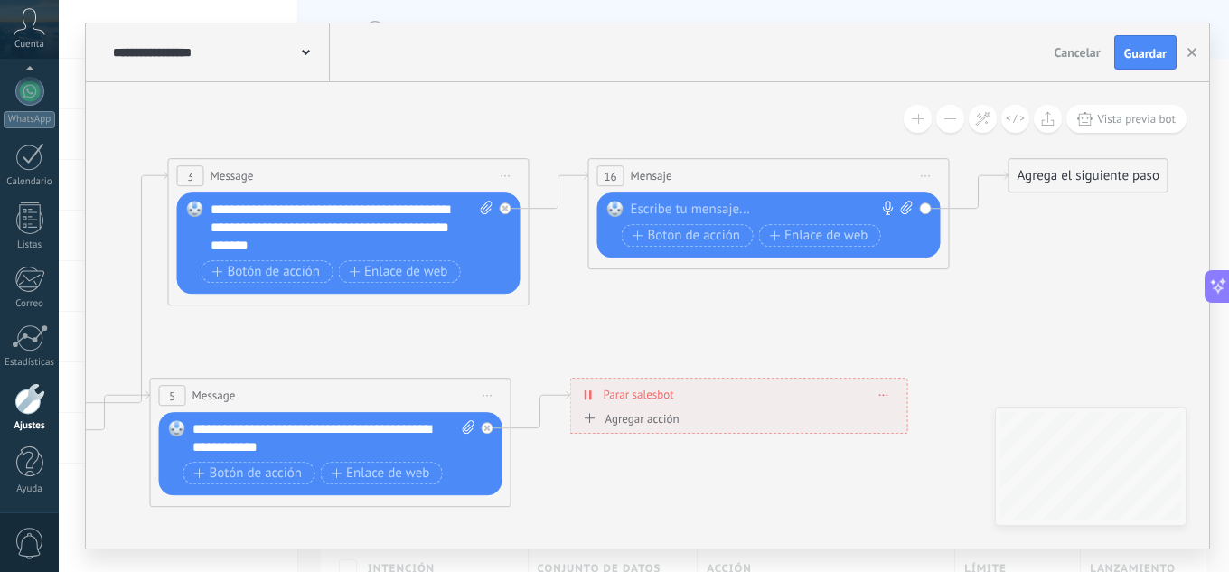
drag, startPoint x: 614, startPoint y: 299, endPoint x: 668, endPoint y: 318, distance: 57.4
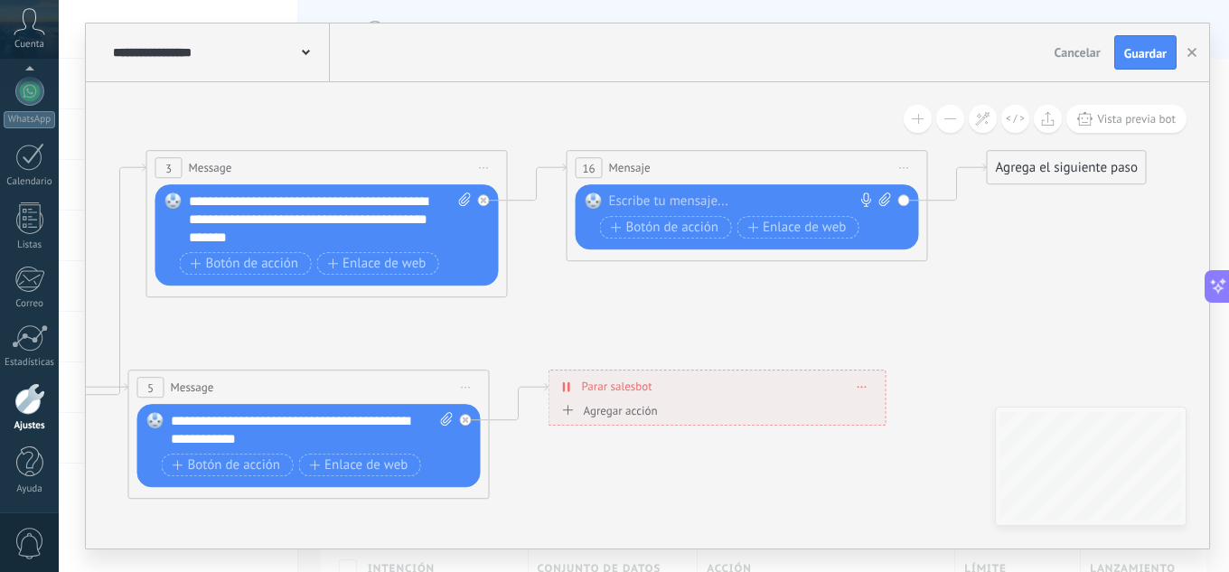
drag, startPoint x: 332, startPoint y: 325, endPoint x: 294, endPoint y: 317, distance: 37.9
click at [271, 269] on span "Botón de acción" at bounding box center [245, 264] width 108 height 14
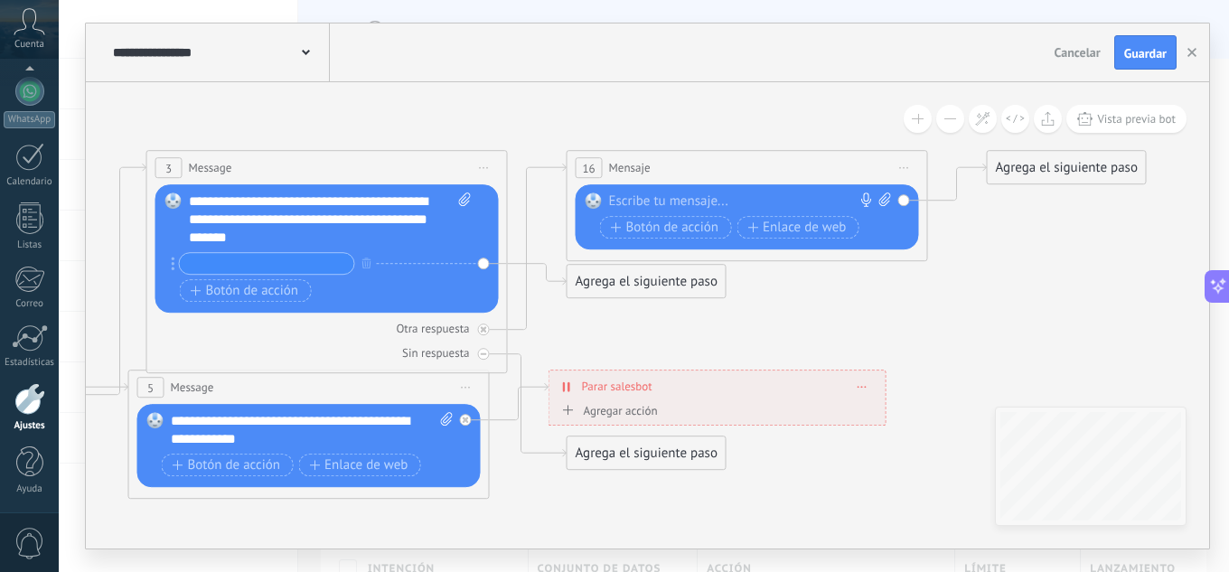
click at [483, 262] on div "Reemplazar Quitar Convertir a mensaje de voz Arrastre la imagen aquí para adjun…" at bounding box center [326, 248] width 343 height 128
click at [167, 266] on div "Reemplazar Quitar Convertir a mensaje de voz Arrastre la imagen aquí para adjun…" at bounding box center [326, 248] width 343 height 128
click at [172, 266] on icon at bounding box center [174, 264] width 4 height 14
click at [371, 264] on button "button" at bounding box center [367, 262] width 20 height 23
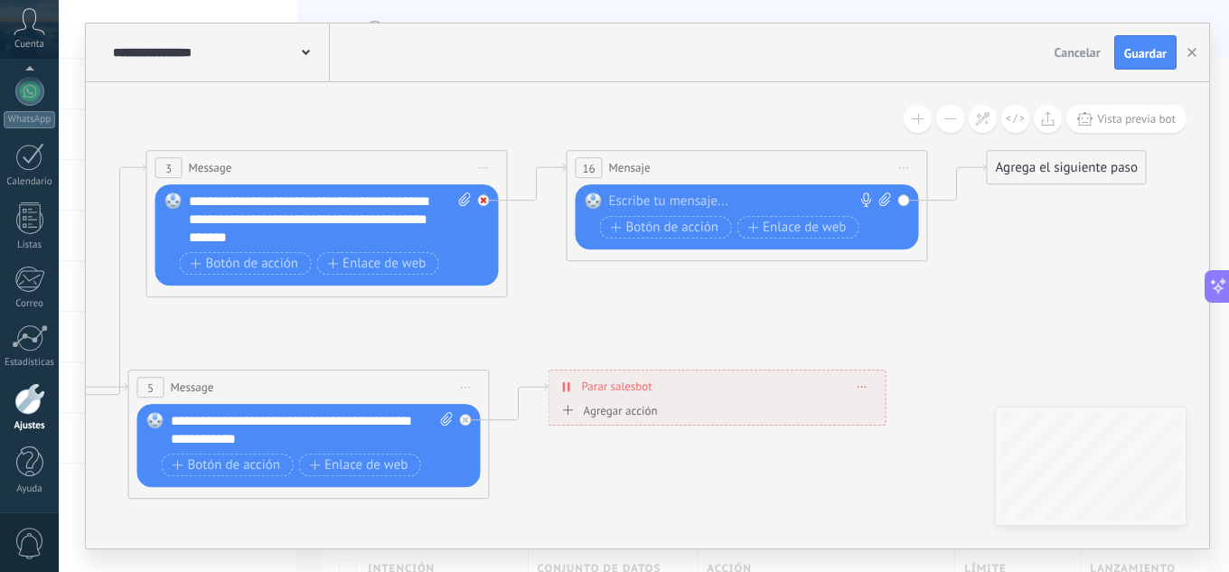
click at [485, 201] on icon at bounding box center [484, 200] width 6 height 6
click at [572, 173] on div "16 Mensaje ******* (a): Todos los contactos - canales seleccionados Todos los c…" at bounding box center [747, 167] width 360 height 33
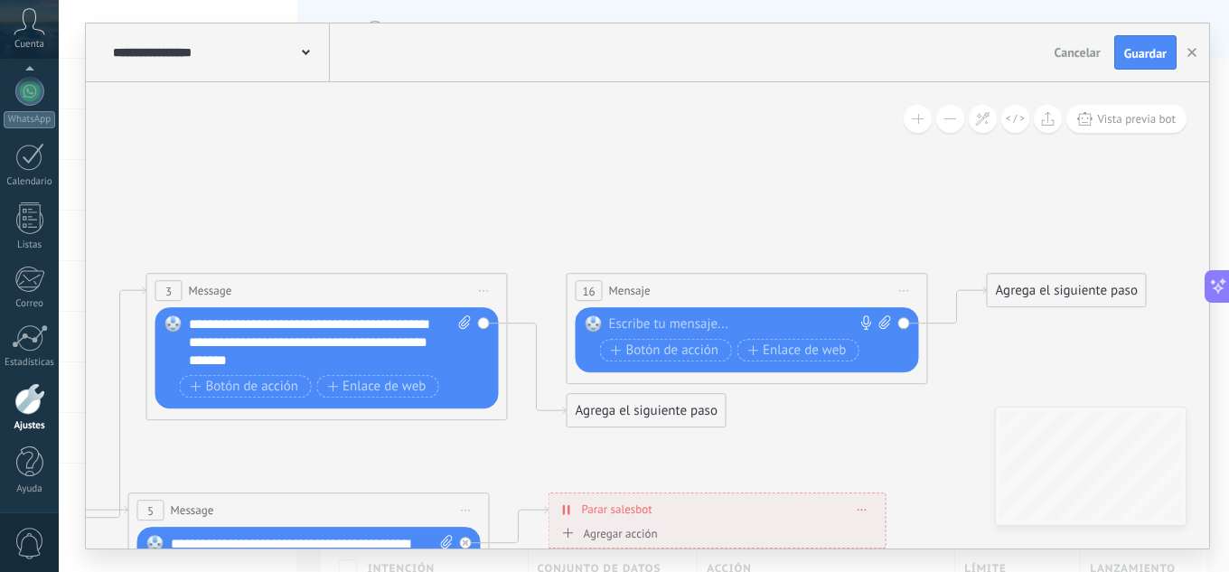
drag, startPoint x: 533, startPoint y: 157, endPoint x: 529, endPoint y: 237, distance: 79.6
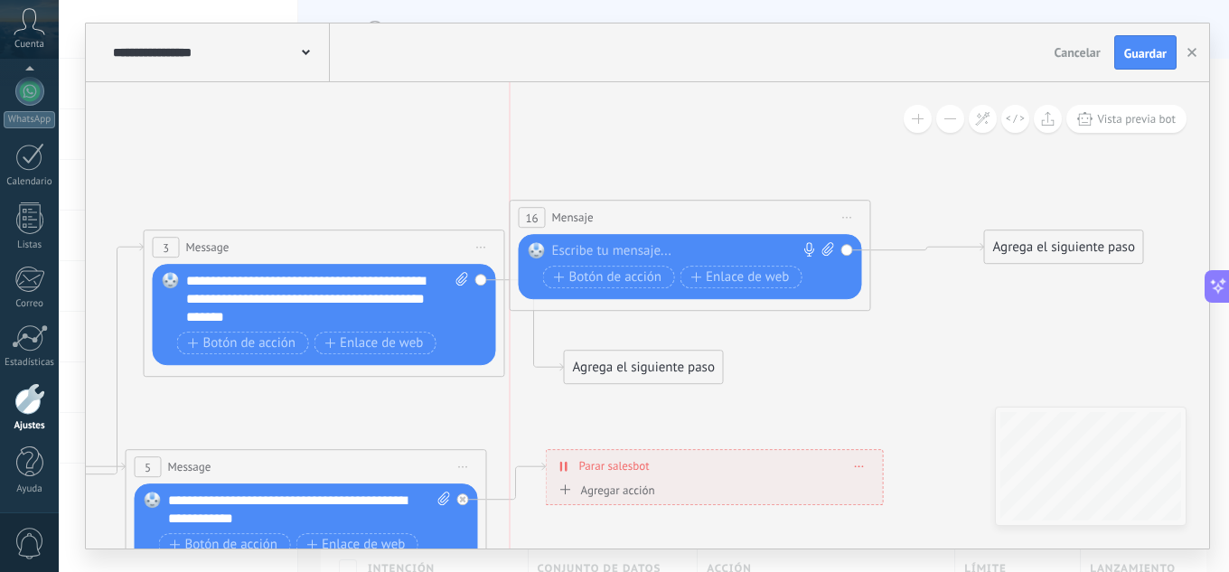
drag, startPoint x: 687, startPoint y: 246, endPoint x: 655, endPoint y: 219, distance: 42.3
click at [634, 215] on div "16 Mensaje ******* (a): Todos los contactos - canales seleccionados Todos los c…" at bounding box center [690, 217] width 360 height 33
click at [843, 250] on div "Reemplazar Quitar Convertir a mensaje de voz Arrastre la imagen aquí para adjun…" at bounding box center [690, 265] width 343 height 65
click at [848, 251] on div "Reemplazar Quitar Convertir a mensaje de voz Arrastre la imagen aquí para adjun…" at bounding box center [690, 265] width 343 height 65
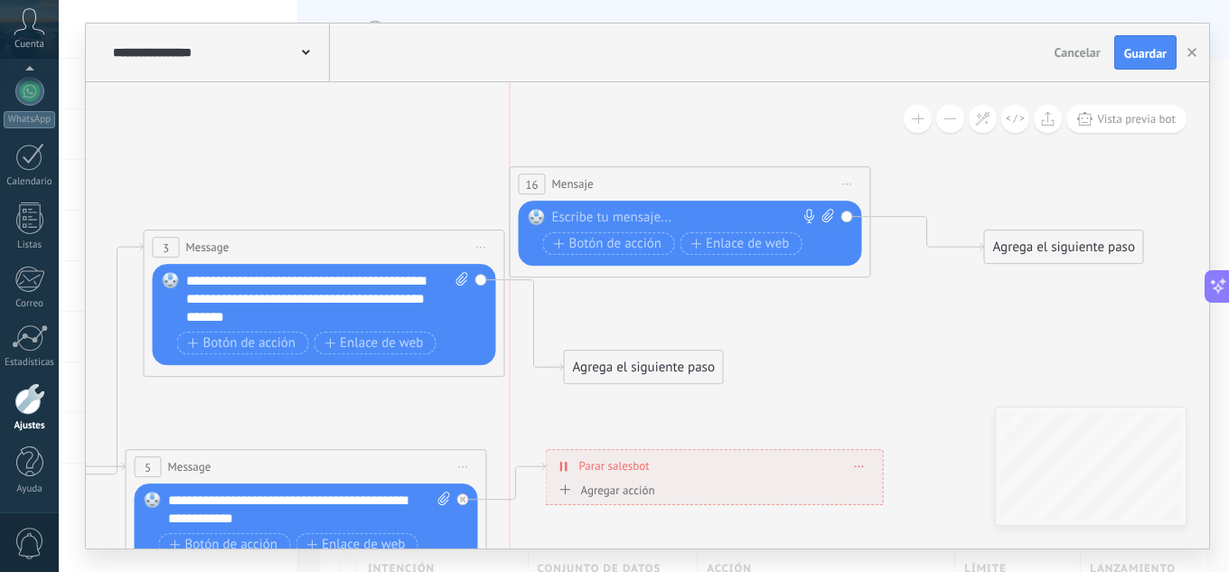
drag, startPoint x: 691, startPoint y: 220, endPoint x: 689, endPoint y: 186, distance: 33.5
click at [689, 186] on div "16 Mensaje ******* (a): Todos los contactos - canales seleccionados Todos los c…" at bounding box center [690, 183] width 360 height 33
click at [615, 188] on div "16 Mensaje ******* (a): Todos los contactos - canales seleccionados Todos los c…" at bounding box center [690, 182] width 360 height 33
click at [613, 188] on div "16 Mensaje ******* (a): Todos los contactos - canales seleccionados Todos los c…" at bounding box center [690, 182] width 360 height 33
click at [622, 188] on div "16 Mensaje ******* (a): Todos los contactos - canales seleccionados Todos los c…" at bounding box center [690, 182] width 360 height 33
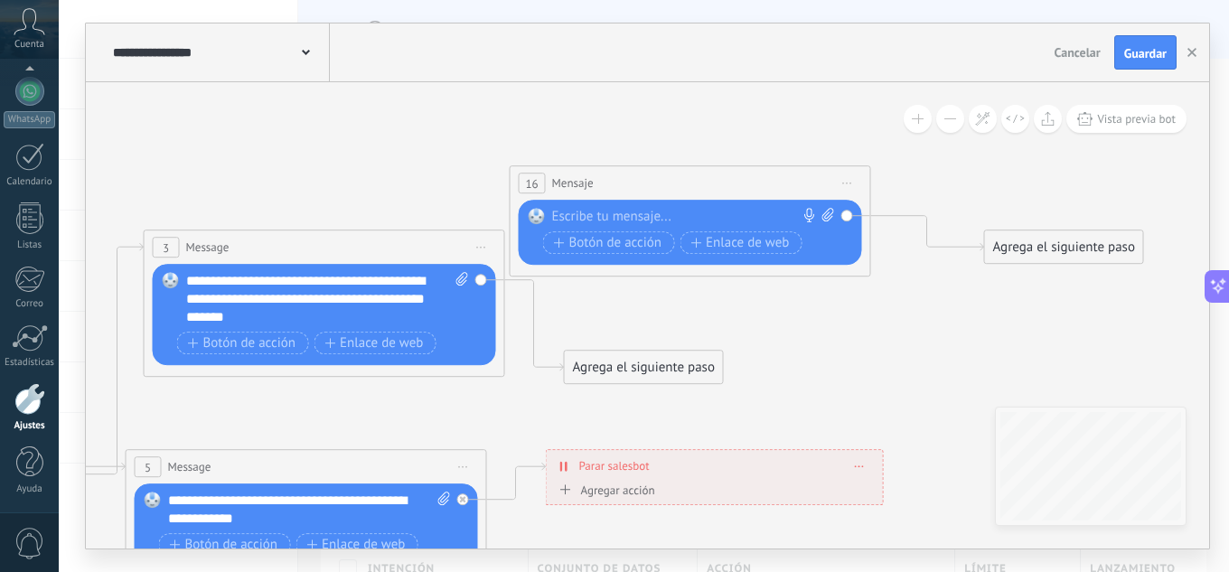
click at [622, 188] on div "16 Mensaje ******* (a): Todos los contactos - canales seleccionados Todos los c…" at bounding box center [690, 182] width 360 height 33
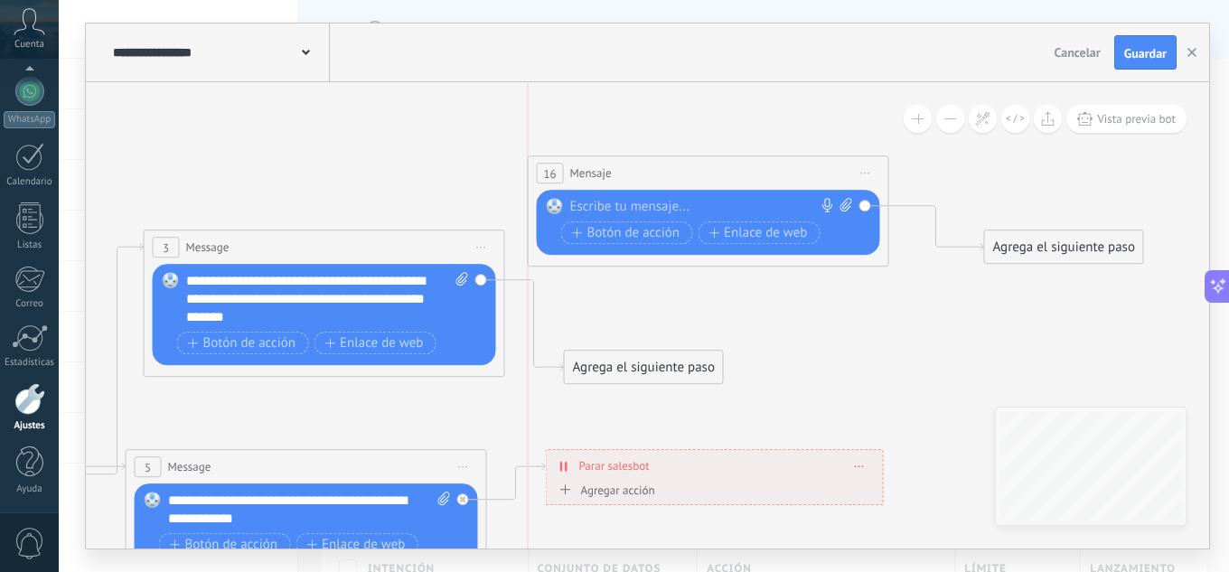
drag, startPoint x: 573, startPoint y: 183, endPoint x: 596, endPoint y: 175, distance: 24.9
click at [596, 175] on span "Mensaje" at bounding box center [591, 172] width 42 height 17
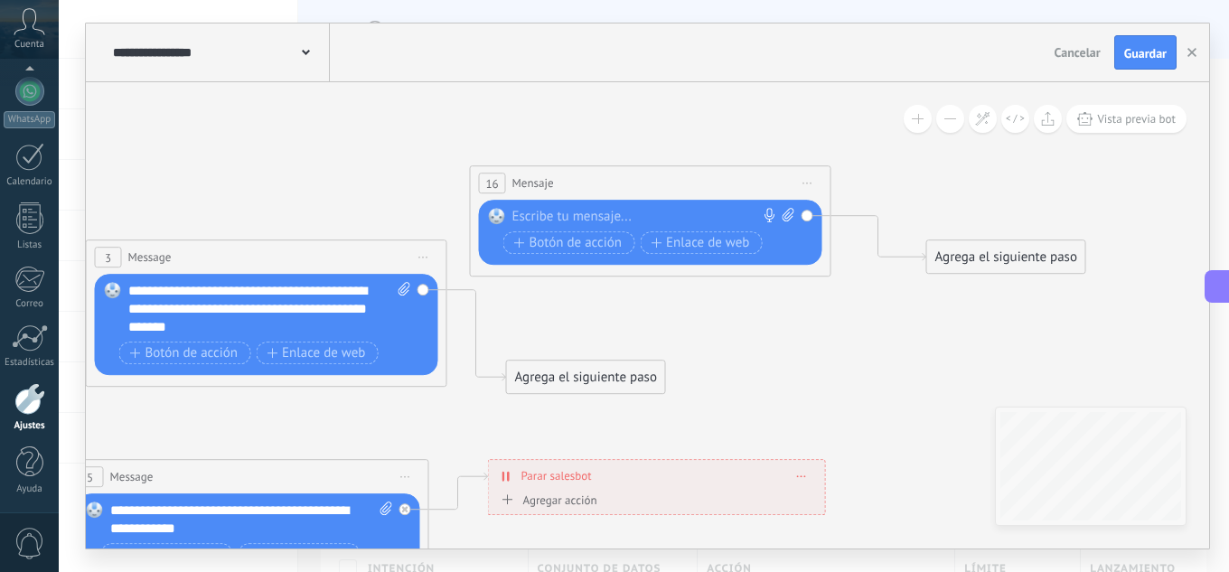
drag, startPoint x: 482, startPoint y: 141, endPoint x: 425, endPoint y: 151, distance: 58.7
click at [512, 198] on div "16 Mensaje ******* (a): Todos los contactos - canales seleccionados Todos los c…" at bounding box center [650, 182] width 360 height 33
click at [504, 213] on span at bounding box center [496, 216] width 31 height 14
click at [575, 214] on div at bounding box center [645, 217] width 268 height 18
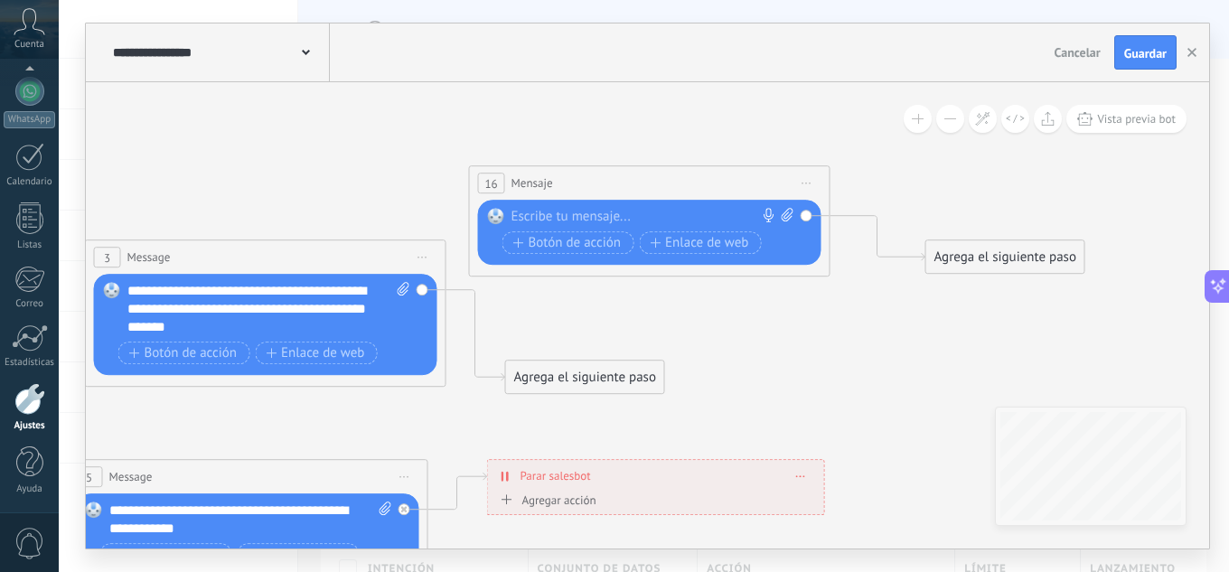
click at [815, 244] on div "Reemplazar Quitar Convertir a mensaje de voz Arrastre la imagen aquí para adjun…" at bounding box center [649, 232] width 343 height 65
click at [816, 258] on div "Reemplazar Quitar Convertir a mensaje de voz Arrastre la imagen aquí para adjun…" at bounding box center [649, 232] width 343 height 65
drag, startPoint x: 814, startPoint y: 259, endPoint x: 848, endPoint y: 240, distance: 39.2
click at [893, 255] on icon at bounding box center [877, 238] width 95 height 45
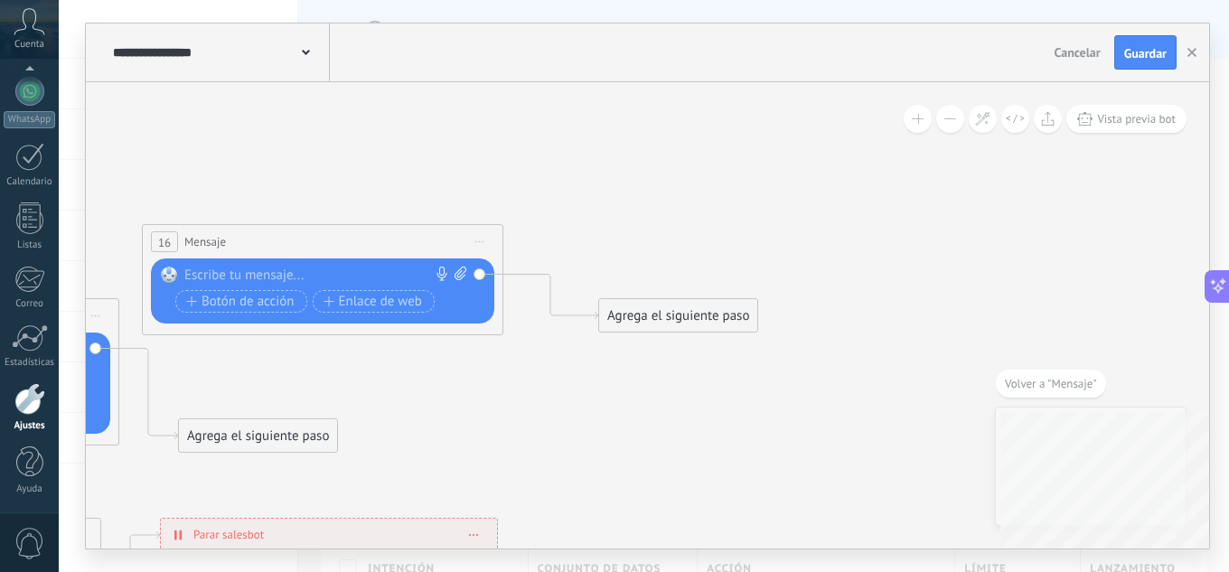
click at [995, 395] on span at bounding box center [995, 383] width 0 height 28
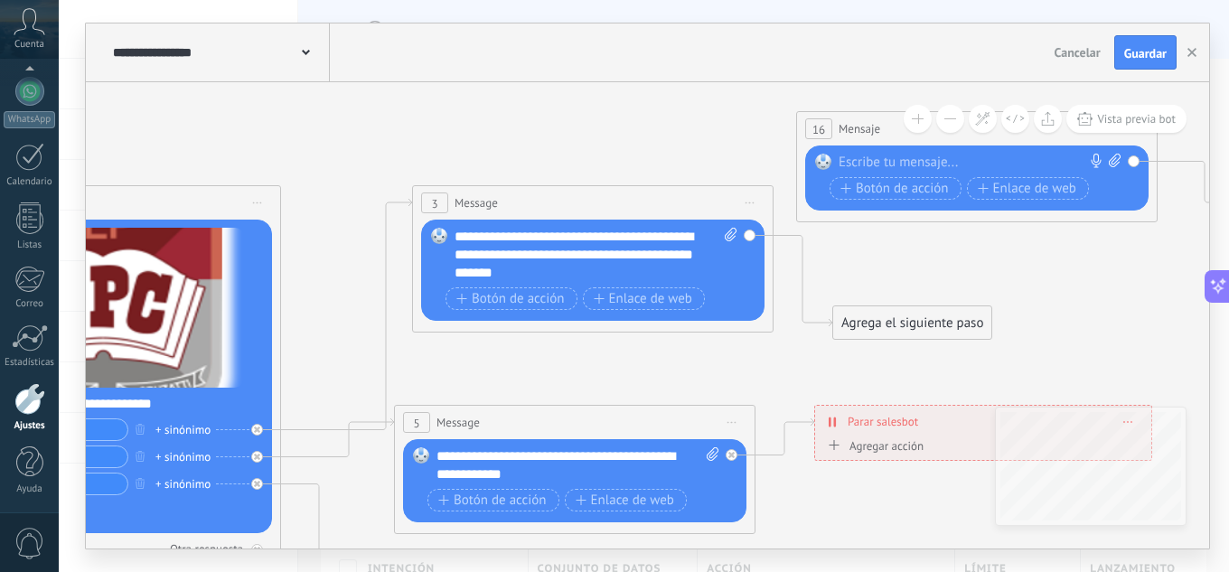
drag, startPoint x: 640, startPoint y: 322, endPoint x: 949, endPoint y: 274, distance: 313.5
click at [967, 265] on icon at bounding box center [622, 568] width 2732 height 1819
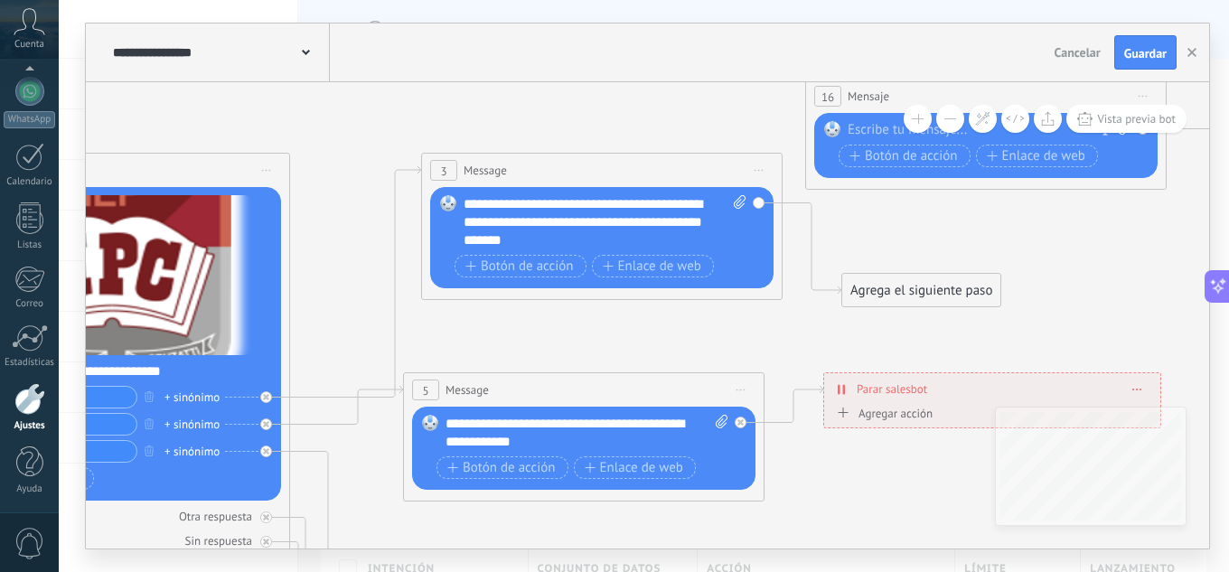
drag, startPoint x: 729, startPoint y: 376, endPoint x: 501, endPoint y: 243, distance: 263.5
click at [734, 344] on icon at bounding box center [631, 536] width 2732 height 1819
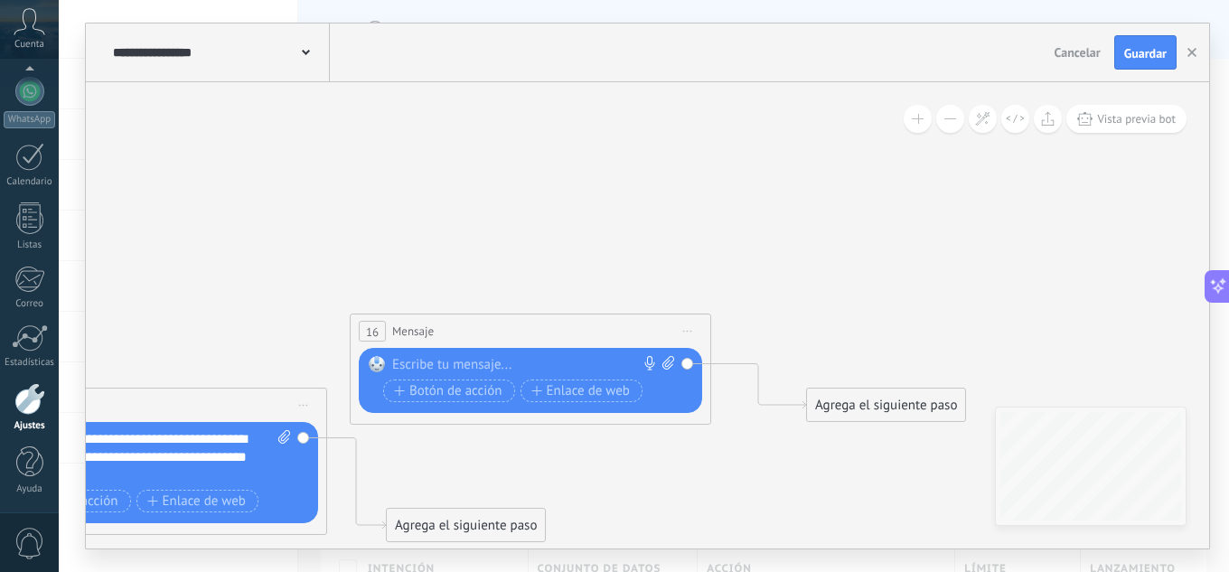
drag, startPoint x: 896, startPoint y: 219, endPoint x: 413, endPoint y: 469, distance: 544.2
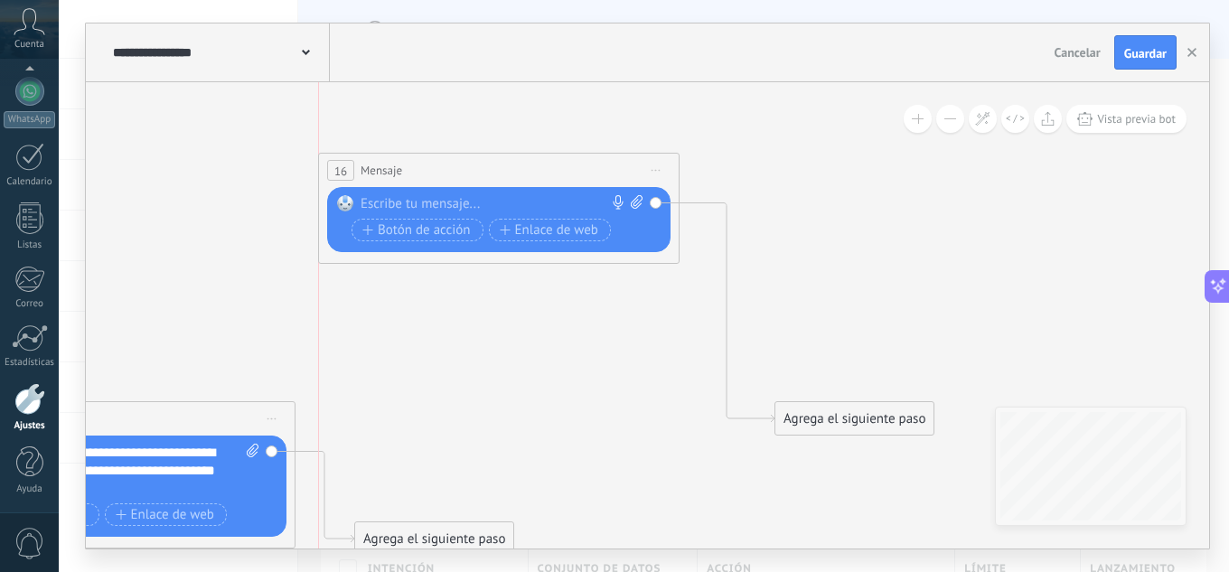
drag, startPoint x: 482, startPoint y: 334, endPoint x: 598, endPoint y: 194, distance: 181.6
click at [484, 161] on div "16 Mensaje ******* (a): Todos los contactos - canales seleccionados Todos los c…" at bounding box center [499, 170] width 360 height 33
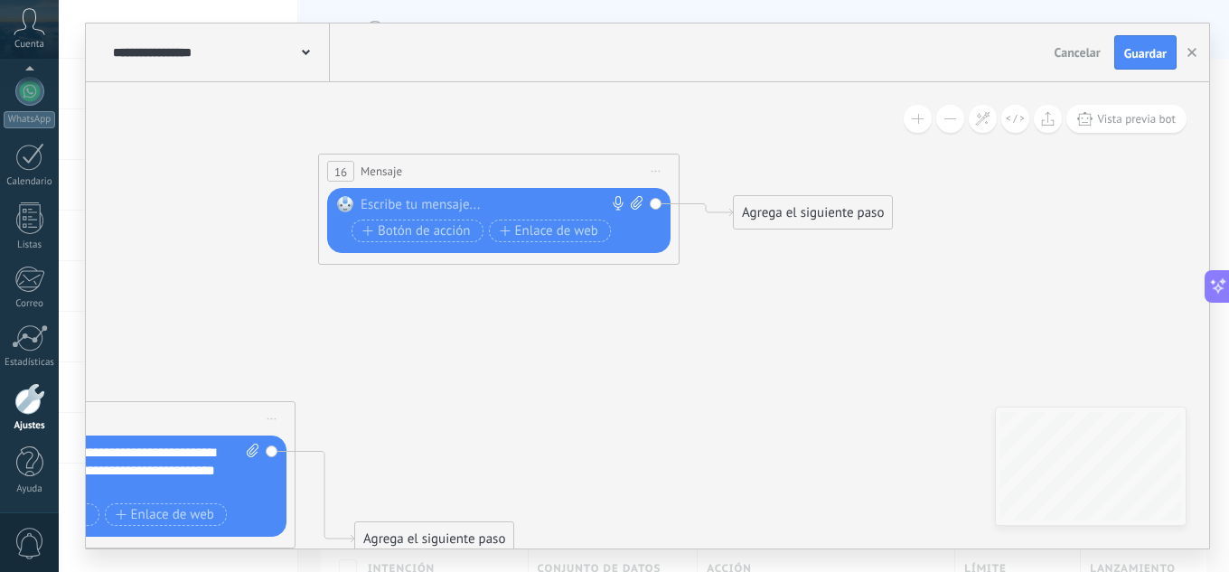
drag, startPoint x: 837, startPoint y: 410, endPoint x: 796, endPoint y: 204, distance: 210.1
click at [796, 204] on div "Agrega el siguiente paso" at bounding box center [813, 213] width 158 height 30
click at [649, 206] on div "Reemplazar Quitar Convertir a mensaje de voz Arrastre la imagen aquí para adjun…" at bounding box center [498, 220] width 343 height 65
click at [653, 206] on div "Reemplazar Quitar Convertir a mensaje de voz Arrastre la imagen aquí para adjun…" at bounding box center [498, 220] width 343 height 65
click at [1074, 119] on button "Vista previa bot" at bounding box center [1126, 119] width 120 height 28
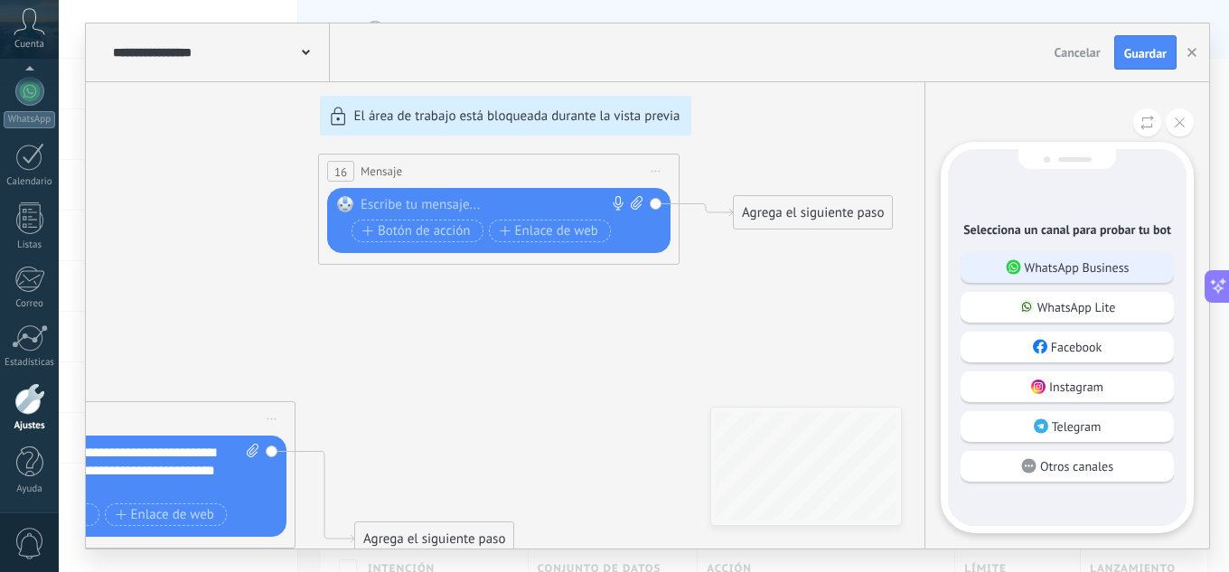
click at [1097, 266] on p "WhatsApp Business" at bounding box center [1076, 267] width 105 height 16
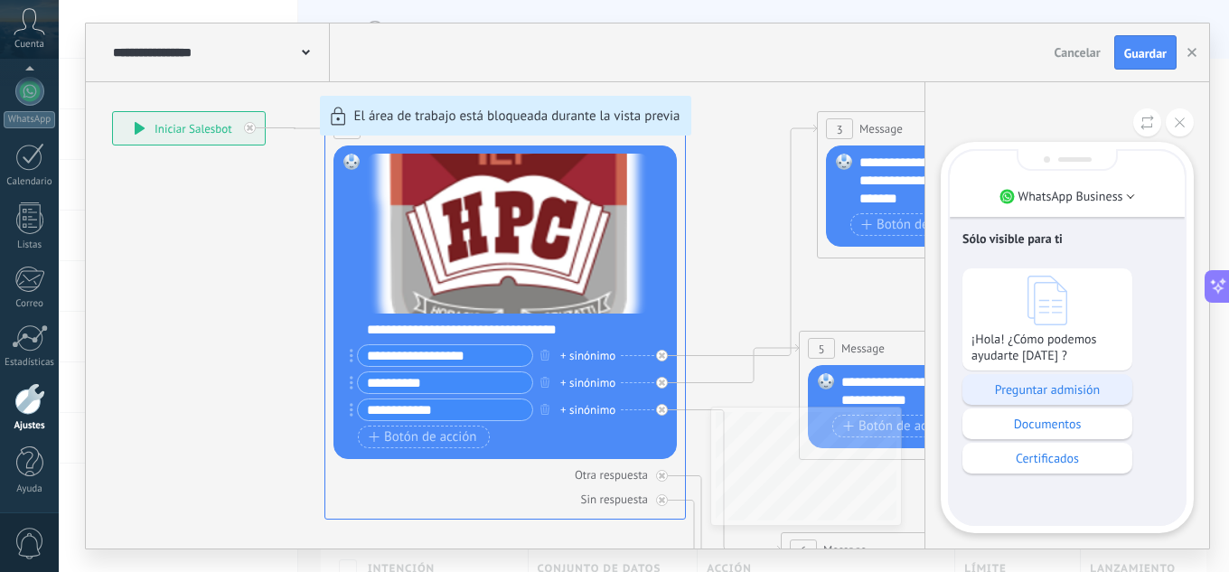
click at [1032, 397] on div "Preguntar admisión" at bounding box center [1047, 389] width 170 height 31
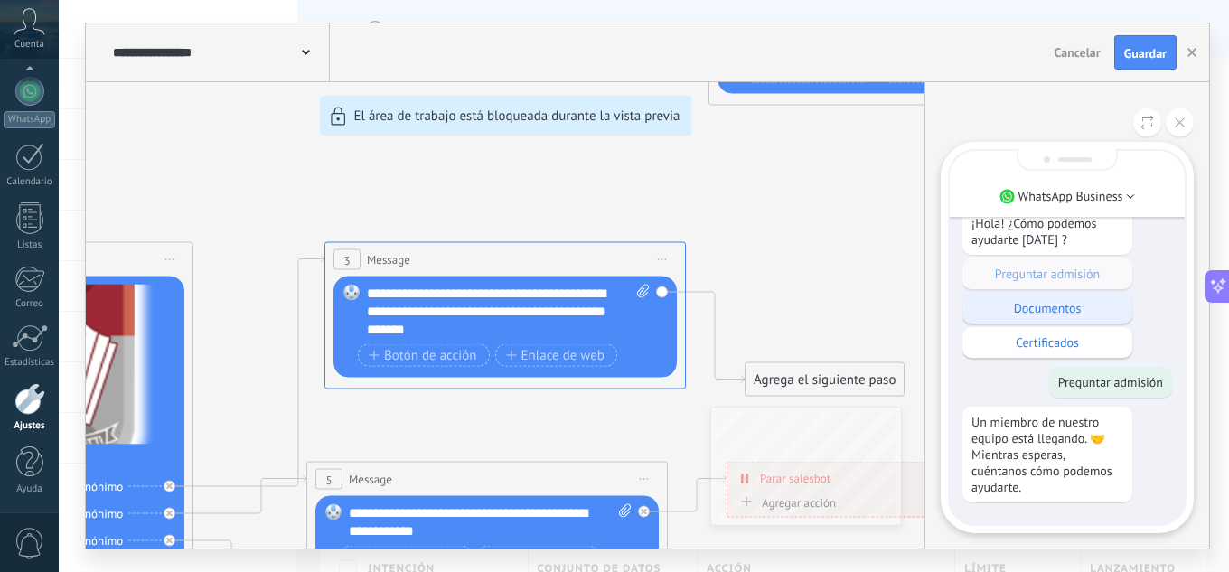
click at [1060, 307] on p "Documentos" at bounding box center [1047, 308] width 152 height 16
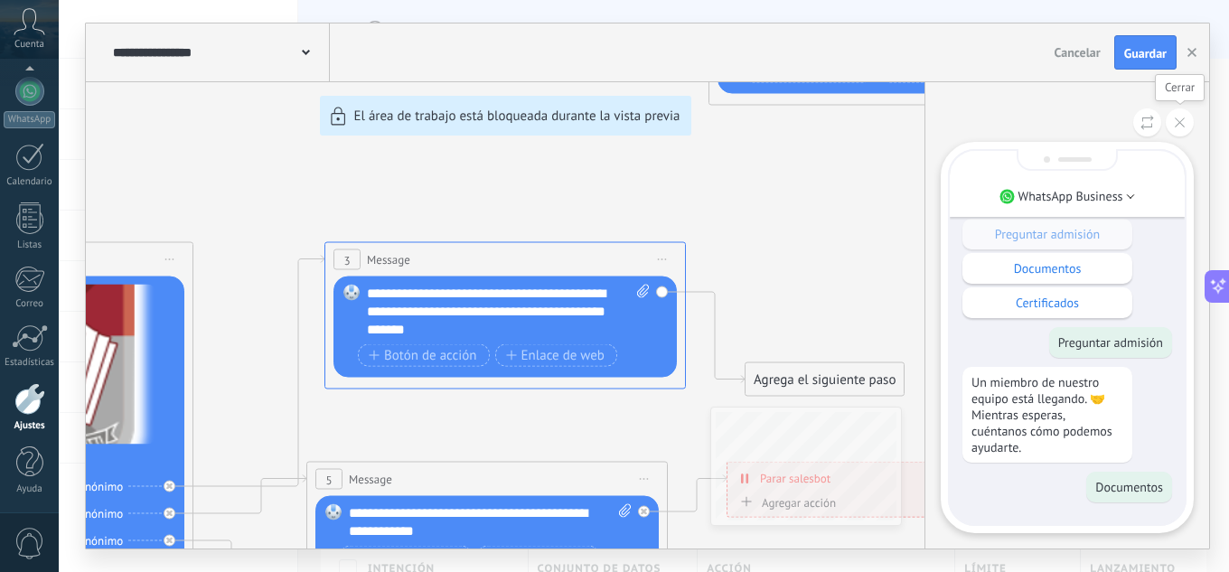
click at [1173, 123] on button at bounding box center [1179, 122] width 28 height 28
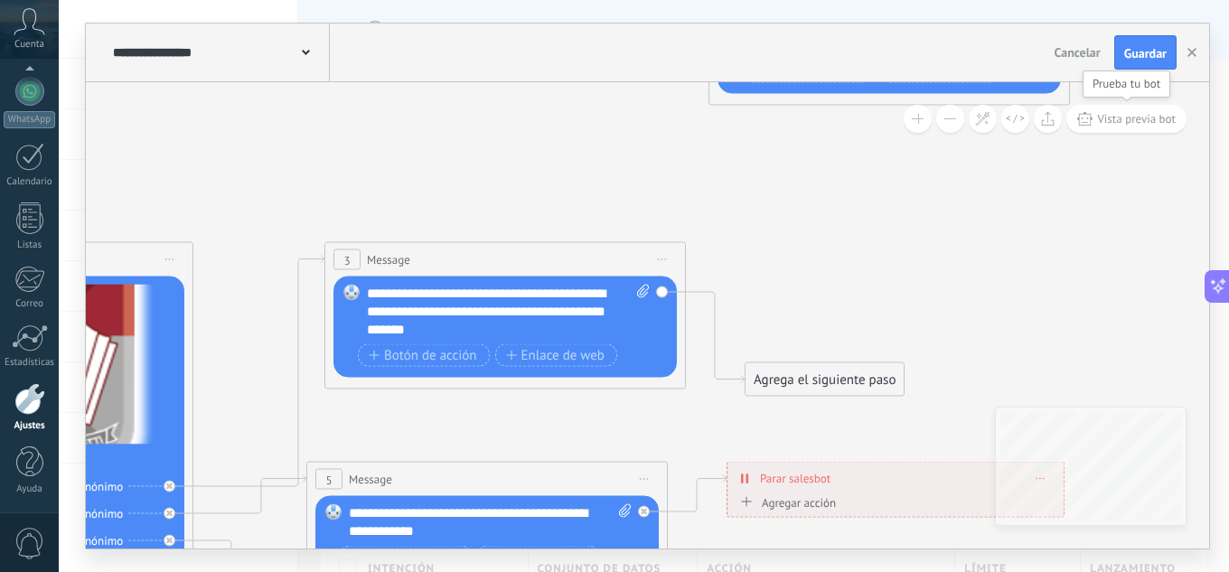
click at [1129, 110] on button "Vista previa bot" at bounding box center [1126, 119] width 120 height 28
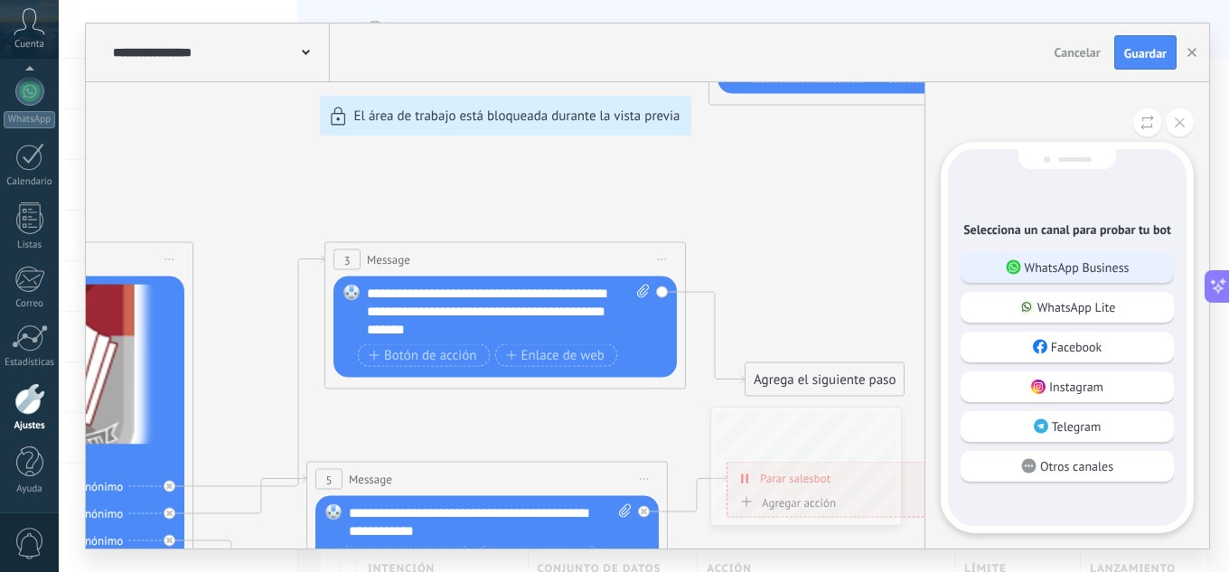
click at [1107, 261] on p "WhatsApp Business" at bounding box center [1076, 267] width 105 height 16
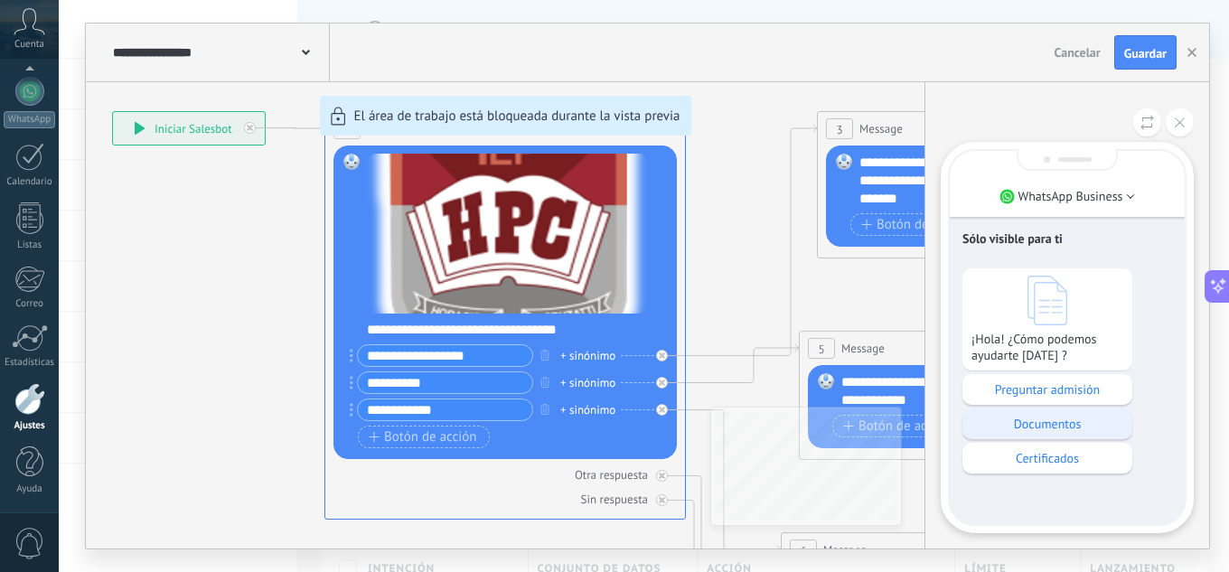
click at [1014, 416] on p "Documentos" at bounding box center [1047, 424] width 152 height 16
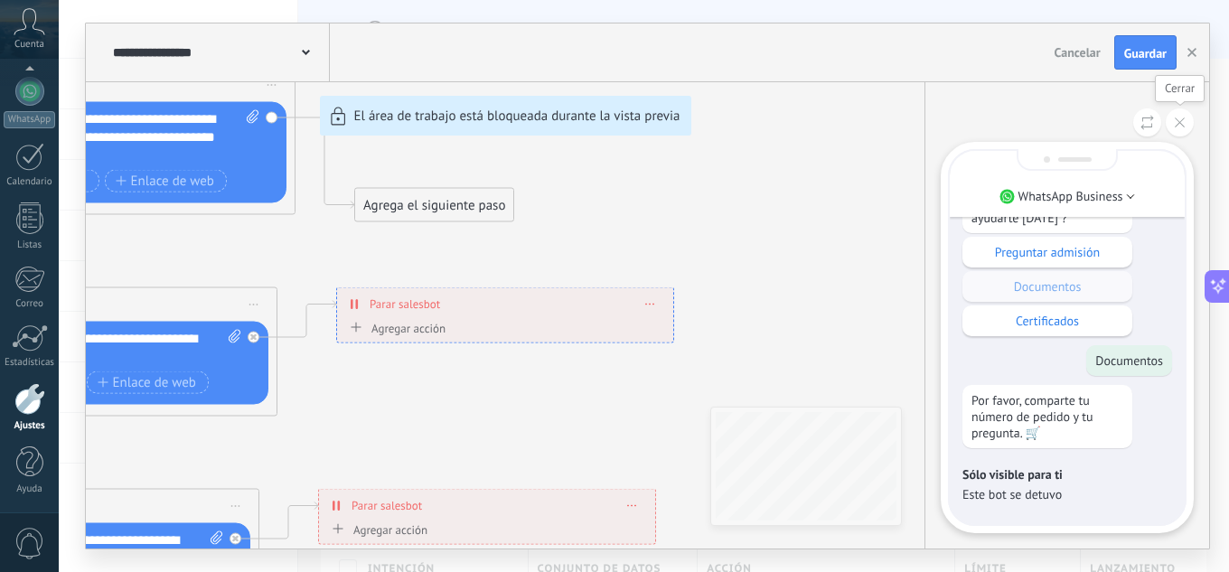
click at [1186, 130] on button at bounding box center [1179, 122] width 28 height 28
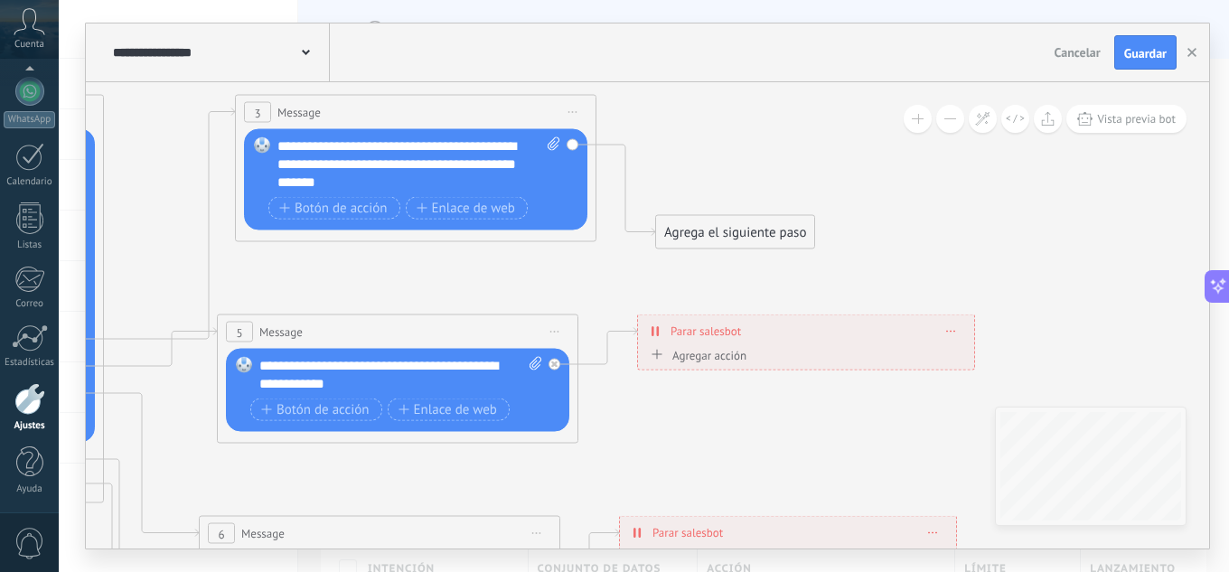
drag, startPoint x: 800, startPoint y: 225, endPoint x: 1108, endPoint y: 246, distance: 308.7
click at [1102, 250] on icon at bounding box center [445, 392] width 2732 height 1993
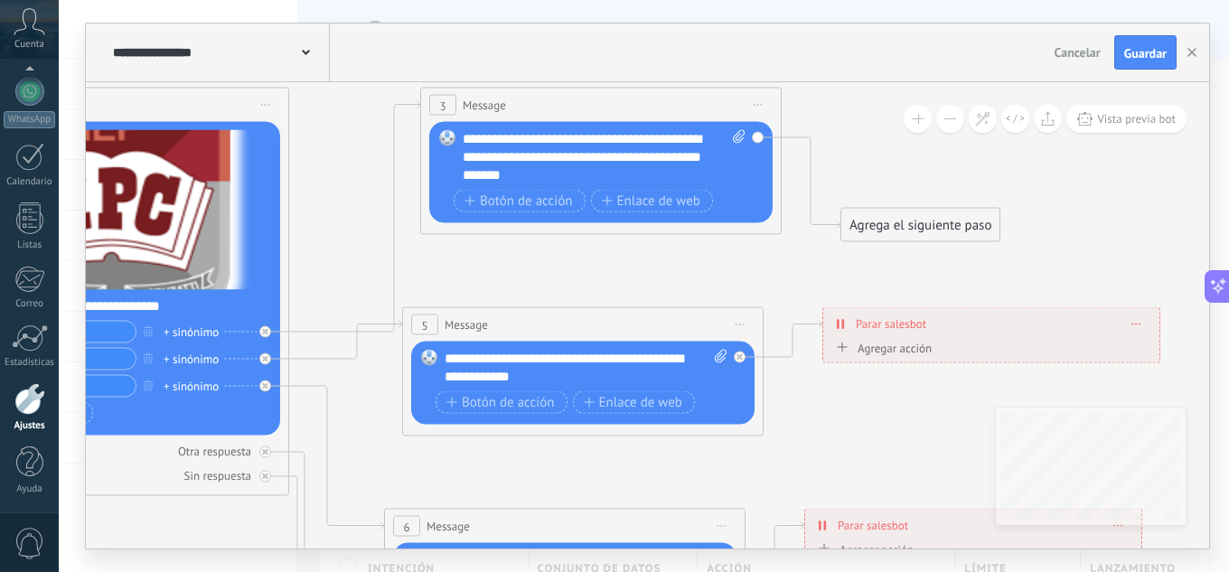
drag, startPoint x: 503, startPoint y: 282, endPoint x: 795, endPoint y: 277, distance: 291.8
click at [795, 277] on icon at bounding box center [630, 384] width 2732 height 1993
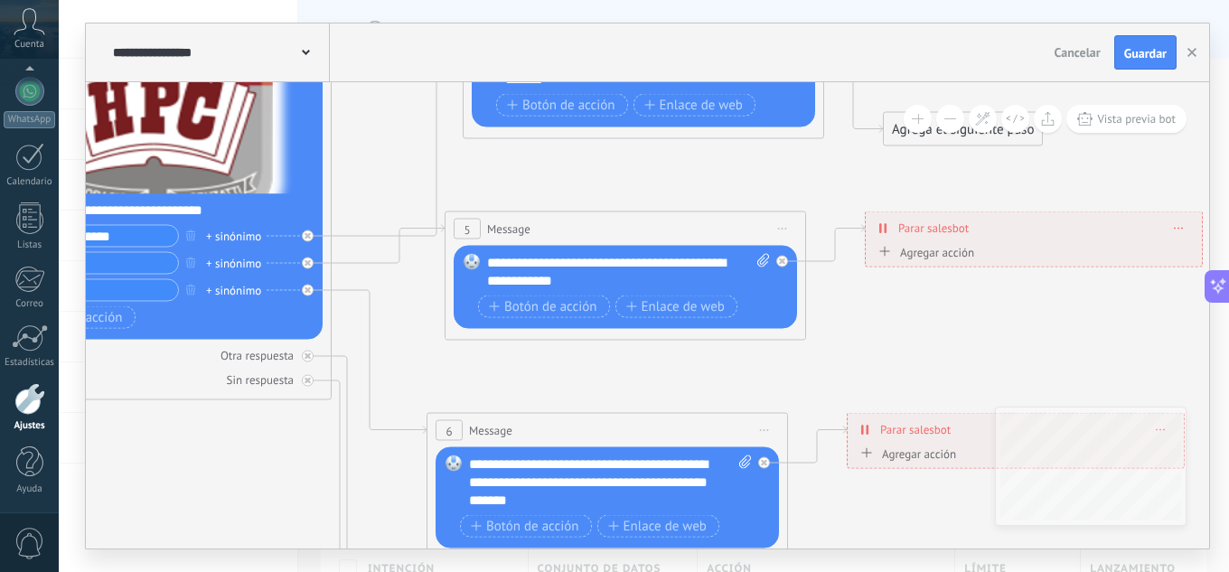
drag, startPoint x: 659, startPoint y: 262, endPoint x: 593, endPoint y: 166, distance: 116.8
click at [593, 166] on icon at bounding box center [672, 289] width 2732 height 1993
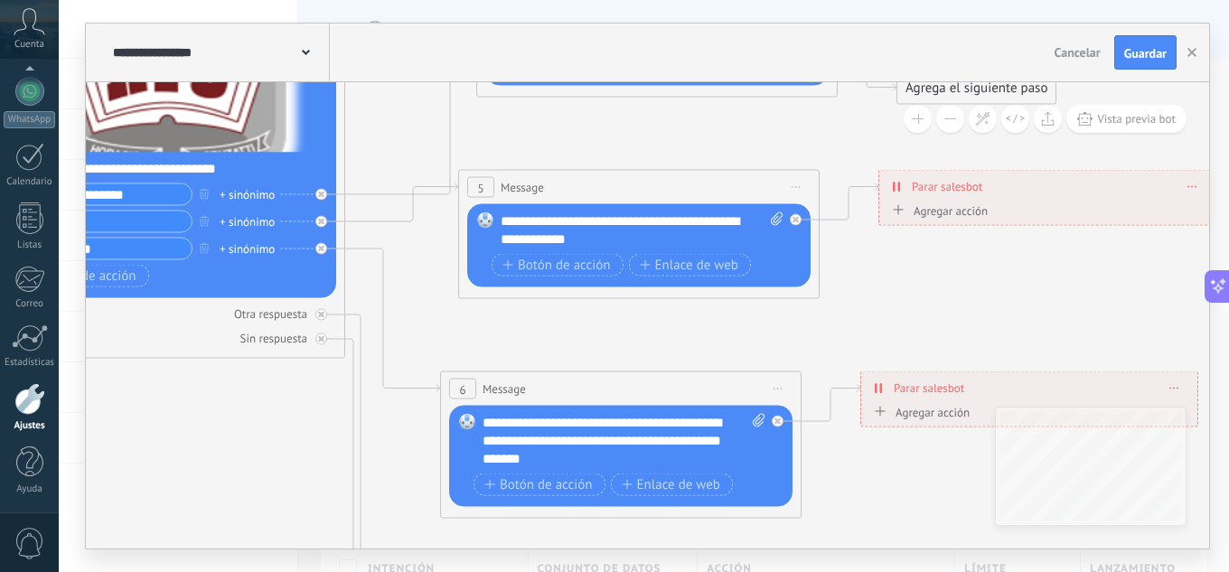
drag, startPoint x: 630, startPoint y: 191, endPoint x: 642, endPoint y: 150, distance: 42.6
click at [642, 149] on icon at bounding box center [686, 247] width 2732 height 1993
click at [573, 268] on span "Botón de acción" at bounding box center [555, 264] width 108 height 14
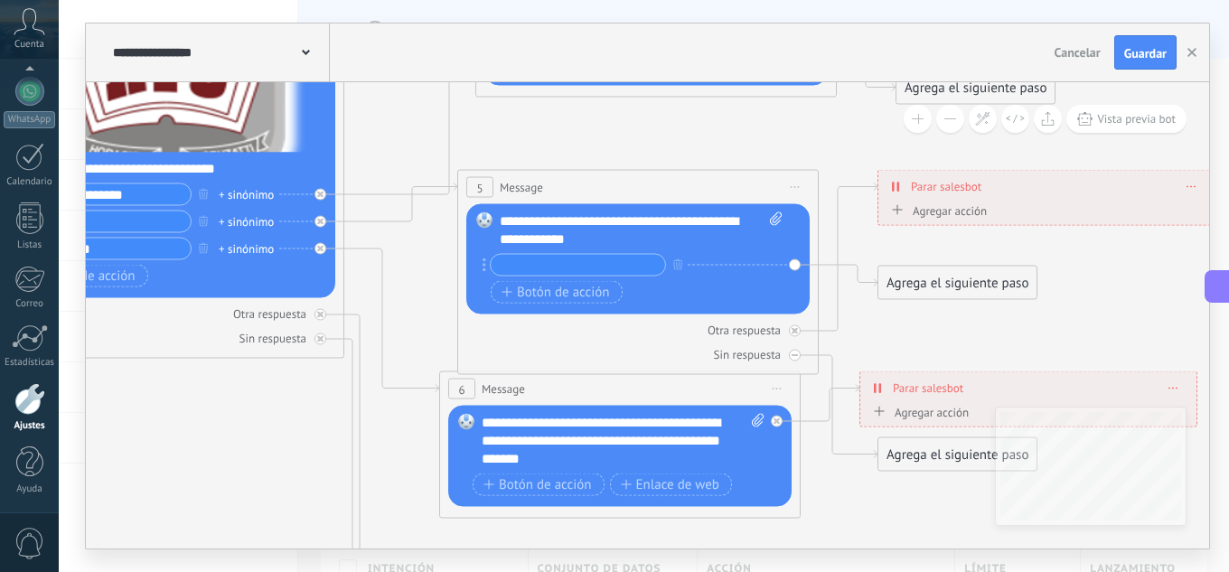
click at [799, 265] on div "Reemplazar Quitar Convertir a mensaje de voz Arrastre la imagen aquí para adjun…" at bounding box center [637, 259] width 343 height 110
click at [795, 265] on div "Reemplazar Quitar Convertir a mensaje de voz Arrastre la imagen aquí para adjun…" at bounding box center [637, 259] width 343 height 110
click at [679, 263] on icon "button" at bounding box center [677, 263] width 9 height 11
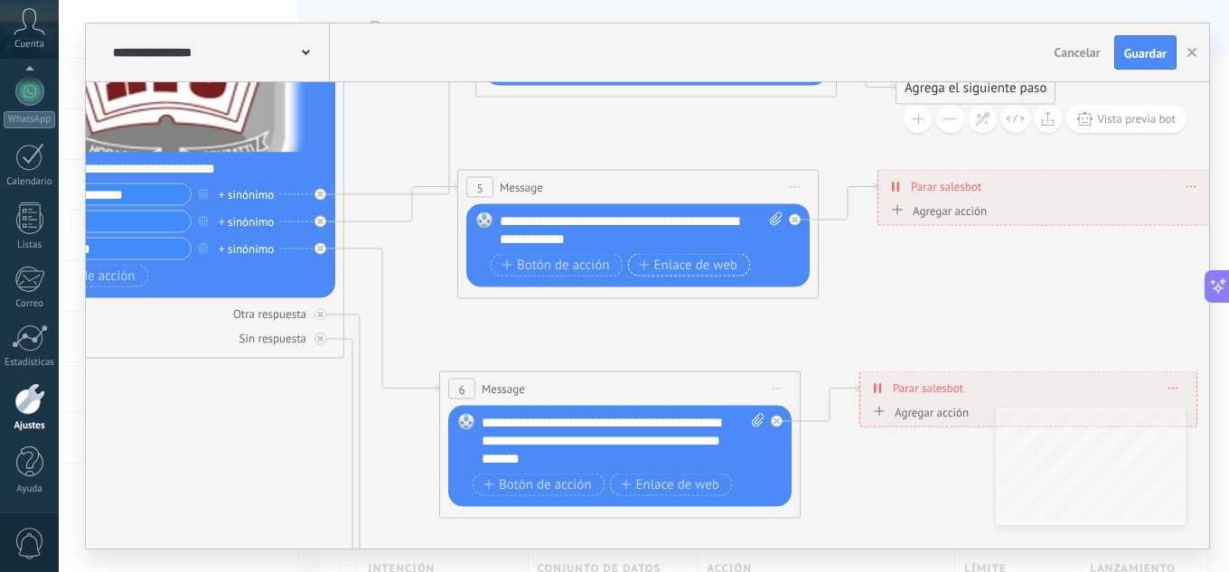
click at [671, 268] on span "Enlace de web" at bounding box center [688, 264] width 98 height 14
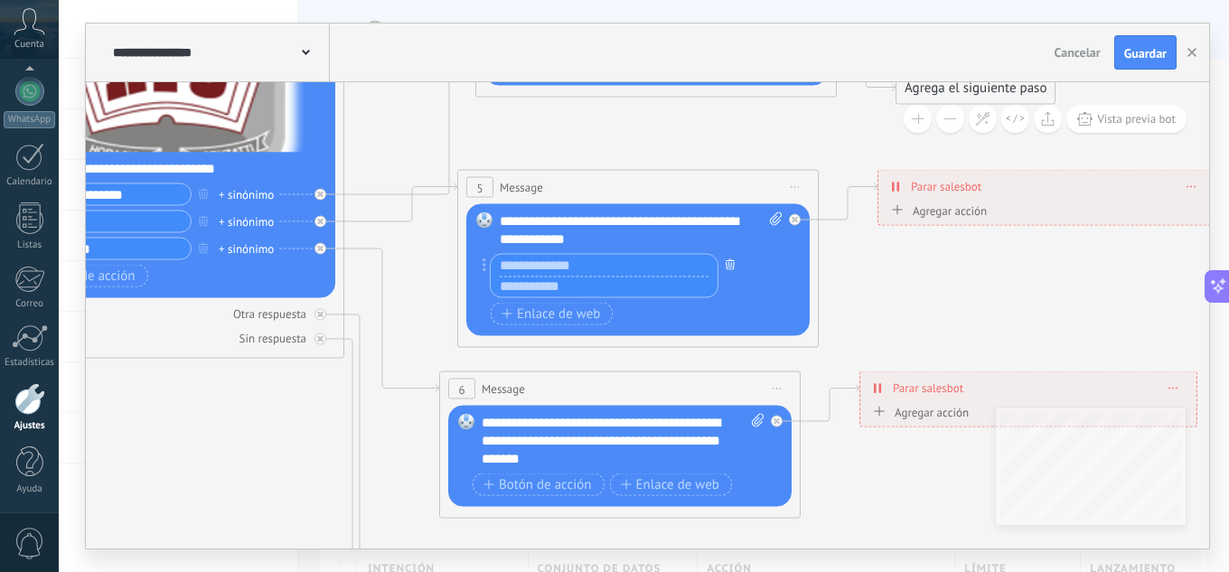
drag, startPoint x: 724, startPoint y: 270, endPoint x: 639, endPoint y: 277, distance: 86.1
click at [724, 271] on button "button" at bounding box center [730, 264] width 20 height 23
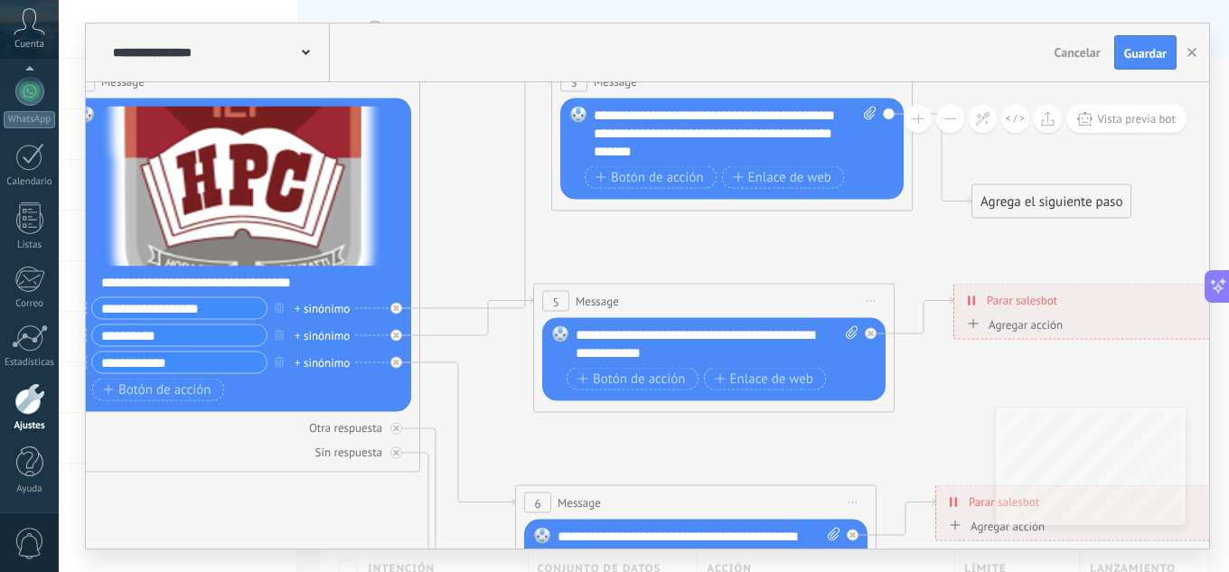
drag, startPoint x: 416, startPoint y: 259, endPoint x: 491, endPoint y: 369, distance: 132.0
click at [492, 372] on icon at bounding box center [761, 361] width 2732 height 1993
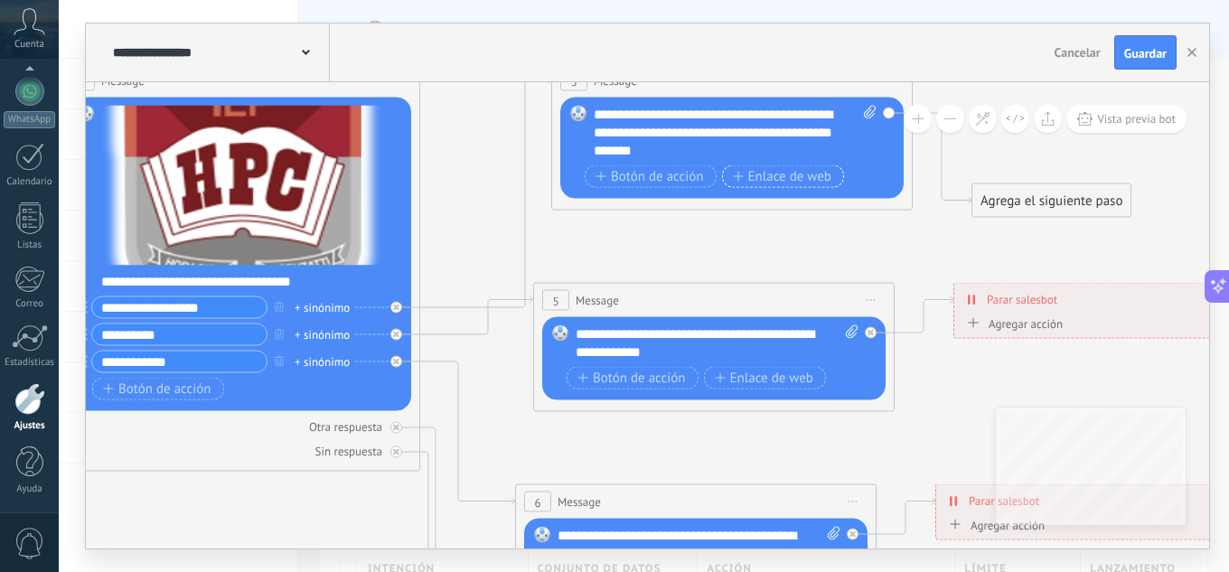
click at [781, 173] on span "Enlace de web" at bounding box center [782, 176] width 98 height 14
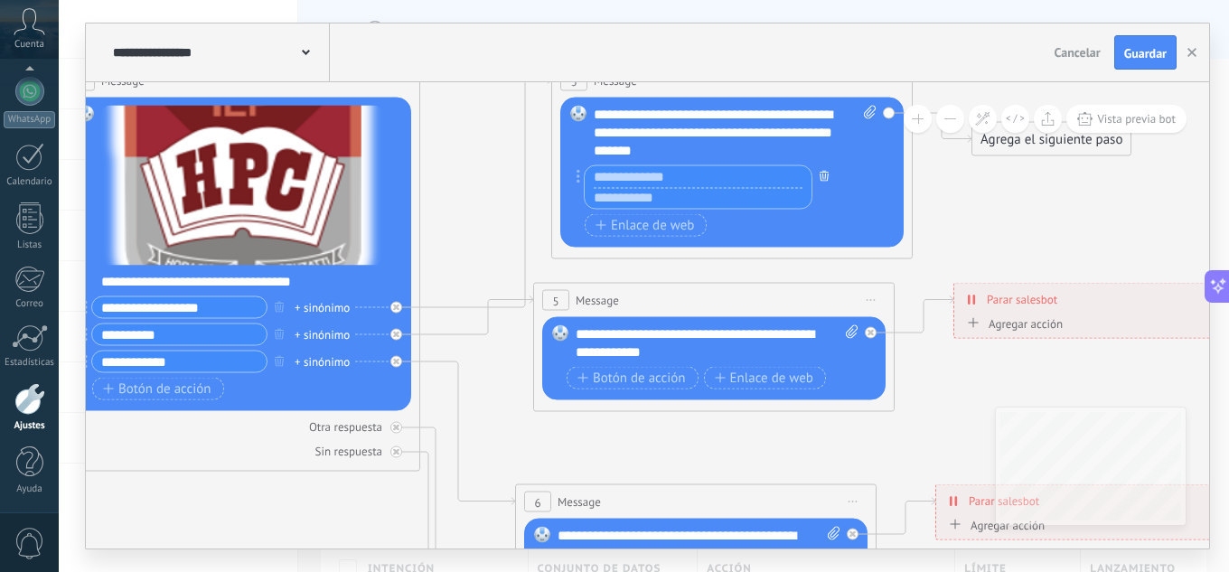
click at [820, 176] on icon "button" at bounding box center [823, 175] width 9 height 11
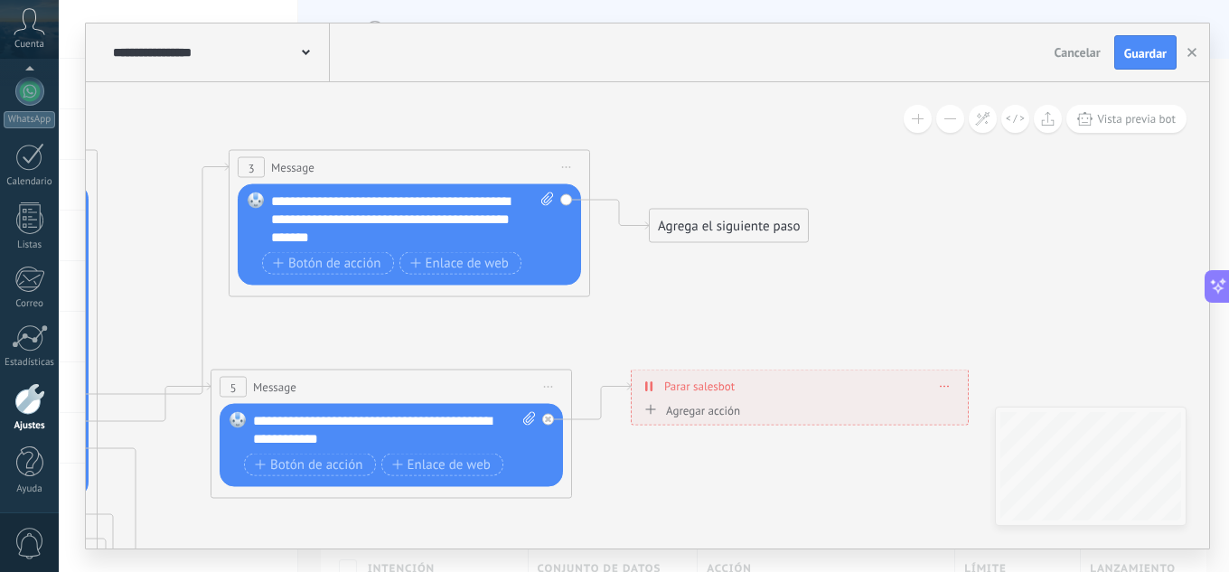
drag, startPoint x: 789, startPoint y: 257, endPoint x: 500, endPoint y: 324, distance: 296.9
click at [476, 341] on icon at bounding box center [438, 447] width 2732 height 1993
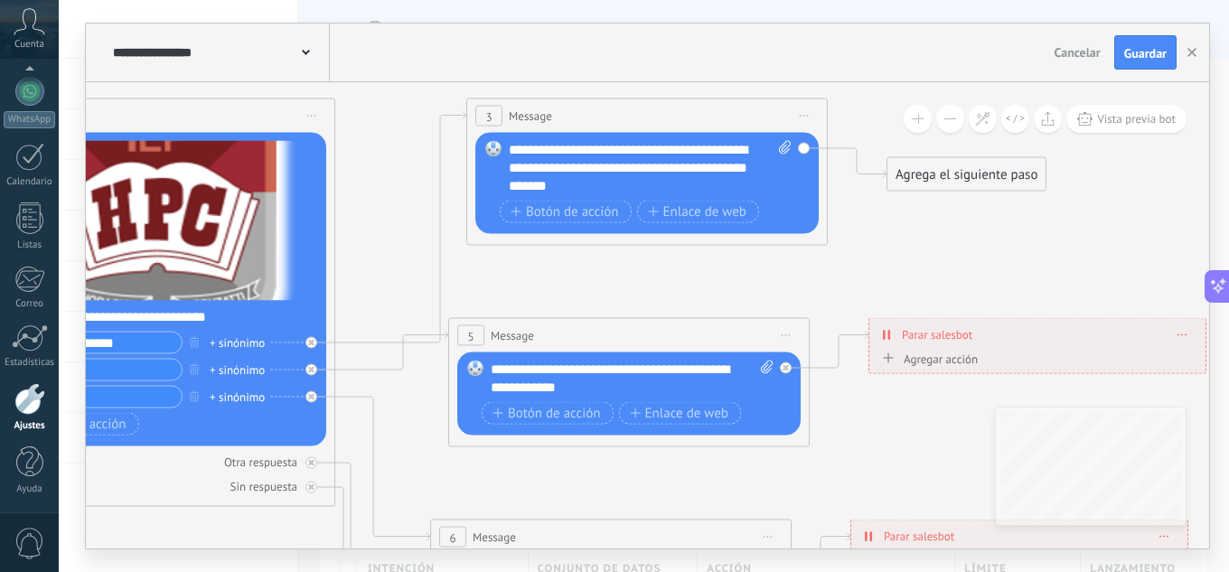
drag, startPoint x: 442, startPoint y: 323, endPoint x: 678, endPoint y: 272, distance: 242.2
click at [678, 272] on icon at bounding box center [676, 395] width 2732 height 1993
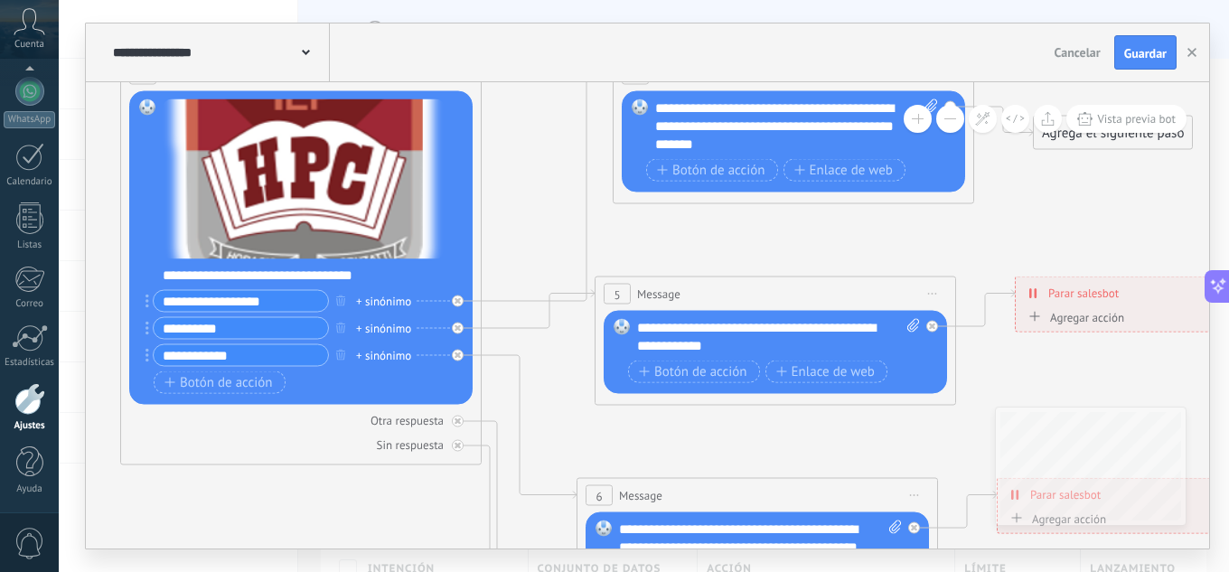
drag, startPoint x: 584, startPoint y: 271, endPoint x: 757, endPoint y: 229, distance: 177.5
click at [757, 229] on icon at bounding box center [822, 354] width 2732 height 1993
click at [388, 304] on div "+ sinónimo" at bounding box center [383, 301] width 55 height 18
click at [520, 230] on icon at bounding box center [822, 354] width 2732 height 1993
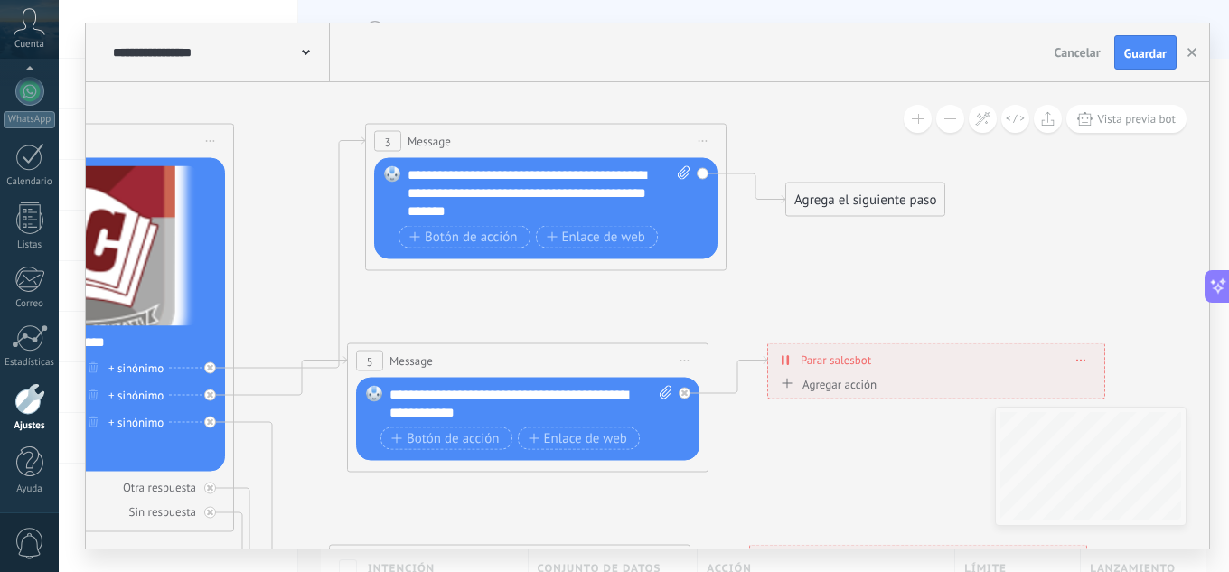
drag, startPoint x: 678, startPoint y: 238, endPoint x: 444, endPoint y: 298, distance: 242.5
click at [431, 304] on icon at bounding box center [575, 421] width 2732 height 1993
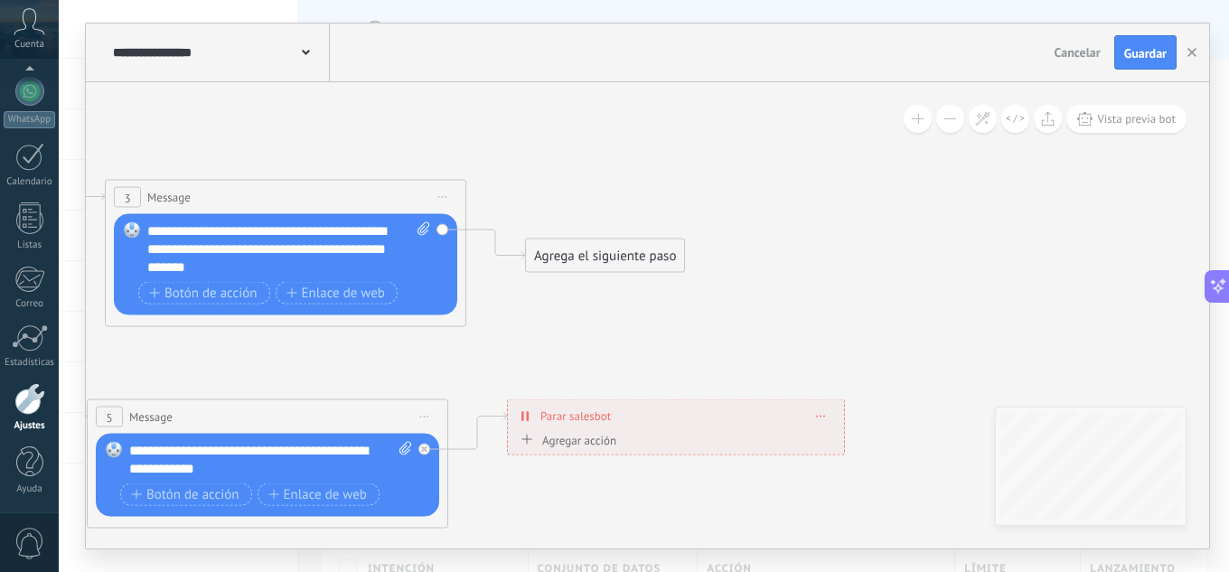
drag, startPoint x: 612, startPoint y: 308, endPoint x: 365, endPoint y: 360, distance: 253.0
click at [365, 360] on icon at bounding box center [315, 477] width 2732 height 1993
click at [542, 251] on div "Agrega el siguiente paso" at bounding box center [603, 256] width 158 height 30
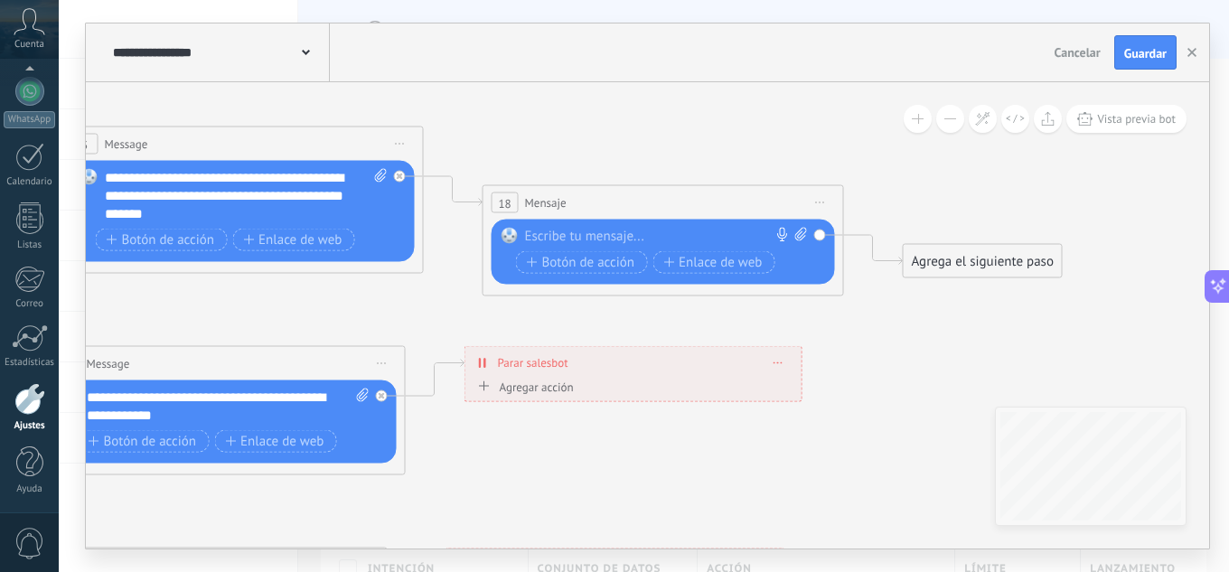
drag, startPoint x: 428, startPoint y: 253, endPoint x: 444, endPoint y: 287, distance: 38.0
click at [444, 287] on icon at bounding box center [272, 423] width 2732 height 1993
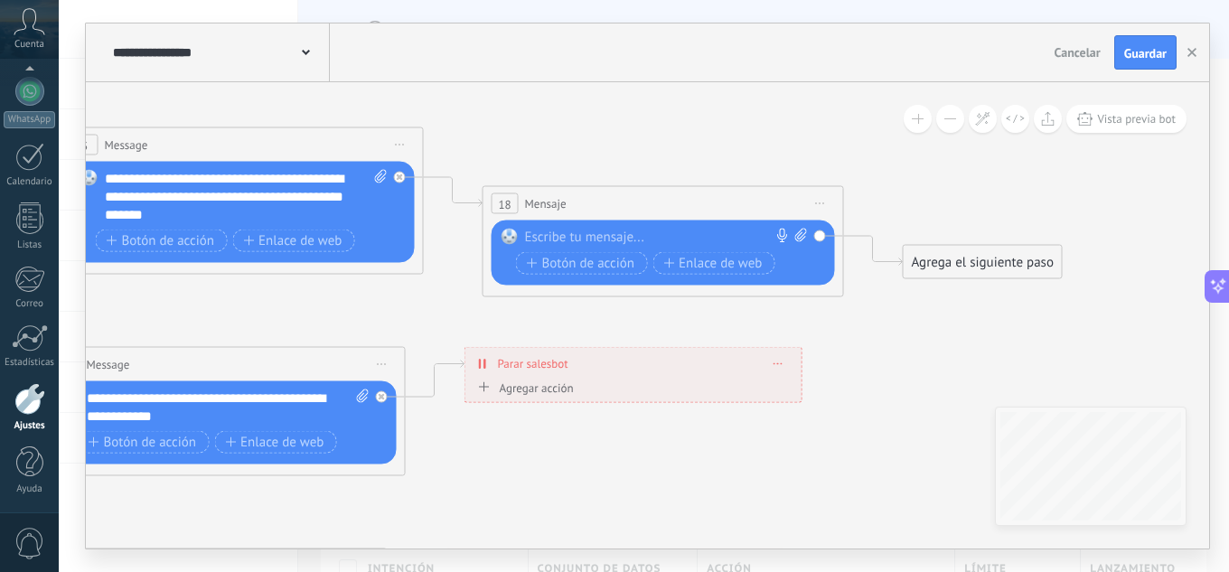
click at [795, 233] on icon at bounding box center [801, 236] width 12 height 14
click input "Subir" at bounding box center [0, 0] width 0 height 0
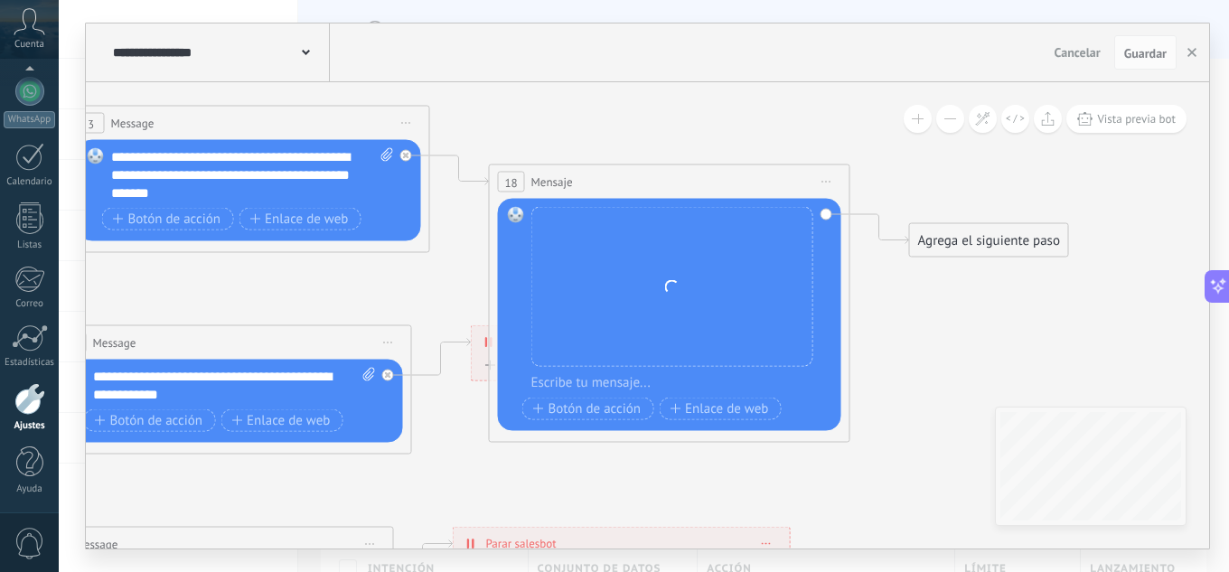
drag, startPoint x: 302, startPoint y: 308, endPoint x: 308, endPoint y: 287, distance: 21.7
click at [308, 287] on icon at bounding box center [278, 403] width 2732 height 1993
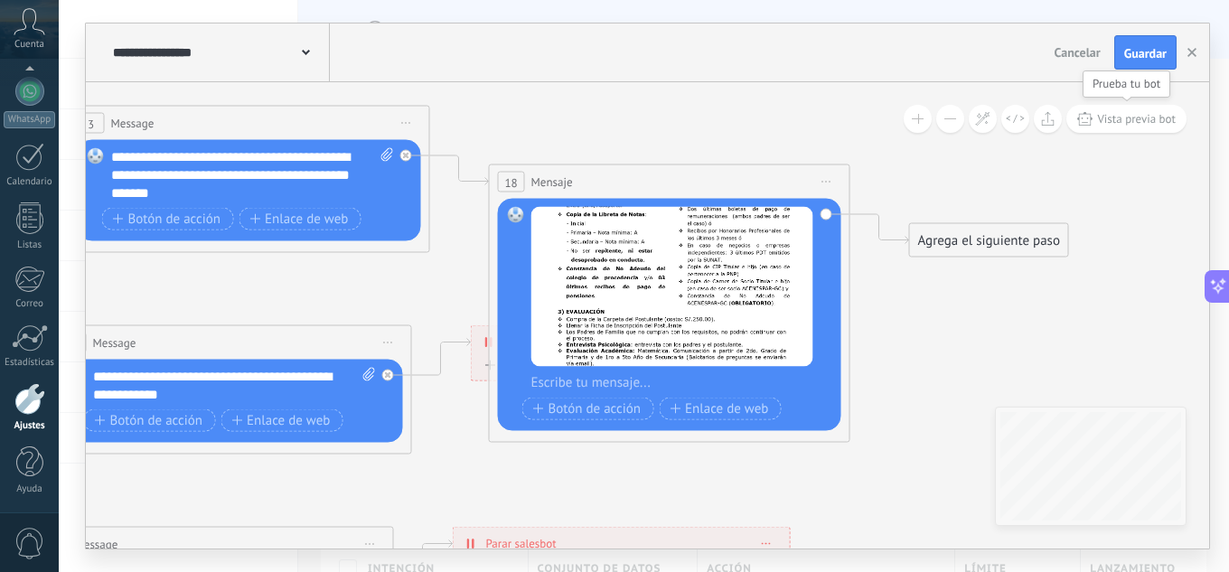
click at [1108, 114] on span "Vista previa bot" at bounding box center [1136, 118] width 79 height 15
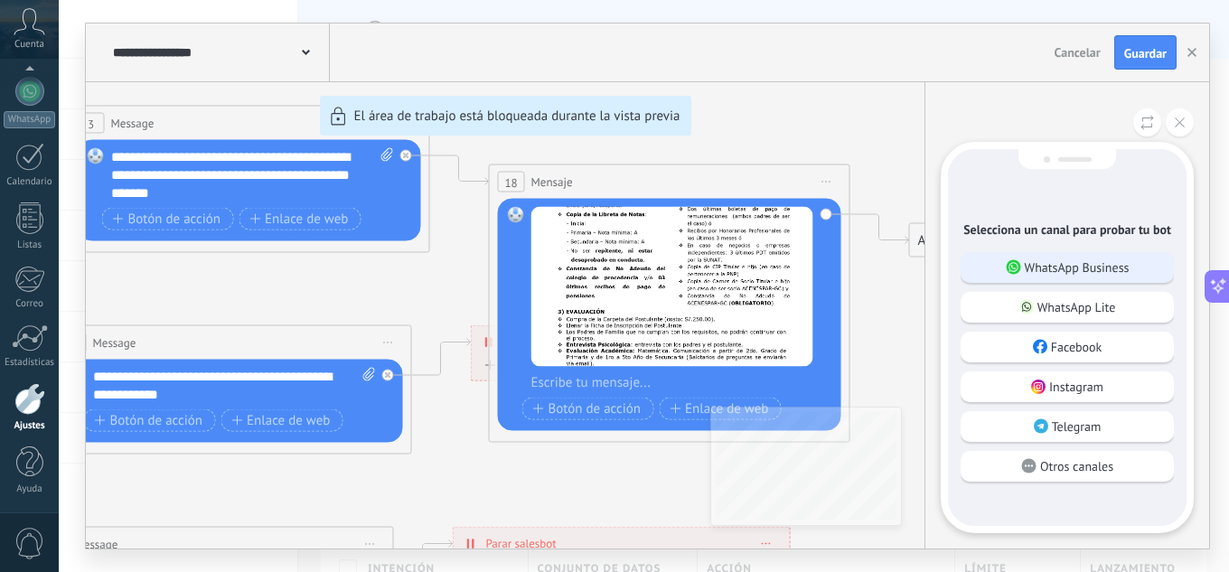
click at [1062, 265] on p "WhatsApp Business" at bounding box center [1076, 267] width 105 height 16
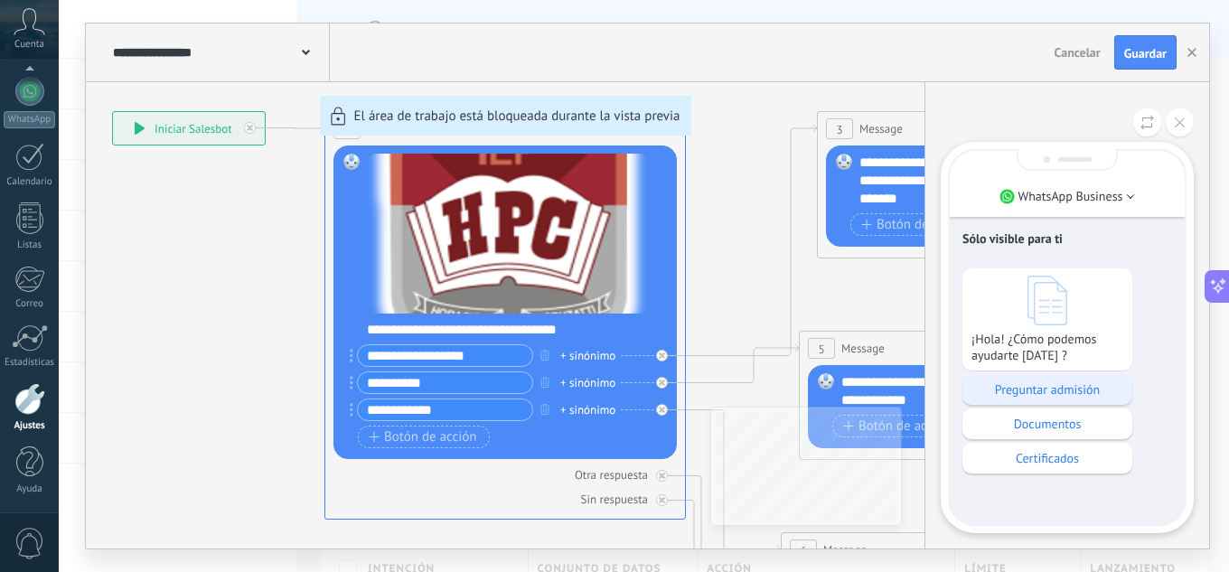
click at [1055, 397] on p "Preguntar admisión" at bounding box center [1047, 389] width 152 height 16
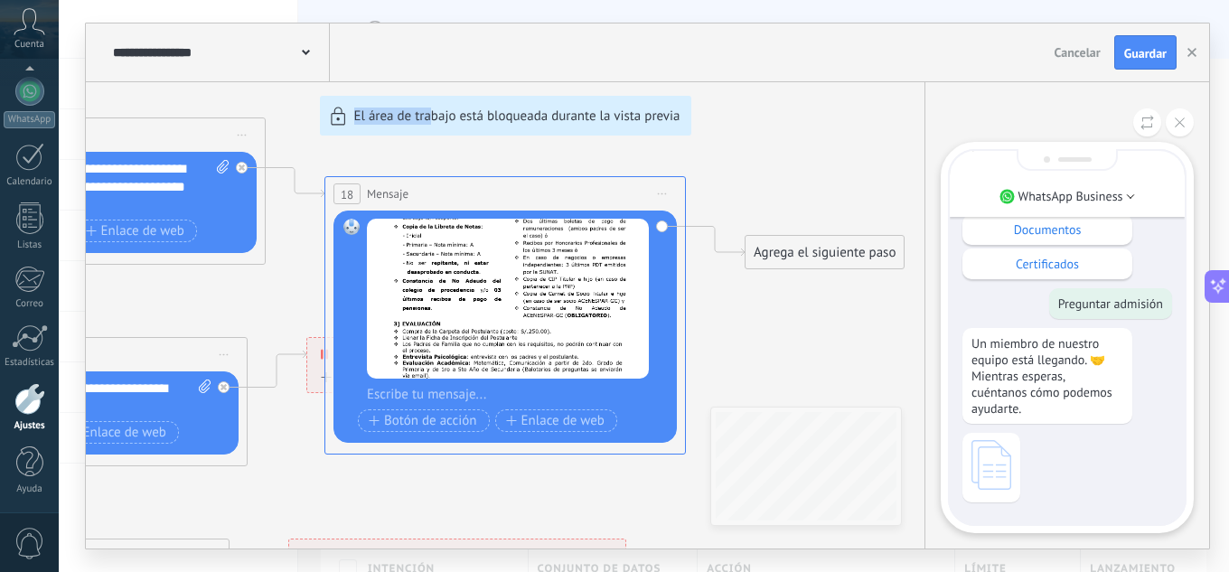
drag, startPoint x: 201, startPoint y: 300, endPoint x: 433, endPoint y: 299, distance: 232.2
click at [433, 299] on div "**********" at bounding box center [647, 285] width 1123 height 525
click at [815, 119] on div "**********" at bounding box center [647, 285] width 1123 height 525
click at [1181, 127] on button at bounding box center [1179, 122] width 28 height 28
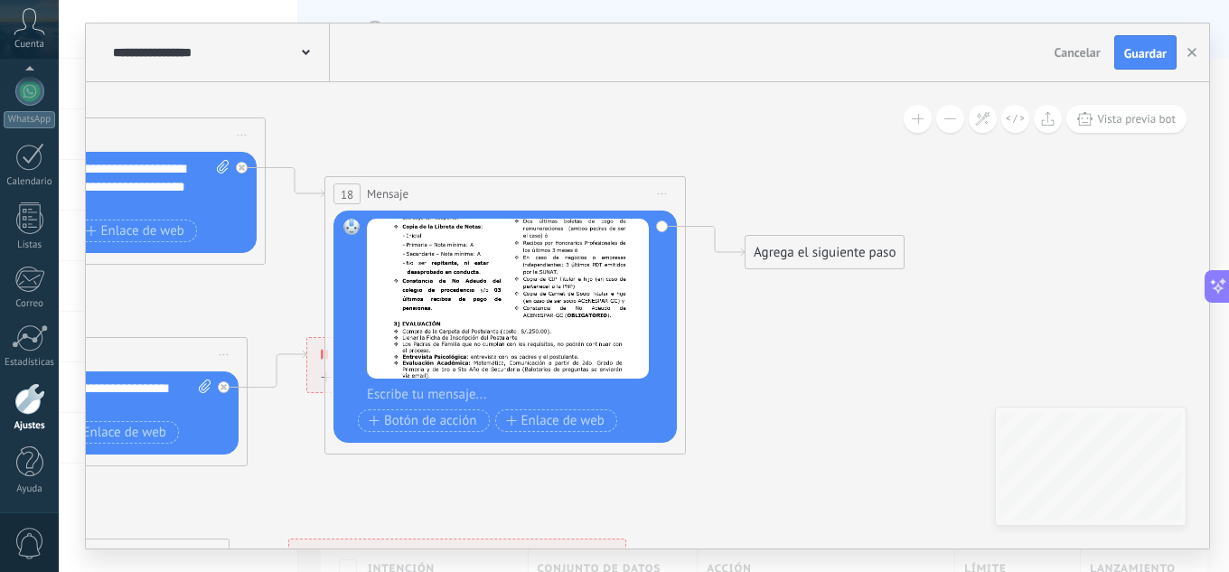
drag, startPoint x: 818, startPoint y: 176, endPoint x: 1064, endPoint y: 214, distance: 248.6
click at [1064, 214] on div "**********" at bounding box center [647, 285] width 1123 height 525
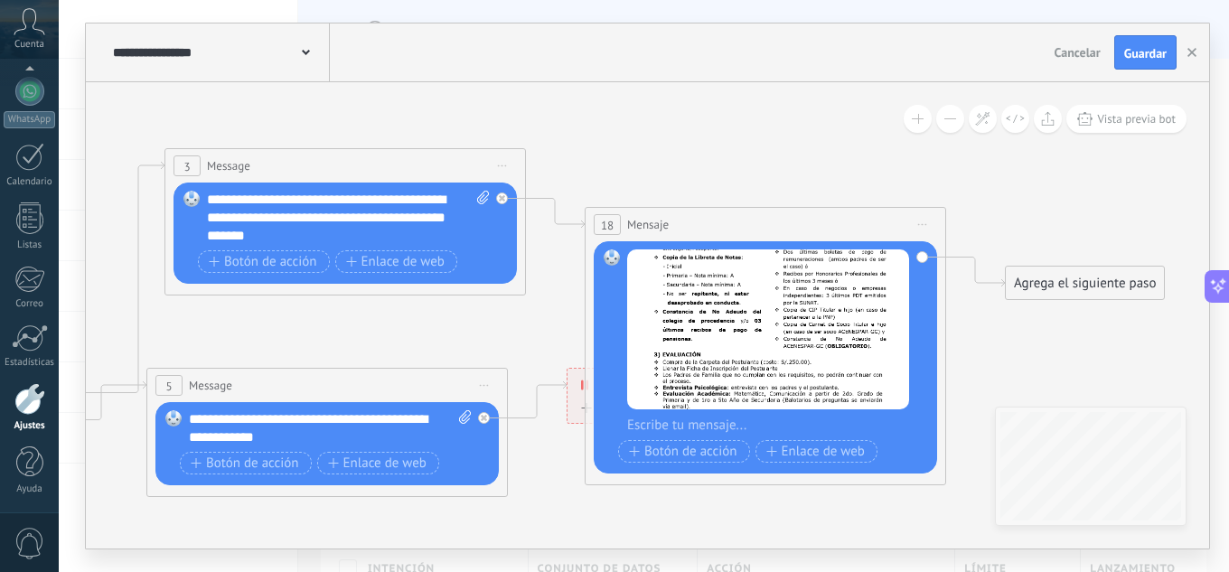
drag, startPoint x: 552, startPoint y: 122, endPoint x: 812, endPoint y: 153, distance: 262.0
click at [812, 153] on icon at bounding box center [374, 445] width 2732 height 1993
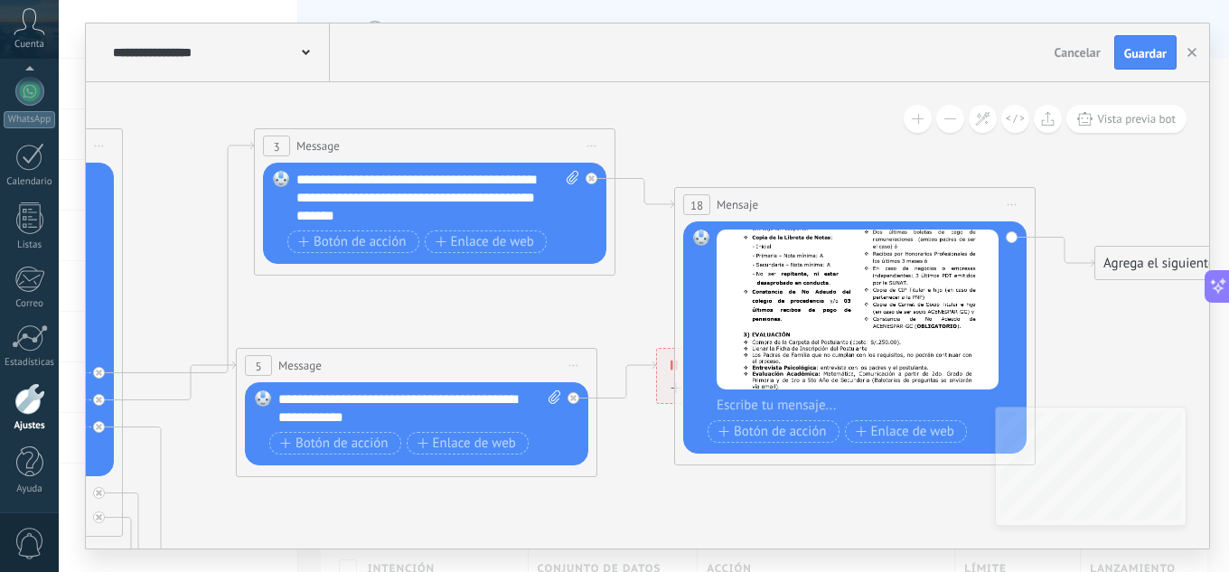
drag, startPoint x: 650, startPoint y: 156, endPoint x: 723, endPoint y: 136, distance: 76.1
click at [723, 136] on icon at bounding box center [464, 425] width 2732 height 1993
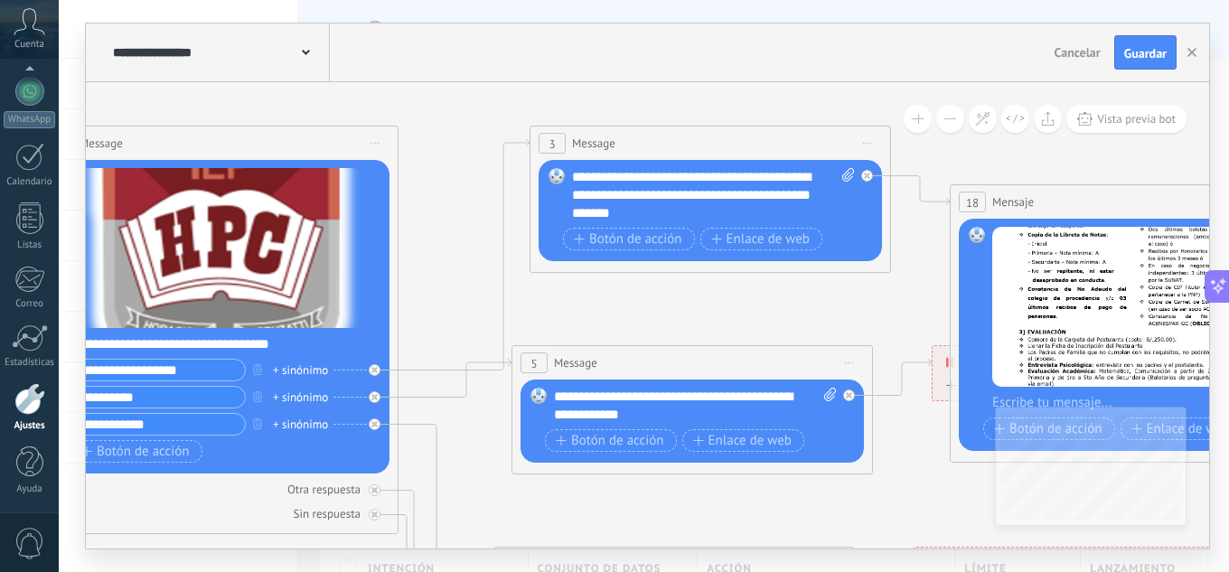
drag, startPoint x: 495, startPoint y: 321, endPoint x: 737, endPoint y: 318, distance: 242.1
click at [771, 319] on icon at bounding box center [739, 422] width 2732 height 1993
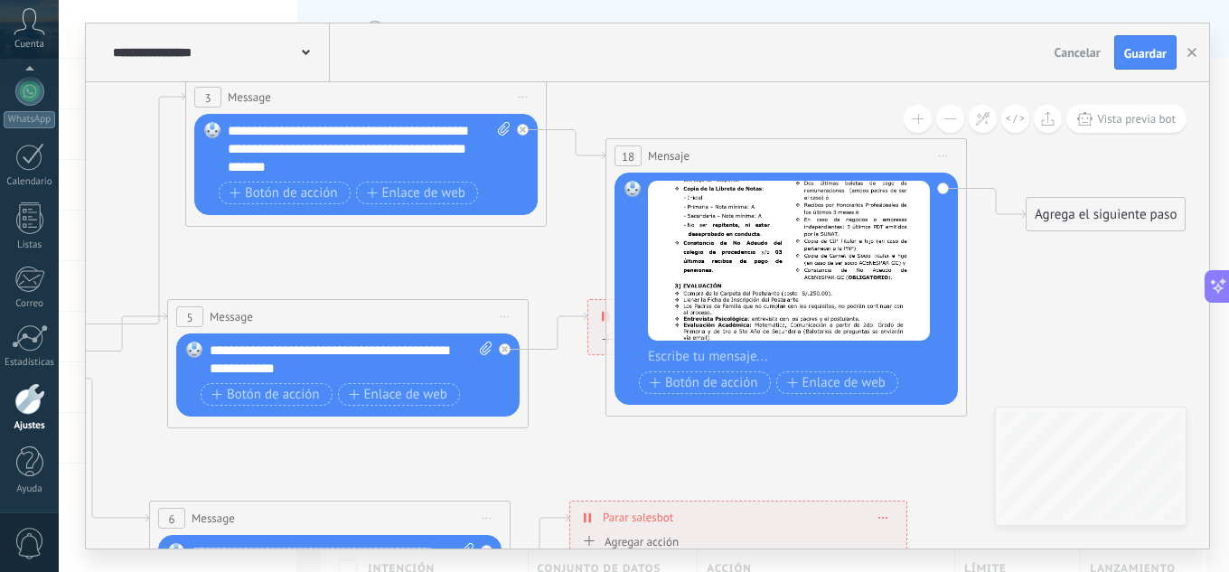
drag, startPoint x: 650, startPoint y: 307, endPoint x: 289, endPoint y: 261, distance: 363.4
click at [289, 261] on icon at bounding box center [395, 376] width 2732 height 1993
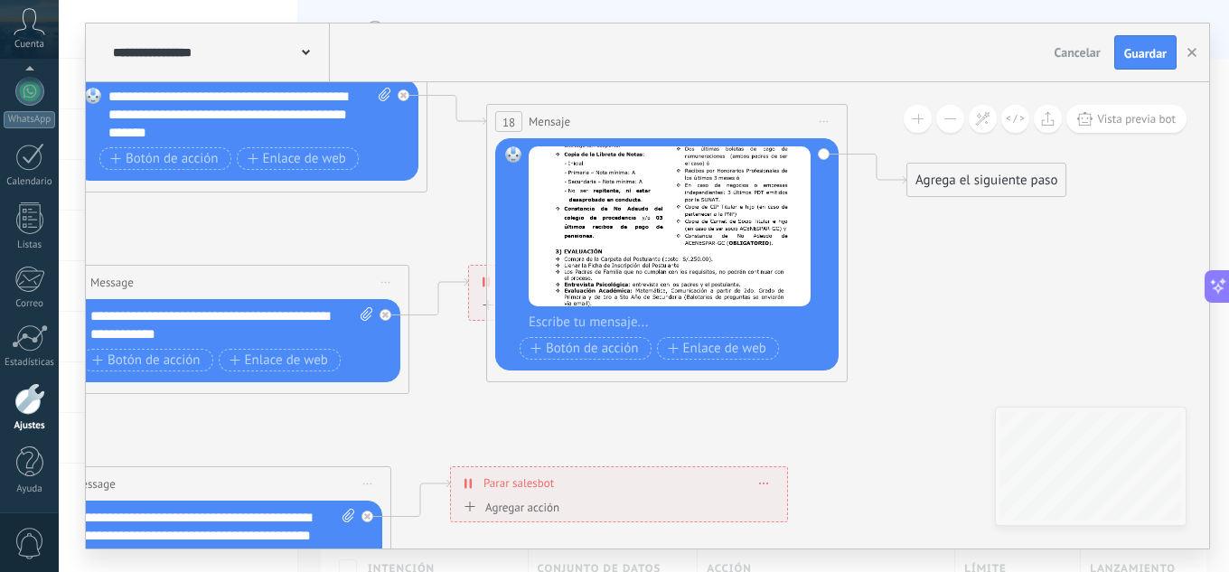
drag, startPoint x: 380, startPoint y: 254, endPoint x: 295, endPoint y: 219, distance: 91.9
click at [286, 218] on icon at bounding box center [276, 342] width 2732 height 1993
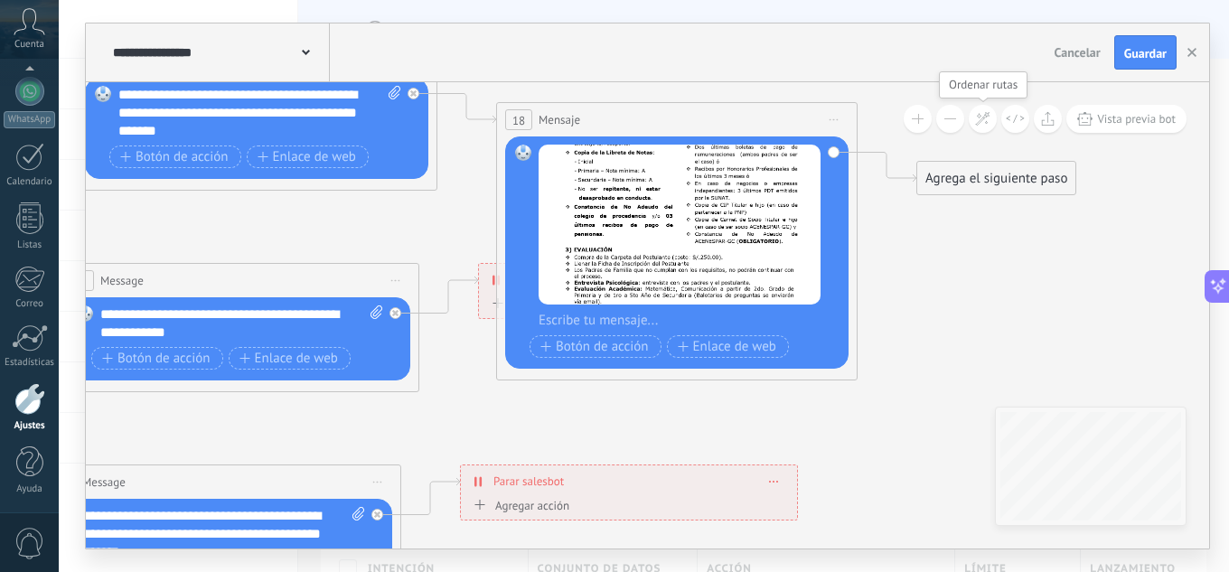
click at [978, 117] on icon at bounding box center [982, 118] width 15 height 15
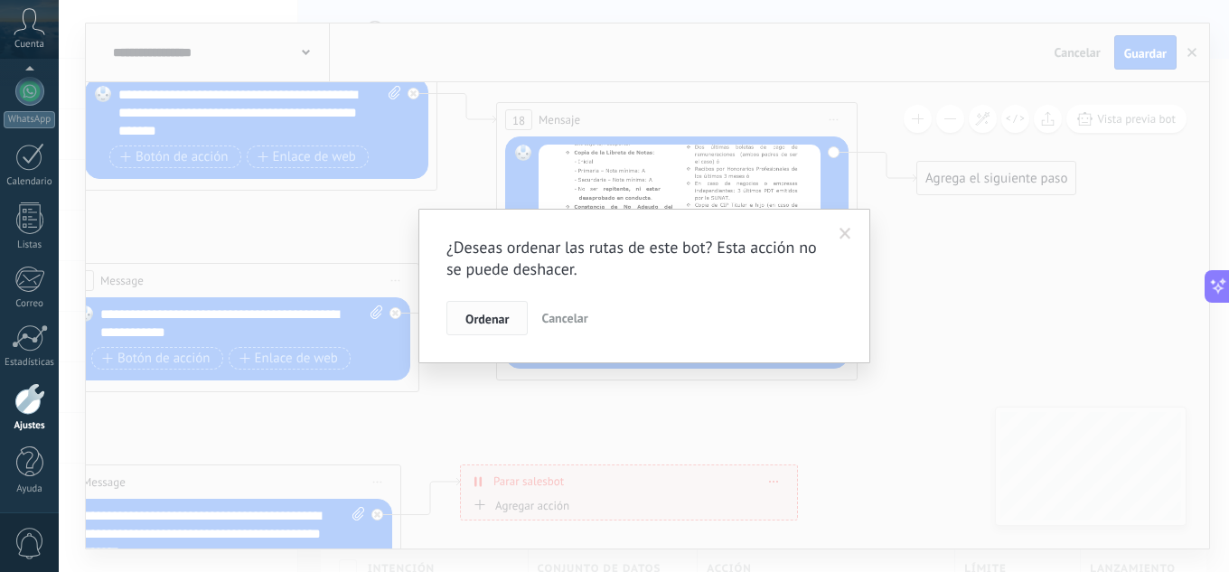
click at [476, 317] on span "Ordenar" at bounding box center [486, 319] width 43 height 13
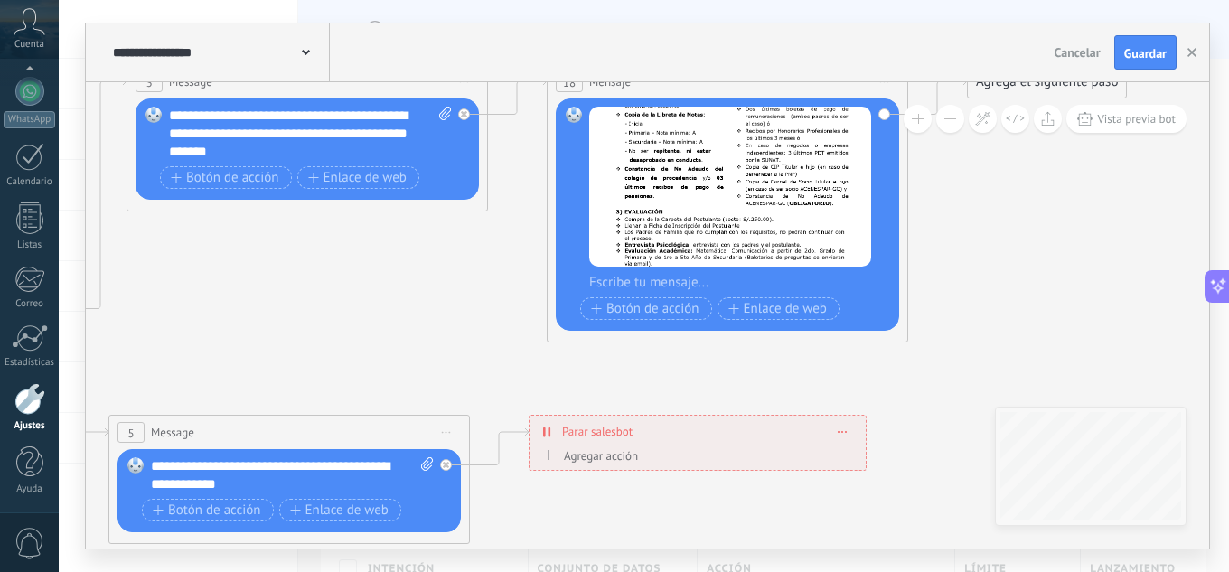
drag, startPoint x: 406, startPoint y: 281, endPoint x: 816, endPoint y: 405, distance: 428.4
click at [815, 405] on icon at bounding box center [336, 495] width 2732 height 2133
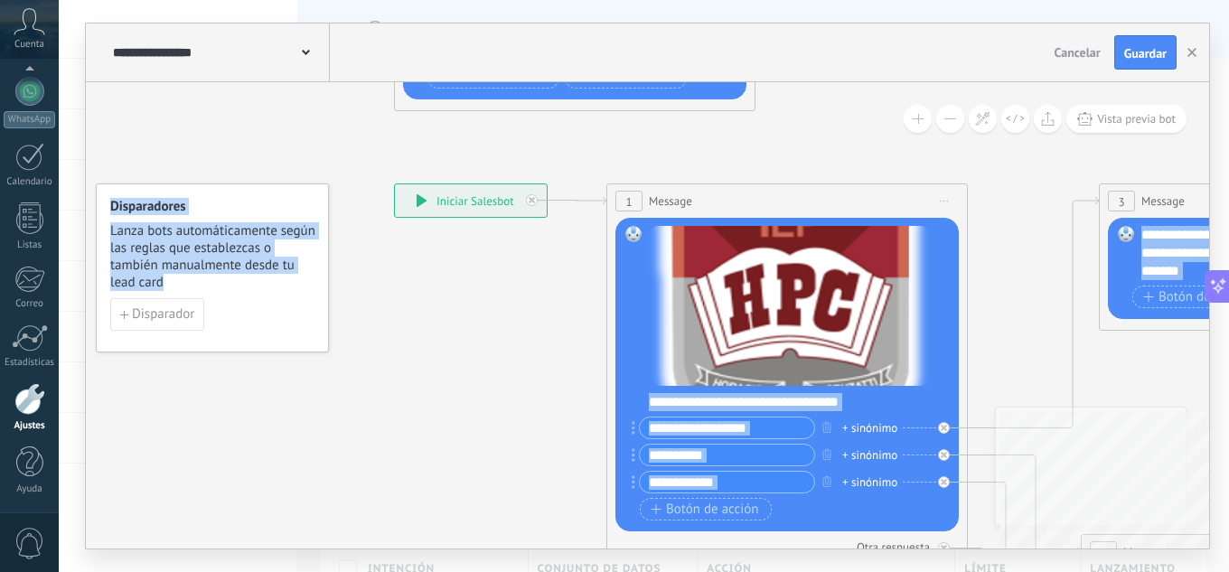
click at [1050, 368] on div "**********" at bounding box center [647, 315] width 1123 height 466
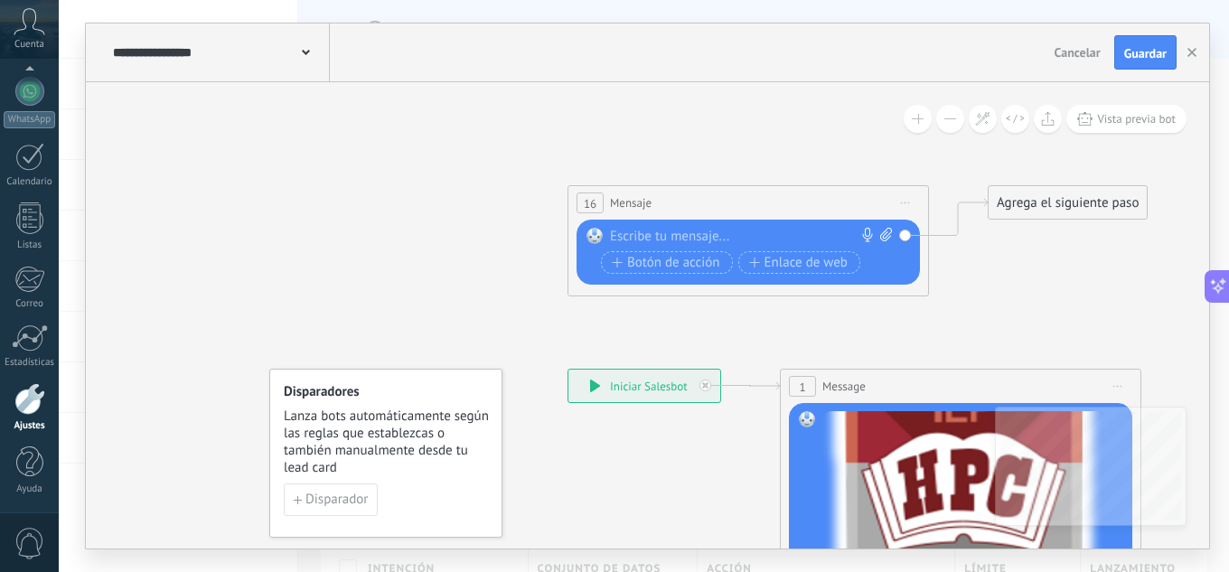
drag, startPoint x: 779, startPoint y: 145, endPoint x: 941, endPoint y: 331, distance: 246.4
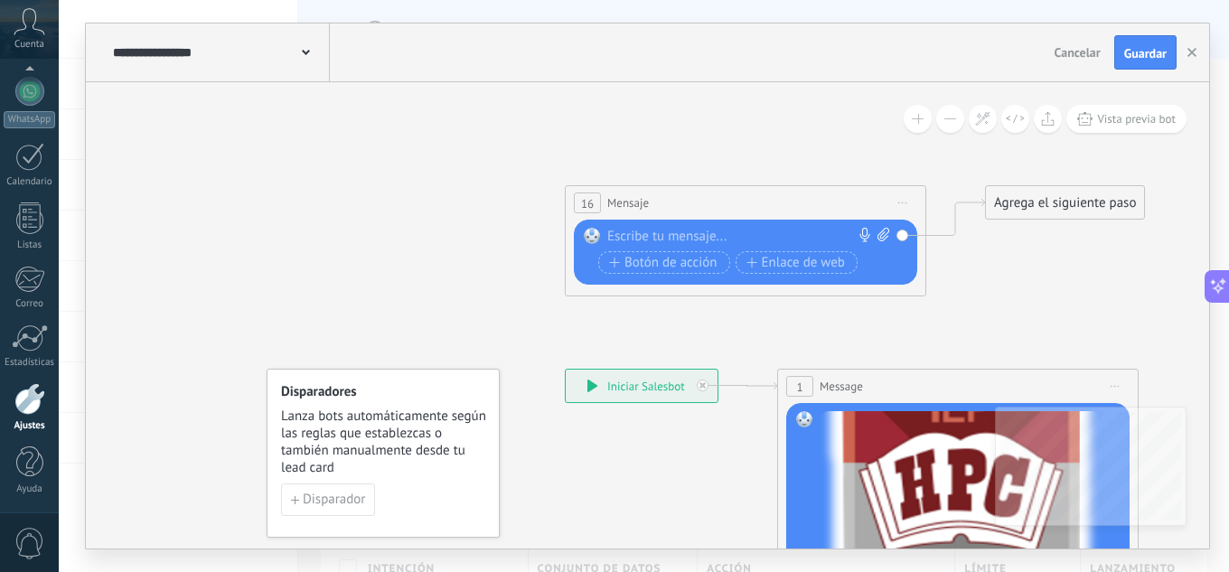
click at [585, 204] on span "16" at bounding box center [587, 203] width 13 height 15
drag, startPoint x: 573, startPoint y: 196, endPoint x: 603, endPoint y: 197, distance: 29.8
click at [576, 196] on div "16 Mensaje ******* (a): Todos los contactos - canales seleccionados Todos los c…" at bounding box center [745, 202] width 360 height 33
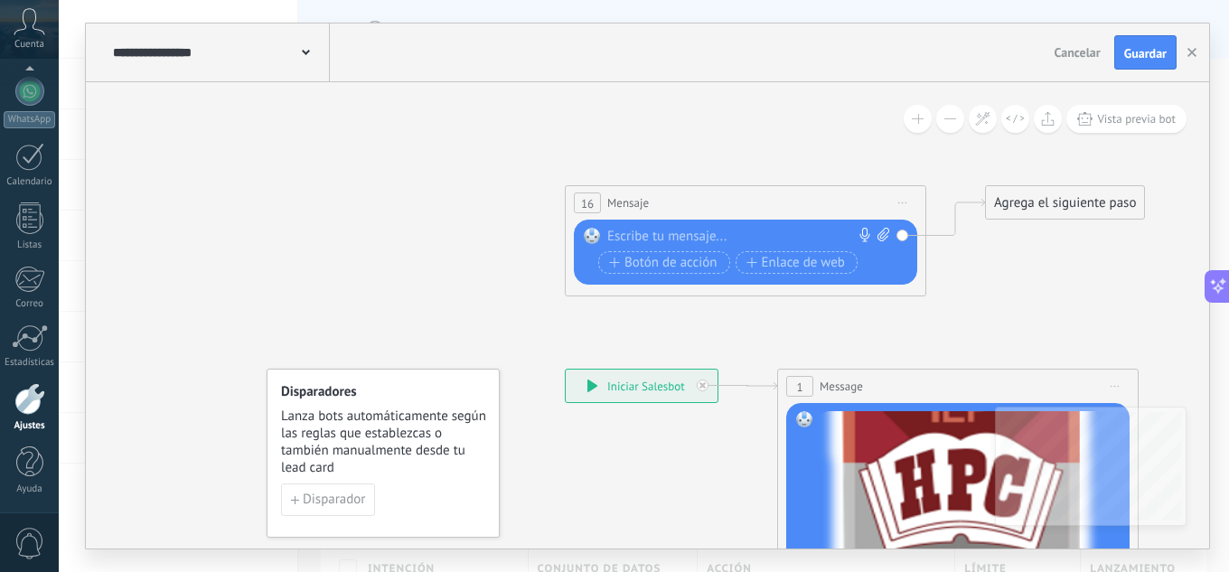
click at [941, 120] on button at bounding box center [950, 119] width 28 height 28
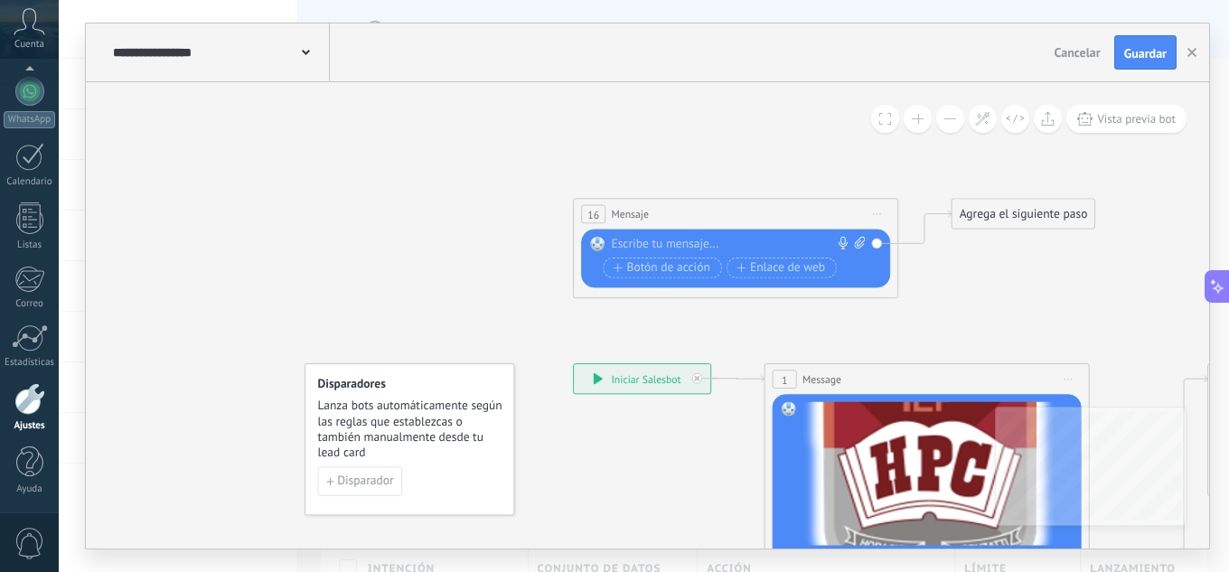
click at [947, 120] on button at bounding box center [950, 119] width 28 height 28
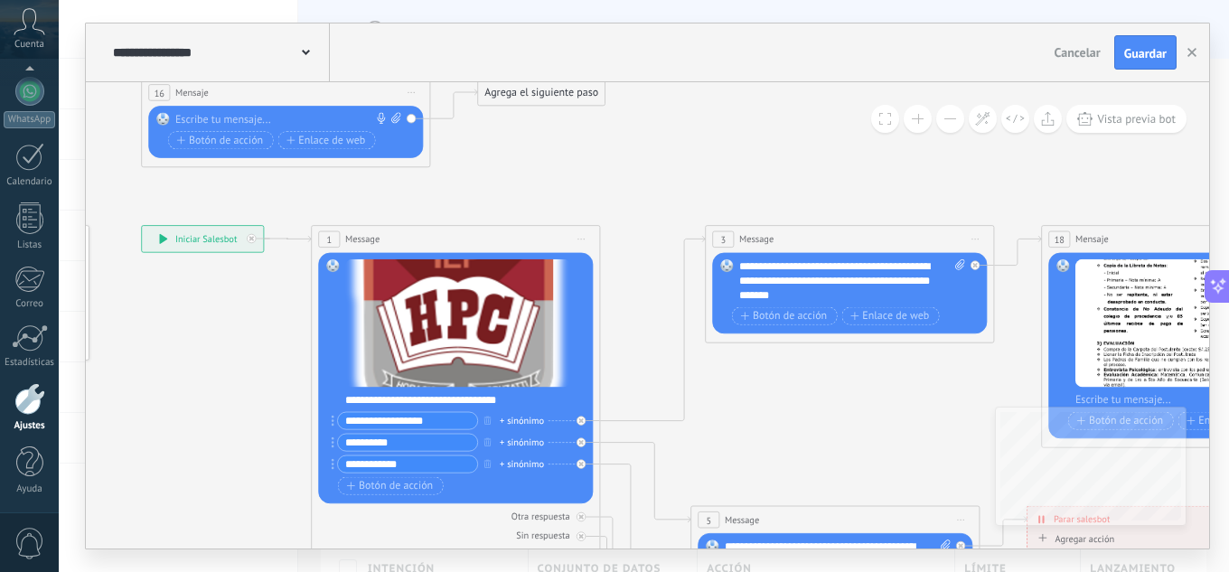
drag, startPoint x: 951, startPoint y: 281, endPoint x: 621, endPoint y: 181, distance: 345.5
click at [506, 155] on icon at bounding box center [872, 570] width 2185 height 1706
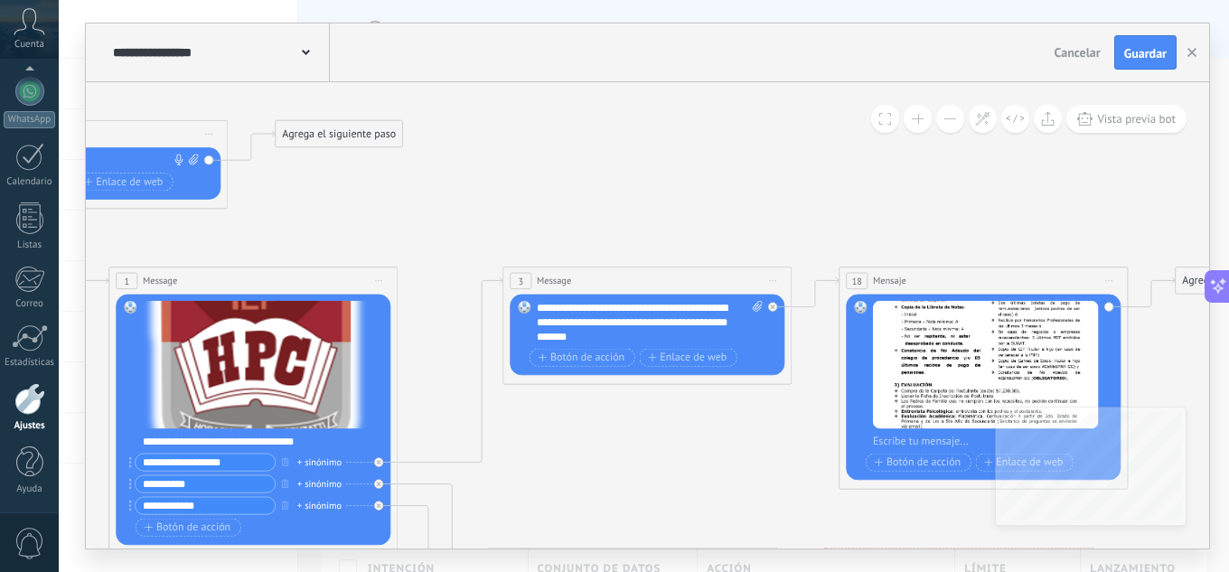
drag, startPoint x: 734, startPoint y: 181, endPoint x: 403, endPoint y: 167, distance: 331.8
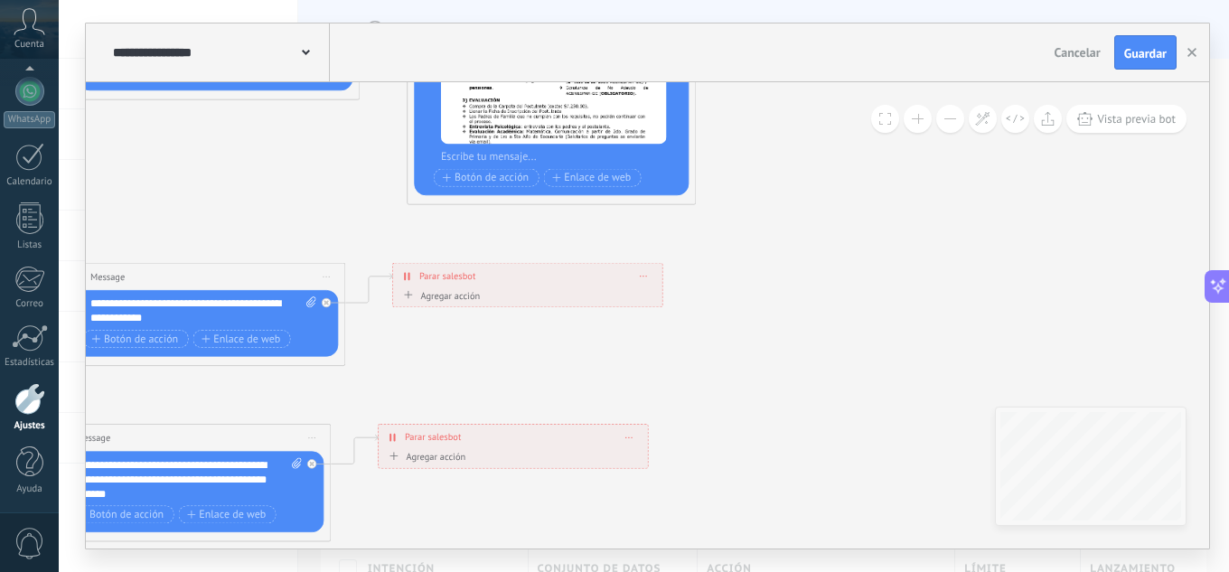
drag, startPoint x: 504, startPoint y: 429, endPoint x: 309, endPoint y: 210, distance: 293.7
click at [304, 205] on icon at bounding box center [237, 327] width 2185 height 1706
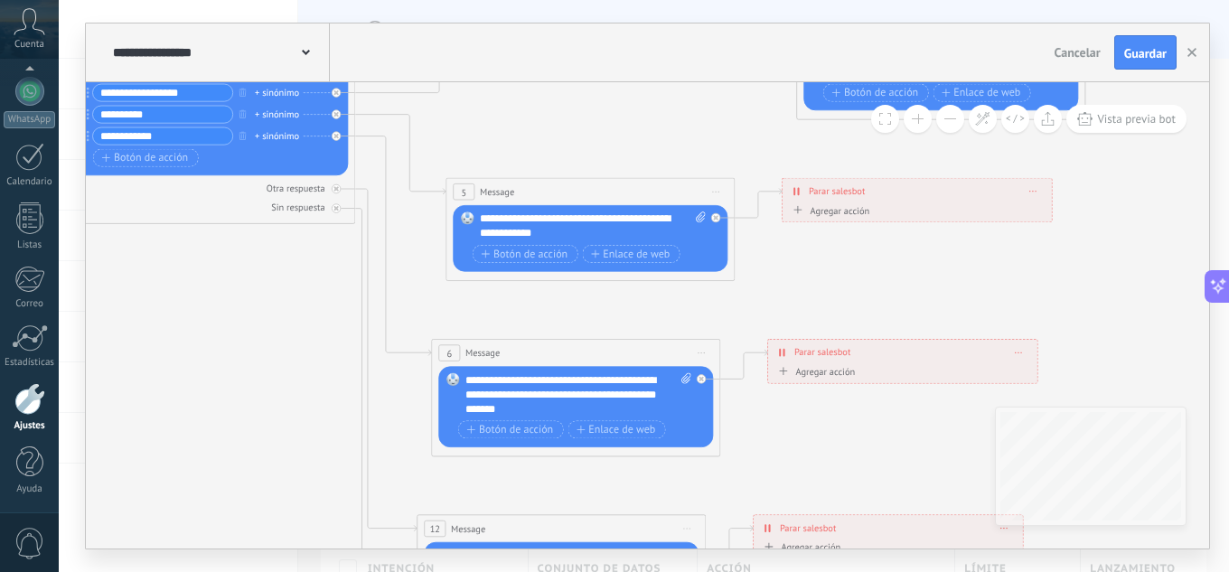
drag, startPoint x: 294, startPoint y: 219, endPoint x: 632, endPoint y: 155, distance: 344.6
click at [632, 155] on icon at bounding box center [627, 242] width 2185 height 1706
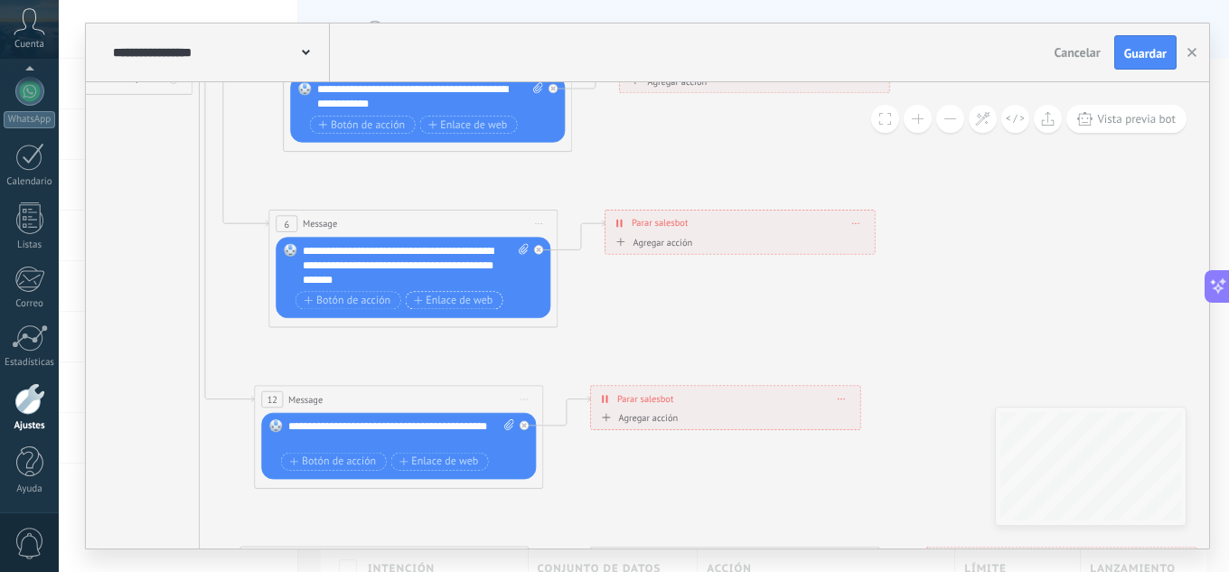
drag, startPoint x: 582, startPoint y: 302, endPoint x: 466, endPoint y: 301, distance: 115.6
click at [399, 177] on icon at bounding box center [464, 113] width 2185 height 1706
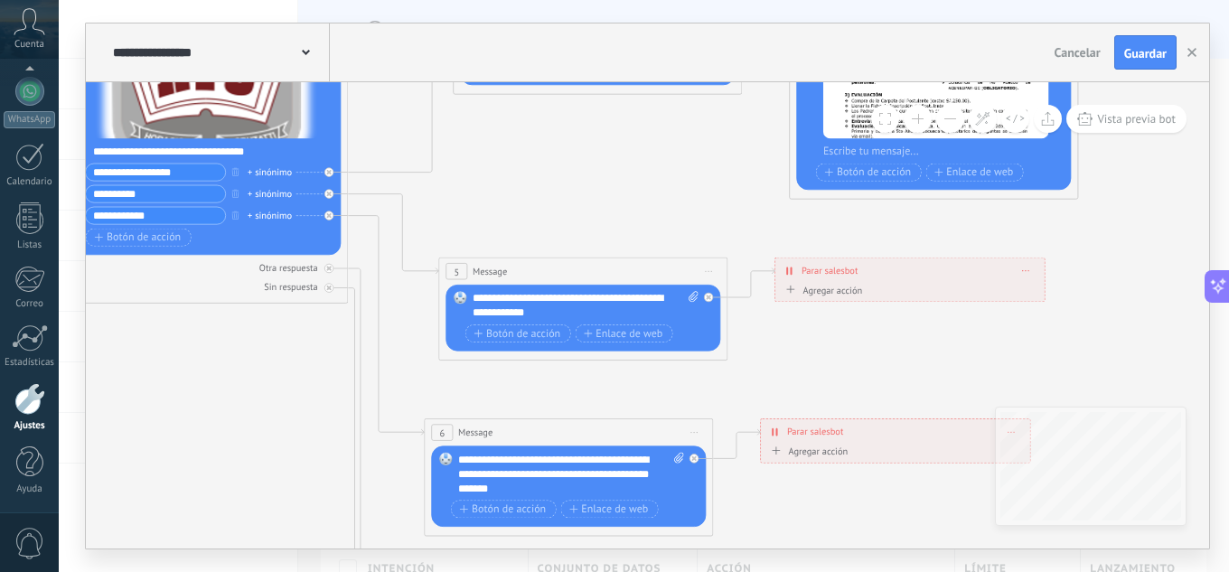
drag, startPoint x: 456, startPoint y: 369, endPoint x: 582, endPoint y: 571, distance: 238.1
click at [582, 571] on div "**********" at bounding box center [644, 286] width 1170 height 572
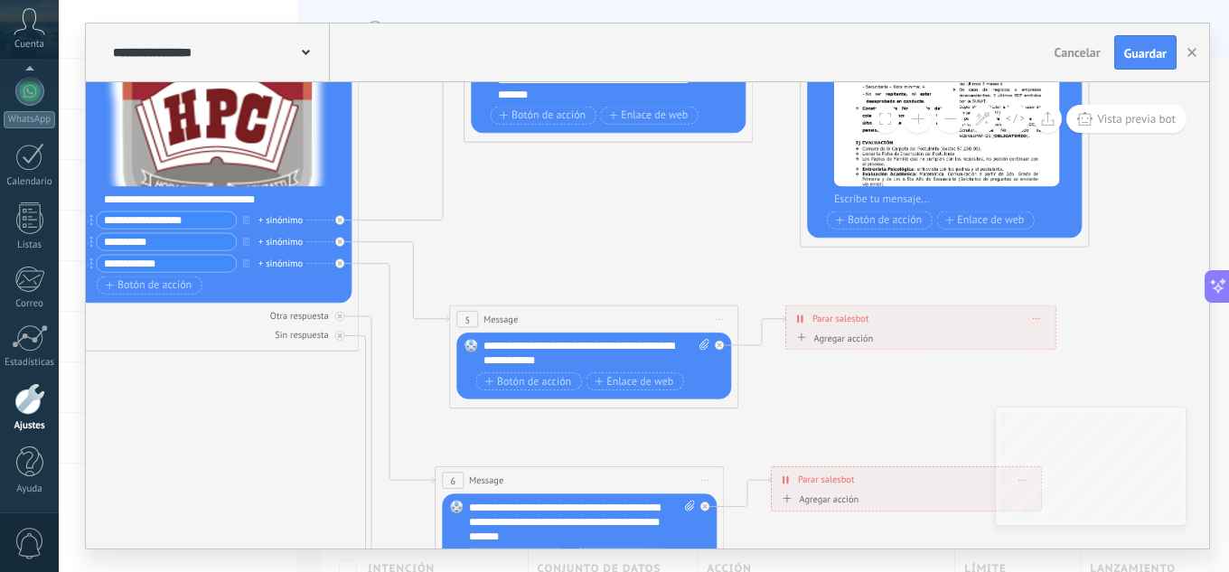
drag, startPoint x: 663, startPoint y: 188, endPoint x: 688, endPoint y: 144, distance: 51.0
click at [687, 145] on icon at bounding box center [630, 370] width 2185 height 1706
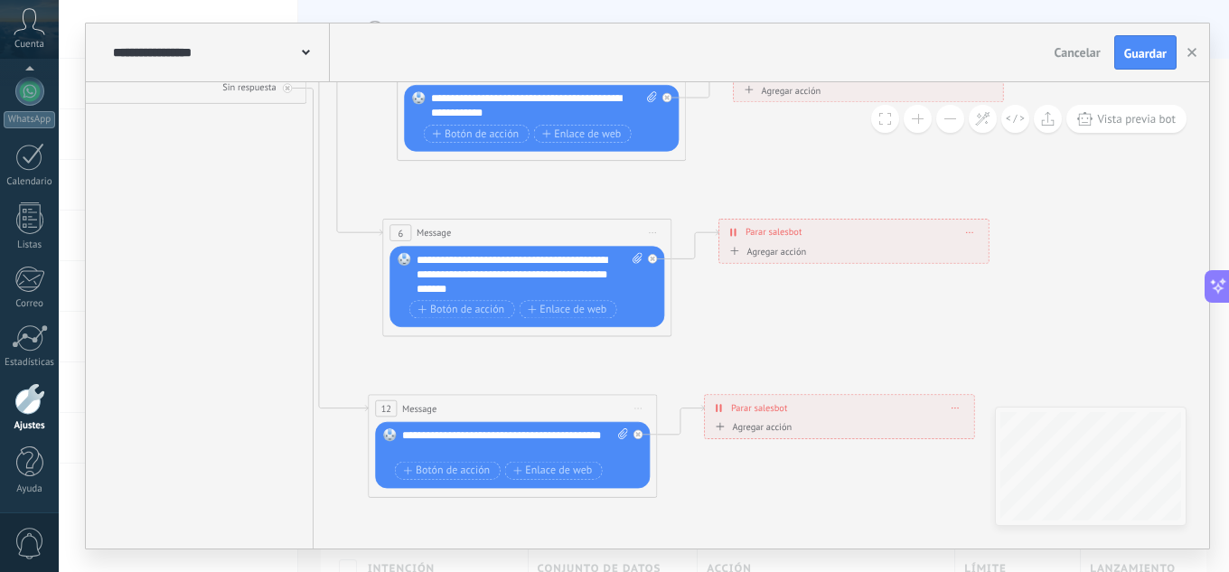
drag, startPoint x: 661, startPoint y: 347, endPoint x: 602, endPoint y: 198, distance: 160.5
click at [602, 198] on icon at bounding box center [578, 122] width 2185 height 1706
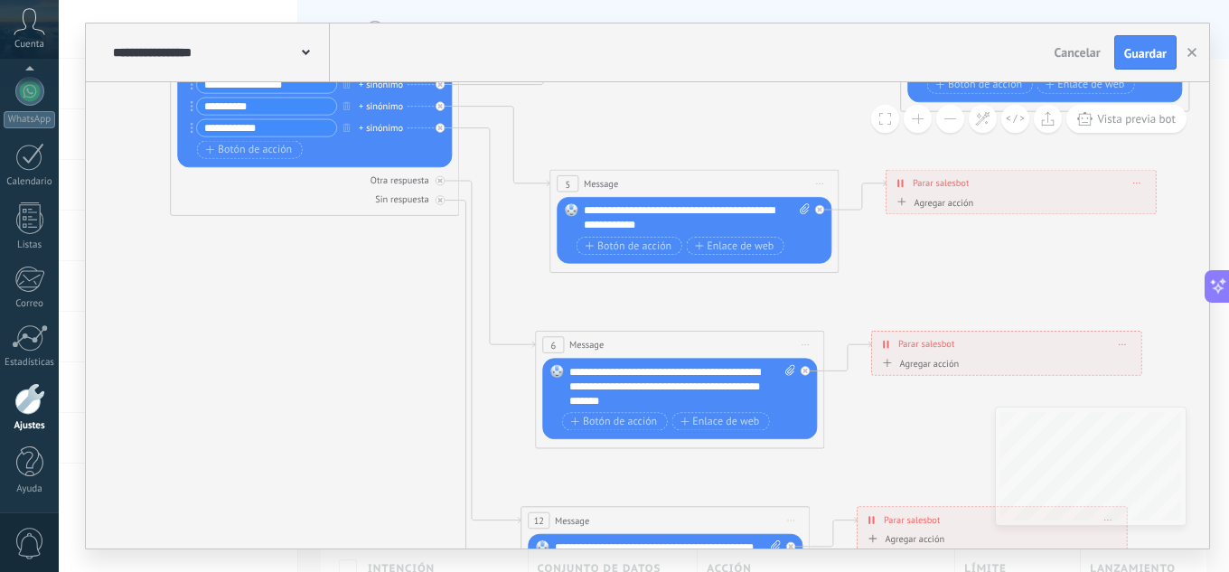
drag, startPoint x: 501, startPoint y: 368, endPoint x: 654, endPoint y: 480, distance: 189.4
click at [654, 480] on icon at bounding box center [731, 234] width 2185 height 1706
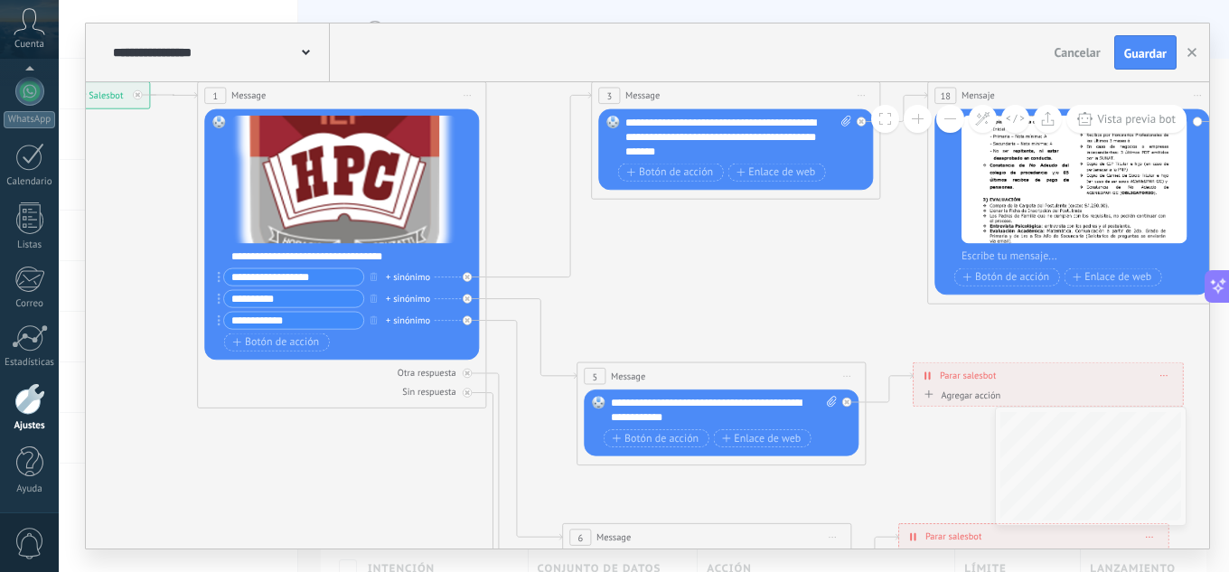
drag, startPoint x: 591, startPoint y: 154, endPoint x: 618, endPoint y: 315, distance: 163.1
click at [618, 315] on icon at bounding box center [758, 427] width 2185 height 1706
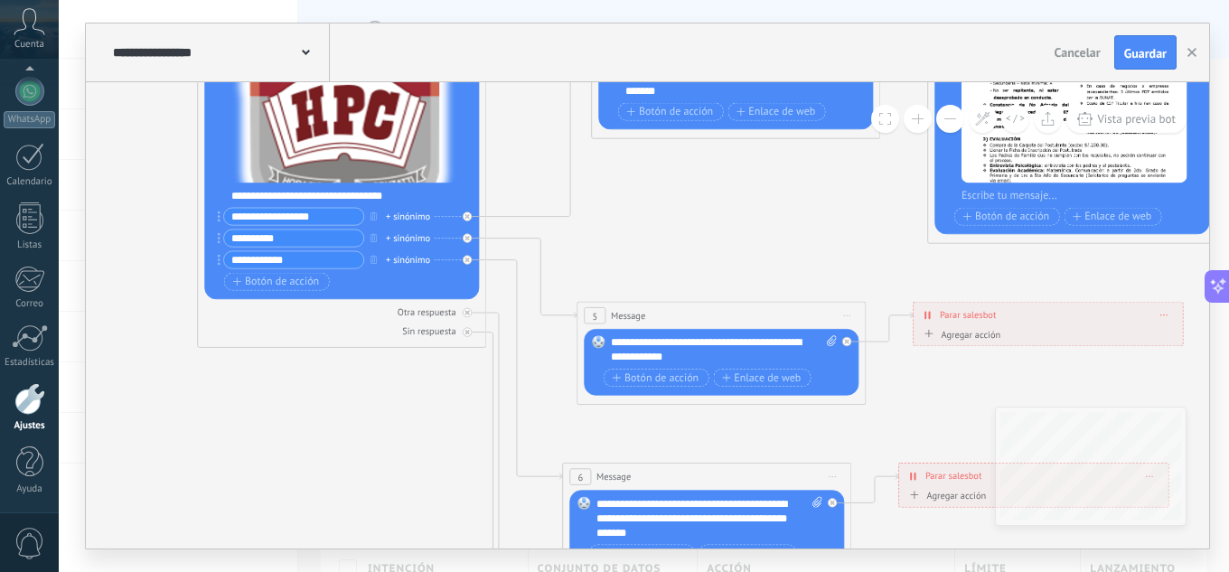
drag, startPoint x: 557, startPoint y: 410, endPoint x: 536, endPoint y: 360, distance: 55.0
click at [556, 349] on icon at bounding box center [758, 366] width 2185 height 1706
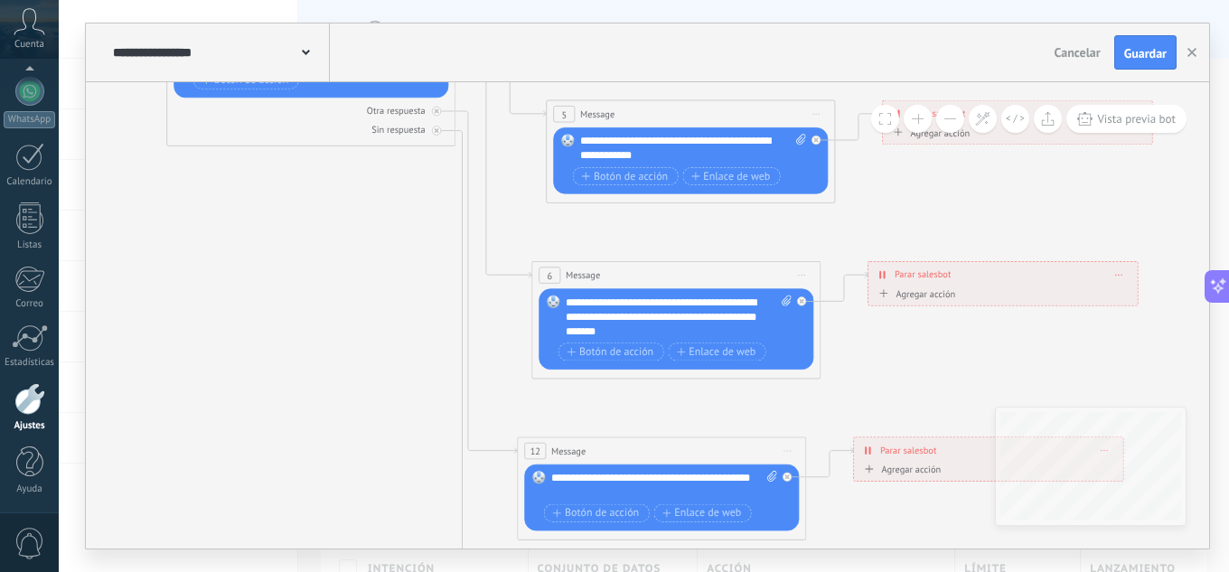
drag, startPoint x: 619, startPoint y: 431, endPoint x: 589, endPoint y: 229, distance: 203.6
click at [589, 229] on icon at bounding box center [727, 165] width 2185 height 1706
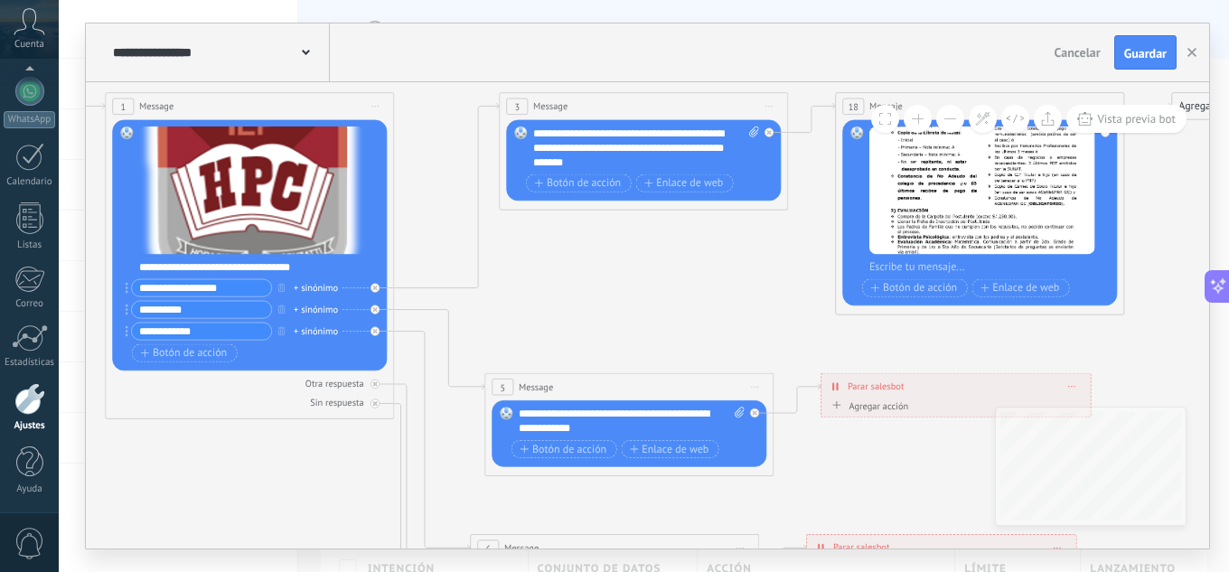
drag, startPoint x: 678, startPoint y: 220, endPoint x: 615, endPoint y: 505, distance: 292.4
click at [615, 505] on icon at bounding box center [666, 437] width 2185 height 1706
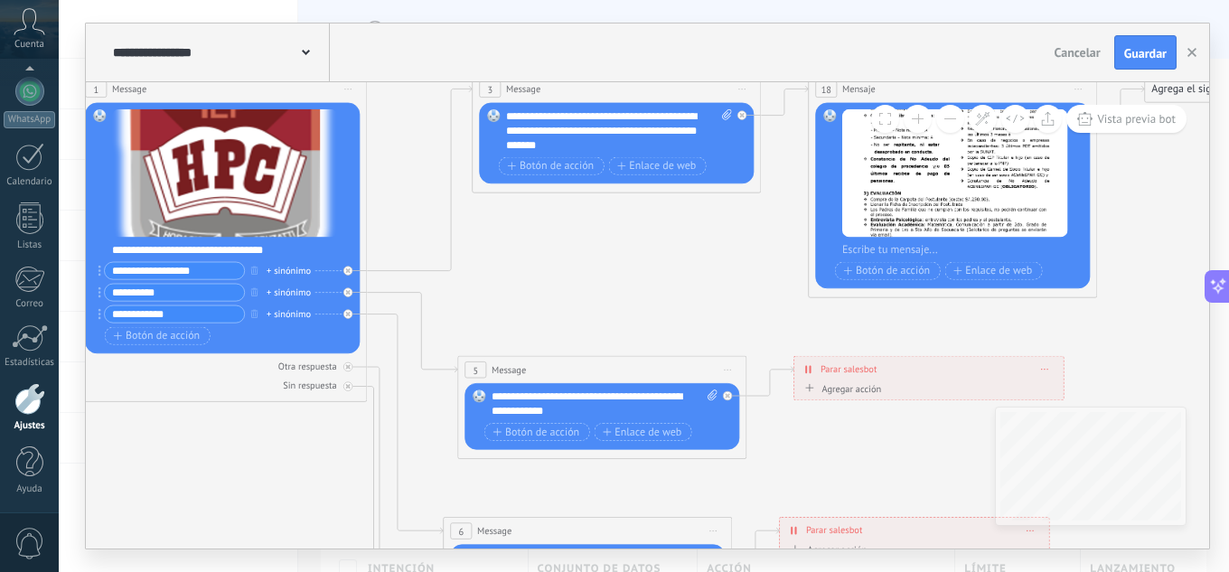
drag, startPoint x: 636, startPoint y: 285, endPoint x: 617, endPoint y: 248, distance: 40.8
click at [617, 248] on icon at bounding box center [639, 420] width 2185 height 1706
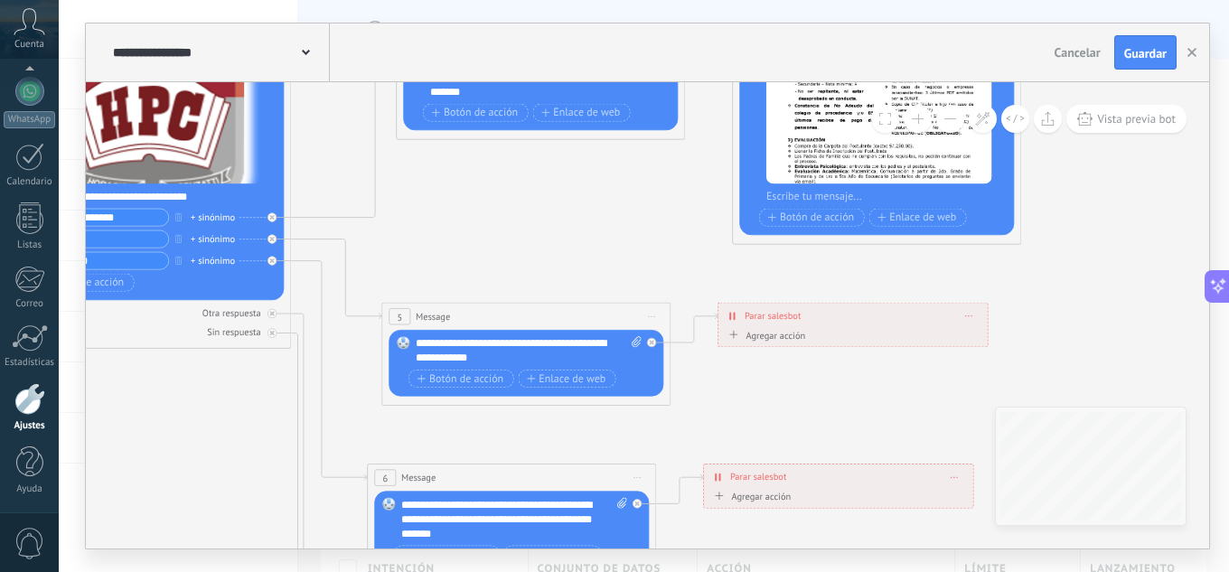
drag, startPoint x: 617, startPoint y: 248, endPoint x: 547, endPoint y: 186, distance: 93.4
click at [547, 186] on icon at bounding box center [563, 367] width 2185 height 1706
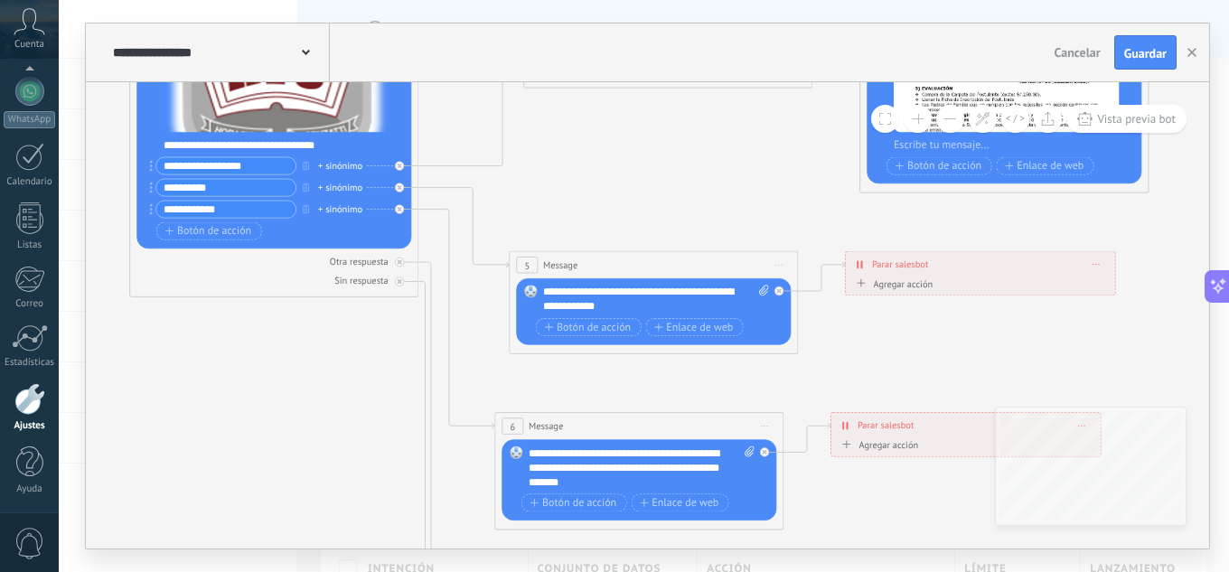
drag, startPoint x: 509, startPoint y: 223, endPoint x: 608, endPoint y: 202, distance: 101.5
click at [608, 202] on icon at bounding box center [690, 316] width 2185 height 1706
click at [632, 303] on div "**********" at bounding box center [656, 299] width 226 height 29
drag, startPoint x: 618, startPoint y: 305, endPoint x: 536, endPoint y: 287, distance: 84.2
click at [536, 287] on div "Reemplazar Quitar Convertir a mensaje de voz Arrastre la imagen aquí para adjun…" at bounding box center [653, 311] width 275 height 67
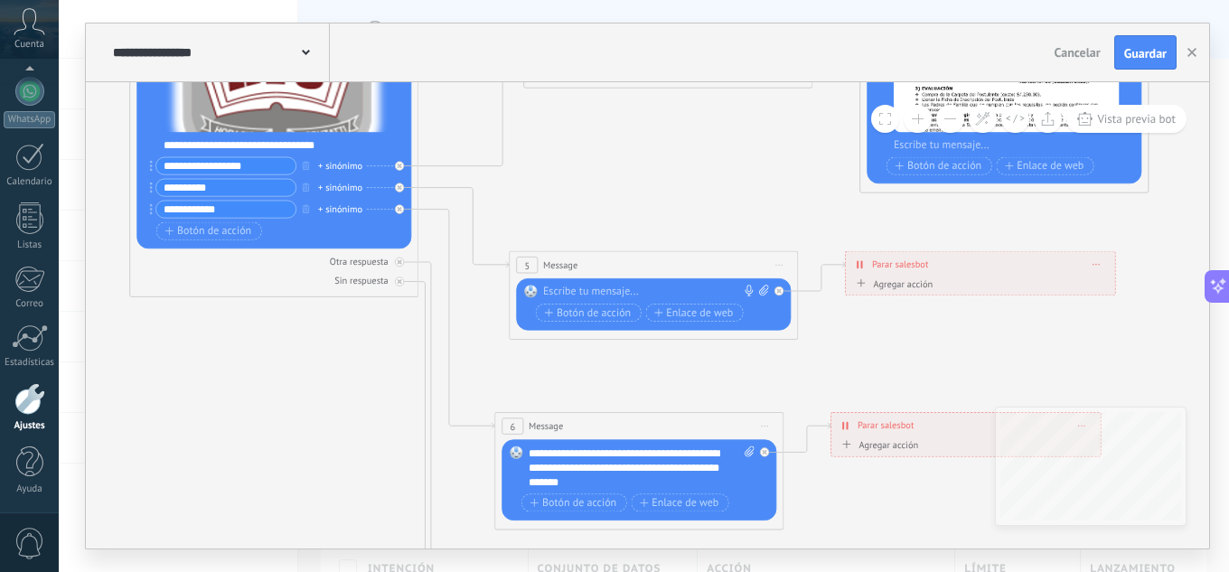
click at [260, 212] on input "**********" at bounding box center [225, 209] width 139 height 16
type input "*"
type input "*********"
click at [232, 192] on input "**********" at bounding box center [225, 187] width 139 height 16
click at [223, 207] on input "*********" at bounding box center [225, 209] width 139 height 16
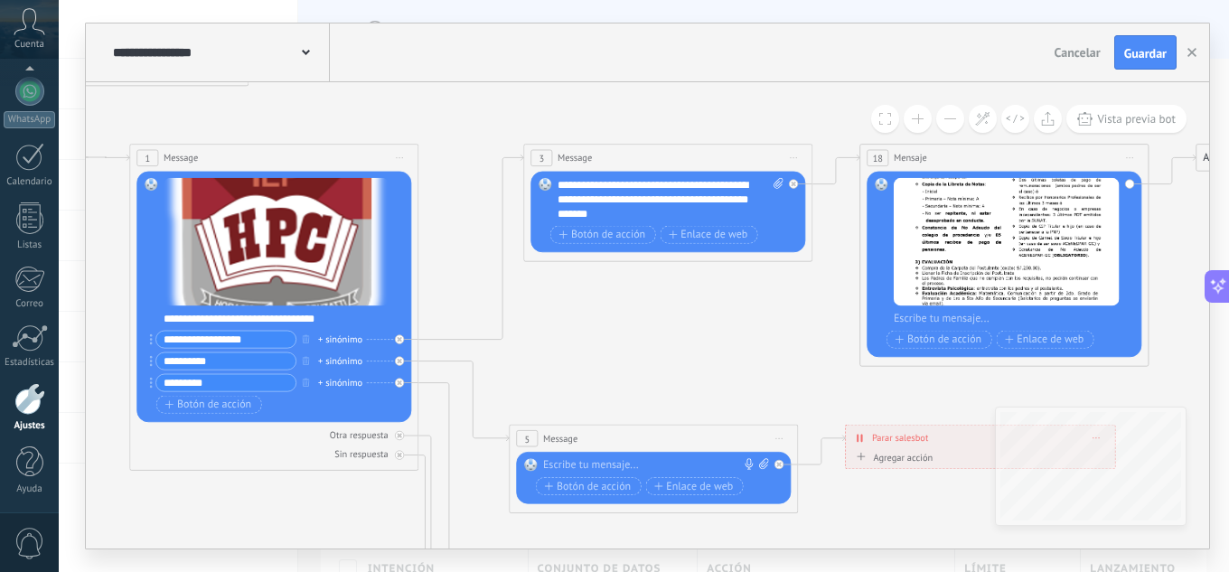
click at [924, 115] on button at bounding box center [917, 119] width 28 height 28
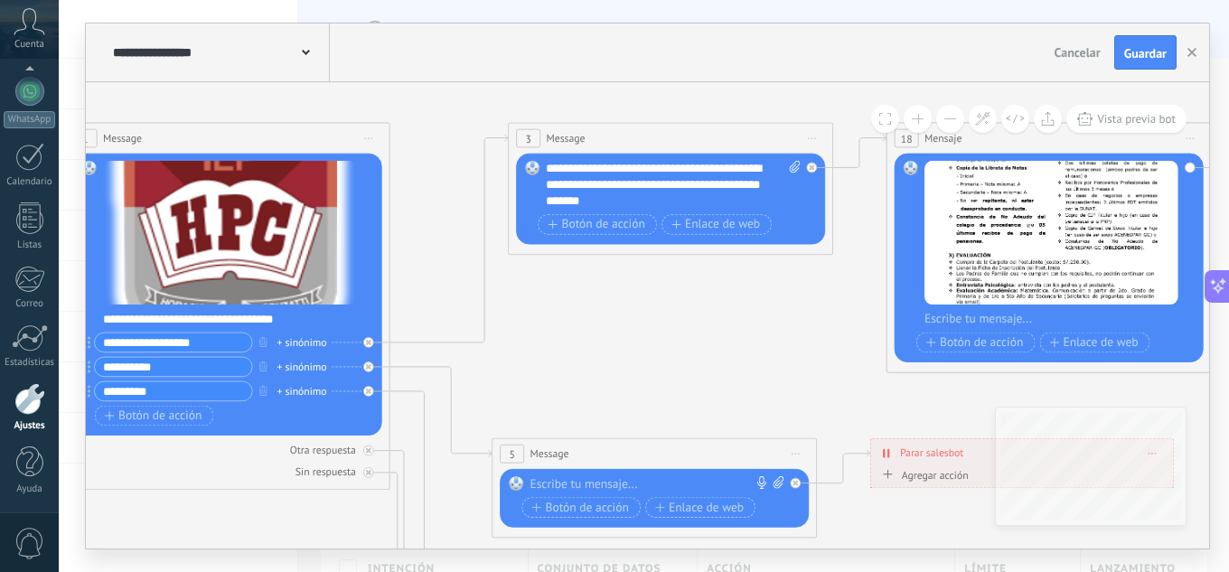
click at [920, 117] on button at bounding box center [917, 119] width 28 height 28
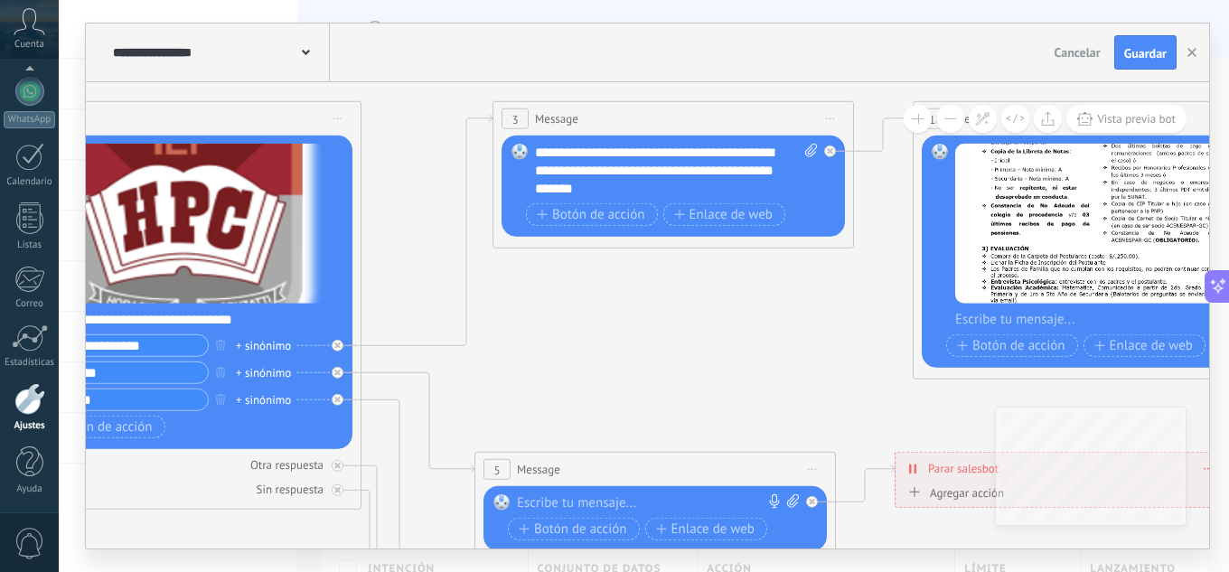
click at [920, 117] on button at bounding box center [917, 119] width 28 height 28
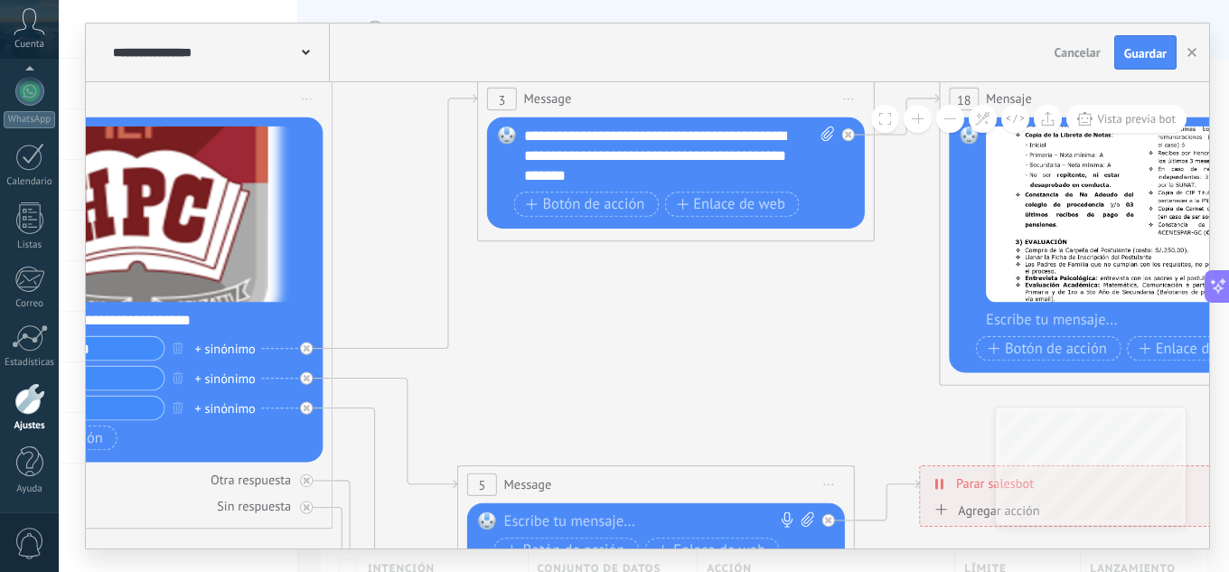
click at [920, 117] on button at bounding box center [917, 119] width 28 height 28
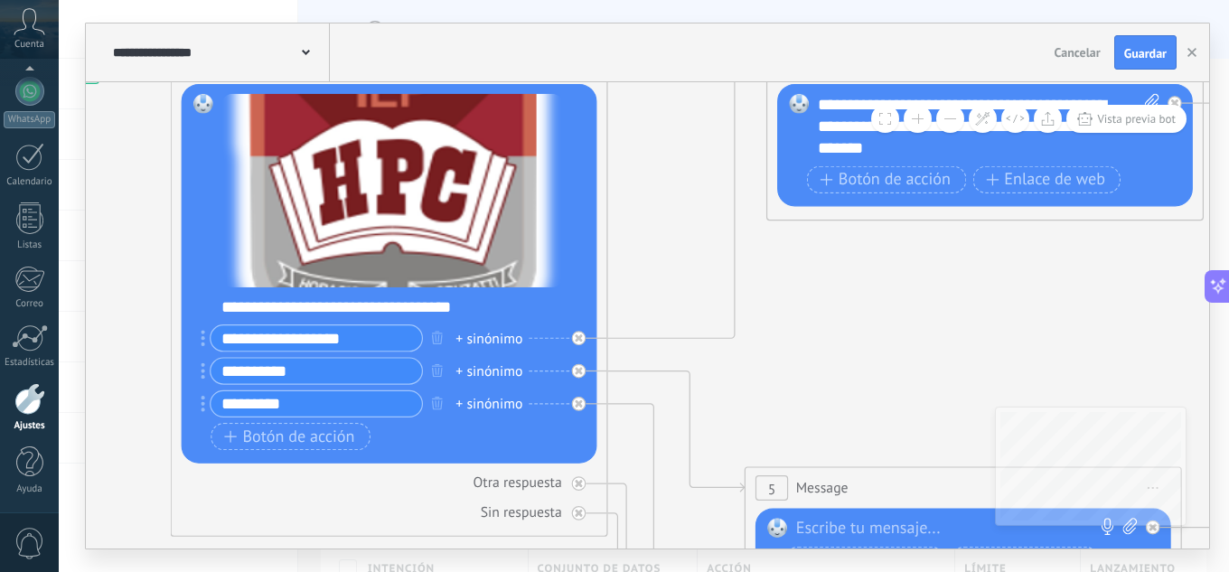
drag, startPoint x: 560, startPoint y: 334, endPoint x: 866, endPoint y: 321, distance: 306.5
click at [866, 321] on icon at bounding box center [1019, 564] width 3305 height 2581
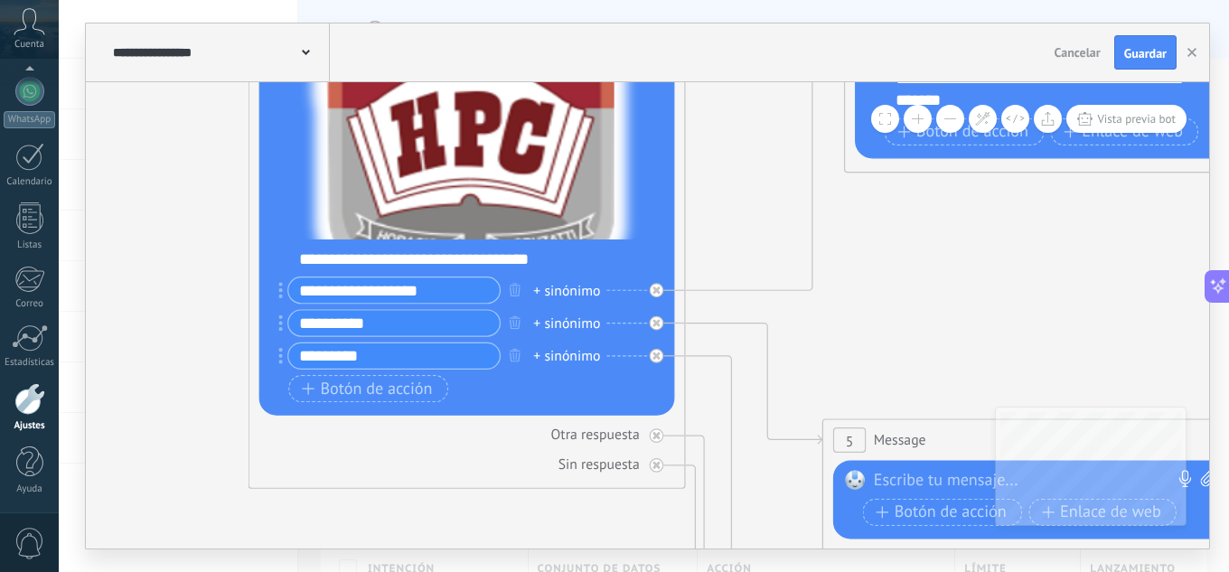
drag, startPoint x: 746, startPoint y: 355, endPoint x: 816, endPoint y: 310, distance: 82.9
click at [827, 305] on icon at bounding box center [1096, 516] width 3305 height 2581
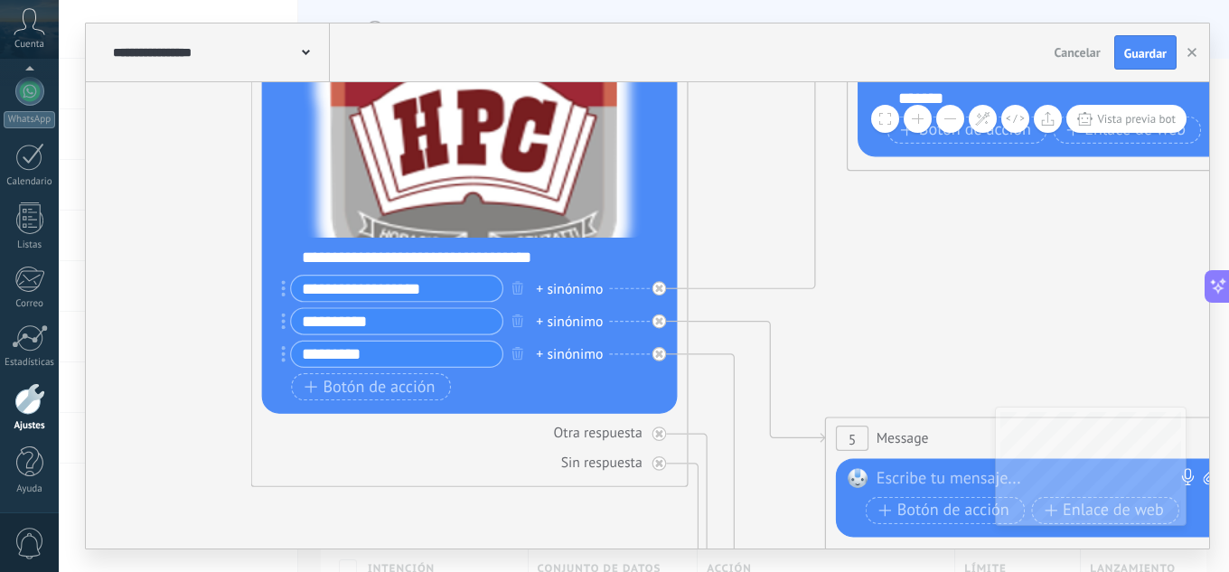
click at [374, 344] on input "*********" at bounding box center [396, 353] width 211 height 25
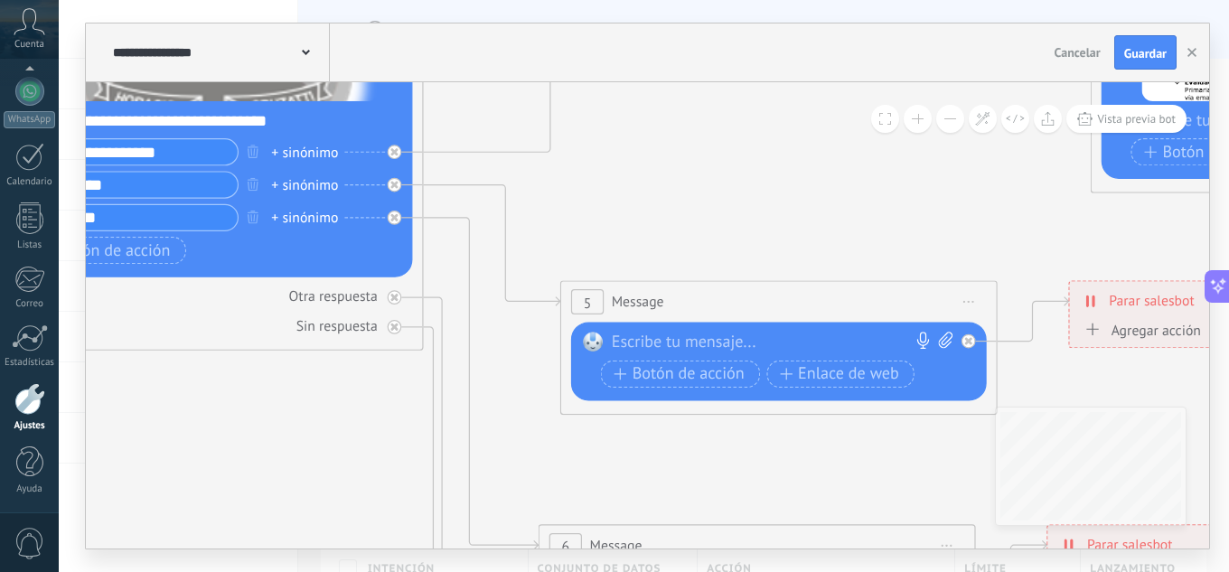
drag, startPoint x: 911, startPoint y: 341, endPoint x: 660, endPoint y: 204, distance: 286.2
click at [660, 204] on icon at bounding box center [834, 378] width 3305 height 2581
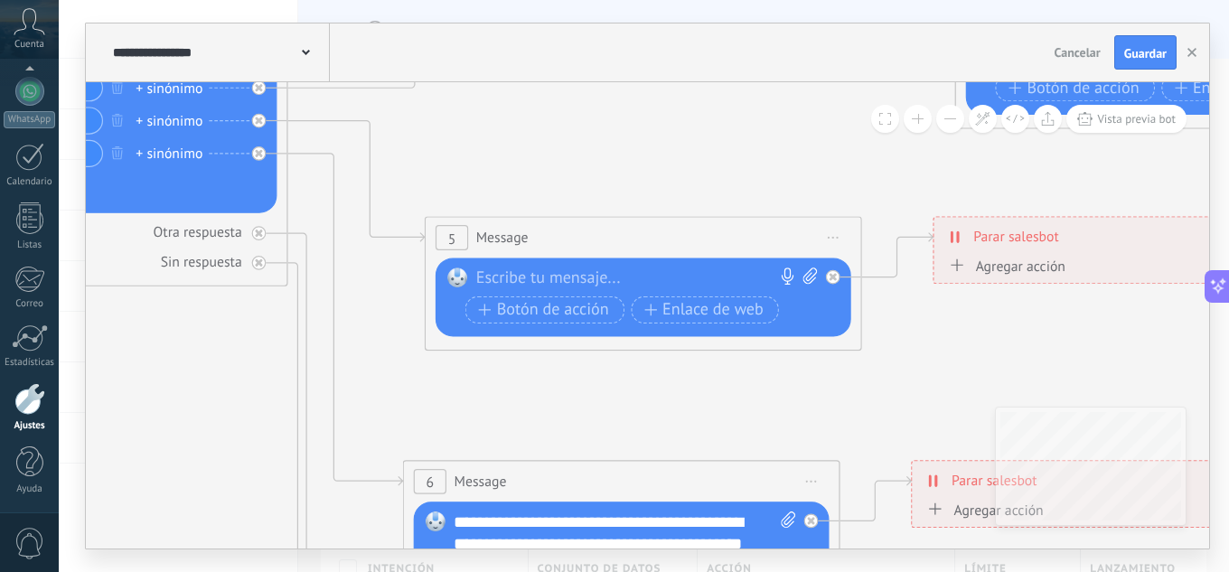
drag, startPoint x: 825, startPoint y: 208, endPoint x: 665, endPoint y: 143, distance: 172.6
click at [665, 143] on icon at bounding box center [699, 313] width 3305 height 2581
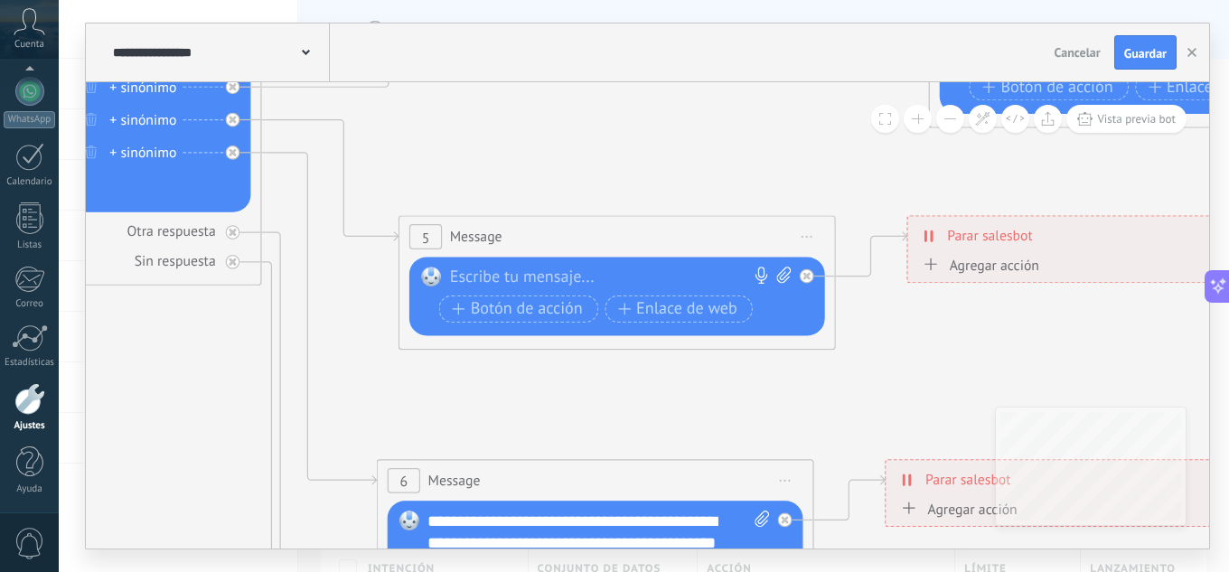
click at [778, 274] on icon at bounding box center [783, 274] width 14 height 16
click input "Subir" at bounding box center [0, 0] width 0 height 0
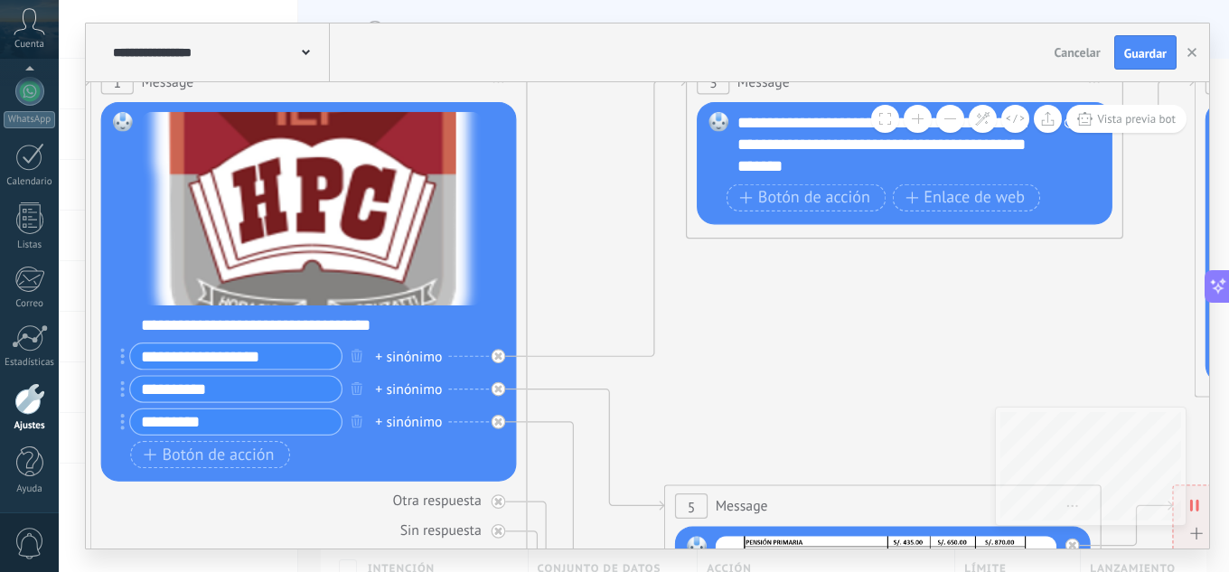
drag, startPoint x: 543, startPoint y: 156, endPoint x: 812, endPoint y: 432, distance: 385.2
click at [812, 432] on icon at bounding box center [938, 582] width 3305 height 2581
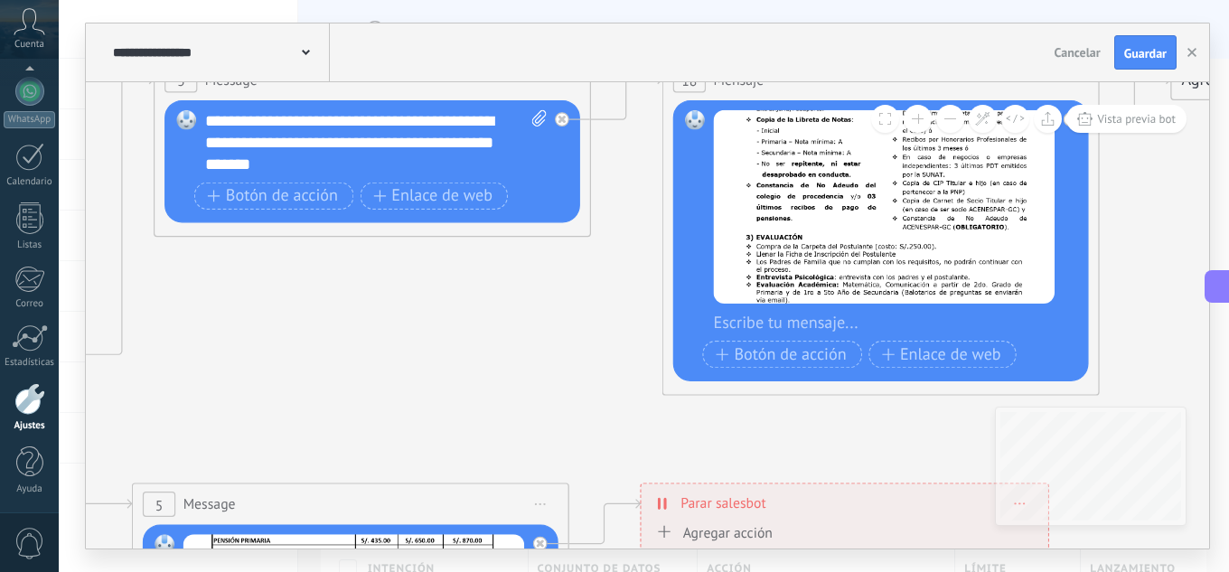
drag, startPoint x: 704, startPoint y: 326, endPoint x: 173, endPoint y: 311, distance: 531.4
click at [172, 311] on icon at bounding box center [406, 580] width 3305 height 2581
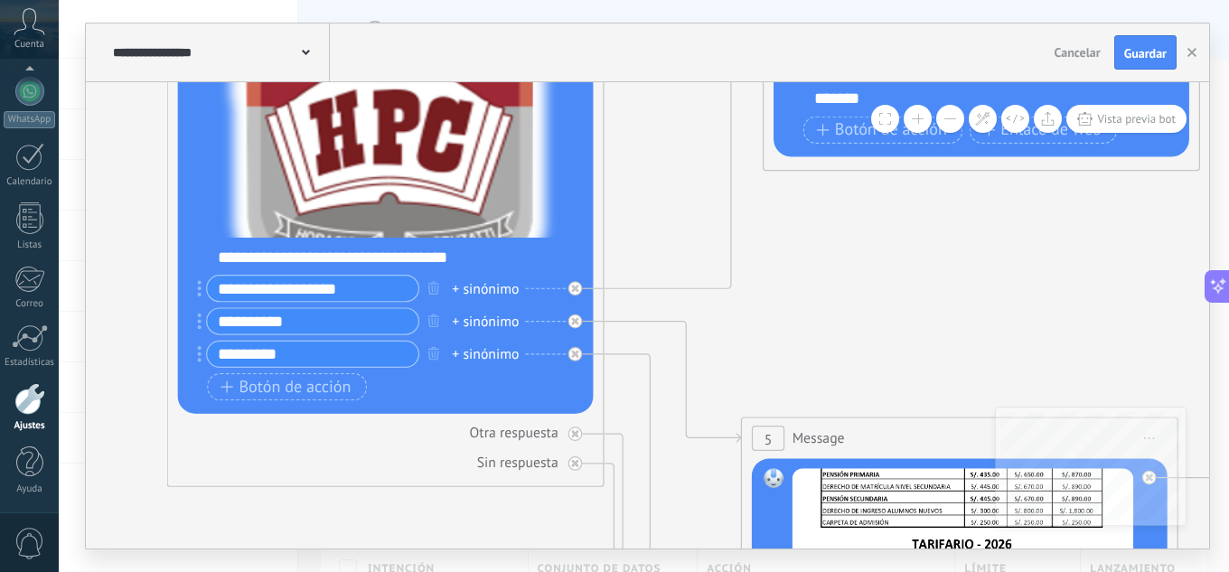
drag, startPoint x: 460, startPoint y: 346, endPoint x: 1069, endPoint y: 278, distance: 612.6
click at [1068, 278] on icon at bounding box center [1015, 514] width 3305 height 2581
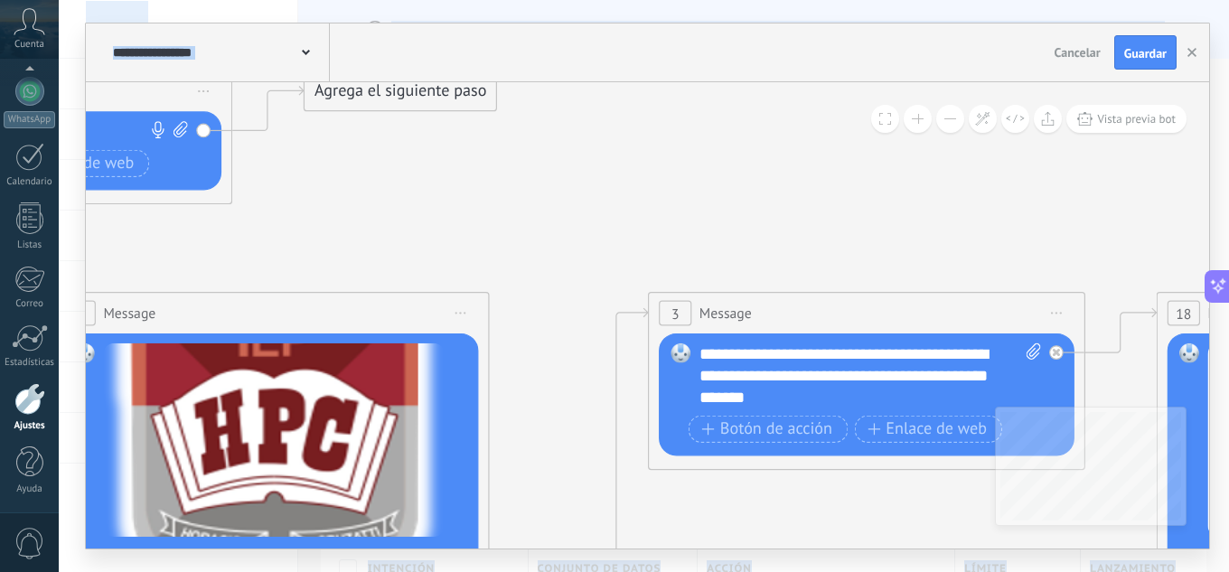
drag, startPoint x: 989, startPoint y: 296, endPoint x: 865, endPoint y: 571, distance: 301.2
click at [871, 571] on html ".abccls-1,.abccls-2{fill-rule:evenodd}.abccls-2{fill:#fff} .abfcls-1{fill:none}…" at bounding box center [614, 286] width 1229 height 572
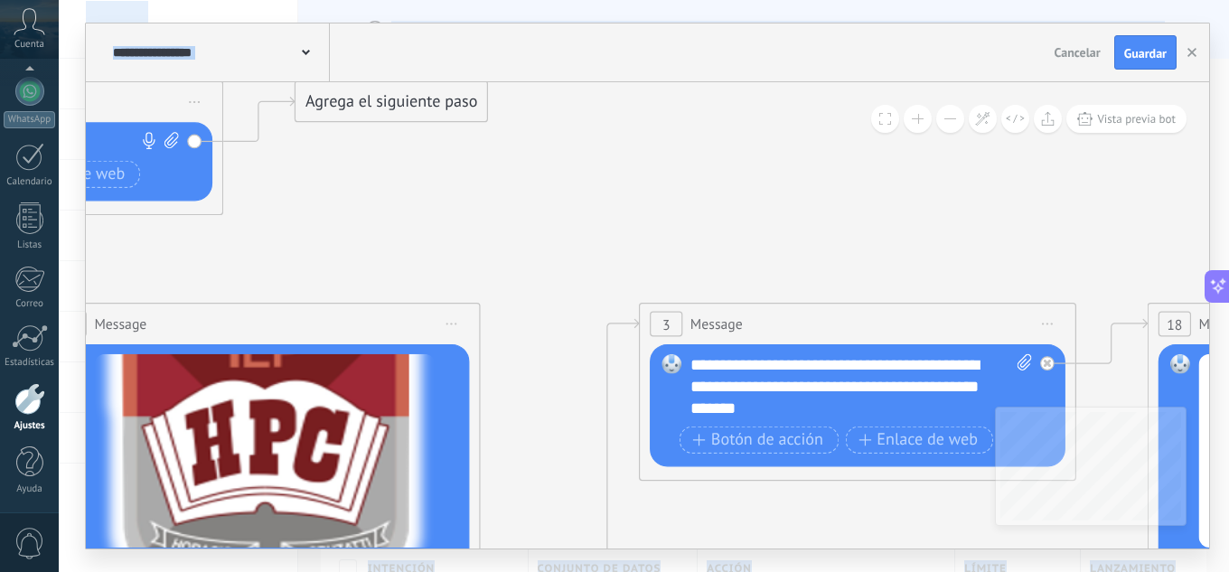
click at [884, 114] on span at bounding box center [885, 119] width 12 height 12
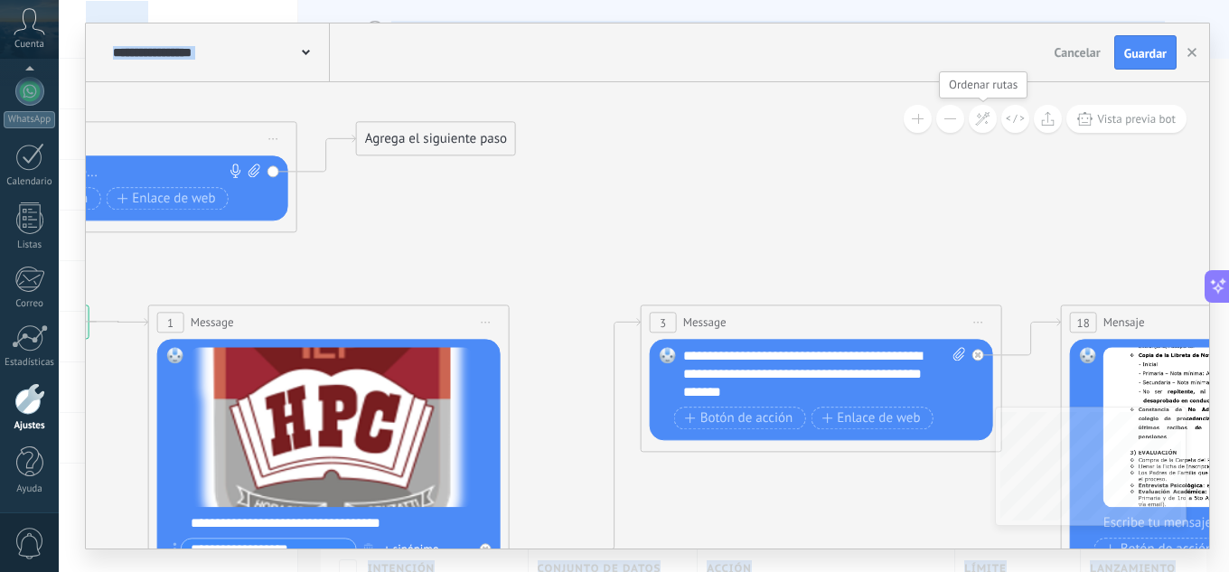
click at [982, 120] on icon at bounding box center [982, 118] width 15 height 15
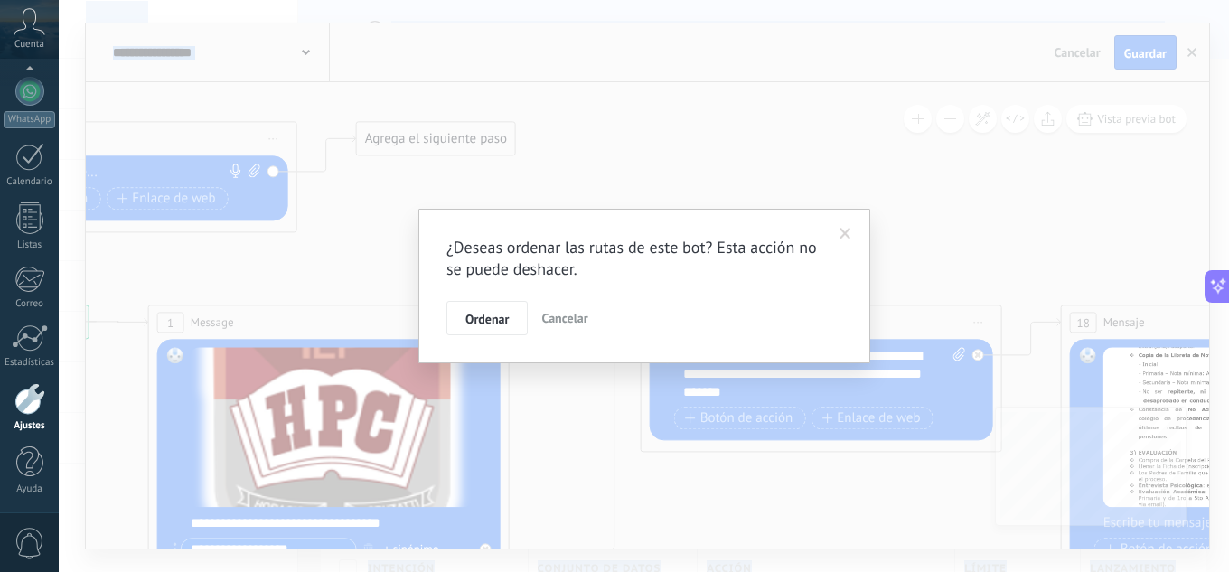
click at [491, 319] on span "Ordenar" at bounding box center [486, 319] width 43 height 13
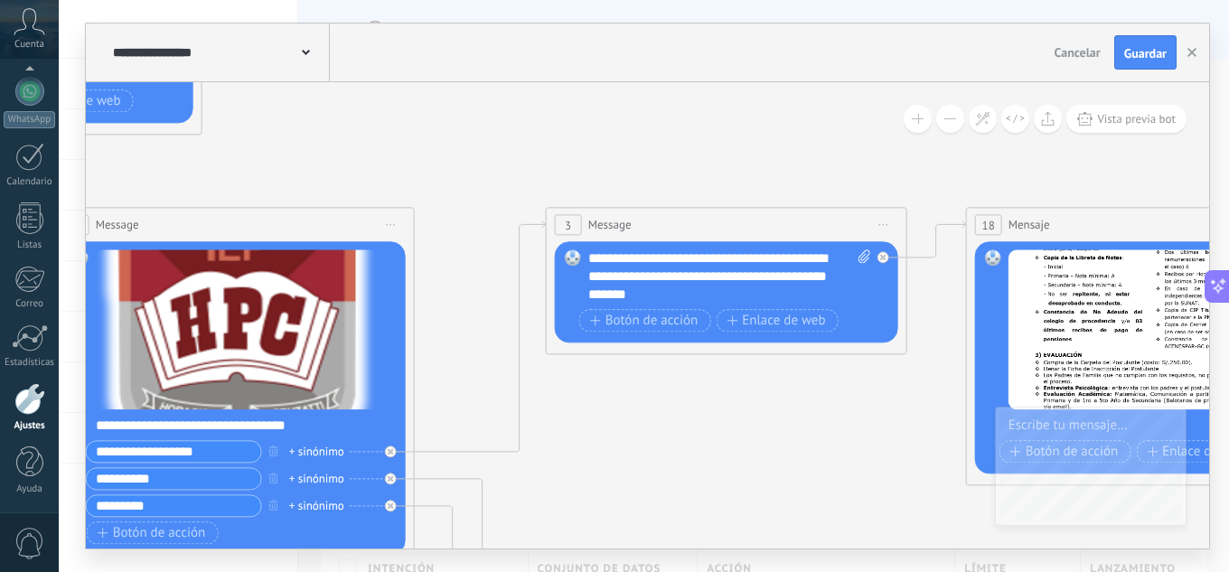
drag, startPoint x: 868, startPoint y: 203, endPoint x: 771, endPoint y: 106, distance: 137.3
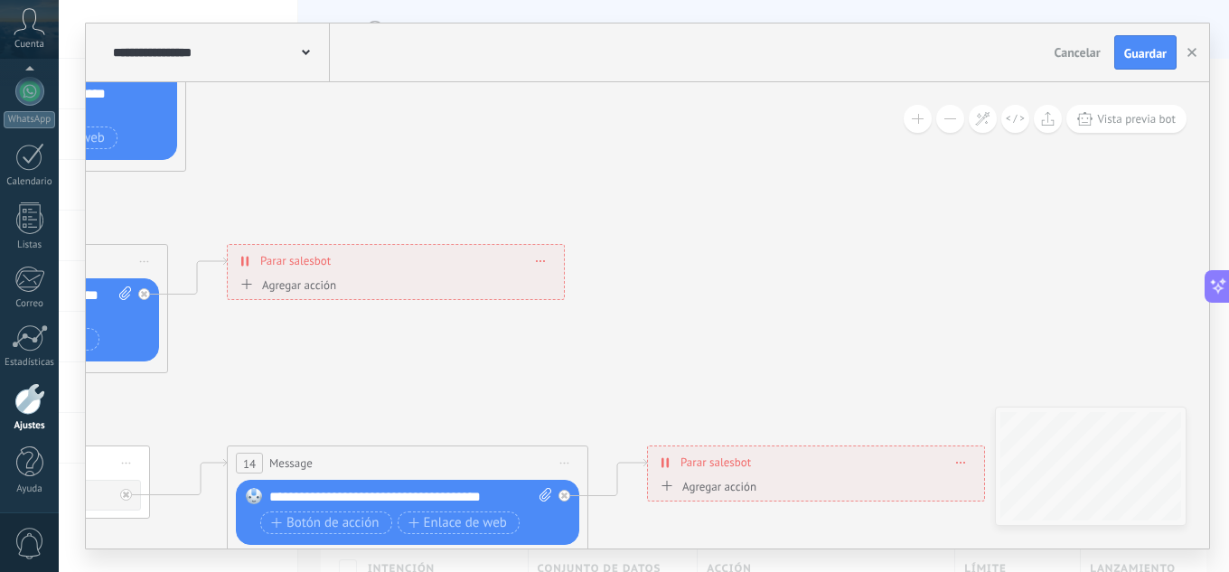
drag, startPoint x: 807, startPoint y: 258, endPoint x: 890, endPoint y: 387, distance: 152.8
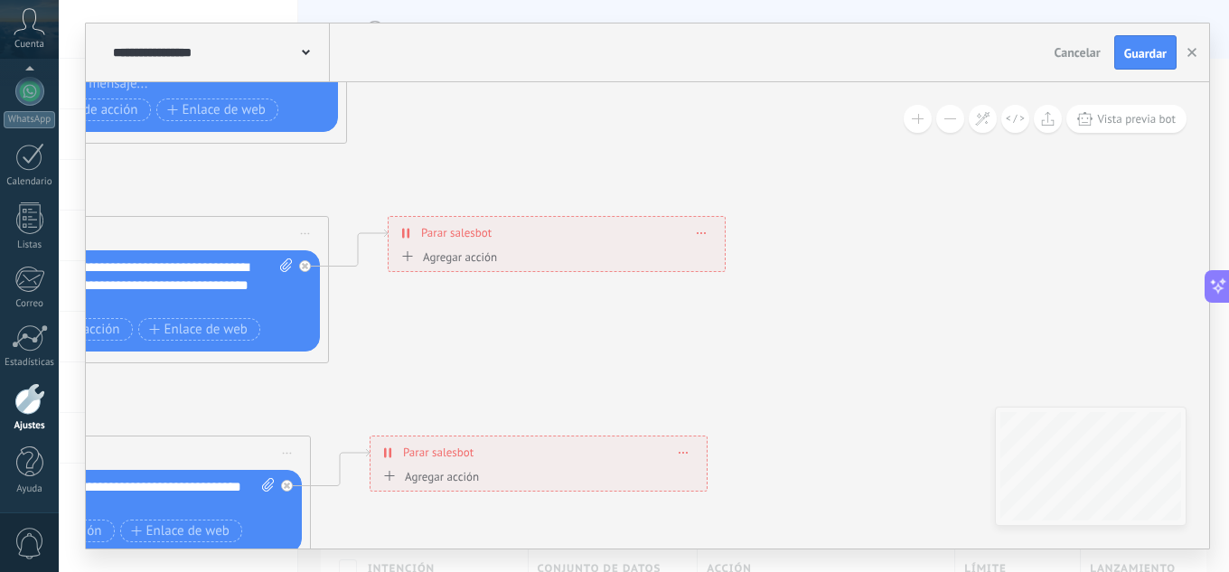
drag, startPoint x: 632, startPoint y: 224, endPoint x: 836, endPoint y: 441, distance: 297.8
click at [920, 521] on icon at bounding box center [213, 21] width 2732 height 2282
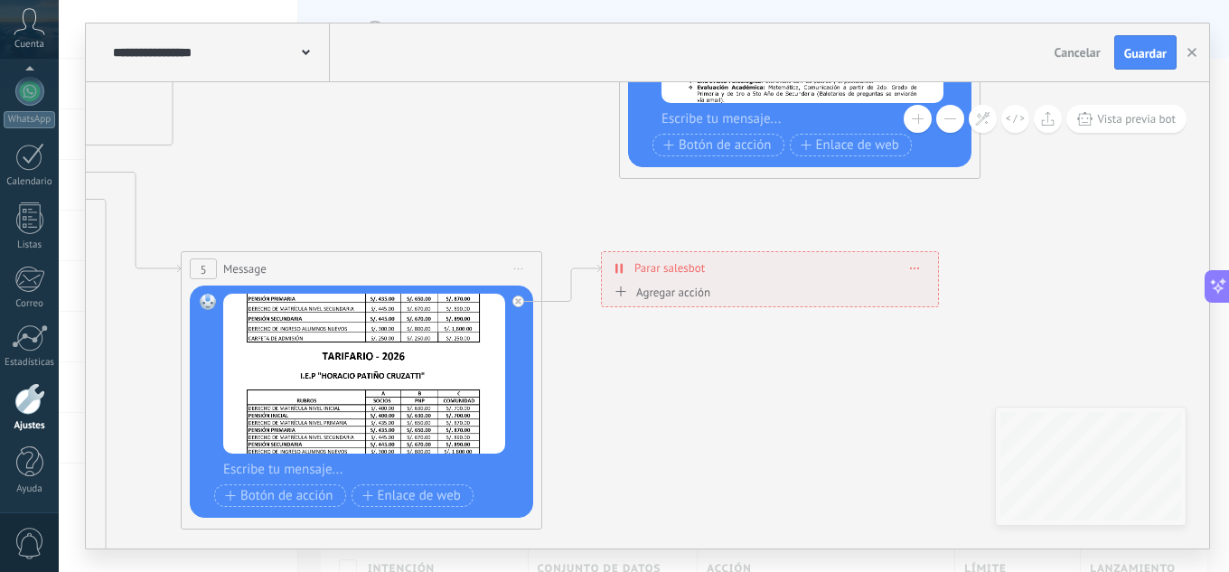
drag, startPoint x: 681, startPoint y: 219, endPoint x: 672, endPoint y: 433, distance: 214.3
click at [672, 435] on icon at bounding box center [408, 407] width 2732 height 2282
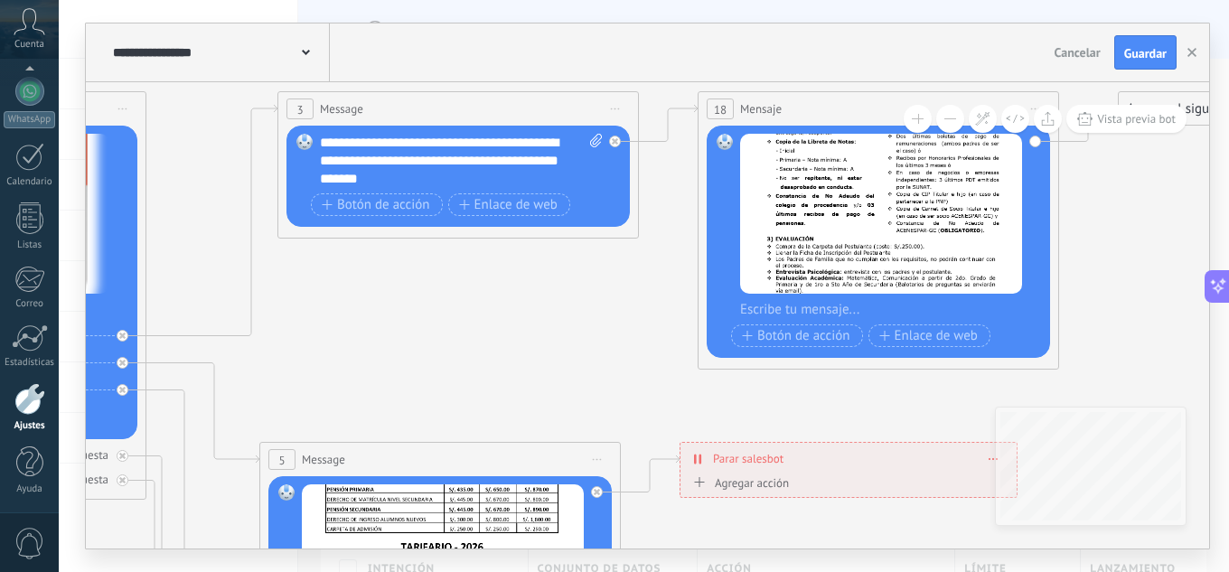
drag, startPoint x: 739, startPoint y: 474, endPoint x: 771, endPoint y: 538, distance: 71.5
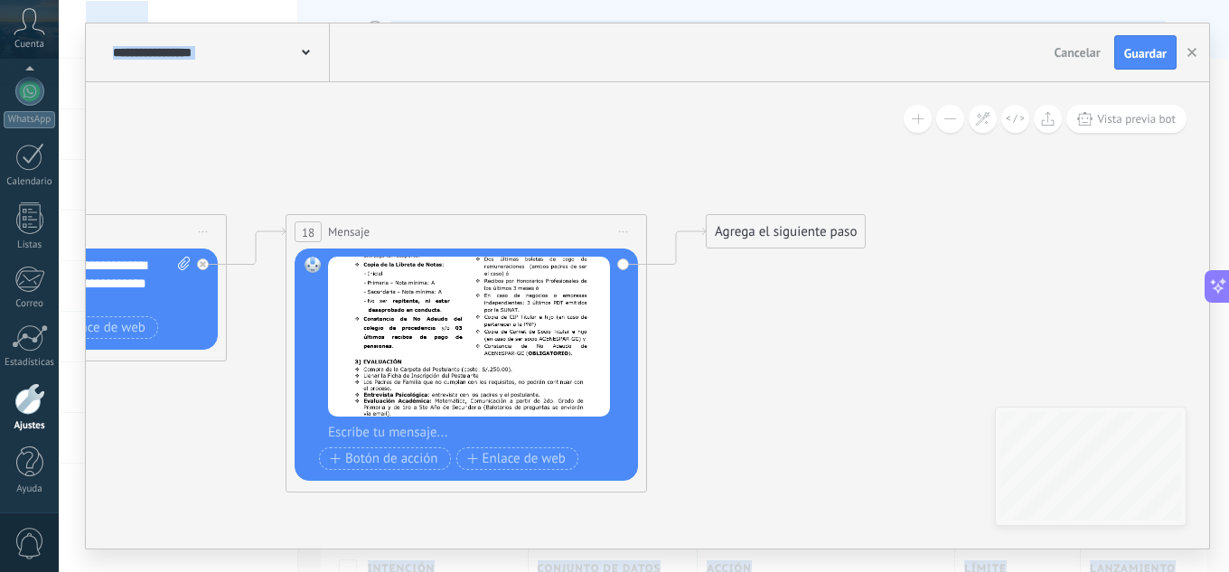
drag, startPoint x: 430, startPoint y: 267, endPoint x: 19, endPoint y: 375, distance: 424.8
click at [19, 375] on body ".abccls-1,.abccls-2{fill-rule:evenodd}.abccls-2{fill:#fff} .abfcls-1{fill:none}…" at bounding box center [614, 286] width 1229 height 572
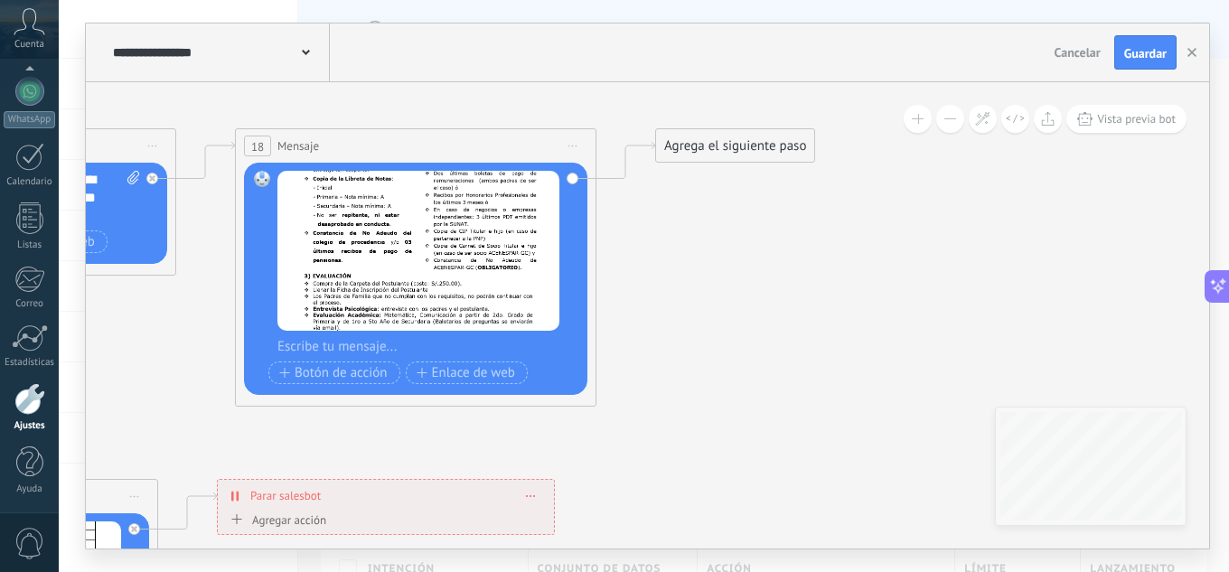
drag, startPoint x: 738, startPoint y: 349, endPoint x: 546, endPoint y: 263, distance: 210.7
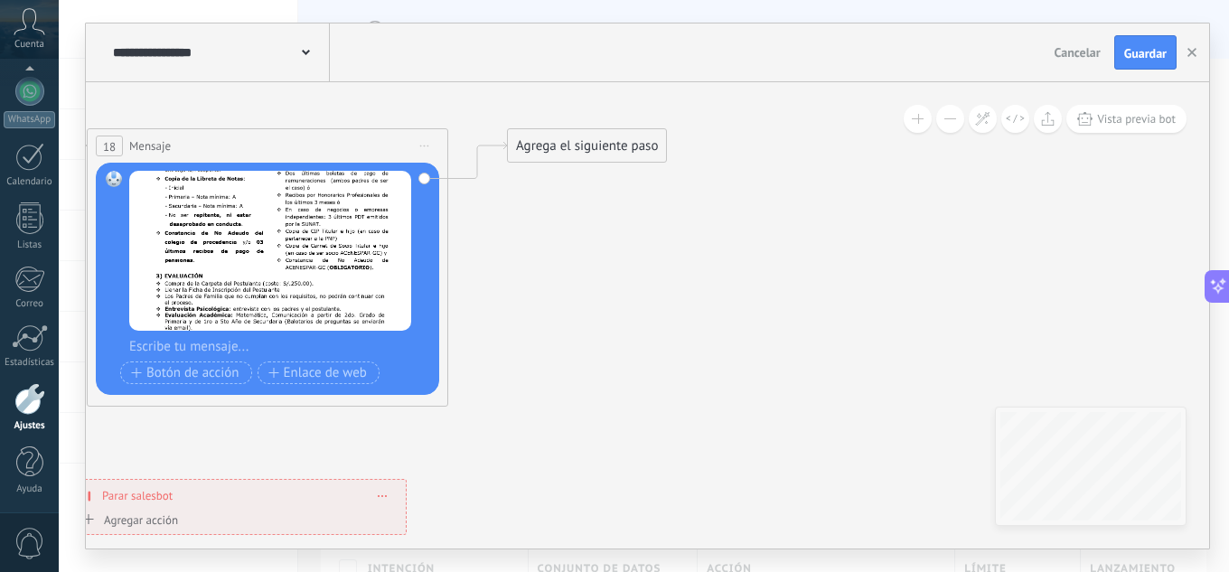
click at [547, 151] on div "Agrega el siguiente paso" at bounding box center [587, 146] width 158 height 30
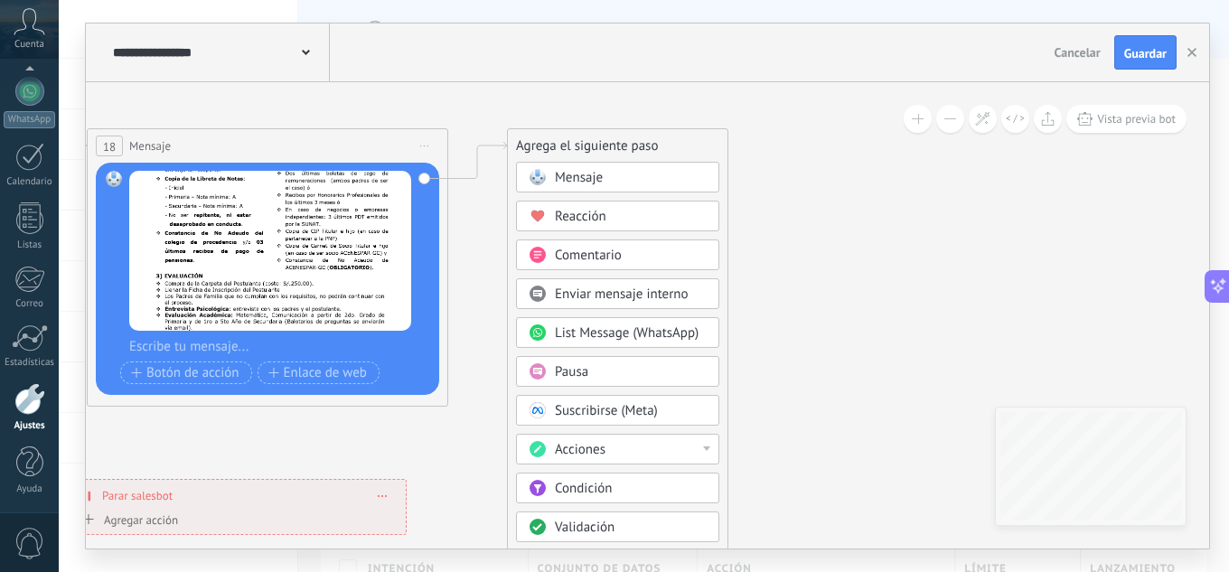
click at [615, 220] on div "Reacción" at bounding box center [631, 217] width 152 height 18
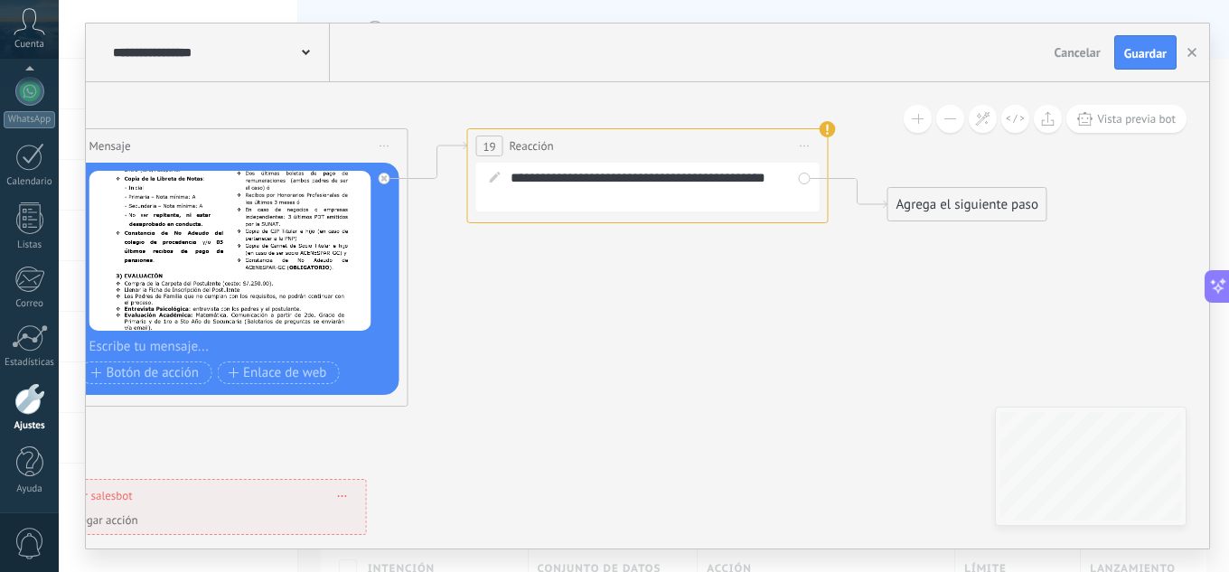
click at [523, 154] on span "Reacción" at bounding box center [531, 145] width 44 height 17
click at [379, 179] on div at bounding box center [385, 179] width 12 height 12
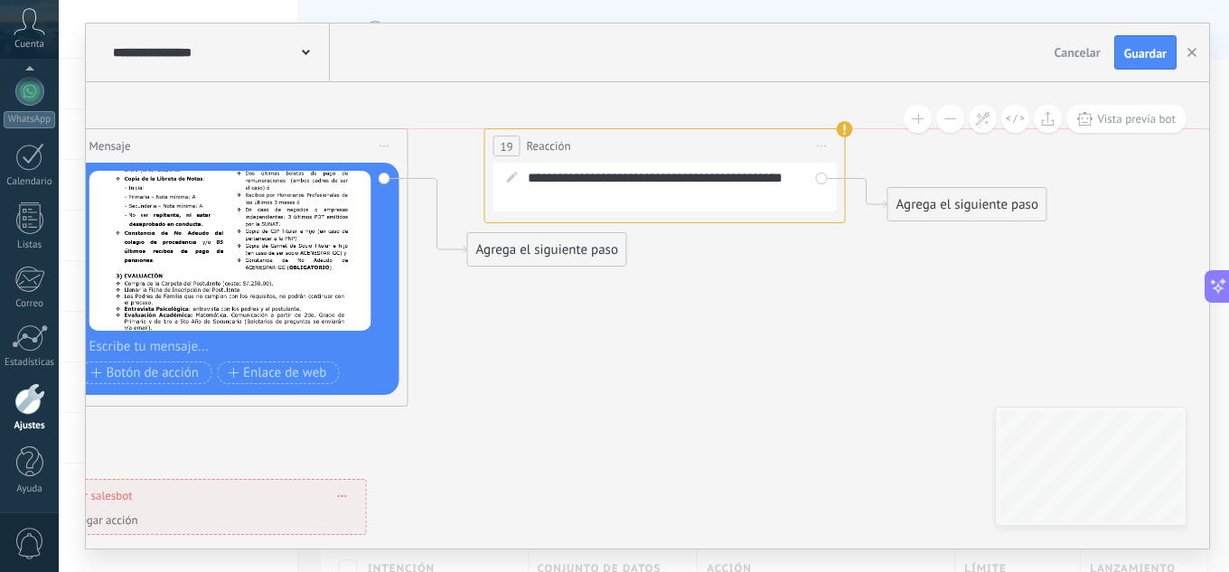
drag, startPoint x: 489, startPoint y: 133, endPoint x: 506, endPoint y: 140, distance: 18.6
click at [506, 139] on div "19 Reacción ******** Iniciar vista previa aquí Cambiar nombre Duplicar Borrar" at bounding box center [665, 145] width 360 height 33
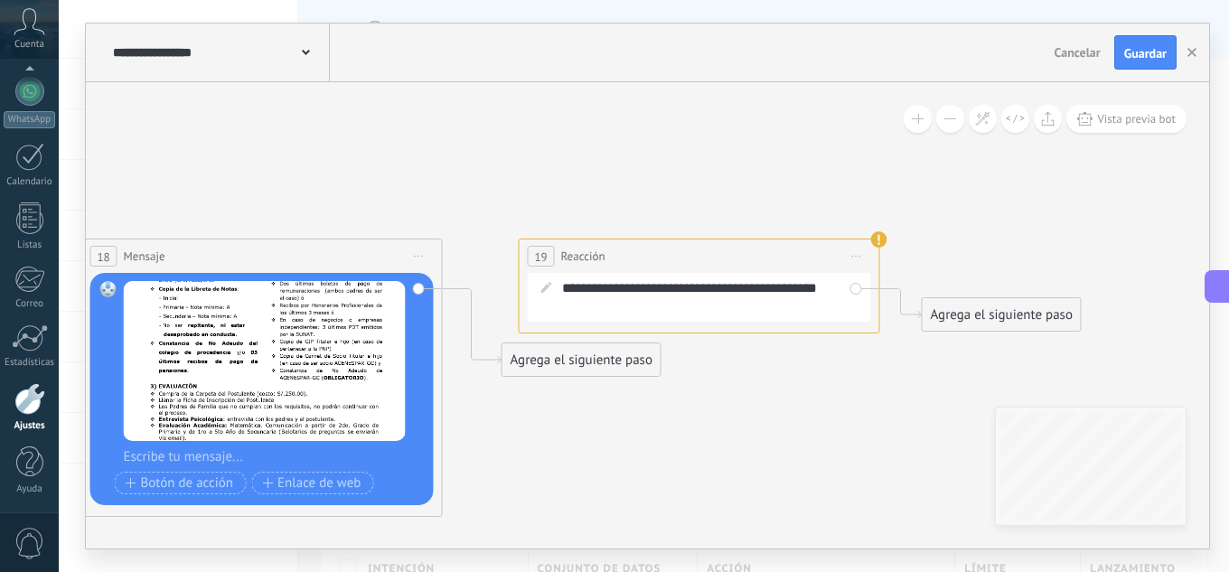
drag, startPoint x: 755, startPoint y: 338, endPoint x: 786, endPoint y: 438, distance: 104.9
click at [577, 266] on div "19 Reacción ******** Iniciar vista previa aquí Cambiar nombre Duplicar Borrar" at bounding box center [699, 255] width 360 height 33
click at [575, 251] on span "Reacción" at bounding box center [583, 256] width 44 height 17
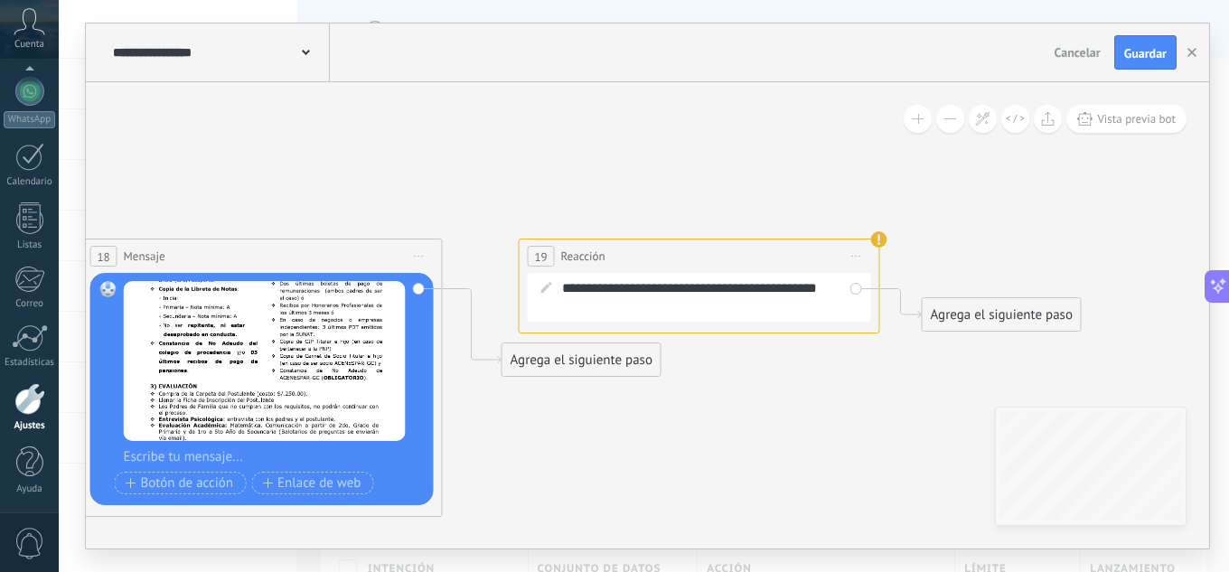
click at [573, 251] on span "Reacción" at bounding box center [583, 256] width 44 height 17
click at [877, 240] on use at bounding box center [879, 239] width 16 height 16
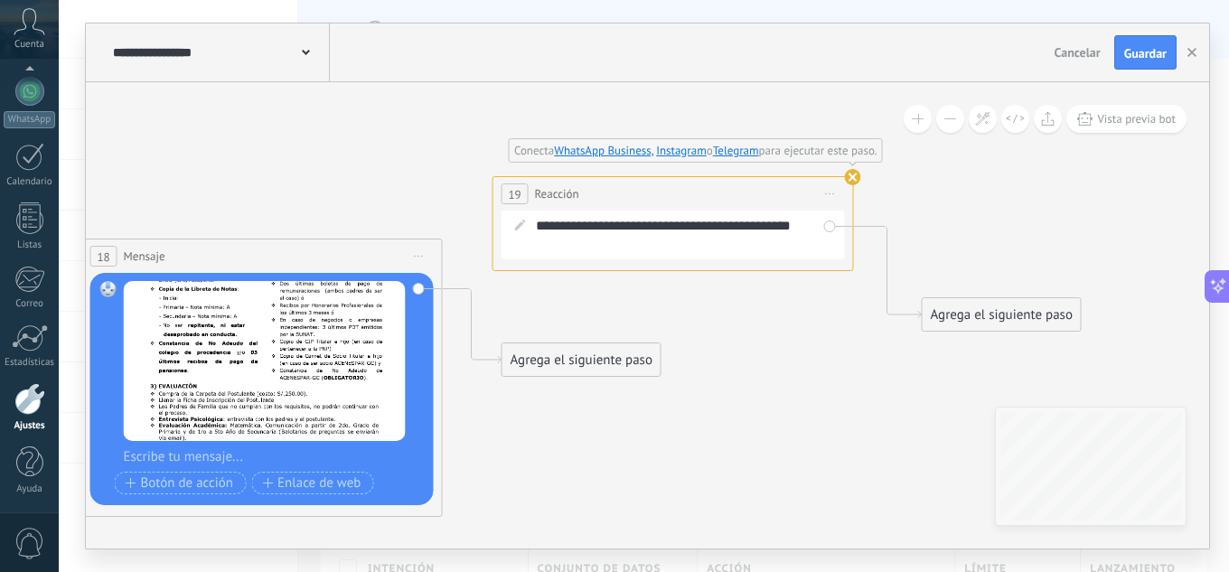
drag, startPoint x: 563, startPoint y: 248, endPoint x: 538, endPoint y: 191, distance: 62.7
click at [538, 191] on div "19 Reacción ******** Iniciar vista previa aquí Cambiar nombre Duplicar Borrar" at bounding box center [673, 193] width 360 height 33
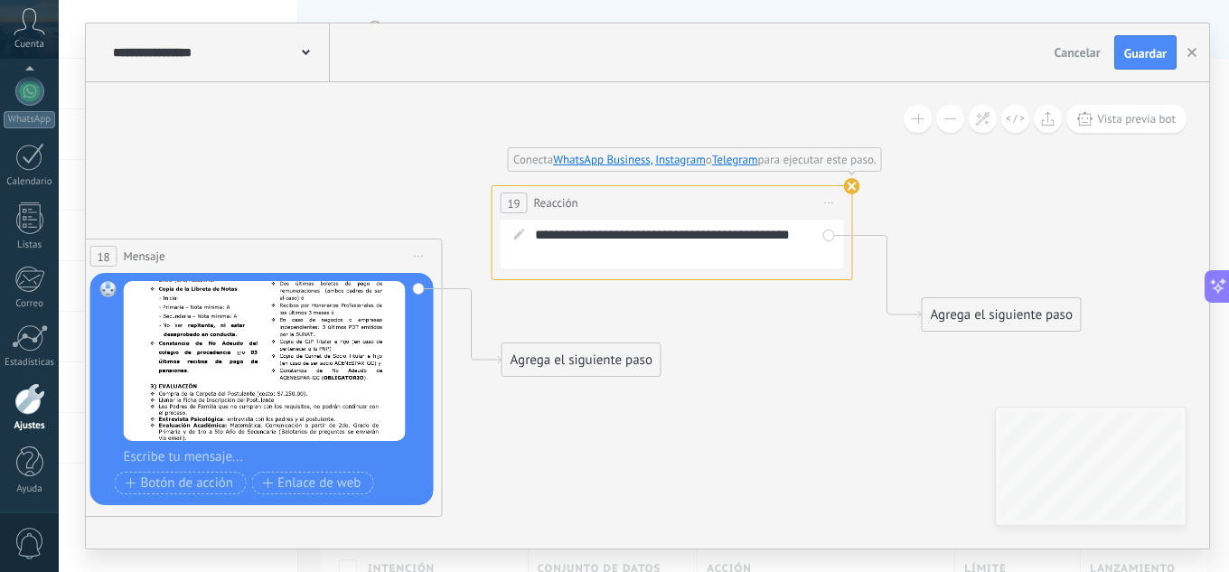
drag, startPoint x: 800, startPoint y: 209, endPoint x: 781, endPoint y: 200, distance: 21.0
click at [781, 200] on div "19 Reacción ******** Iniciar vista previa aquí Cambiar nombre Duplicar Borrar" at bounding box center [672, 202] width 360 height 33
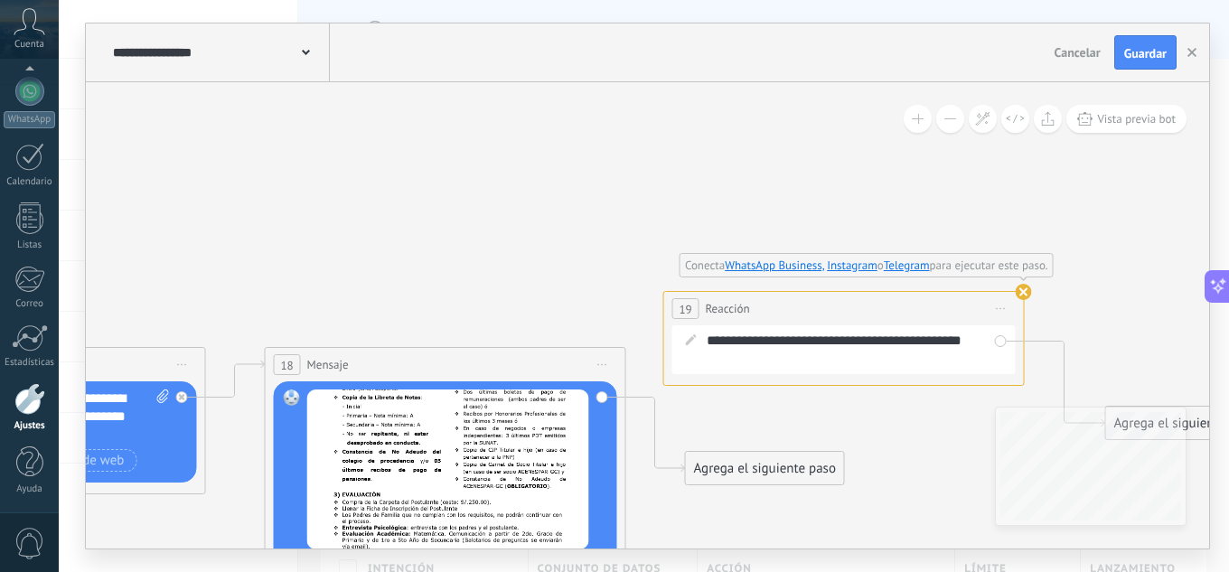
drag, startPoint x: 322, startPoint y: 118, endPoint x: 506, endPoint y: 227, distance: 213.0
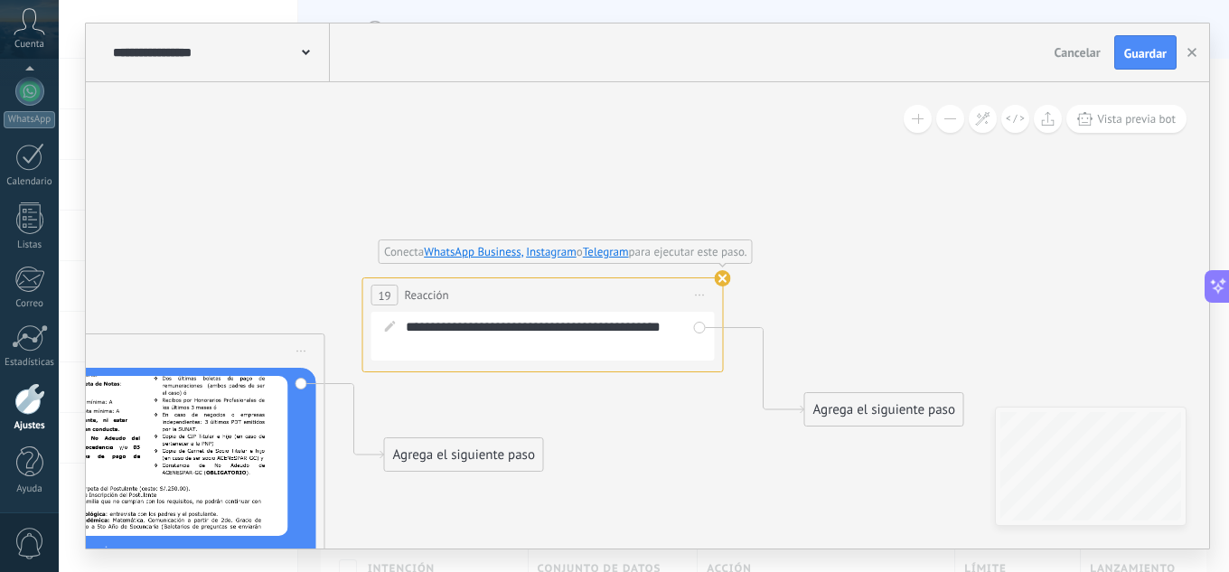
drag, startPoint x: 916, startPoint y: 360, endPoint x: 731, endPoint y: 472, distance: 216.4
click at [1214, 274] on button at bounding box center [1216, 286] width 25 height 33
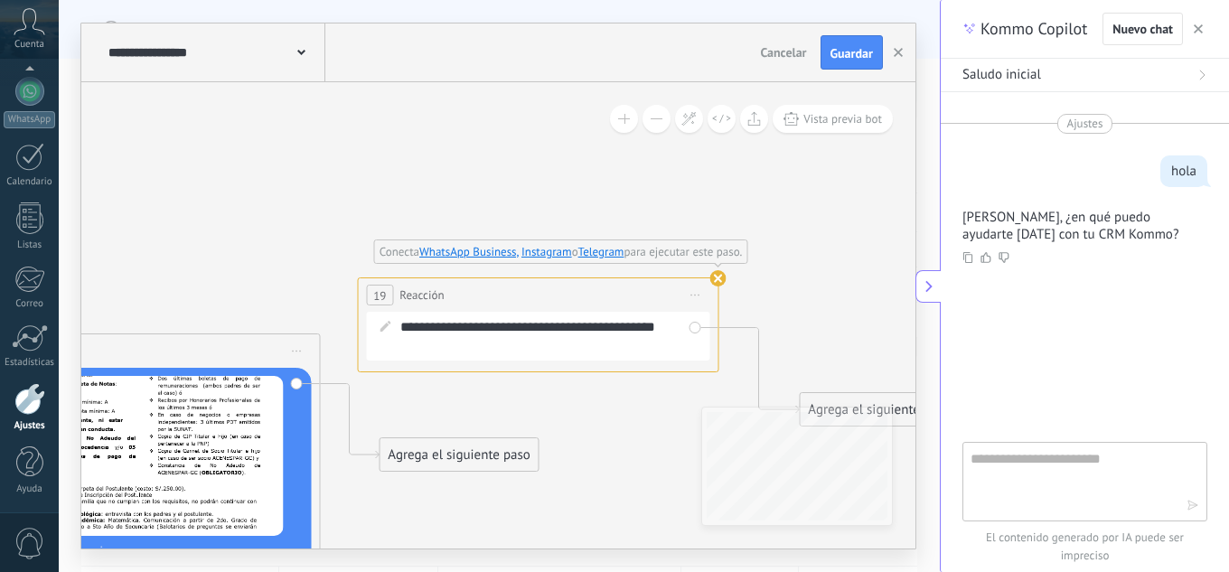
click at [1030, 474] on textarea at bounding box center [1071, 480] width 203 height 65
type textarea "**********"
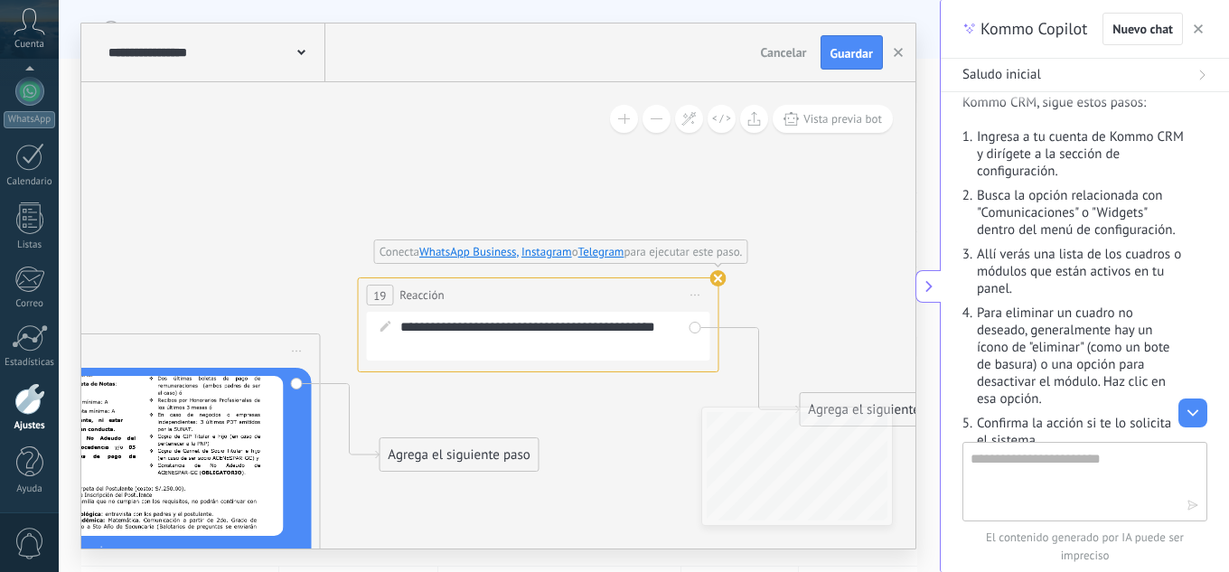
scroll to position [422, 0]
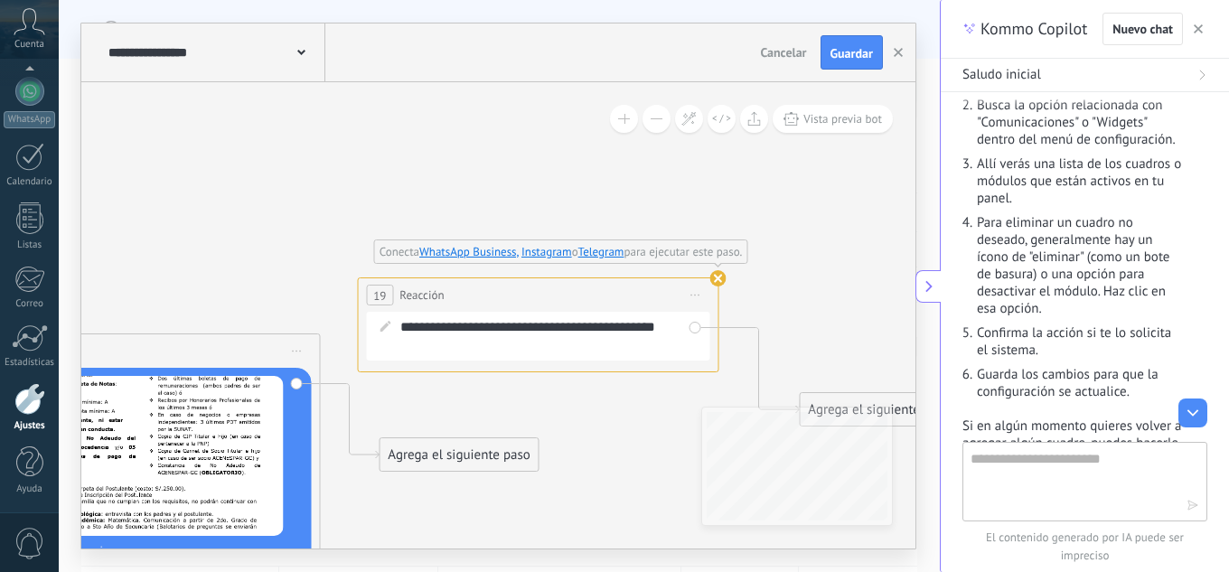
click at [928, 281] on icon at bounding box center [928, 286] width 14 height 14
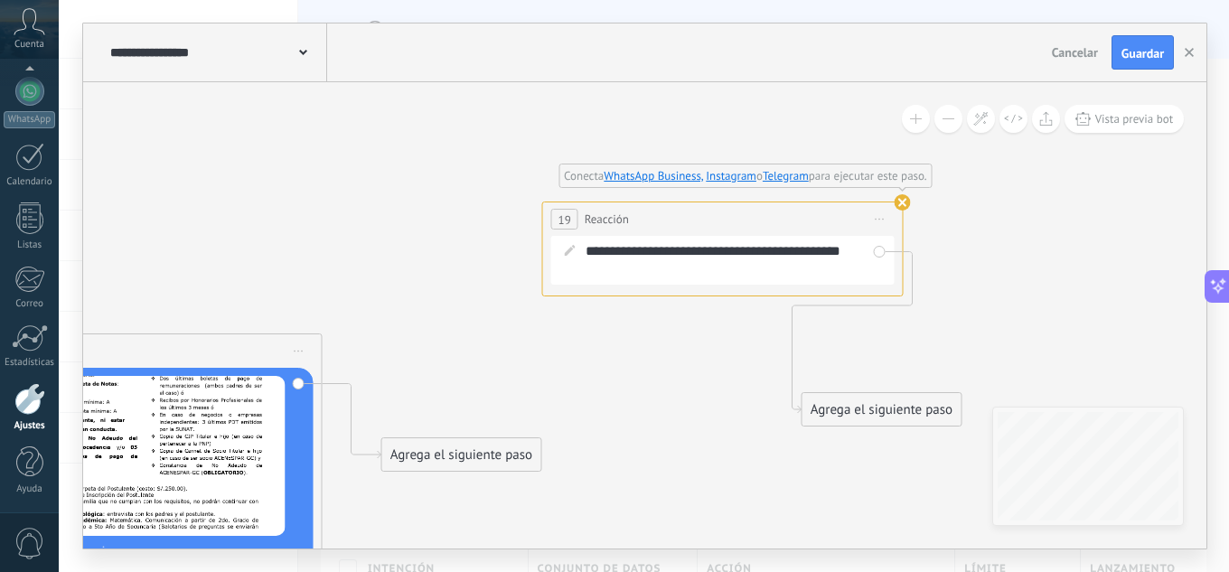
drag, startPoint x: 472, startPoint y: 280, endPoint x: 577, endPoint y: 204, distance: 130.1
click at [577, 204] on div "19 Reacción ******** Iniciar vista previa aquí Cambiar nombre Duplicar Borrar" at bounding box center [723, 218] width 360 height 33
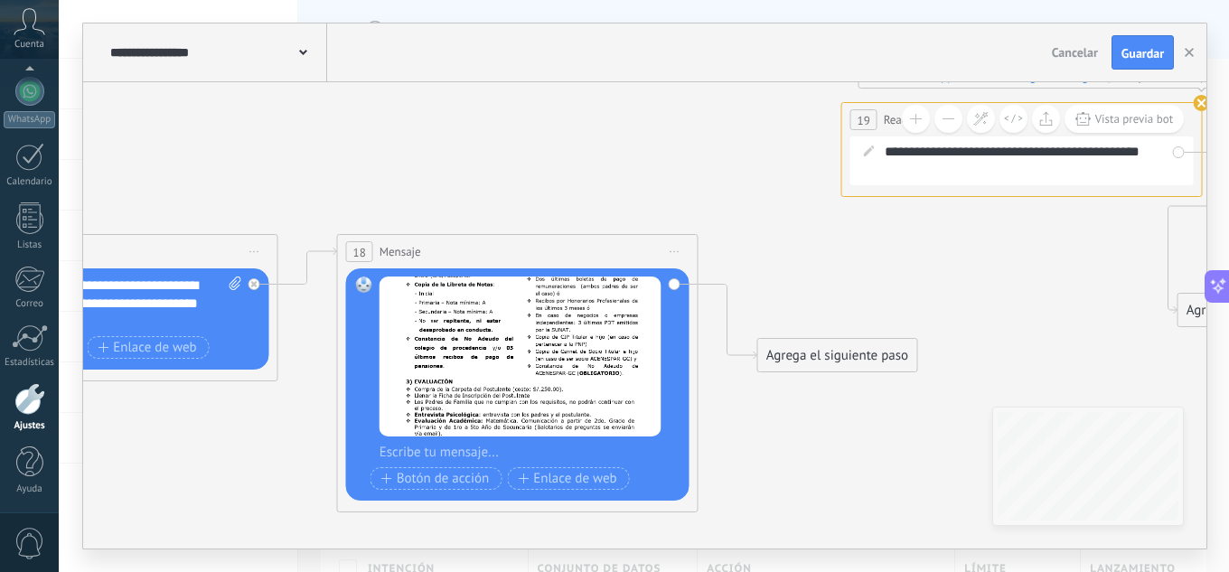
drag, startPoint x: 312, startPoint y: 210, endPoint x: 568, endPoint y: 136, distance: 266.8
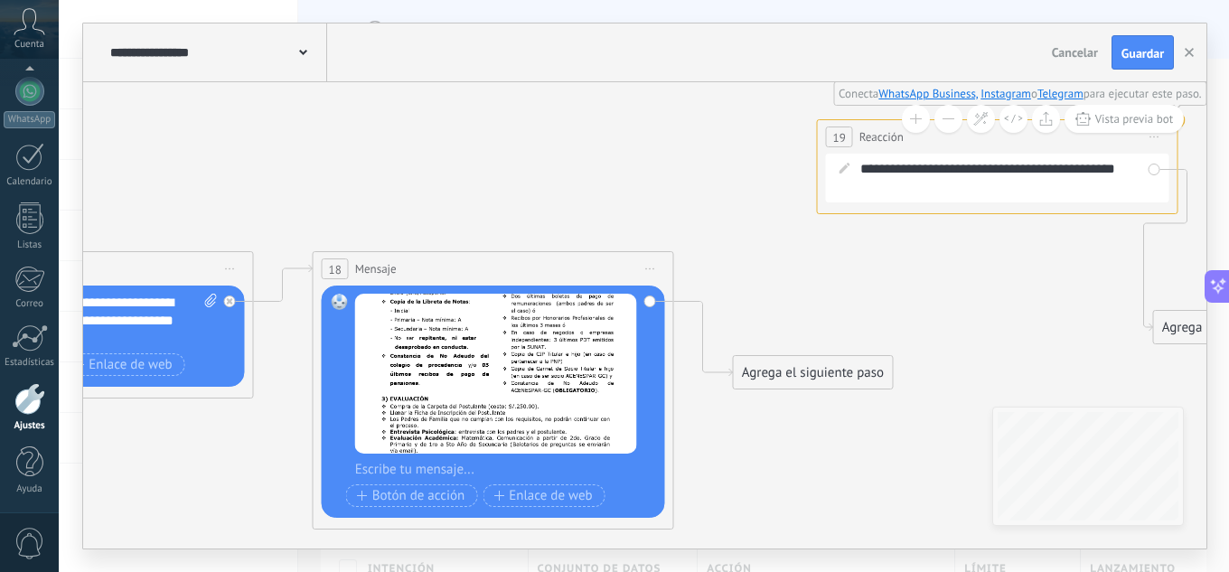
drag, startPoint x: 629, startPoint y: 201, endPoint x: 606, endPoint y: 220, distance: 29.5
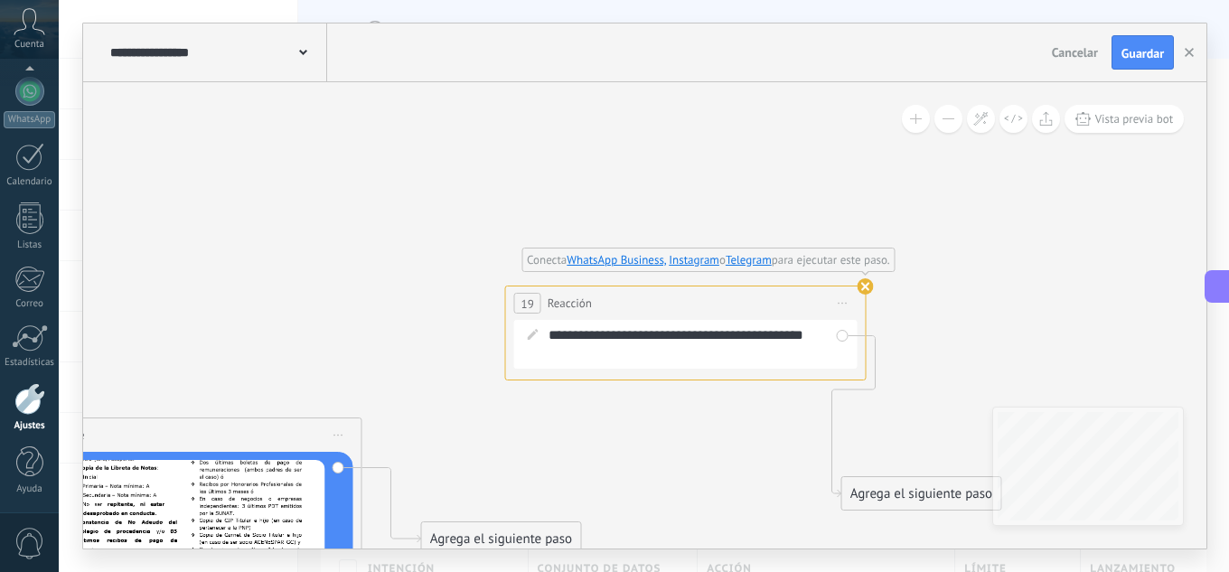
drag, startPoint x: 574, startPoint y: 254, endPoint x: 874, endPoint y: 190, distance: 307.6
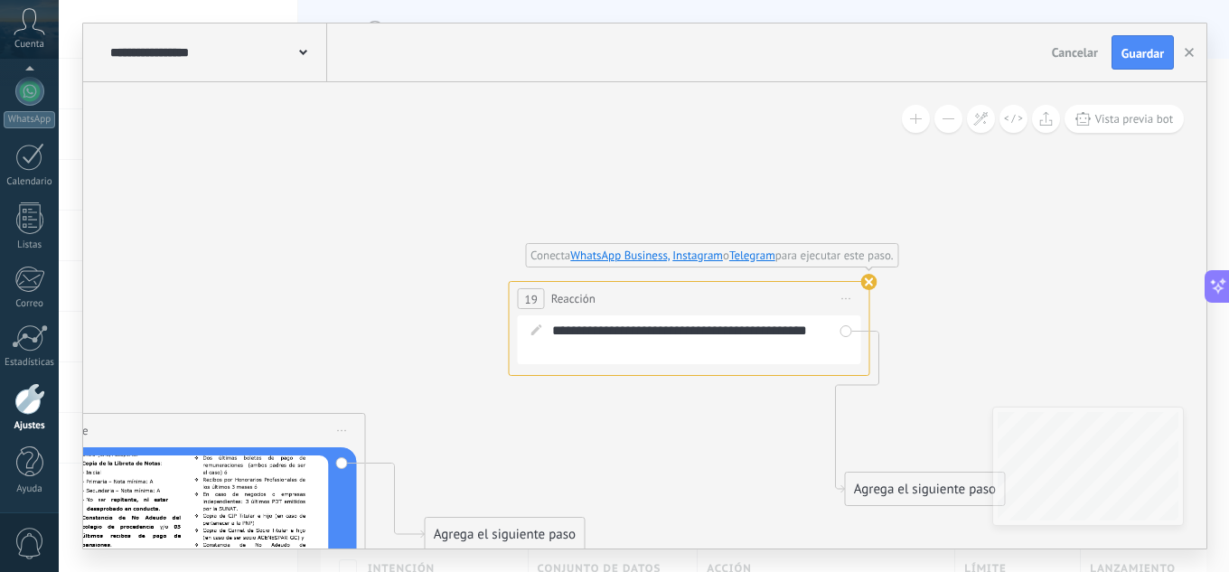
click at [942, 116] on button at bounding box center [948, 119] width 28 height 28
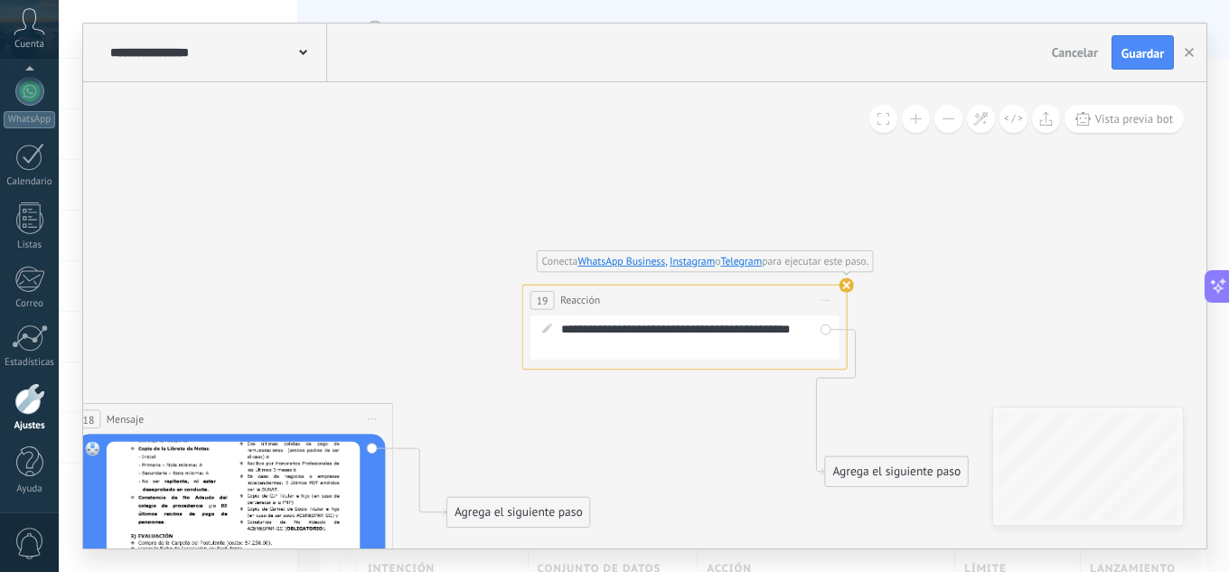
click at [942, 116] on button at bounding box center [948, 119] width 28 height 28
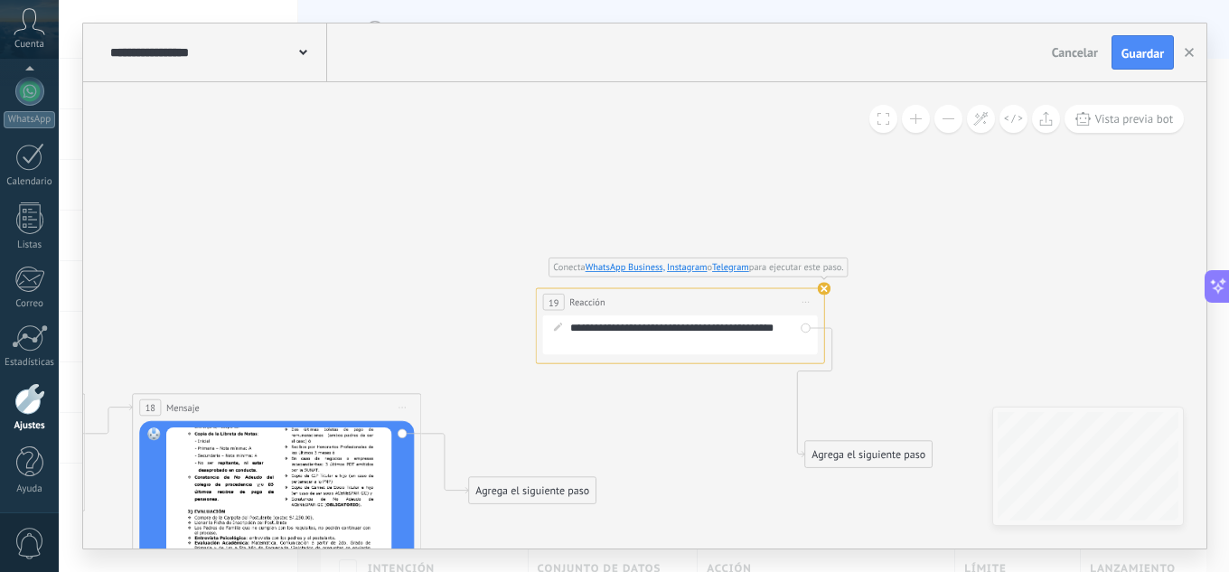
click at [942, 116] on button at bounding box center [948, 119] width 28 height 28
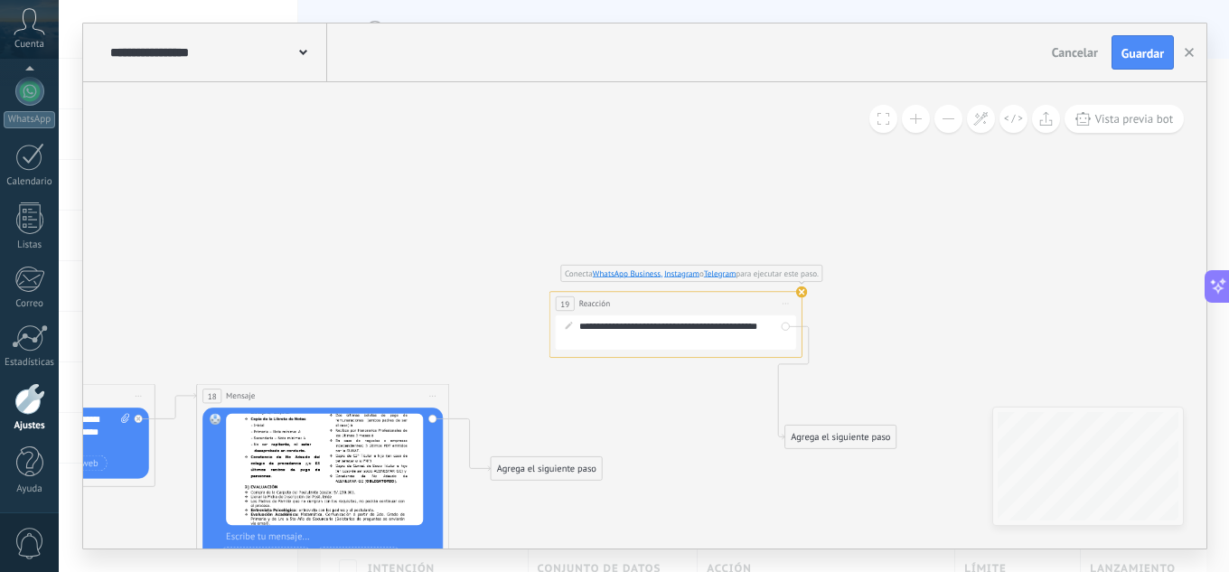
click at [942, 116] on button at bounding box center [948, 119] width 28 height 28
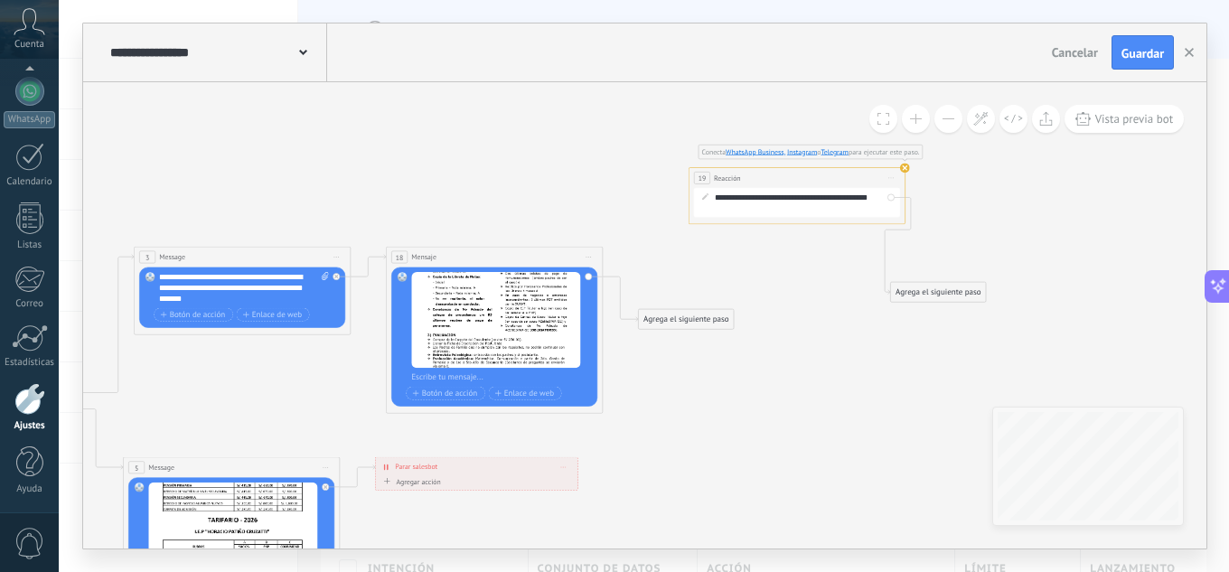
drag, startPoint x: 362, startPoint y: 292, endPoint x: 561, endPoint y: 185, distance: 225.5
click at [486, 164] on icon at bounding box center [330, 527] width 1780 height 1325
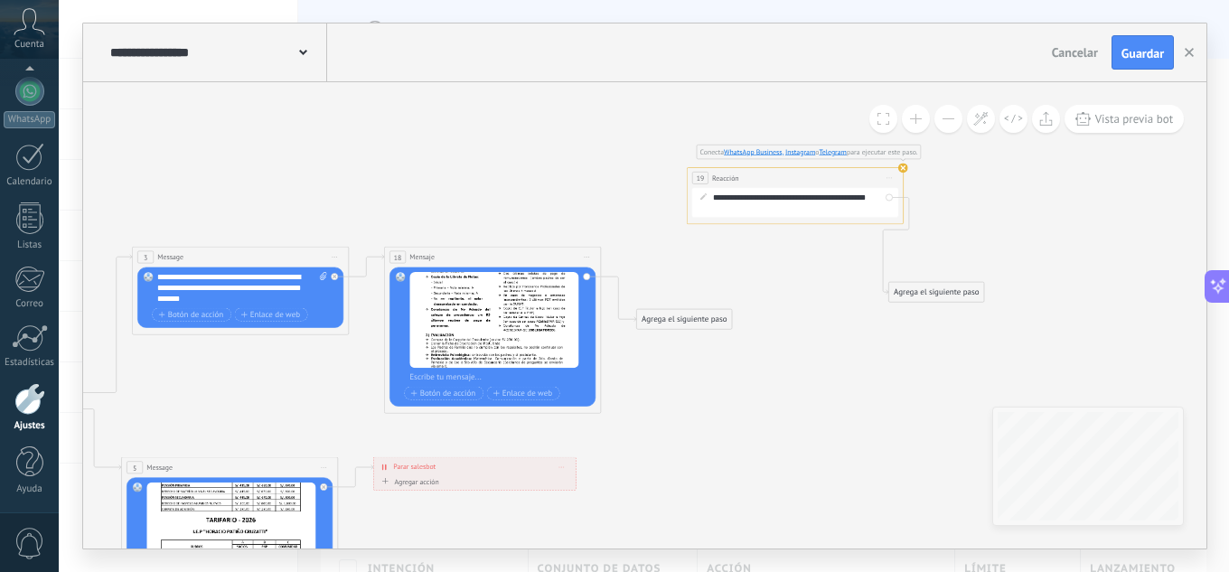
drag, startPoint x: 752, startPoint y: 220, endPoint x: 595, endPoint y: 234, distance: 157.8
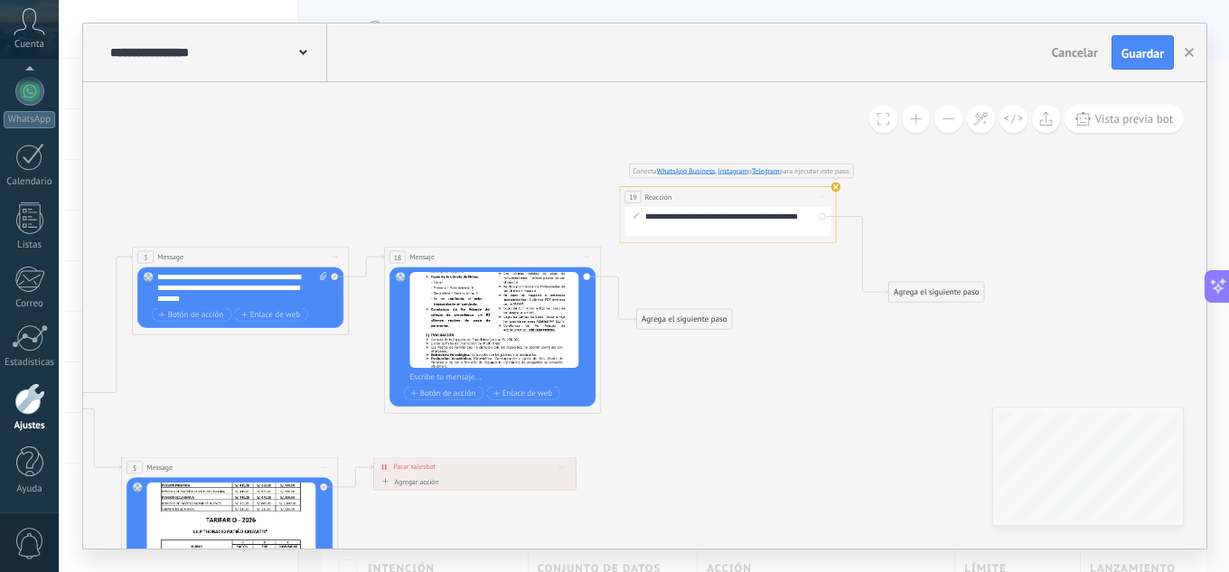
drag, startPoint x: 745, startPoint y: 182, endPoint x: 659, endPoint y: 189, distance: 87.0
click at [659, 189] on div "19 Reacción ******** Iniciar vista previa aquí Cambiar nombre Duplicar Borrar" at bounding box center [728, 197] width 216 height 20
click at [612, 183] on div "19" at bounding box center [617, 184] width 16 height 13
click at [890, 126] on button at bounding box center [883, 119] width 28 height 28
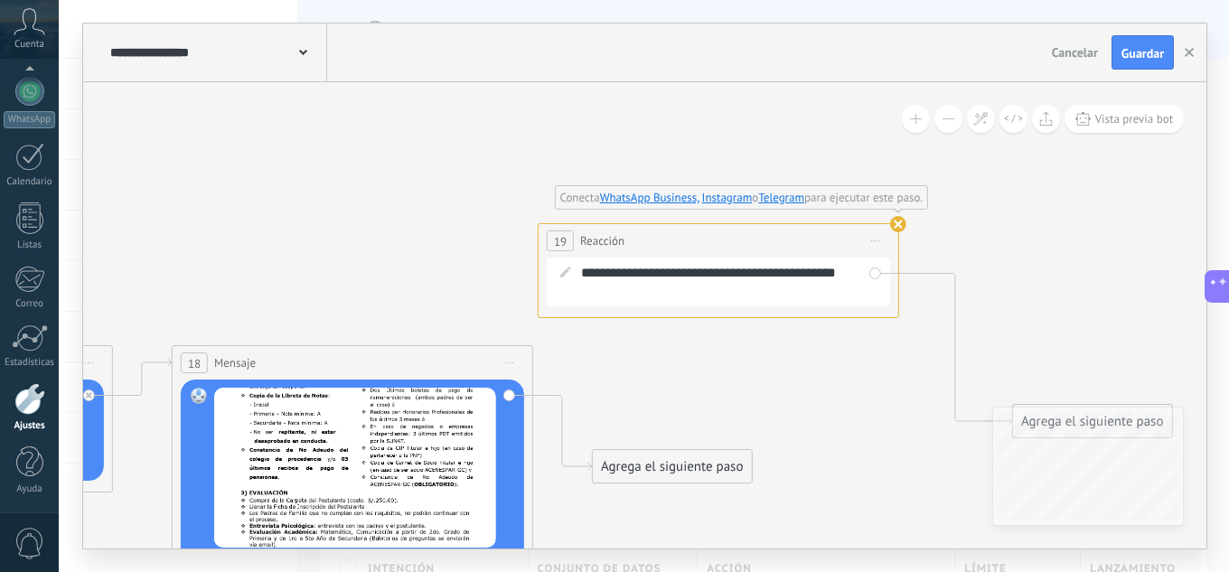
drag, startPoint x: 692, startPoint y: 276, endPoint x: 631, endPoint y: 455, distance: 188.8
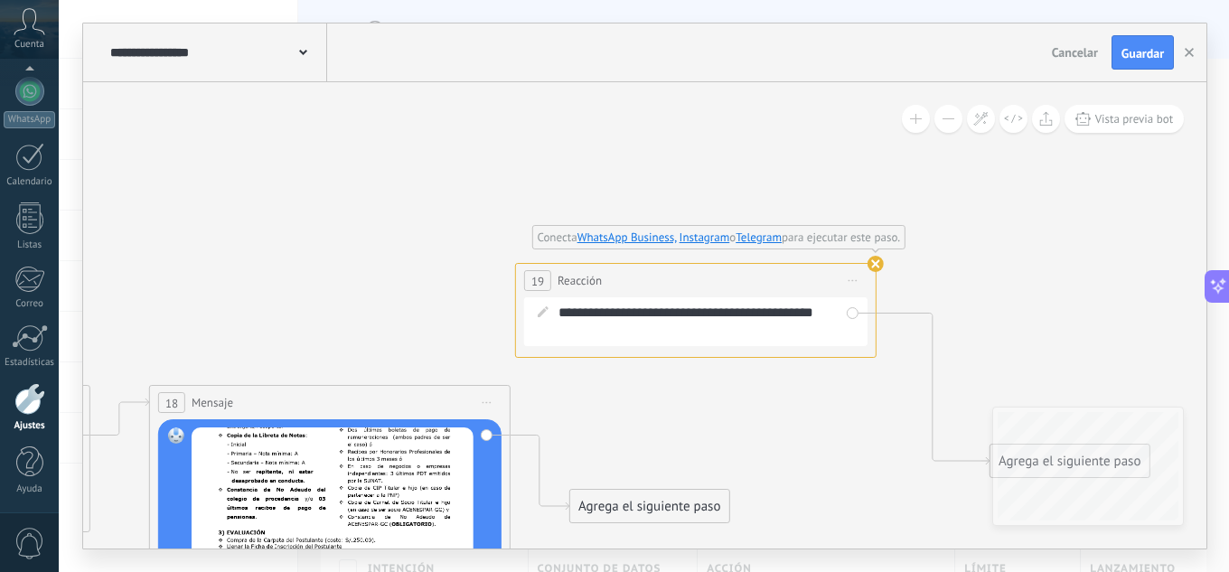
click at [870, 265] on use at bounding box center [875, 264] width 16 height 16
click at [876, 263] on use at bounding box center [875, 264] width 16 height 16
click at [542, 308] on icon at bounding box center [542, 311] width 11 height 11
drag, startPoint x: 622, startPoint y: 314, endPoint x: 633, endPoint y: 276, distance: 40.3
click at [633, 276] on div "**********" at bounding box center [695, 310] width 361 height 95
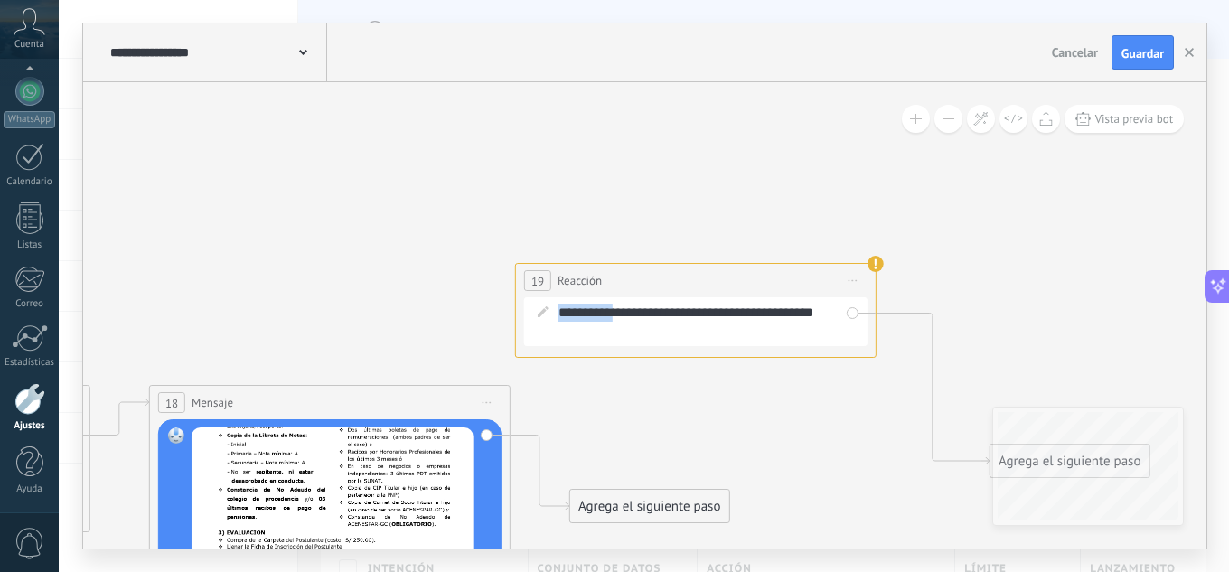
click at [590, 284] on span "Reacción" at bounding box center [579, 280] width 44 height 17
click at [568, 283] on span "Reacción" at bounding box center [579, 280] width 44 height 17
drag, startPoint x: 553, startPoint y: 283, endPoint x: 539, endPoint y: 272, distance: 17.4
click at [539, 272] on div "19" at bounding box center [537, 280] width 27 height 21
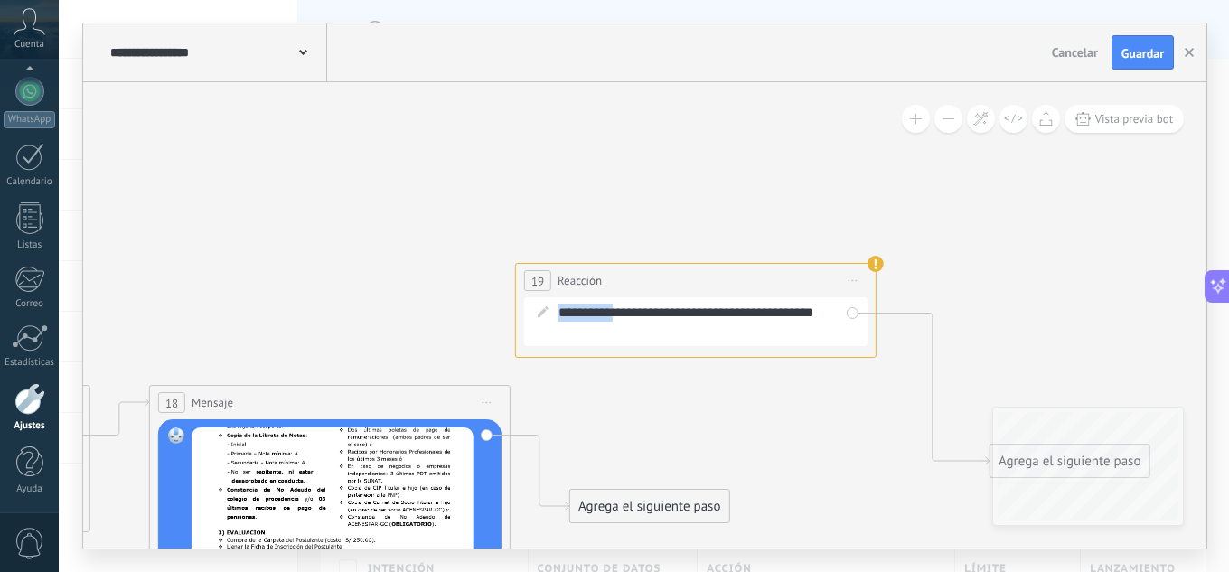
click at [539, 271] on div "19" at bounding box center [537, 280] width 27 height 21
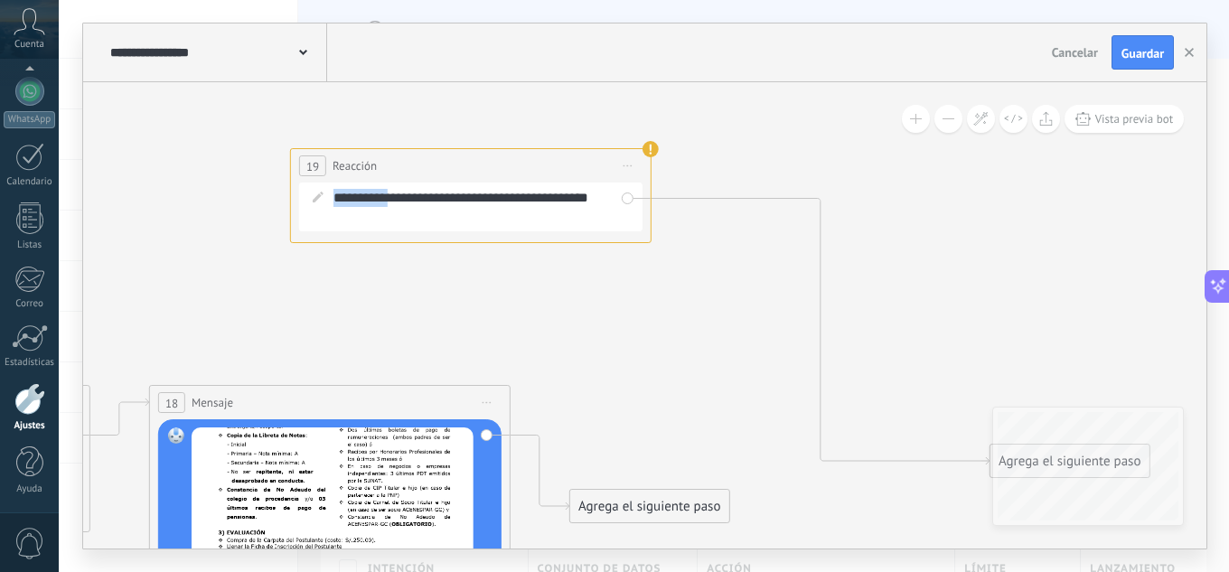
drag, startPoint x: 578, startPoint y: 289, endPoint x: 348, endPoint y: 173, distance: 258.2
click at [349, 173] on div "19 Reacción ******** Iniciar vista previa aquí Cambiar nombre Duplicar Borrar" at bounding box center [471, 165] width 360 height 33
click at [978, 117] on icon at bounding box center [980, 118] width 15 height 15
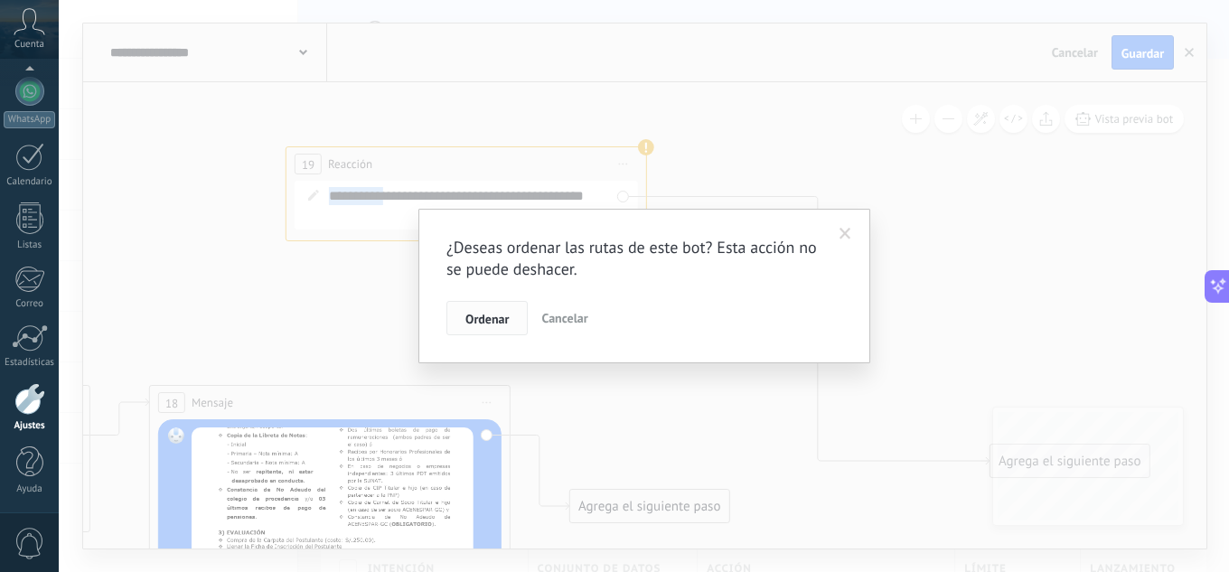
click at [494, 325] on span "Ordenar" at bounding box center [486, 319] width 43 height 13
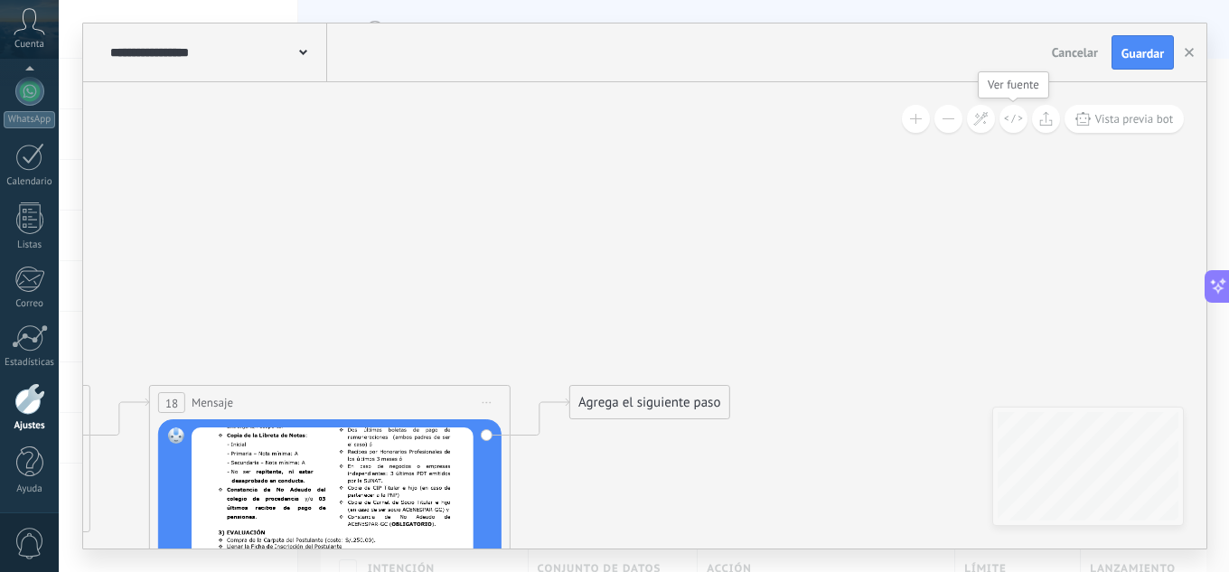
click at [1011, 117] on icon at bounding box center [1013, 119] width 19 height 10
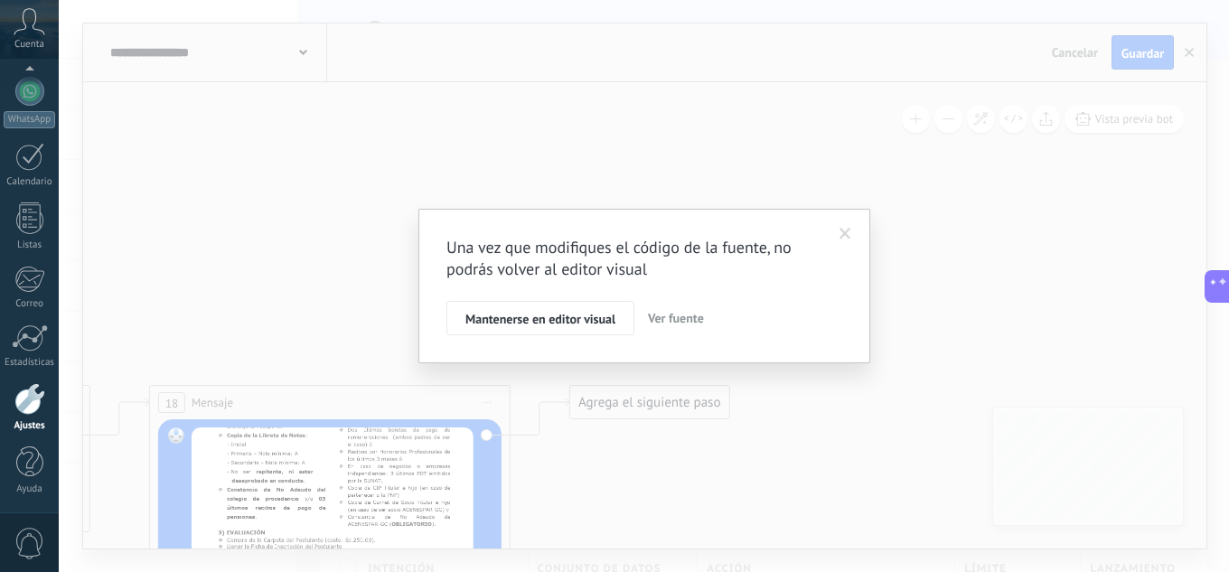
click at [957, 312] on div "Una vez que modifiques el código de la fuente, no podrás volver al editor visua…" at bounding box center [644, 286] width 1170 height 572
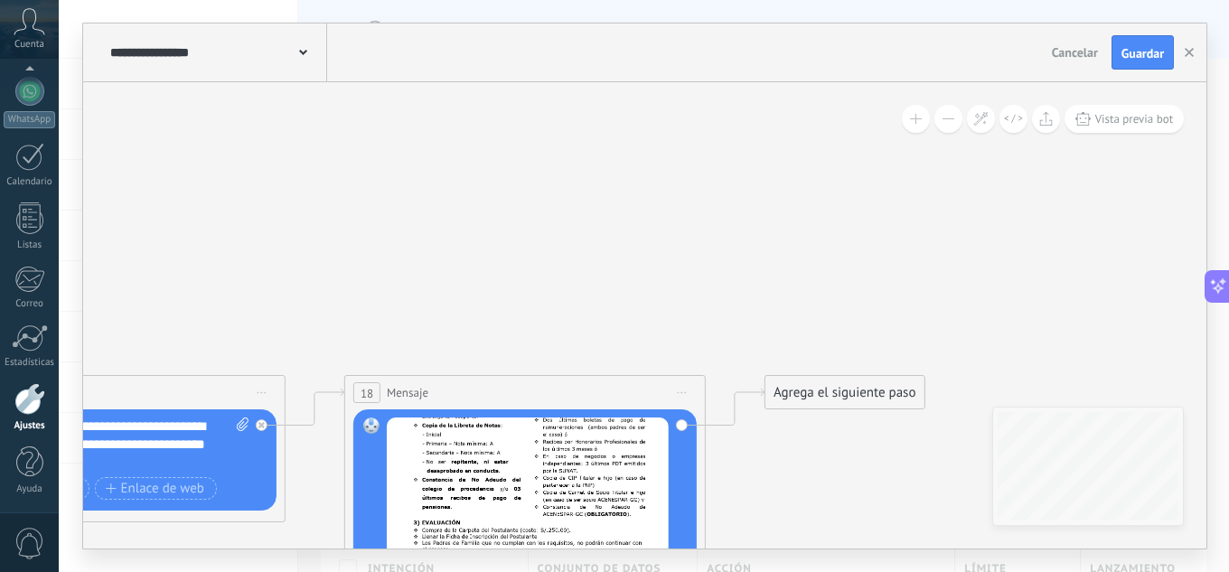
drag, startPoint x: 309, startPoint y: 207, endPoint x: 690, endPoint y: 204, distance: 381.2
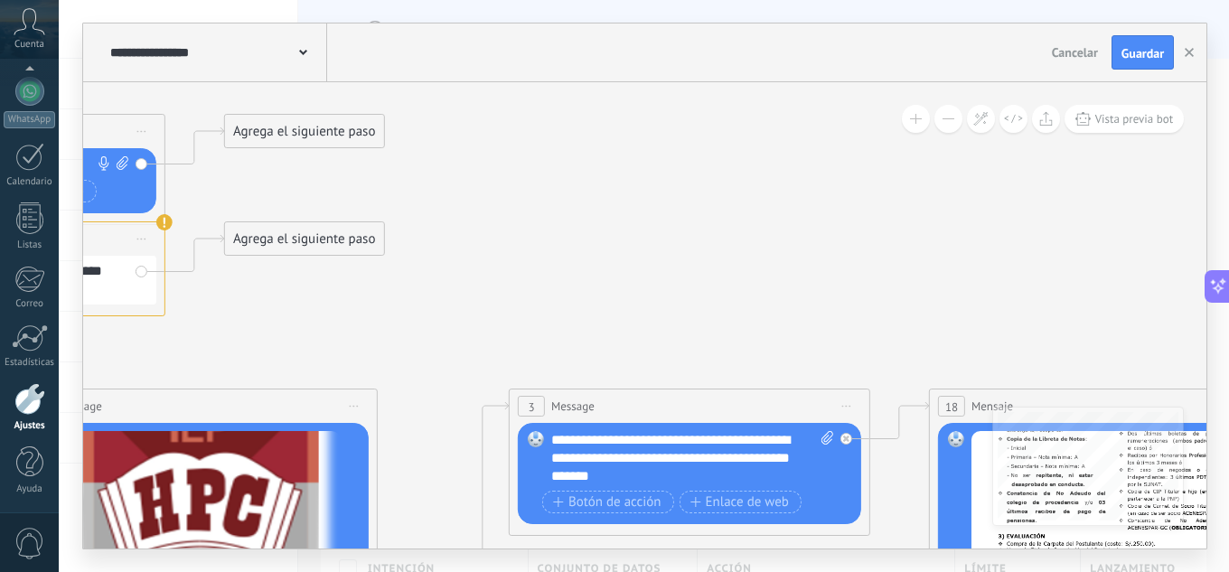
drag, startPoint x: 403, startPoint y: 261, endPoint x: 528, endPoint y: 256, distance: 125.7
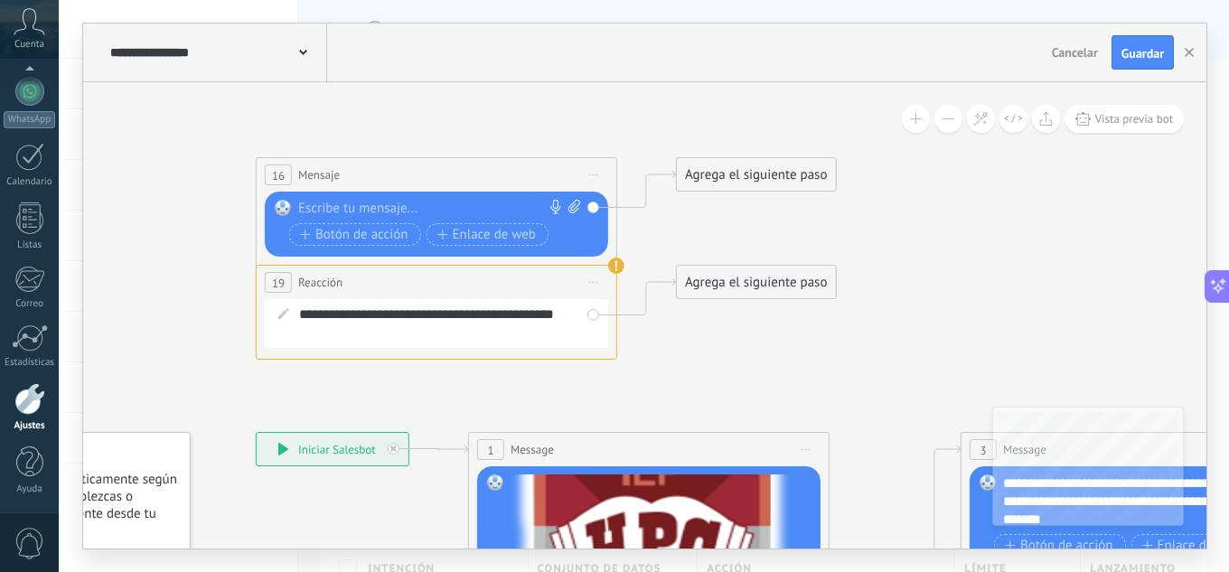
drag, startPoint x: 515, startPoint y: 265, endPoint x: 916, endPoint y: 313, distance: 403.9
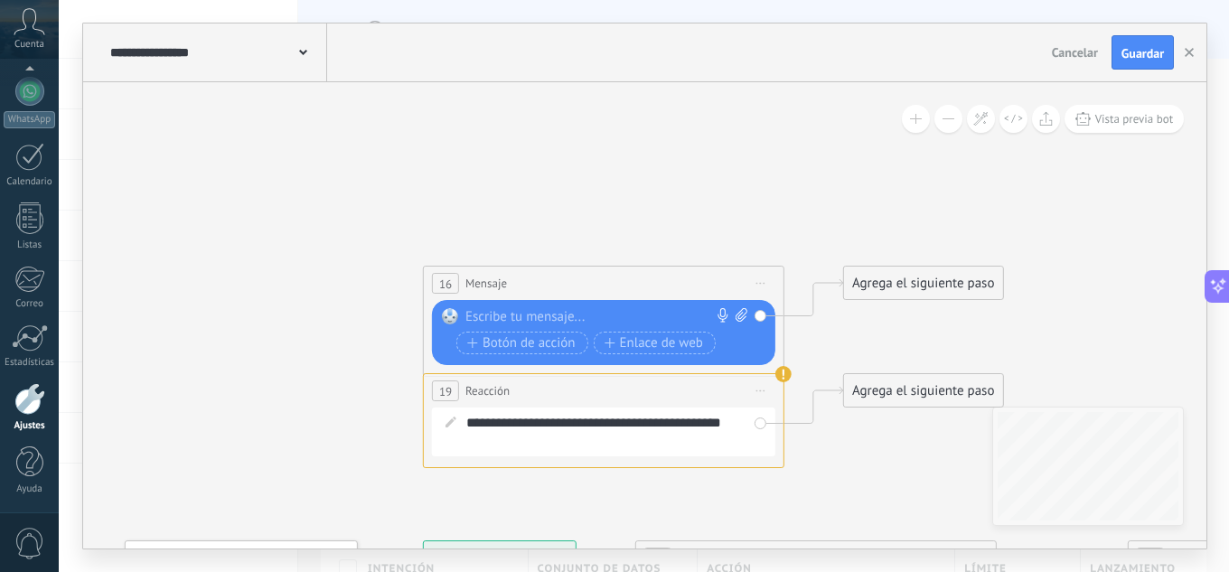
drag, startPoint x: 187, startPoint y: 273, endPoint x: 270, endPoint y: 383, distance: 138.0
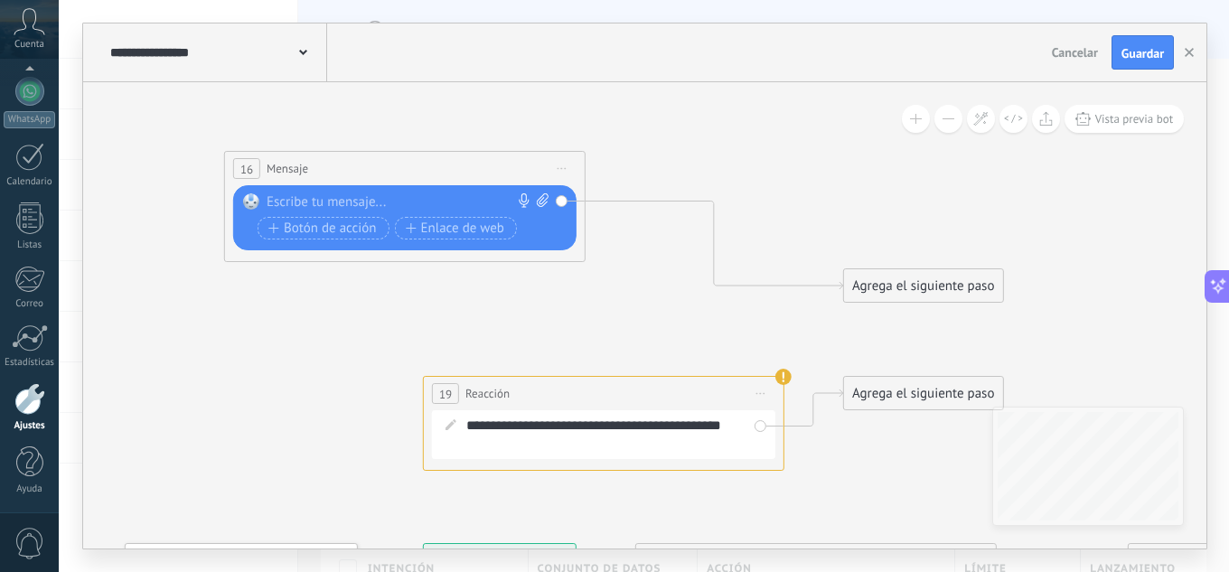
drag, startPoint x: 568, startPoint y: 281, endPoint x: 628, endPoint y: 321, distance: 71.7
click at [350, 161] on div "16 Mensaje ******* (a): Todos los contactos - canales seleccionados Todos los c…" at bounding box center [405, 168] width 360 height 33
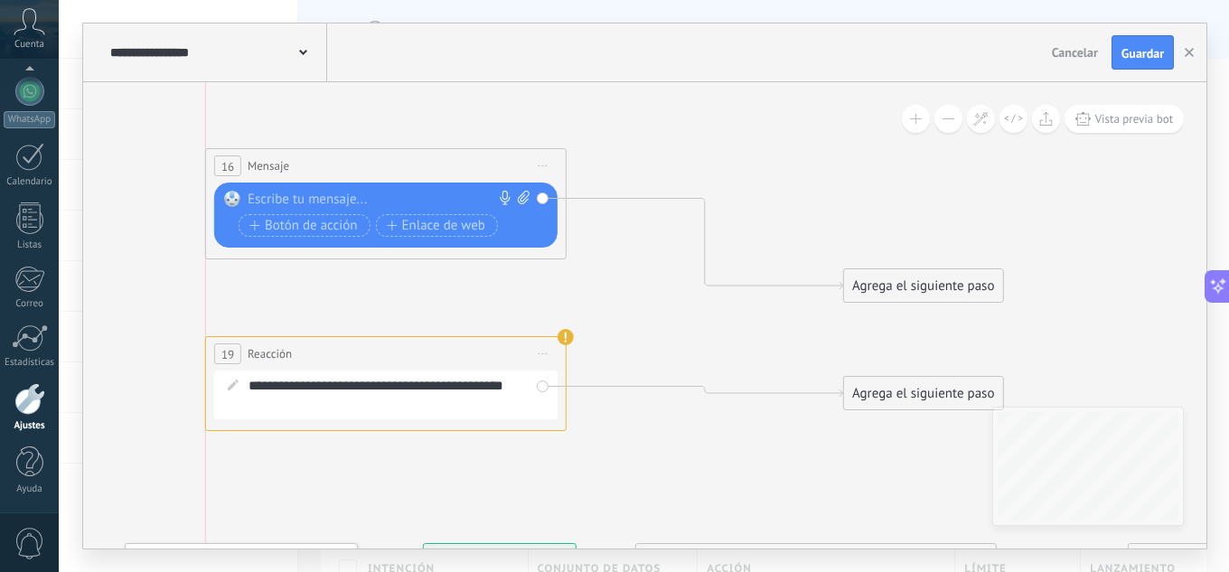
drag, startPoint x: 590, startPoint y: 397, endPoint x: 312, endPoint y: 346, distance: 282.8
click at [312, 346] on div "19 Reacción ******** Iniciar vista previa aquí Cambiar nombre Duplicar Borrar" at bounding box center [386, 353] width 360 height 33
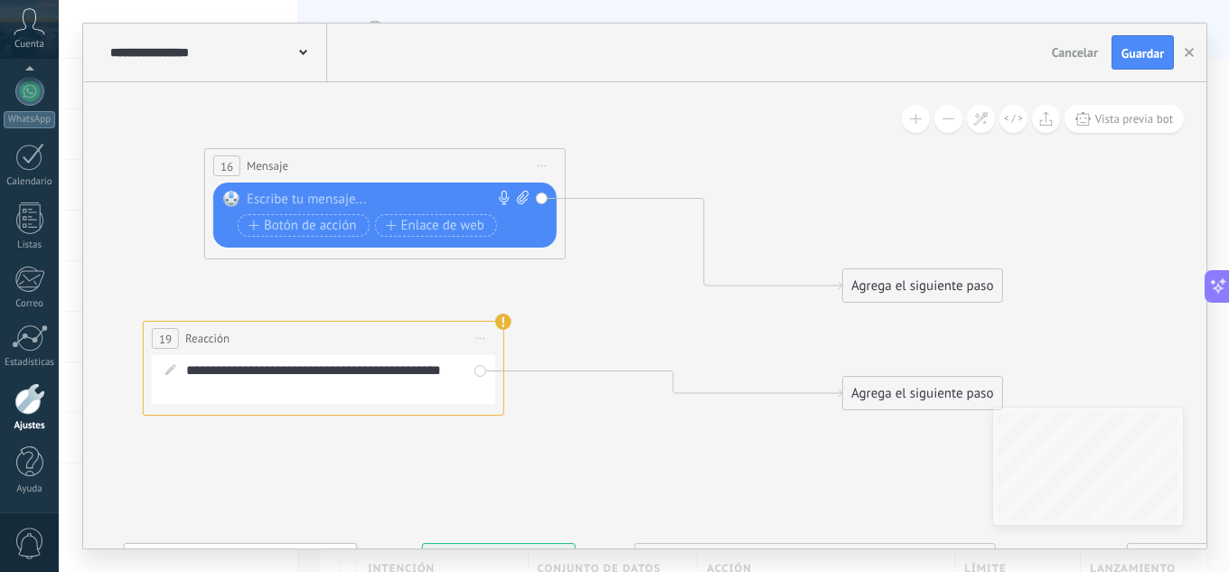
drag, startPoint x: 682, startPoint y: 350, endPoint x: 977, endPoint y: 161, distance: 350.6
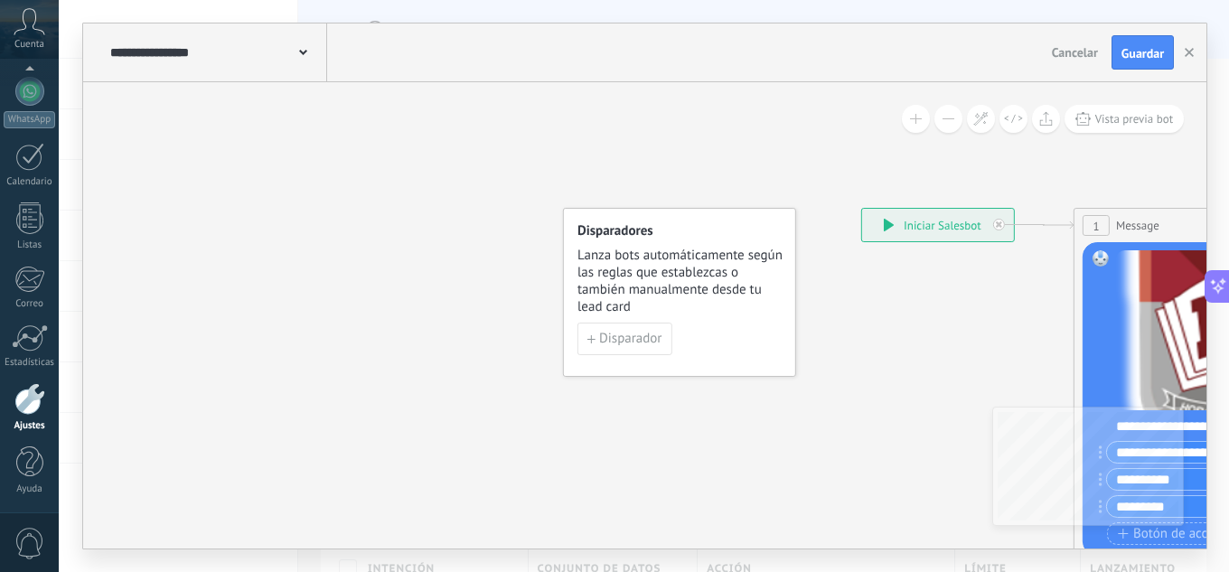
drag, startPoint x: 273, startPoint y: 291, endPoint x: 412, endPoint y: 139, distance: 205.9
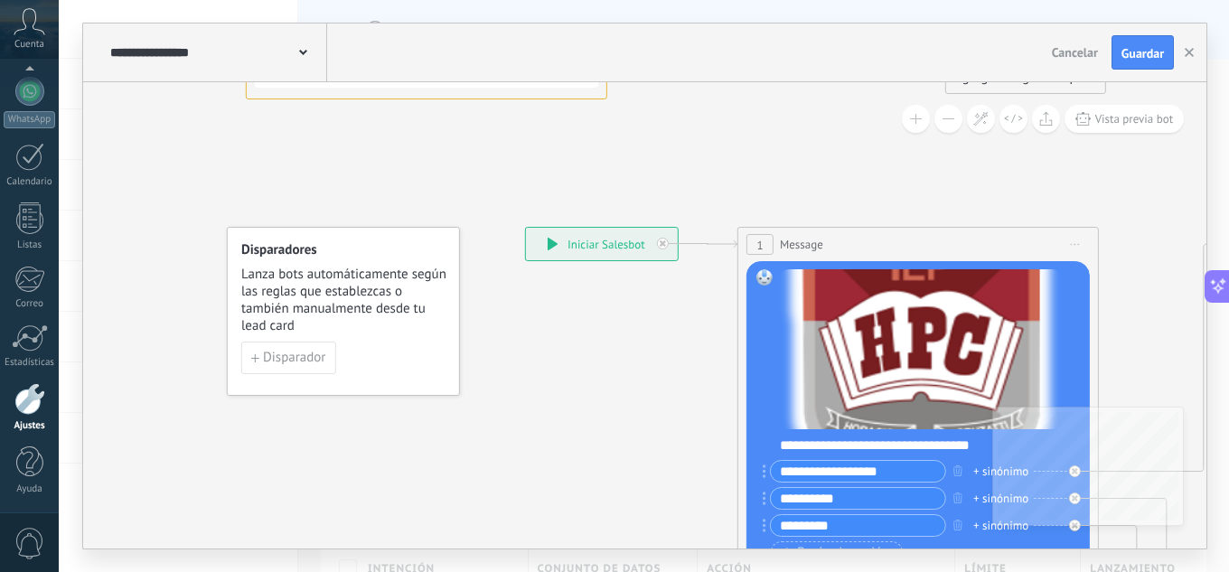
drag, startPoint x: 456, startPoint y: 381, endPoint x: 114, endPoint y: 401, distance: 342.9
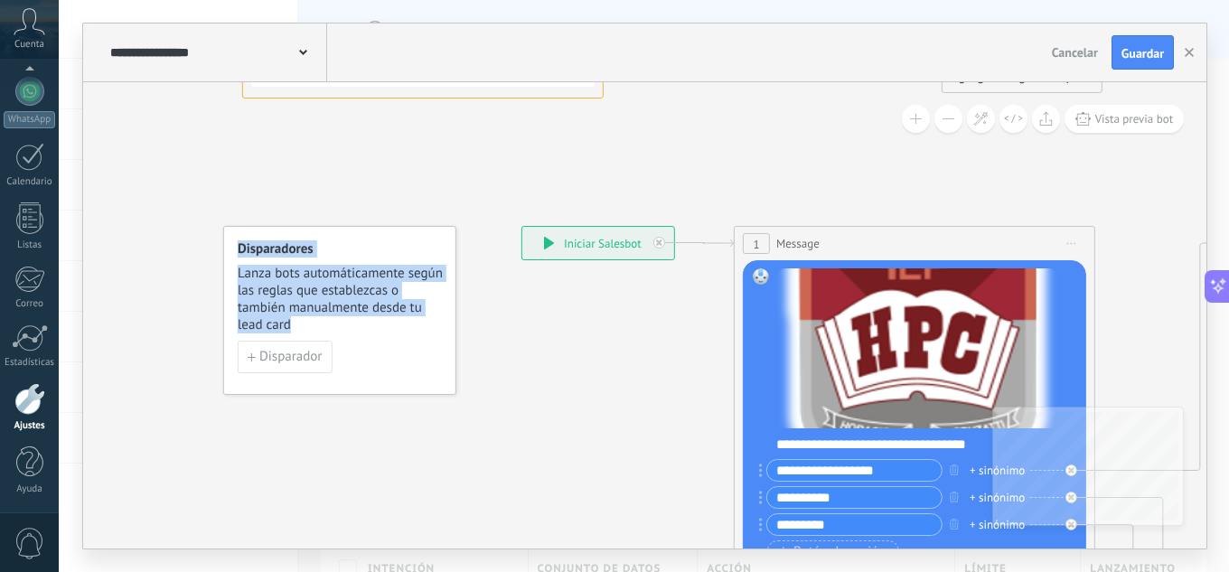
drag, startPoint x: 443, startPoint y: 419, endPoint x: 158, endPoint y: 216, distance: 349.7
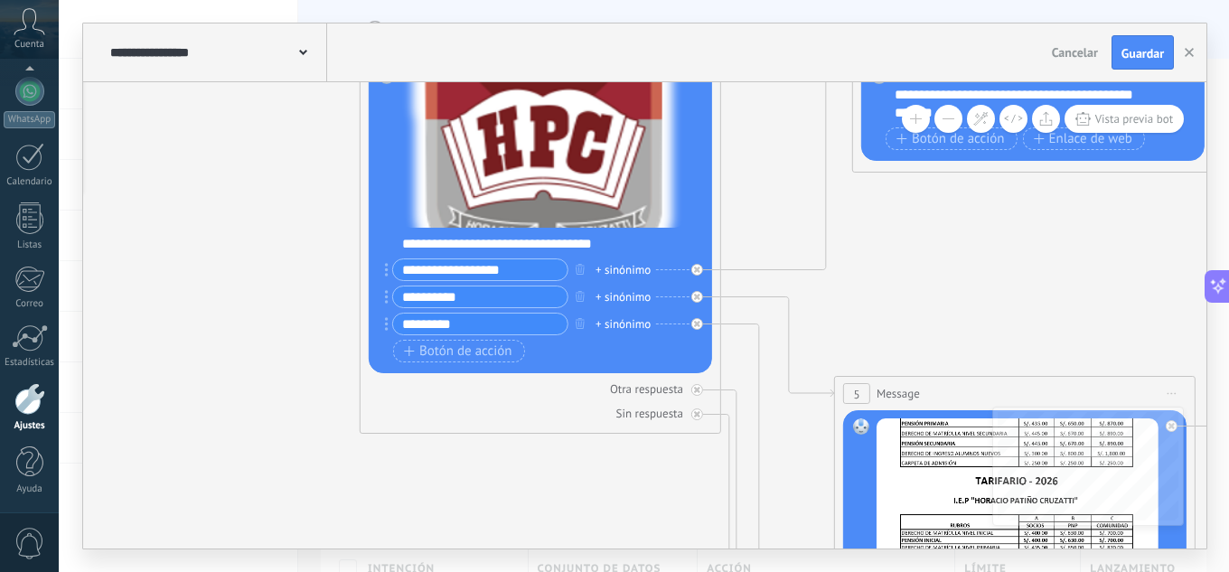
drag, startPoint x: 687, startPoint y: 508, endPoint x: 142, endPoint y: 477, distance: 545.6
click at [142, 477] on icon at bounding box center [923, 389] width 3007 height 2420
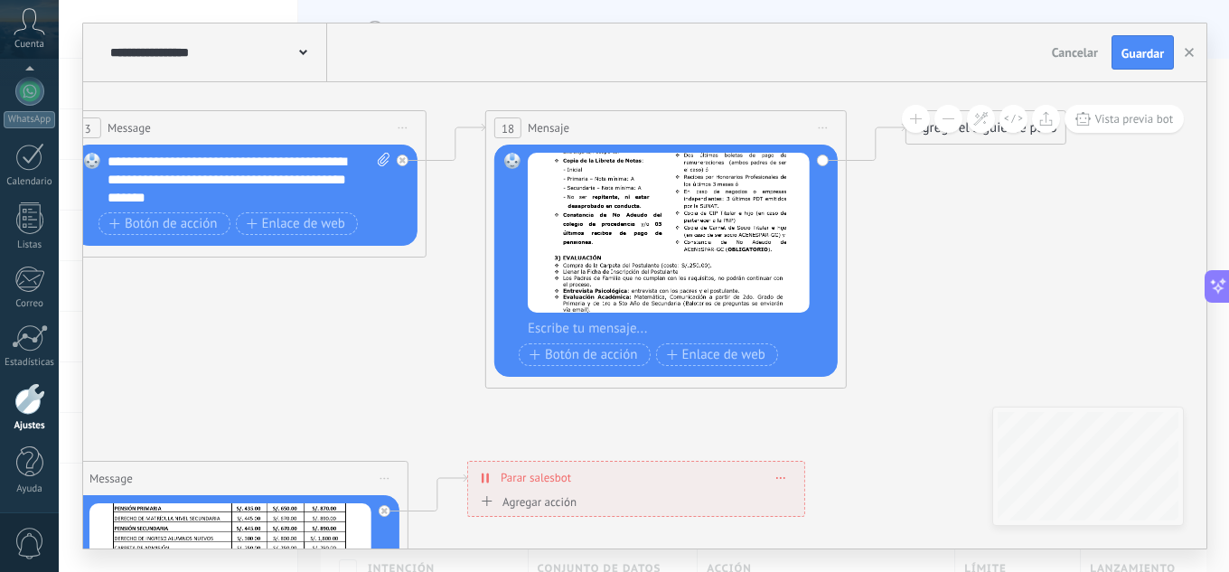
drag, startPoint x: 511, startPoint y: 255, endPoint x: 168, endPoint y: 324, distance: 350.2
click at [168, 324] on icon at bounding box center [136, 474] width 3007 height 2420
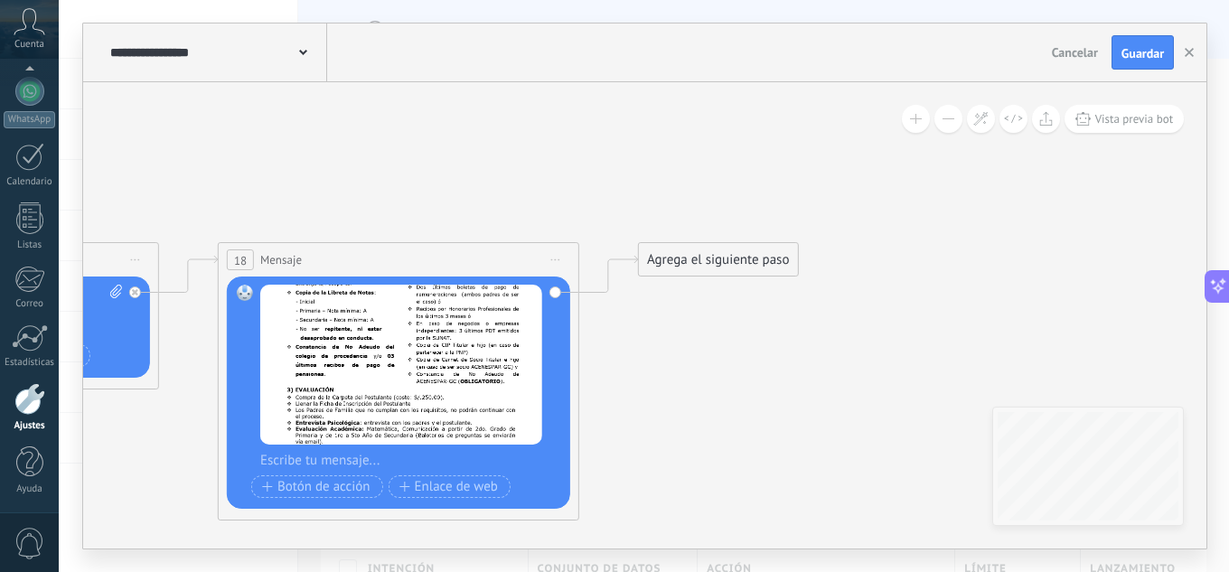
drag, startPoint x: 977, startPoint y: 289, endPoint x: 704, endPoint y: 392, distance: 291.6
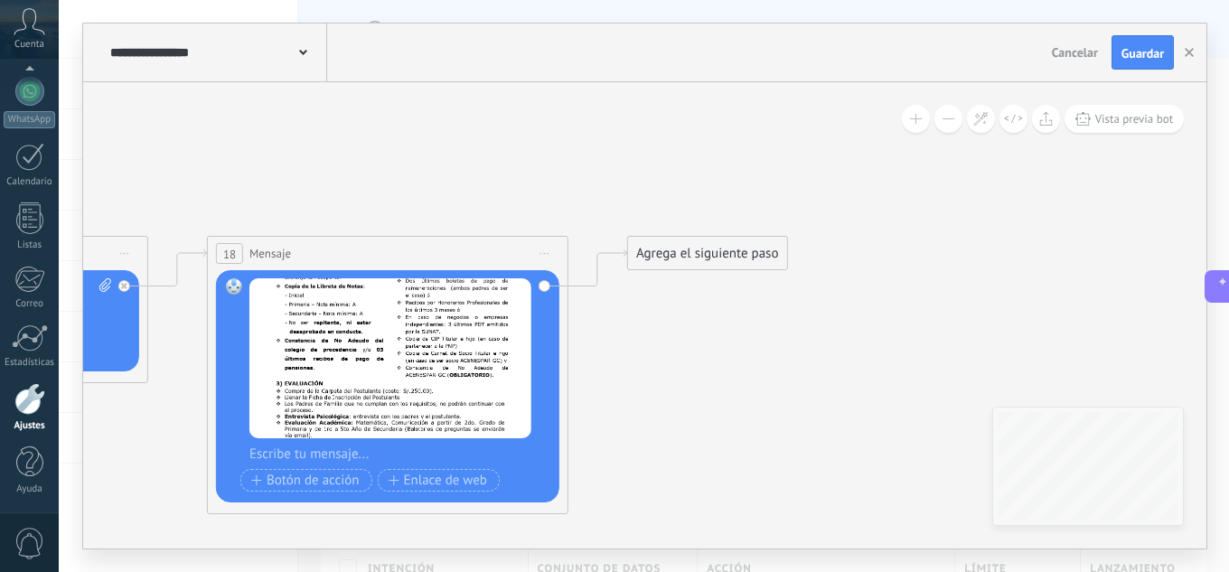
click at [666, 248] on div "Agrega el siguiente paso" at bounding box center [707, 253] width 158 height 30
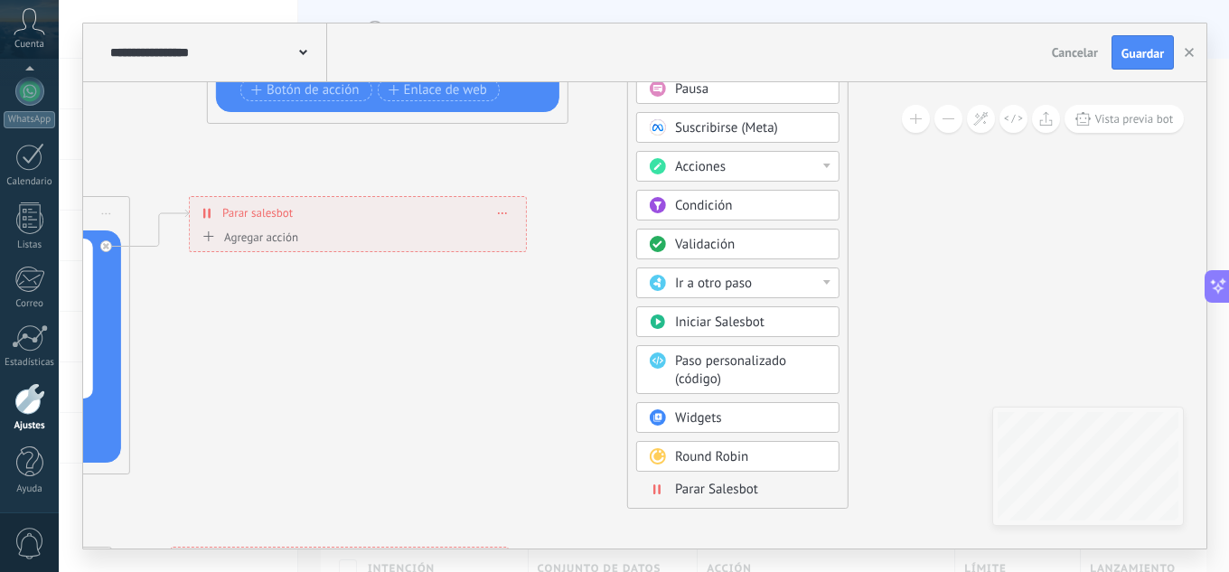
click at [712, 491] on span "Parar Salesbot" at bounding box center [716, 489] width 83 height 17
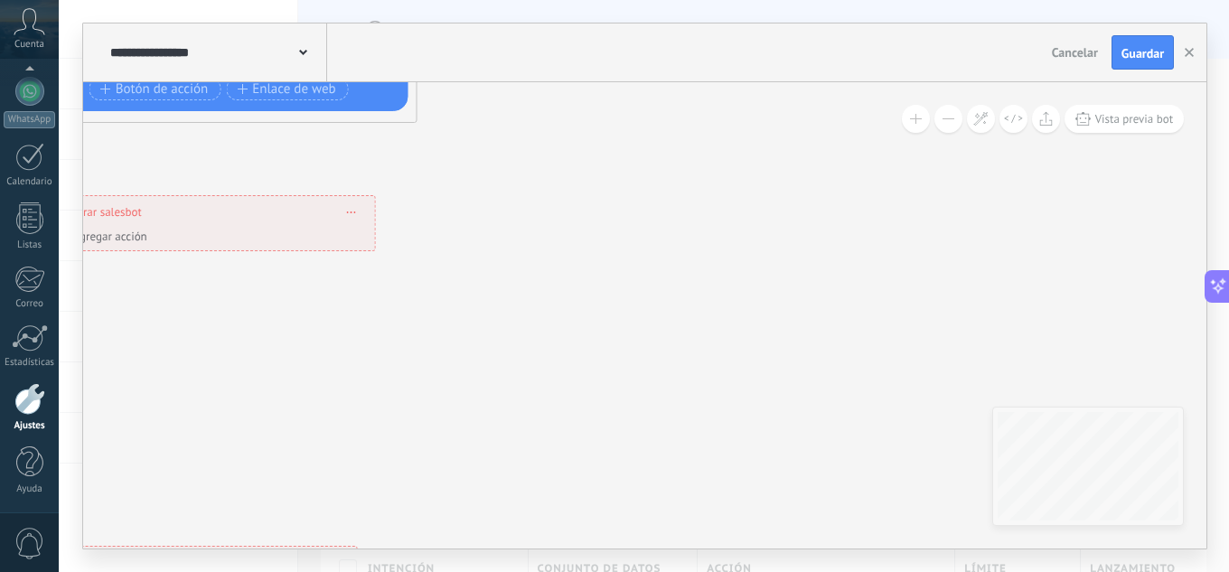
drag, startPoint x: 610, startPoint y: 242, endPoint x: 748, endPoint y: 472, distance: 267.9
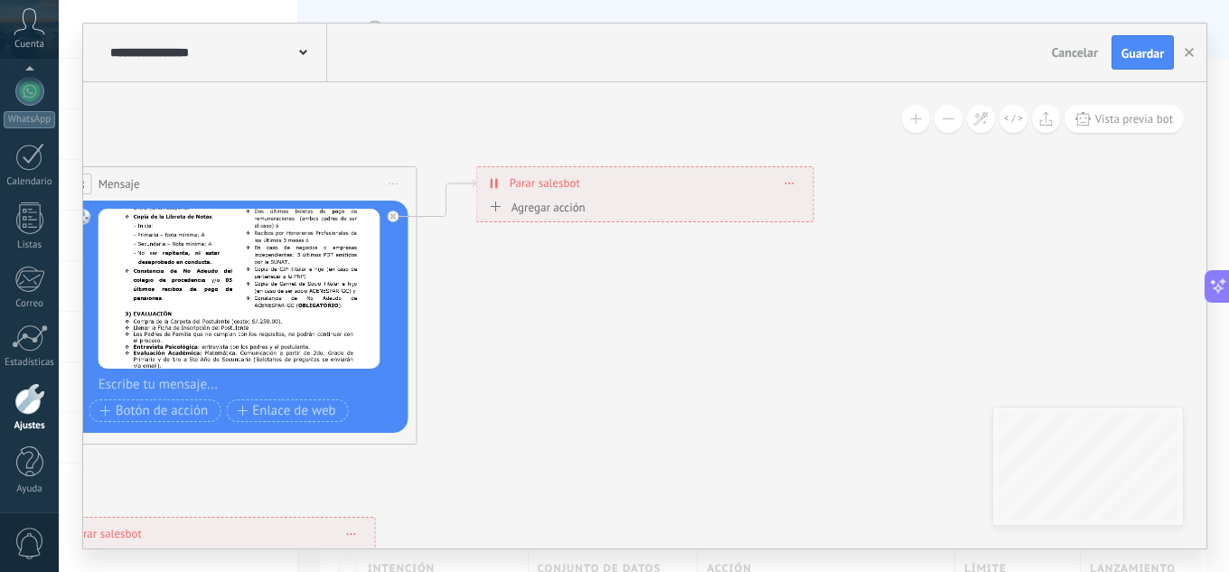
drag, startPoint x: 733, startPoint y: 321, endPoint x: 596, endPoint y: 406, distance: 160.7
drag, startPoint x: 518, startPoint y: 310, endPoint x: 887, endPoint y: 276, distance: 371.1
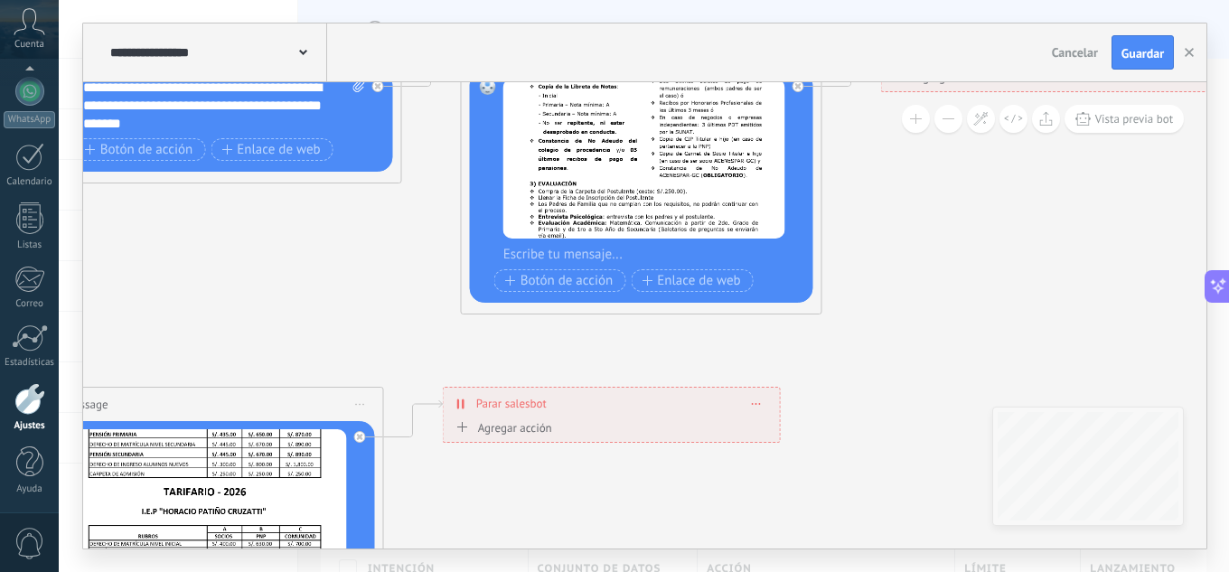
drag, startPoint x: 846, startPoint y: 317, endPoint x: 903, endPoint y: 210, distance: 121.6
click at [903, 210] on icon at bounding box center [112, 400] width 3007 height 2420
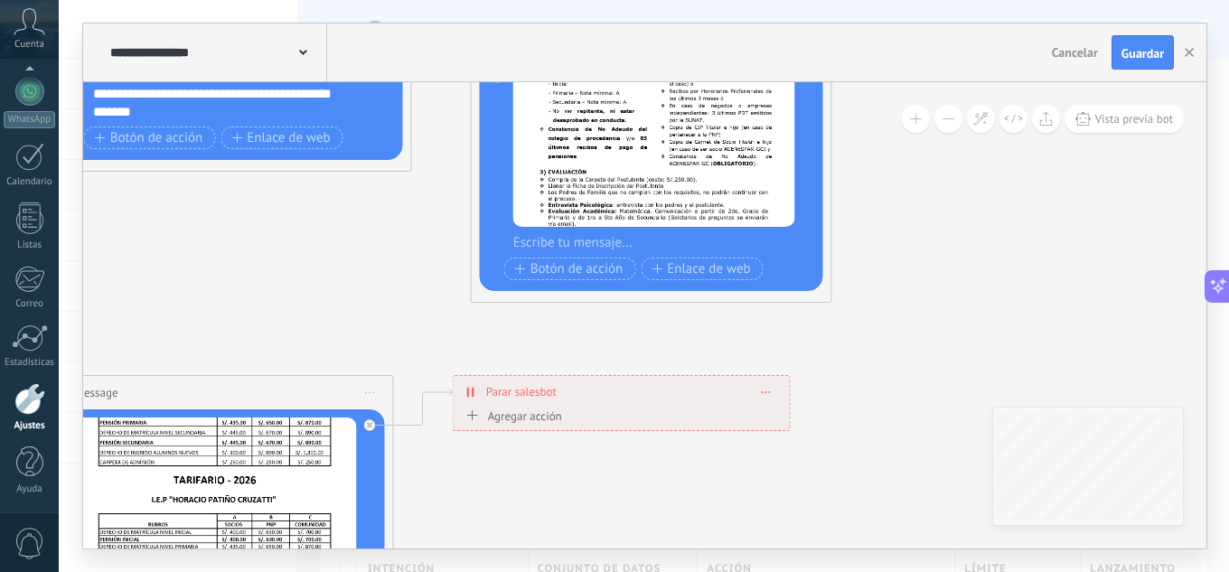
drag, startPoint x: 882, startPoint y: 311, endPoint x: 1060, endPoint y: 315, distance: 178.0
click at [1015, 306] on icon at bounding box center [122, 388] width 3007 height 2420
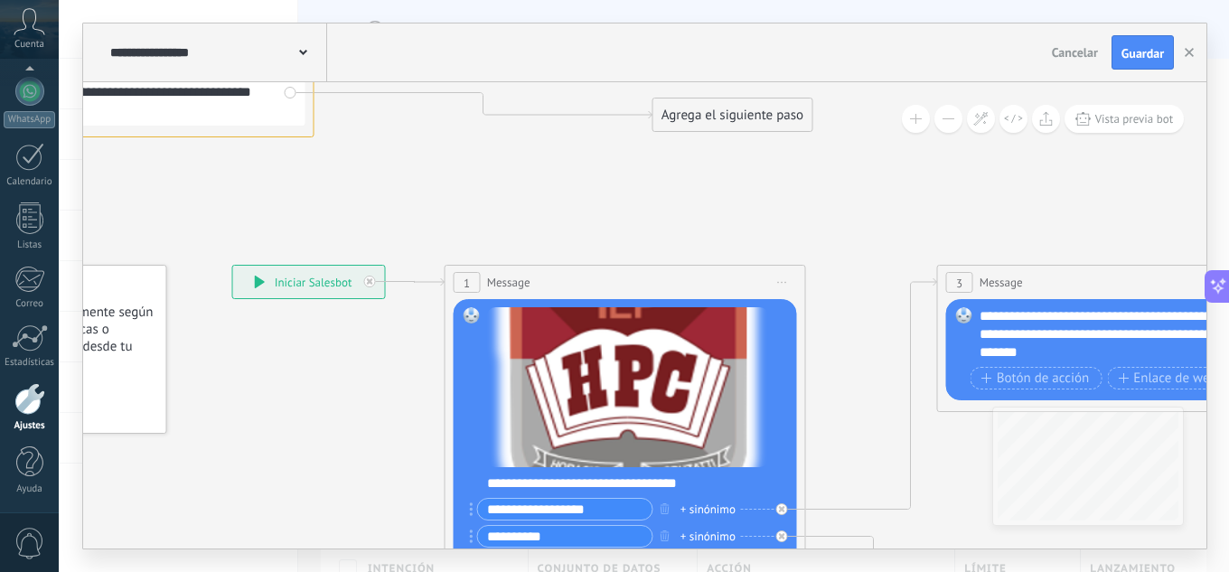
drag, startPoint x: 217, startPoint y: 266, endPoint x: 986, endPoint y: 516, distance: 808.4
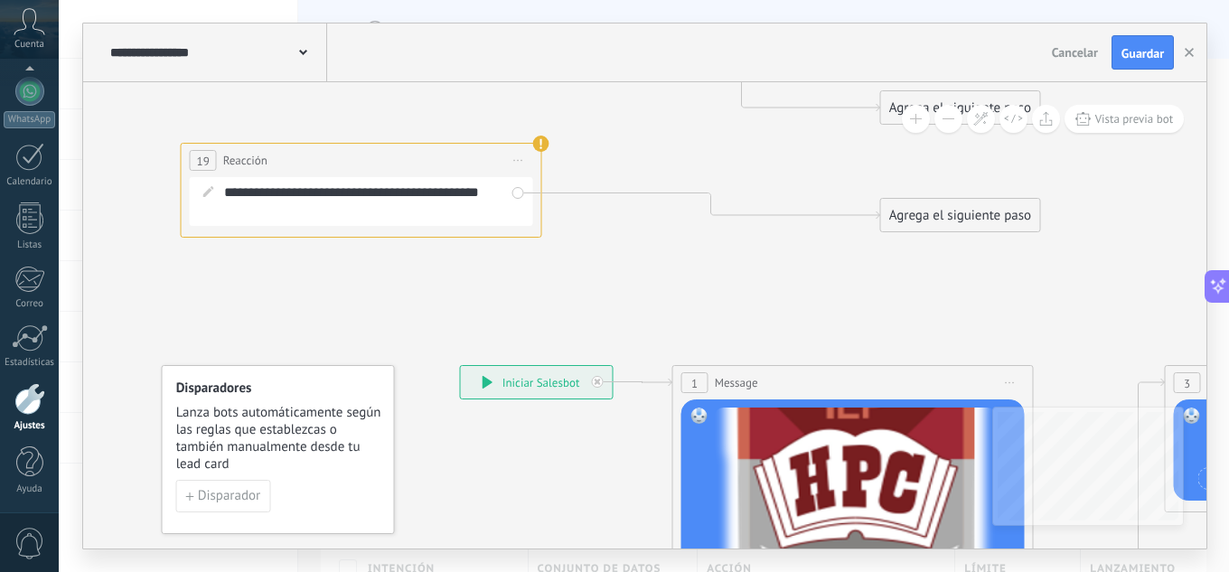
drag, startPoint x: 294, startPoint y: 403, endPoint x: 515, endPoint y: 500, distance: 241.9
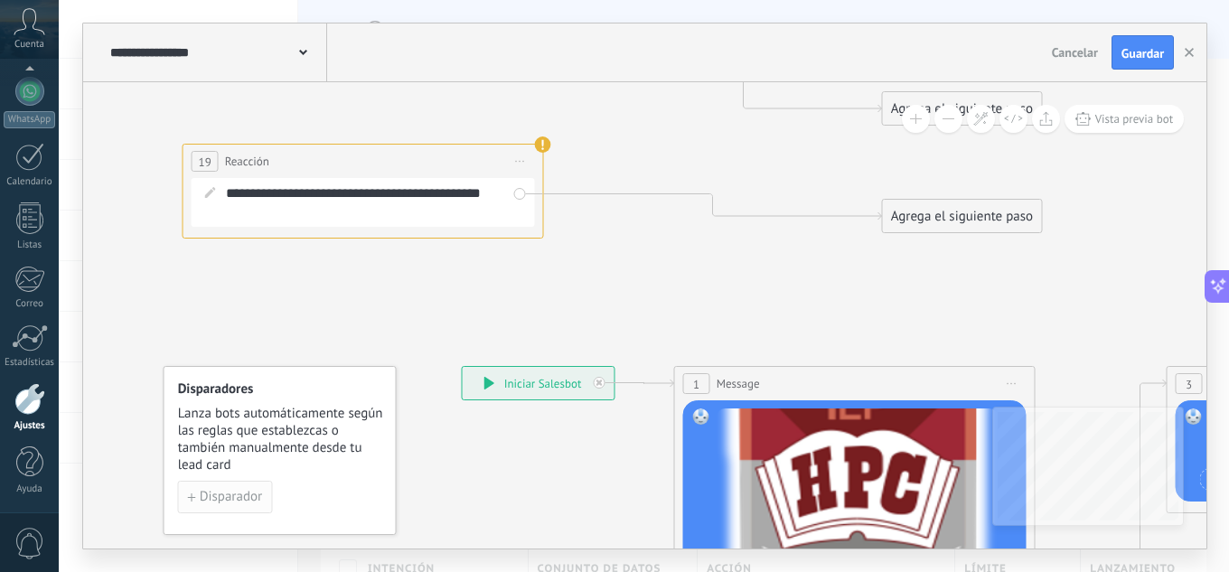
click at [212, 491] on span "Disparador" at bounding box center [231, 497] width 62 height 13
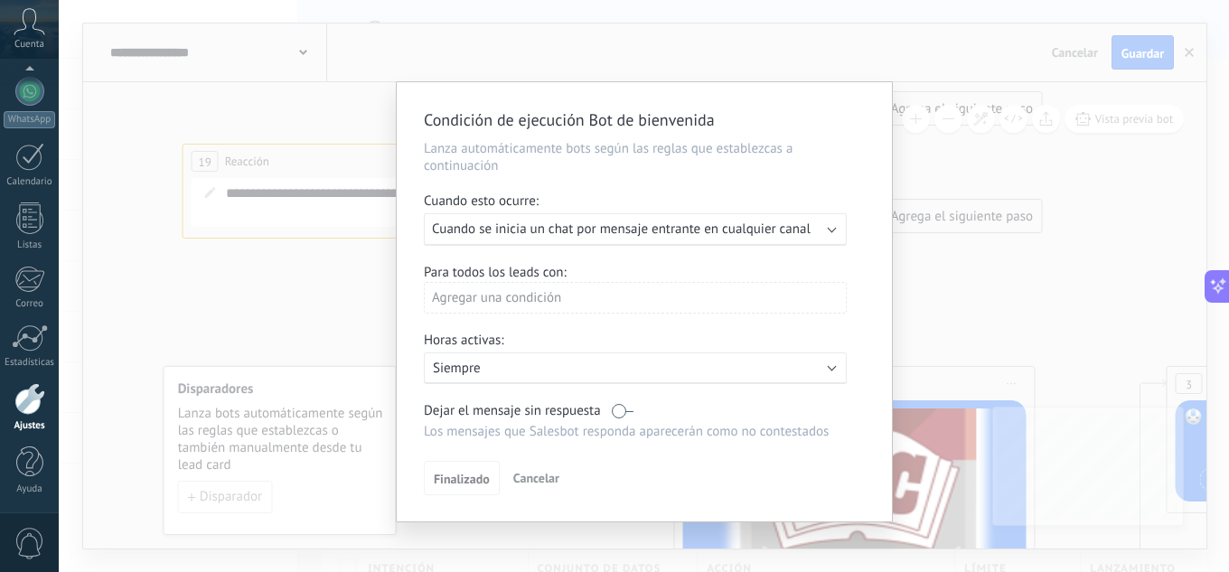
click at [838, 224] on div "Ejecutar: Cuando se inicia un chat por mensaje entrante en cualquier canal" at bounding box center [635, 229] width 423 height 33
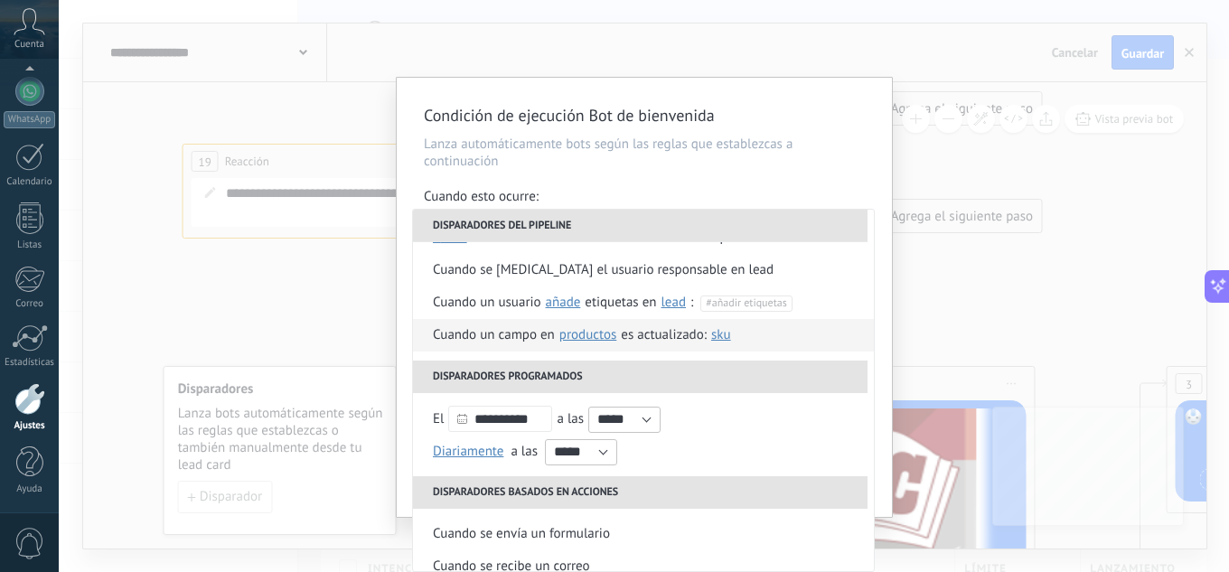
scroll to position [0, 0]
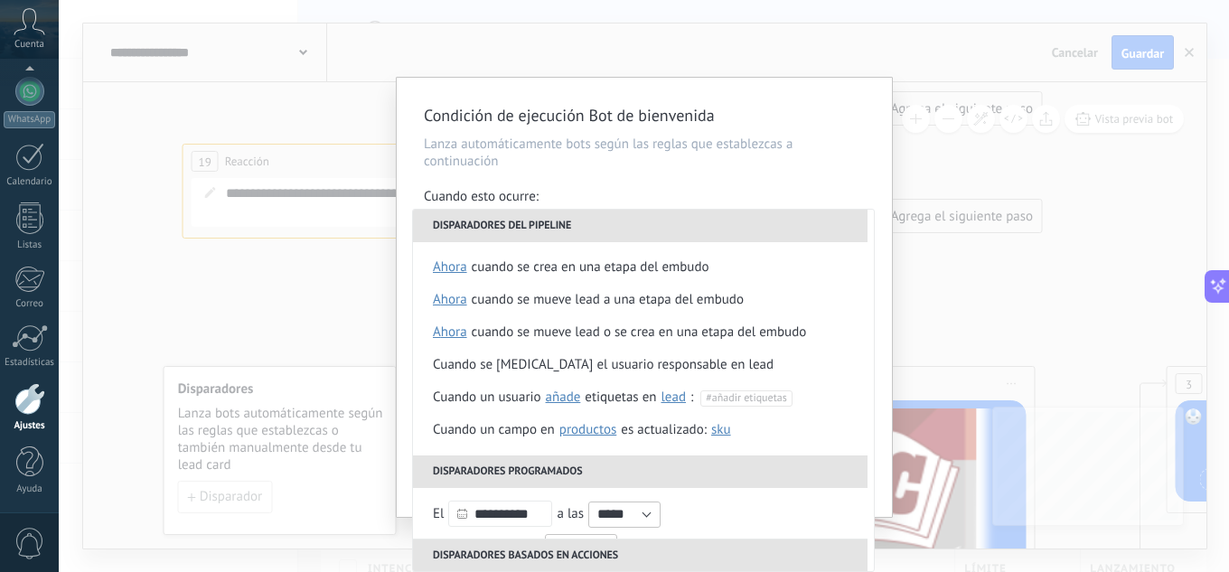
click at [844, 219] on li "Disparadores del pipeline" at bounding box center [640, 226] width 454 height 33
click at [580, 178] on div "**********" at bounding box center [644, 297] width 495 height 439
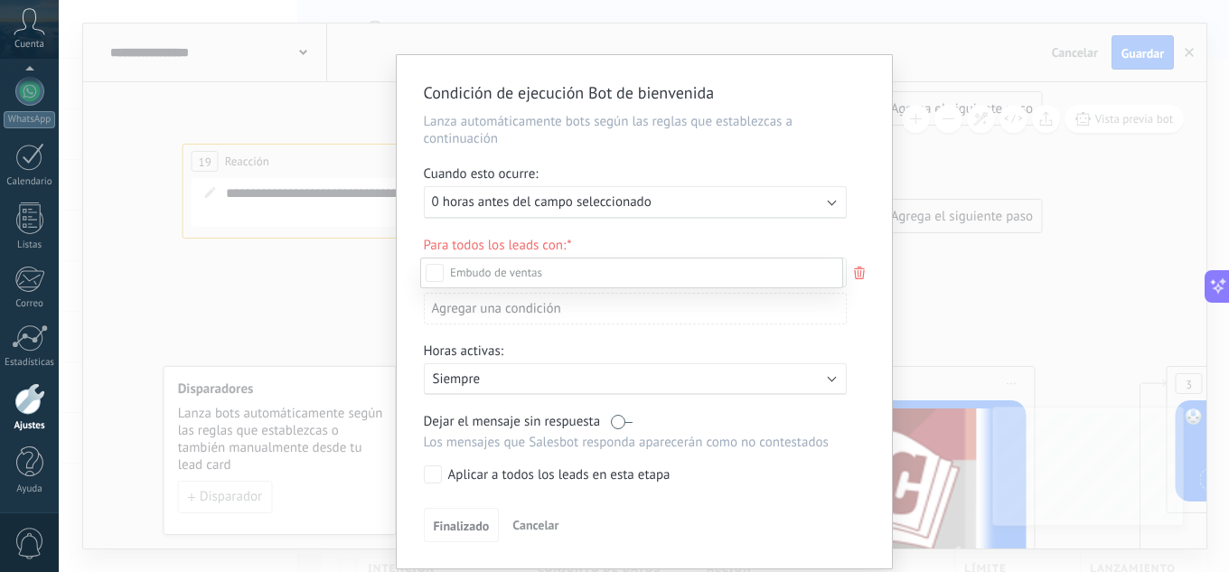
click at [652, 203] on div at bounding box center [644, 286] width 1170 height 572
click at [548, 527] on span "Cancelar" at bounding box center [535, 525] width 46 height 16
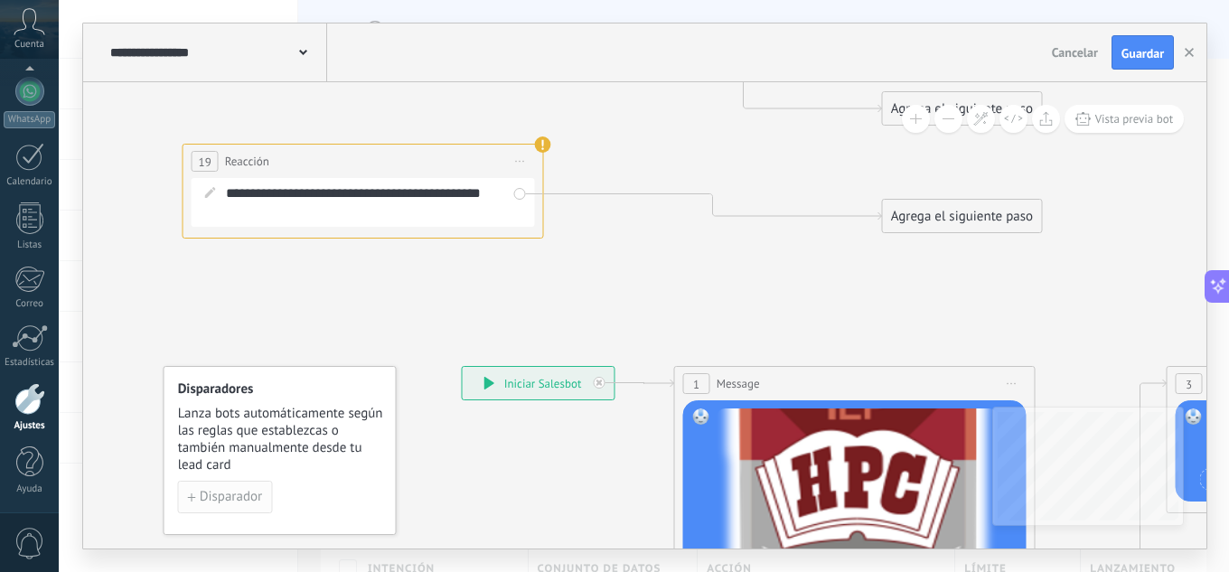
click at [238, 493] on span "Disparador" at bounding box center [231, 497] width 62 height 13
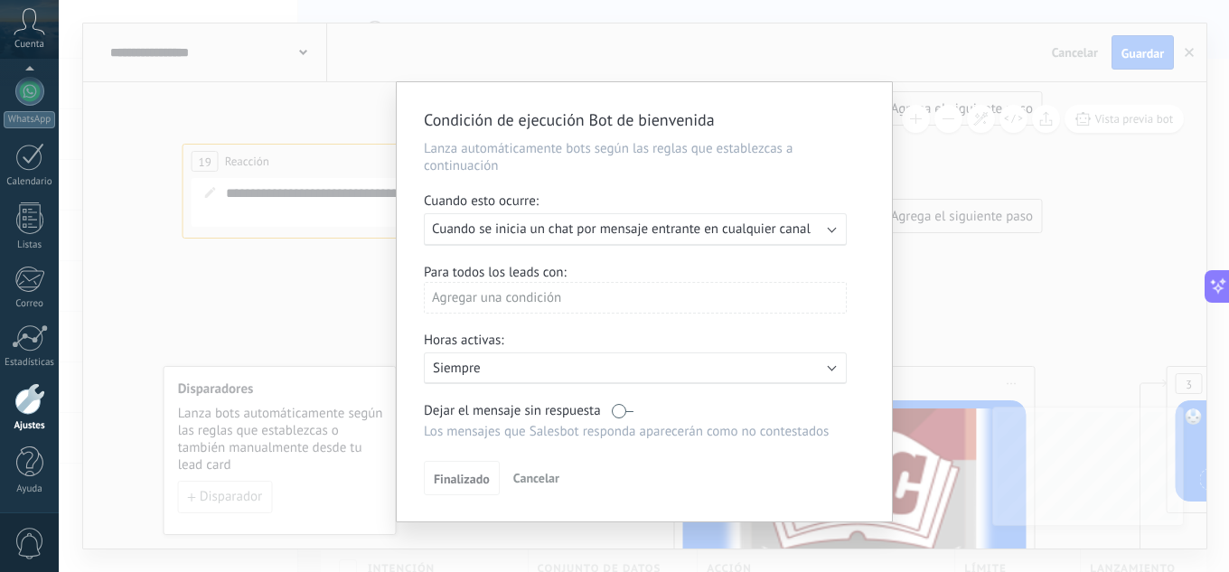
click at [607, 297] on div "Agregar una condición" at bounding box center [635, 298] width 423 height 32
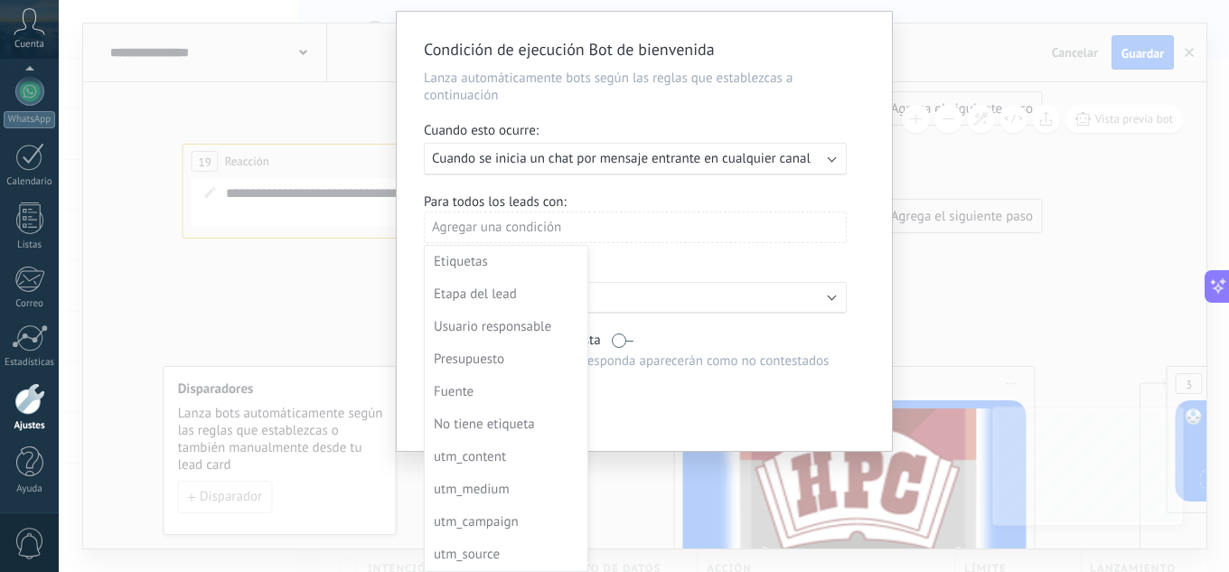
click at [597, 193] on div at bounding box center [644, 231] width 495 height 439
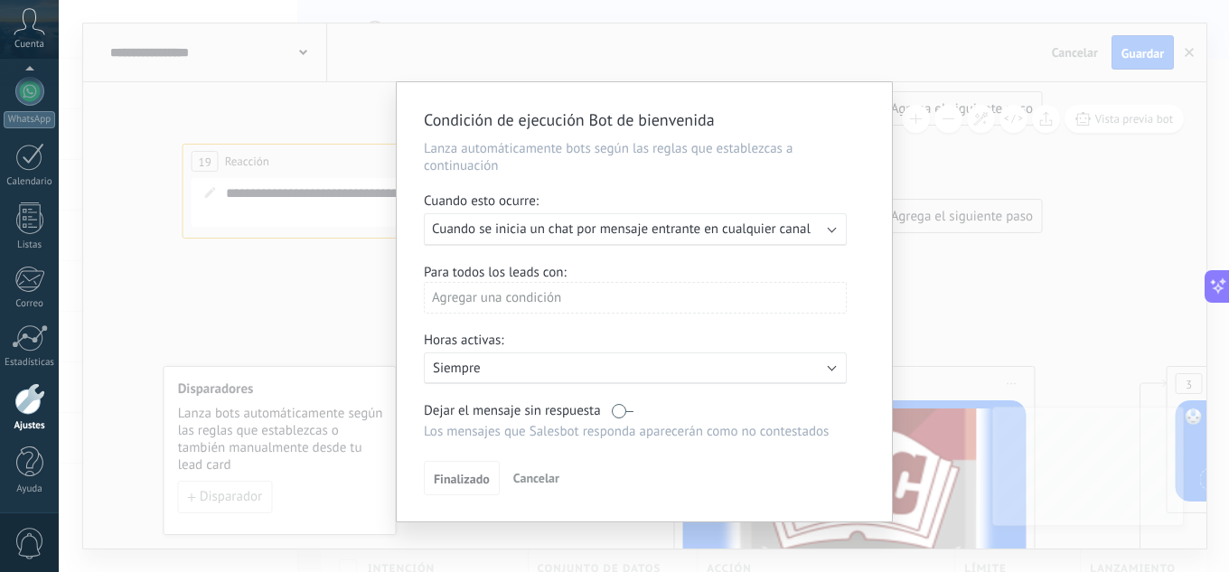
click at [626, 416] on label at bounding box center [623, 410] width 22 height 17
click at [436, 469] on button "Finalizado" at bounding box center [462, 478] width 76 height 34
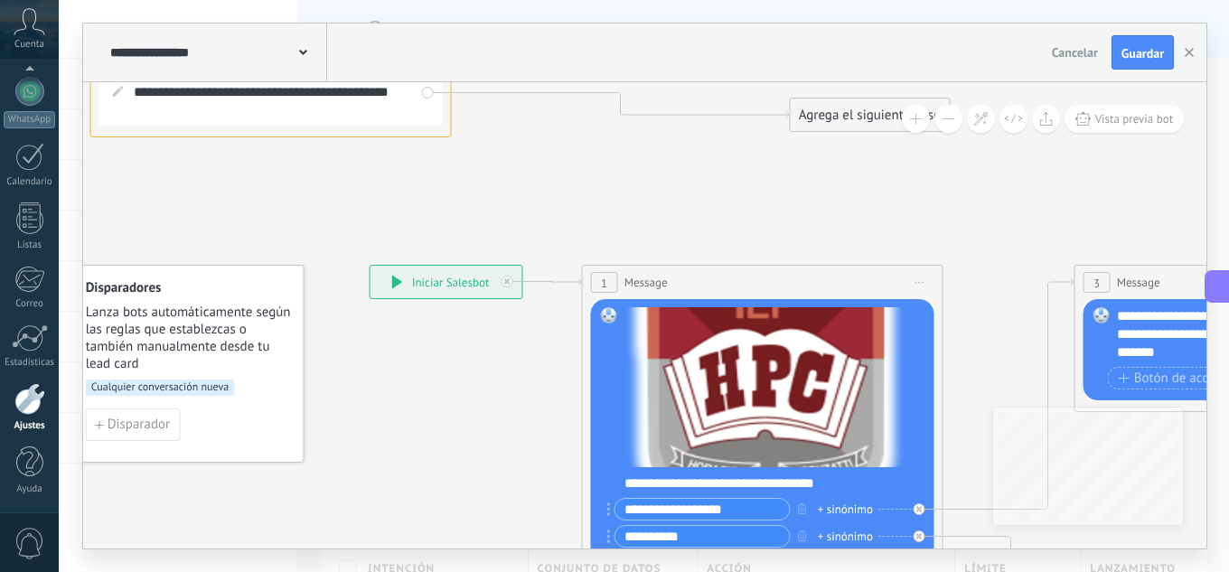
drag, startPoint x: 450, startPoint y: 407, endPoint x: 364, endPoint y: 355, distance: 100.1
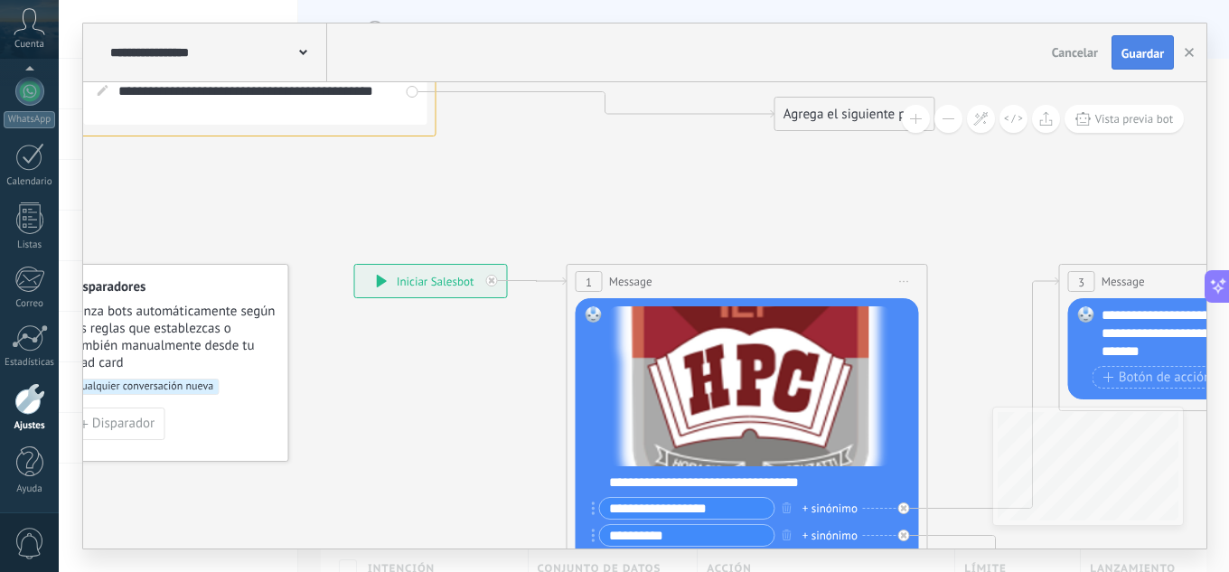
click at [1133, 50] on span "Guardar" at bounding box center [1142, 53] width 42 height 13
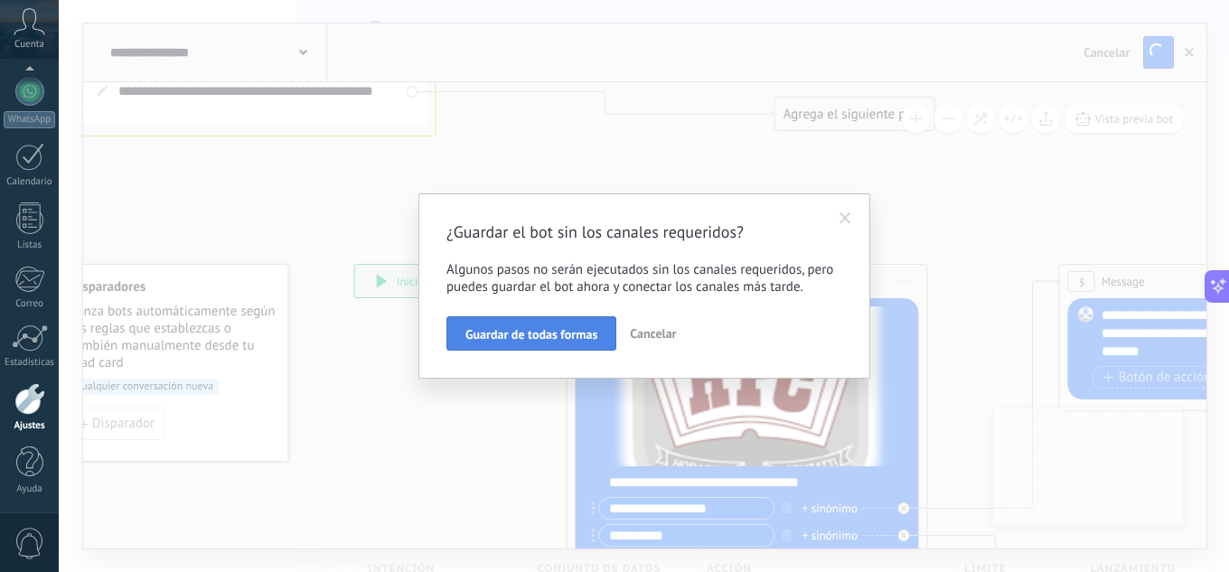
click at [528, 339] on span "Guardar de todas formas" at bounding box center [531, 334] width 132 height 13
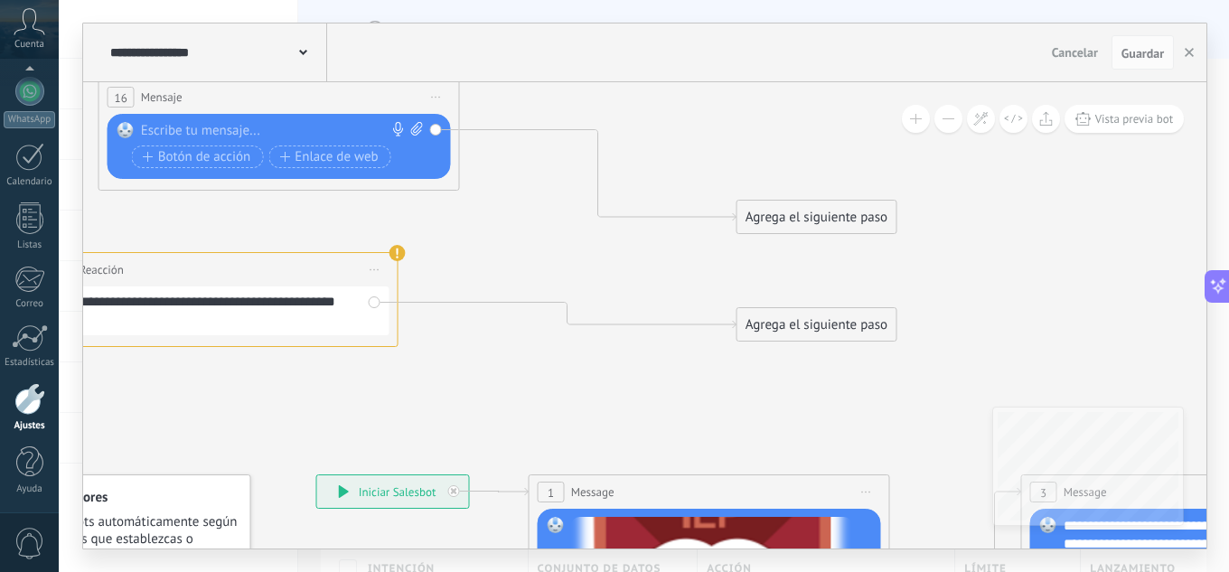
drag, startPoint x: 660, startPoint y: 180, endPoint x: 622, endPoint y: 390, distance: 214.0
click at [434, 129] on div "Reemplazar Quitar Convertir a mensaje de voz Arrastre la imagen aquí para adjun…" at bounding box center [278, 146] width 343 height 65
click at [1136, 60] on span "Guardar" at bounding box center [1142, 53] width 42 height 13
click at [1140, 51] on span "Guardar" at bounding box center [1142, 53] width 42 height 13
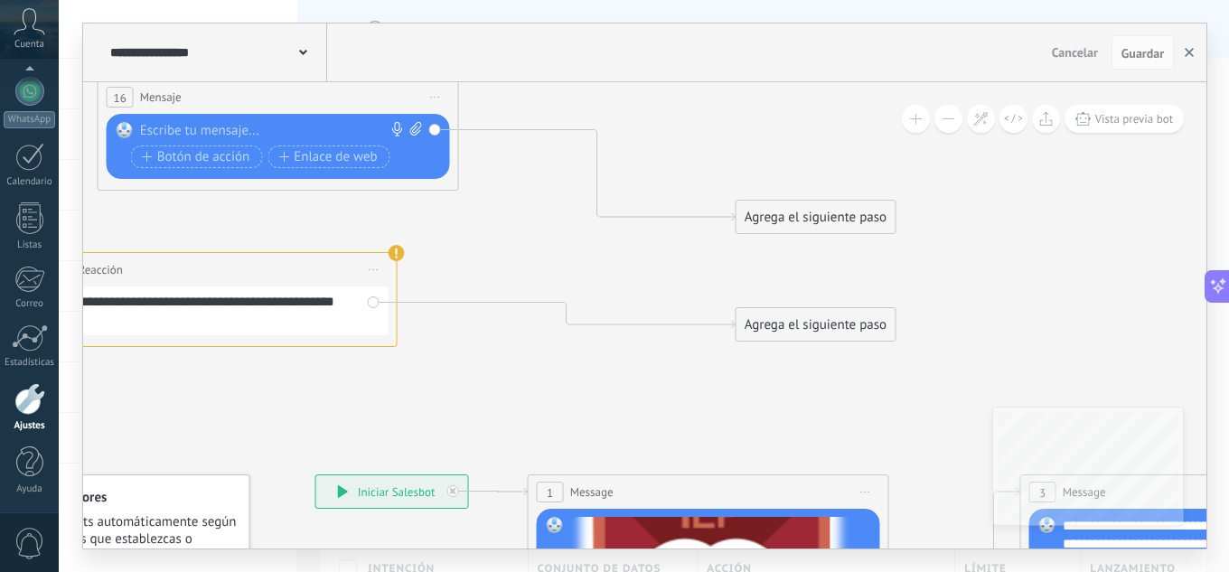
click at [1185, 49] on use "button" at bounding box center [1188, 52] width 9 height 9
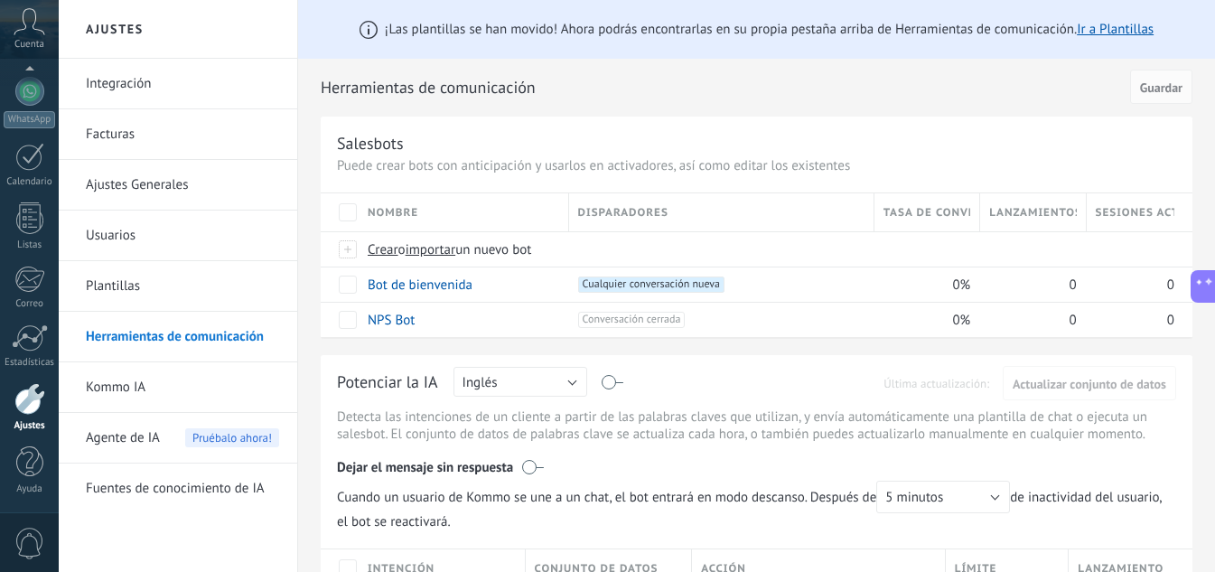
drag, startPoint x: 783, startPoint y: 231, endPoint x: 643, endPoint y: 200, distance: 143.5
click at [643, 200] on div "Nombre Disparadores Tasa de conversión Lanzamientos totales Sesiones activas Cr…" at bounding box center [757, 265] width 872 height 144
drag, startPoint x: 720, startPoint y: 188, endPoint x: 883, endPoint y: 170, distance: 164.5
click at [596, 181] on div "Salesbots Puede crear bots con anticipación y usarlos en activadores, así como …" at bounding box center [757, 227] width 872 height 220
drag, startPoint x: 993, startPoint y: 158, endPoint x: 832, endPoint y: 168, distance: 161.1
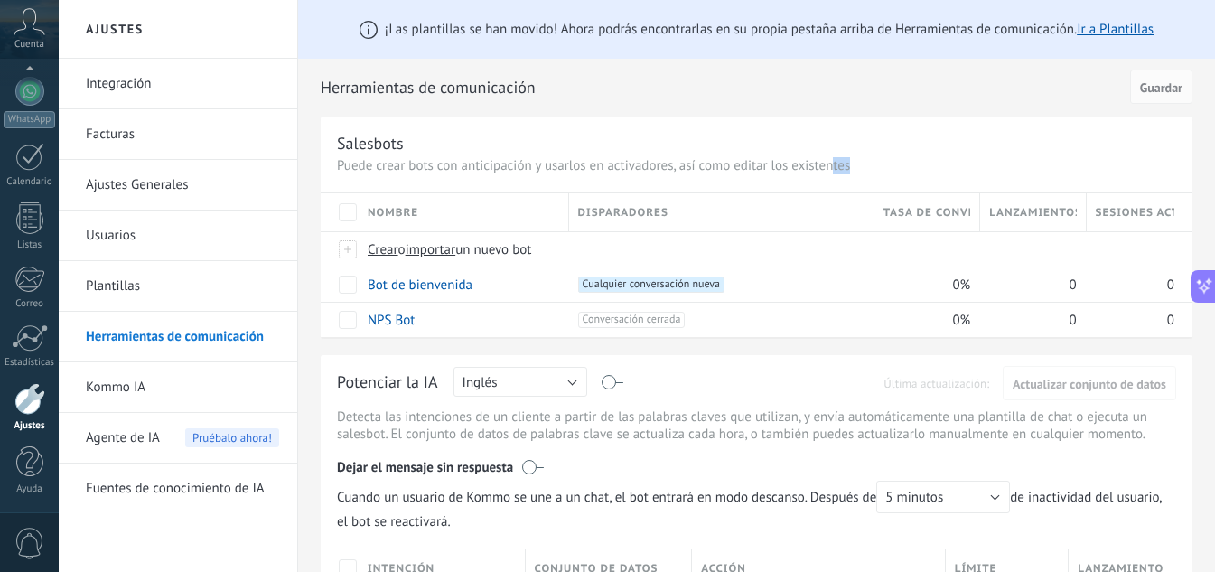
click at [822, 171] on p "Puede crear bots con anticipación y usarlos en activadores, así como editar los…" at bounding box center [756, 165] width 839 height 17
click at [913, 283] on div "0%" at bounding box center [922, 284] width 97 height 34
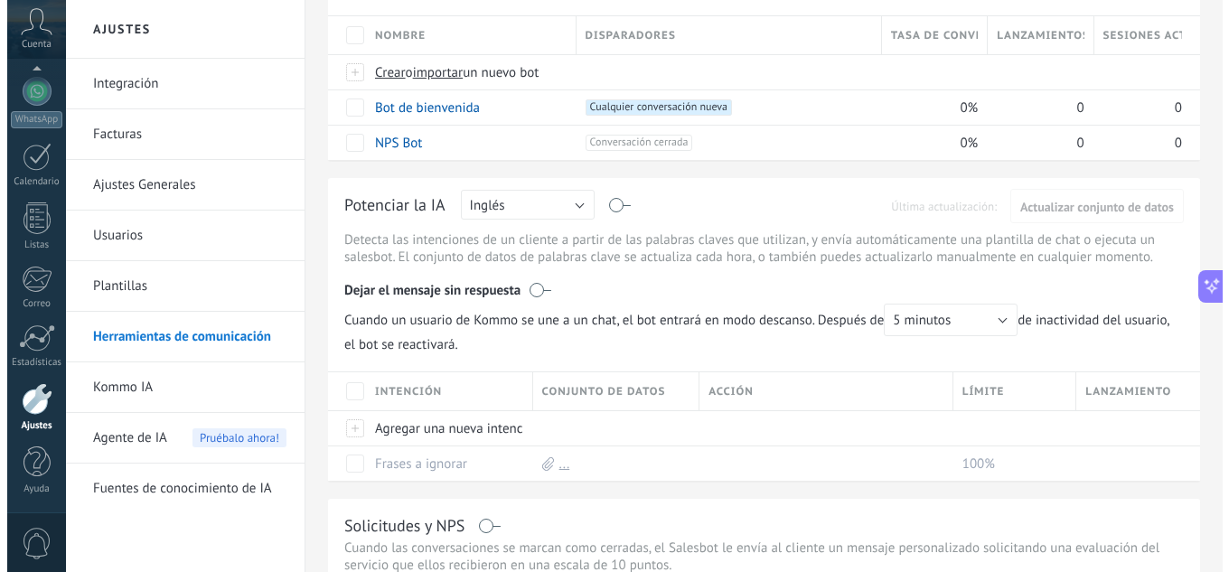
scroll to position [181, 0]
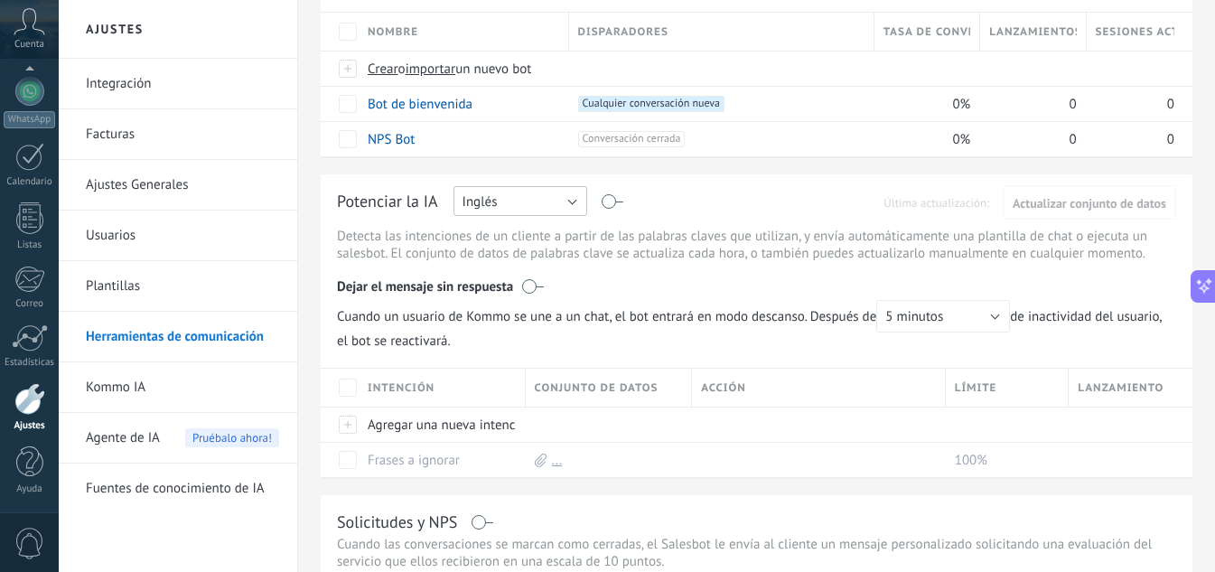
click at [574, 213] on button "Inglés" at bounding box center [520, 201] width 134 height 30
click at [509, 259] on span "Español" at bounding box center [512, 264] width 138 height 17
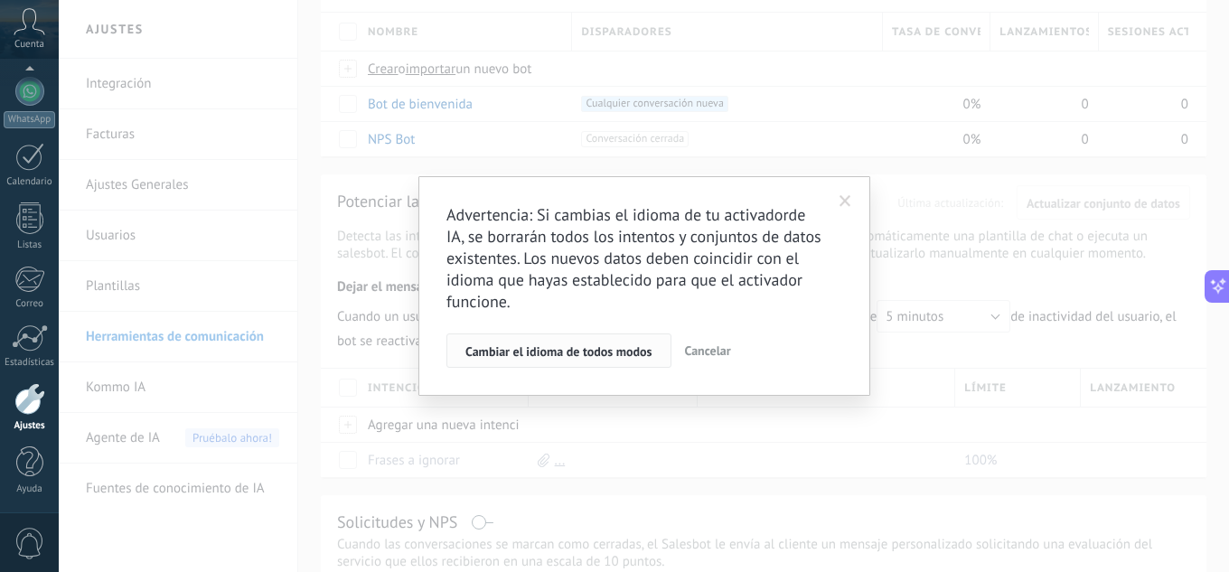
click at [539, 354] on span "Cambiar el idioma de todos modos" at bounding box center [558, 351] width 187 height 13
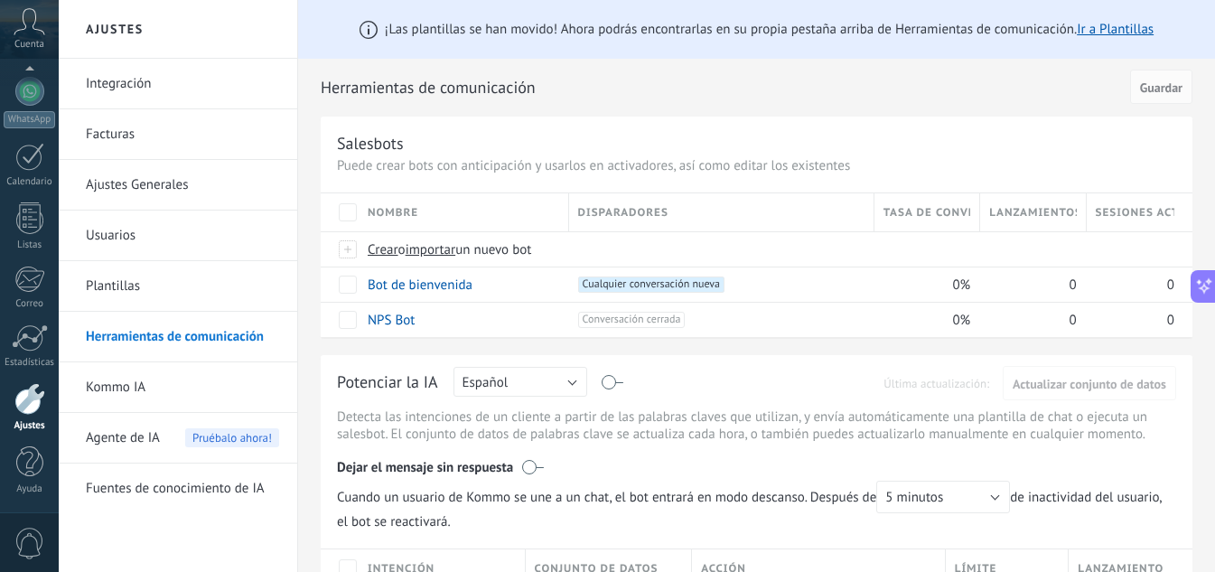
scroll to position [90, 0]
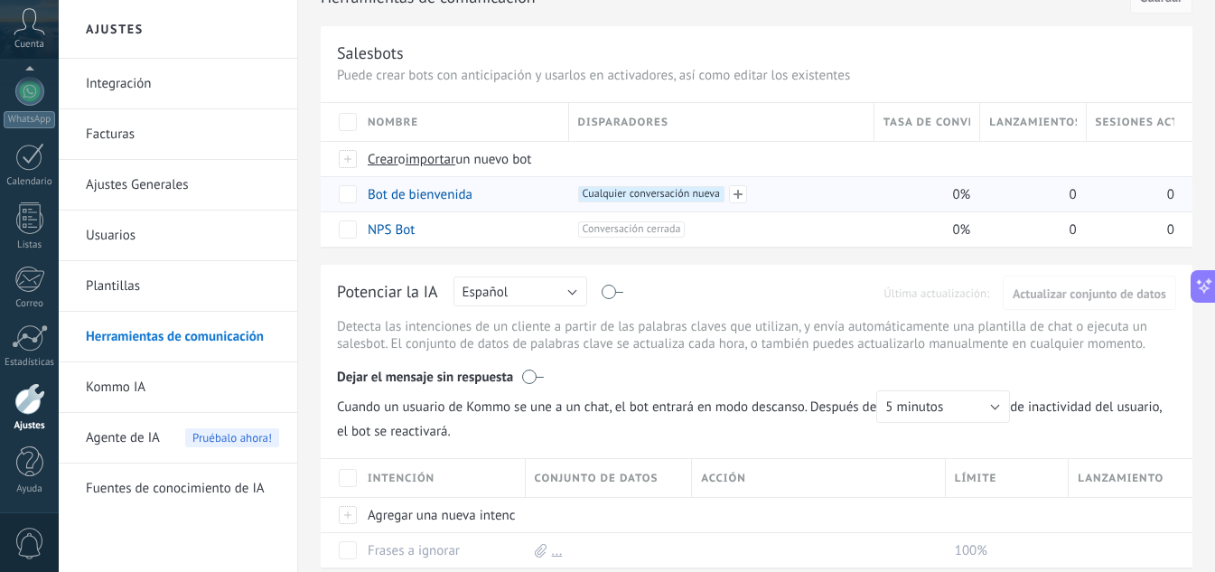
click at [704, 190] on span "Cualquier conversación nueva +0" at bounding box center [651, 194] width 146 height 16
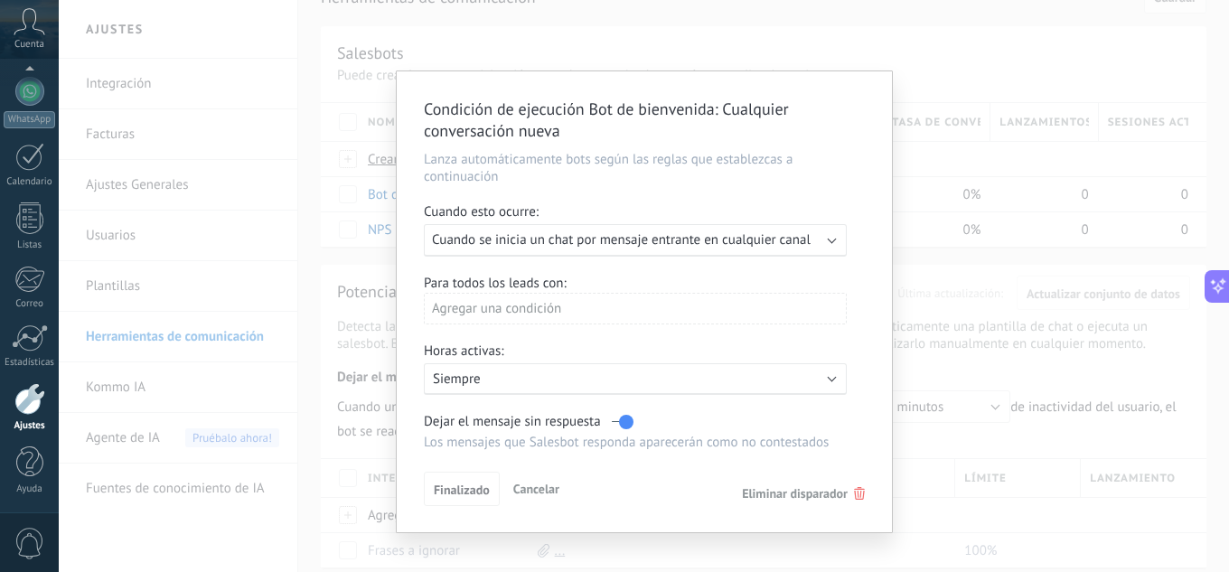
click at [965, 435] on div "Condición de ejecución Bot de bienvenida : Cualquier conversación nueva Lanza a…" at bounding box center [644, 286] width 1170 height 572
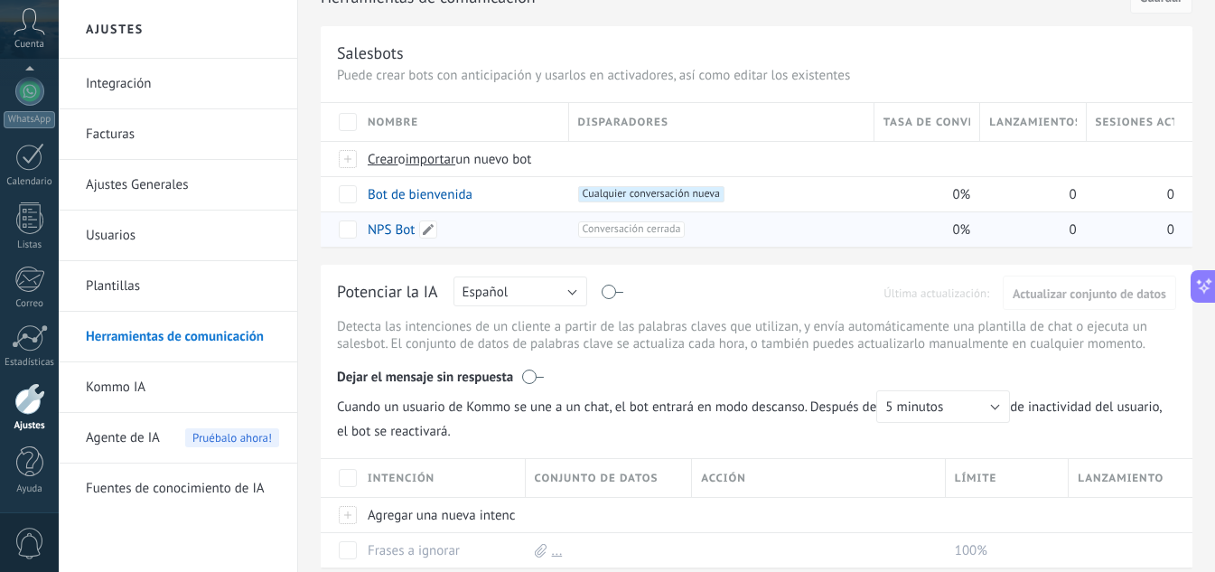
click at [401, 230] on link "NPS Bot" at bounding box center [391, 229] width 47 height 17
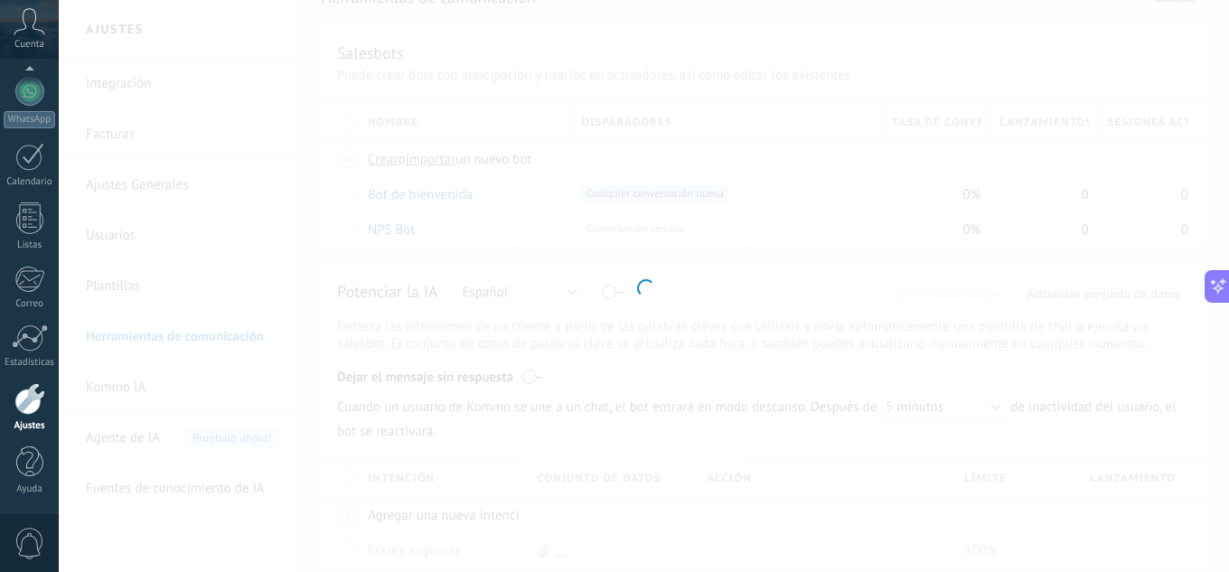
type input "*******"
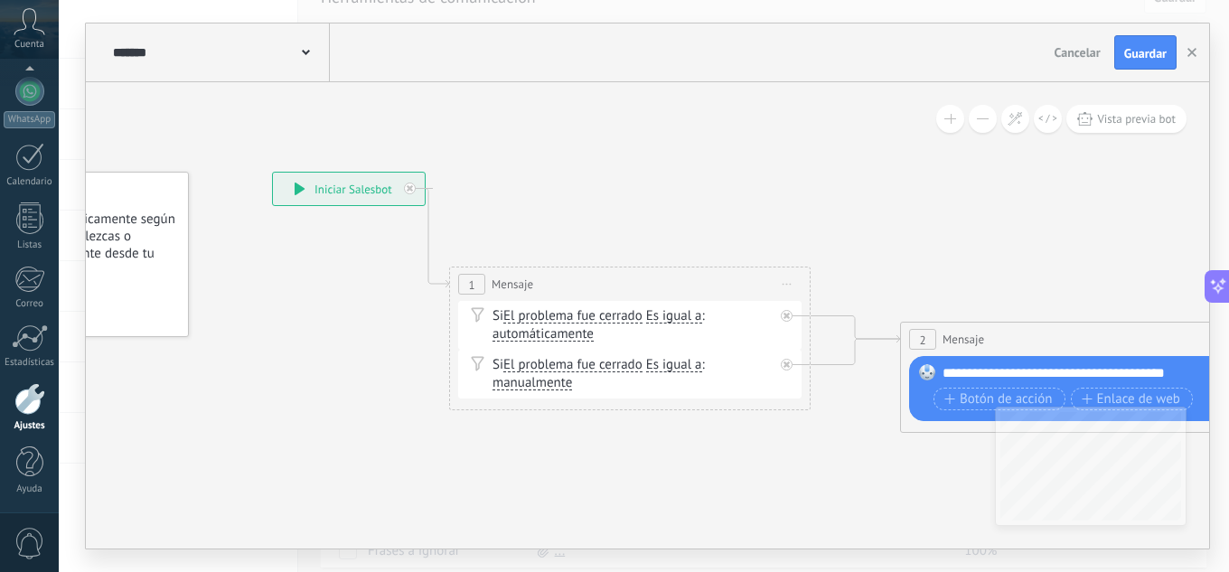
drag, startPoint x: 807, startPoint y: 231, endPoint x: 621, endPoint y: 186, distance: 191.5
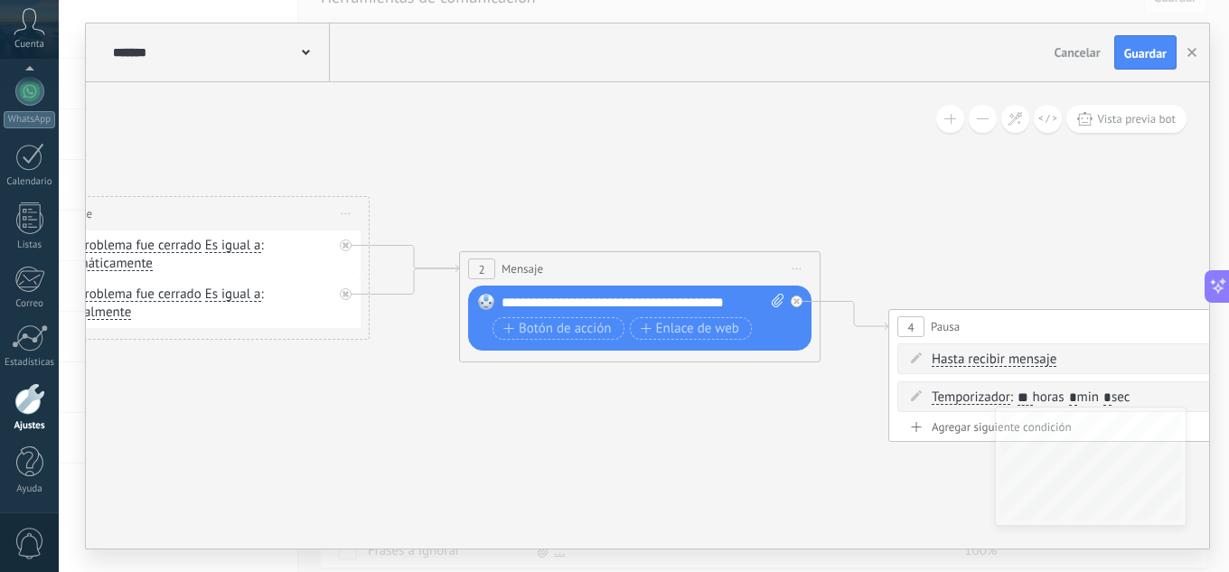
drag, startPoint x: 817, startPoint y: 210, endPoint x: 507, endPoint y: 160, distance: 313.8
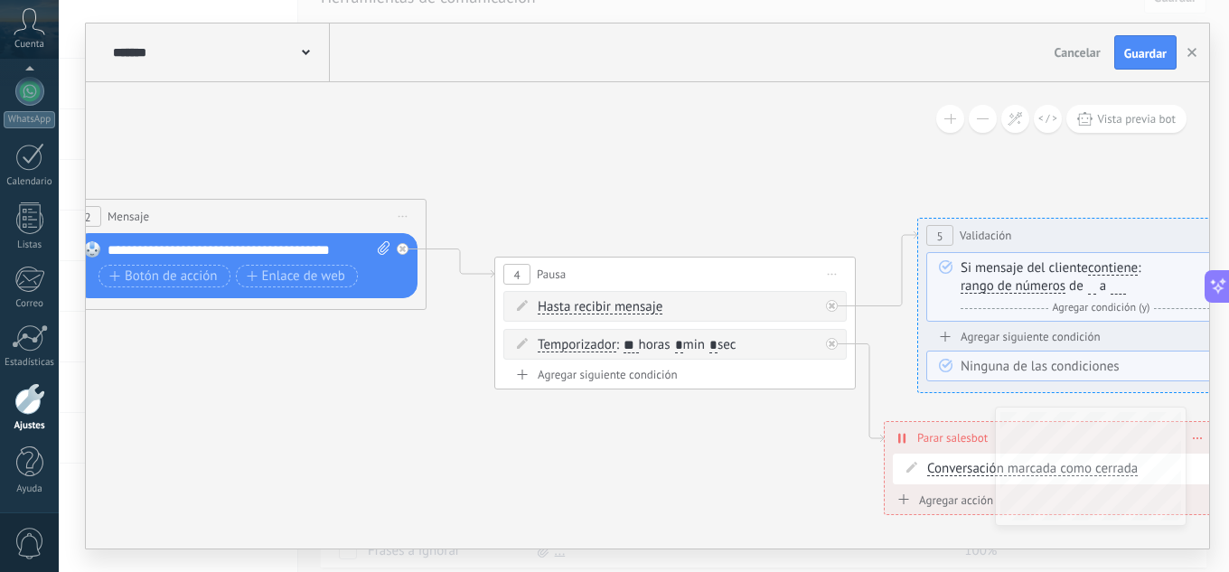
drag, startPoint x: 611, startPoint y: 171, endPoint x: 249, endPoint y: 110, distance: 366.4
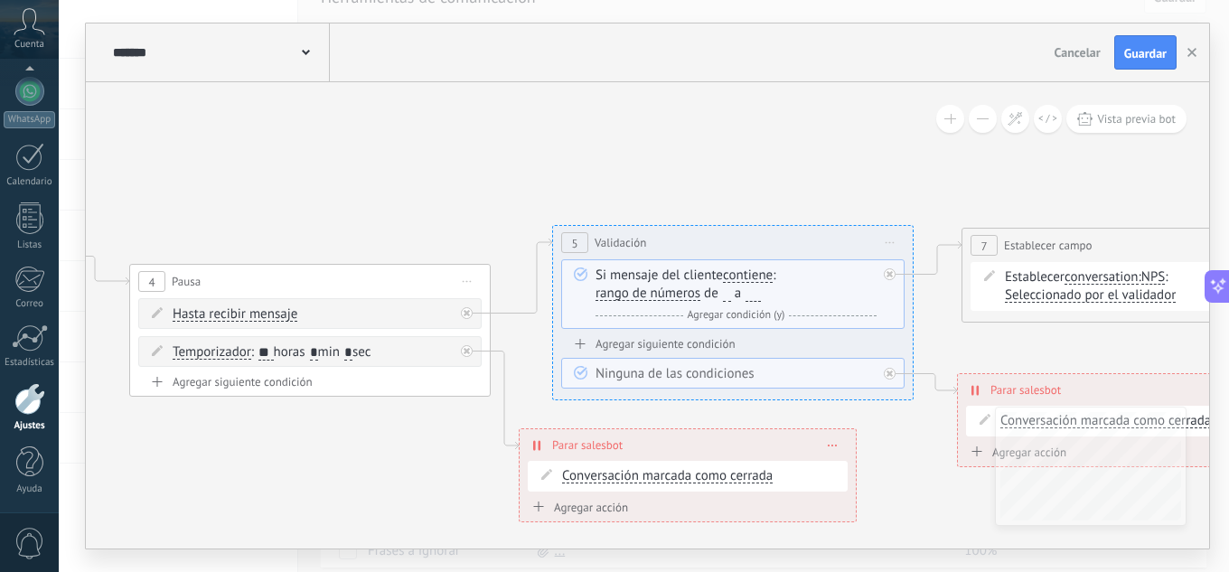
drag, startPoint x: 612, startPoint y: 159, endPoint x: 260, endPoint y: 164, distance: 351.4
click at [249, 166] on icon at bounding box center [1013, 297] width 4784 height 1387
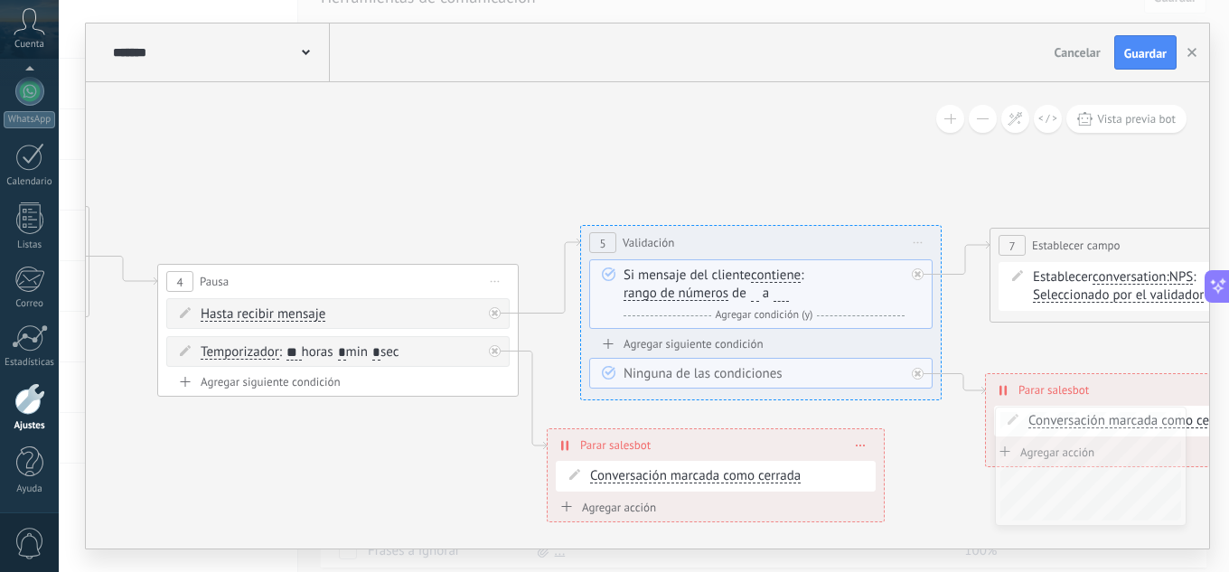
drag, startPoint x: 283, startPoint y: 164, endPoint x: 930, endPoint y: 167, distance: 647.7
click at [897, 167] on icon at bounding box center [1041, 297] width 4784 height 1387
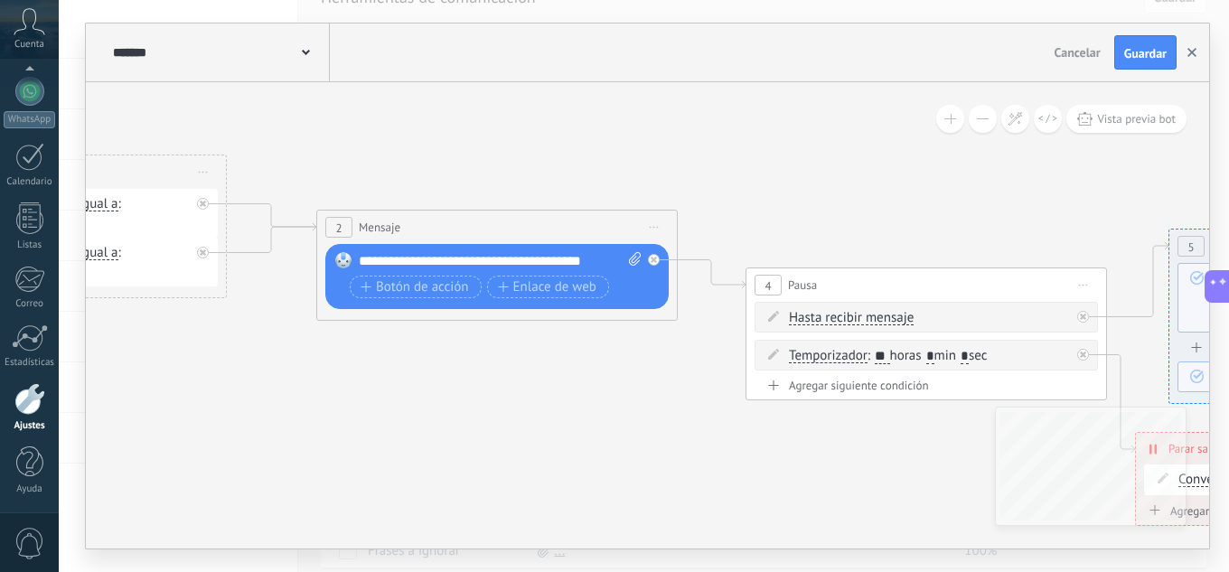
click at [1200, 54] on button "button" at bounding box center [1191, 52] width 27 height 34
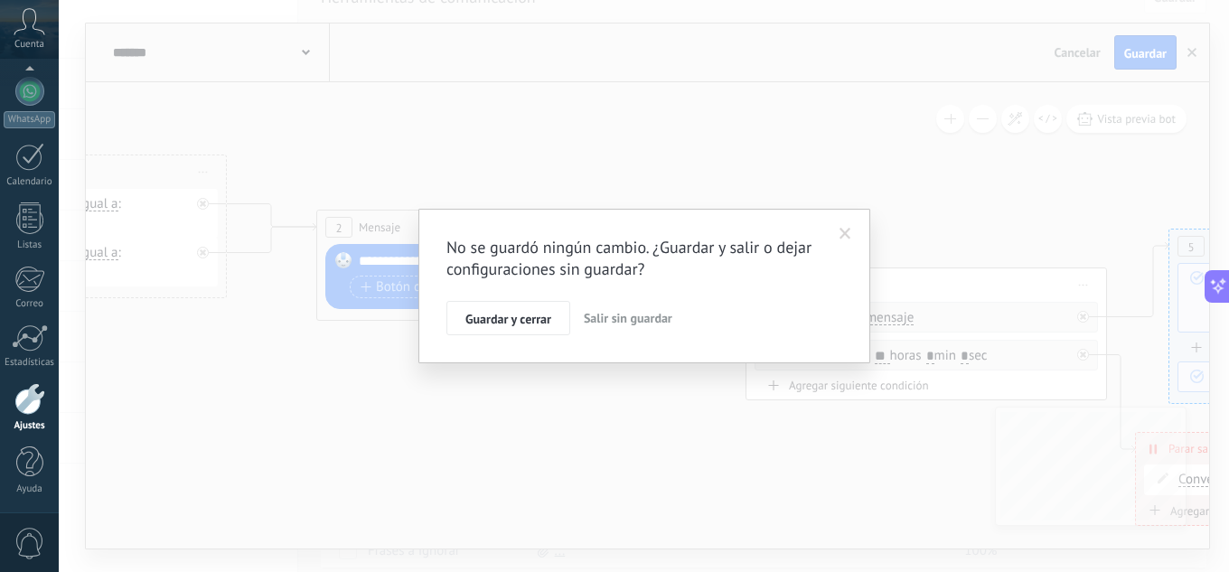
click at [620, 320] on span "Salir sin guardar" at bounding box center [628, 318] width 89 height 16
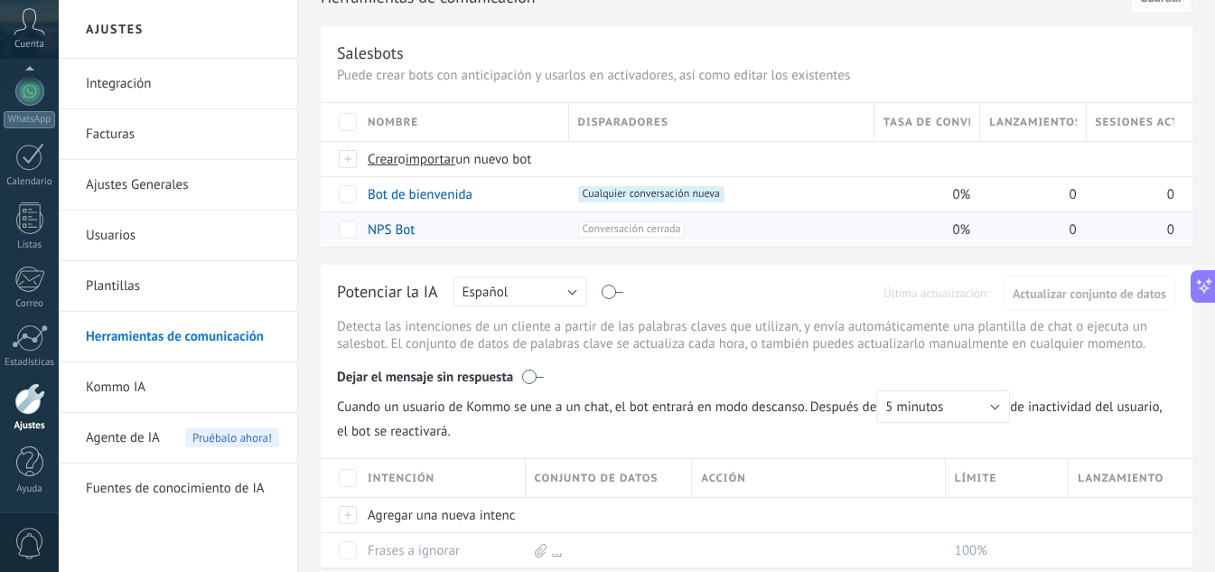
click at [728, 229] on div "+1 Conversación cerrada +0" at bounding box center [721, 229] width 286 height 16
drag, startPoint x: 762, startPoint y: 248, endPoint x: 496, endPoint y: 257, distance: 266.6
click at [453, 265] on div "¡Las plantillas se han movido! Ahora podrás encontrarlas en su propia pestaña a…" at bounding box center [756, 525] width 917 height 1230
click at [429, 229] on span at bounding box center [428, 229] width 18 height 18
click at [487, 266] on span "Cancelar" at bounding box center [486, 270] width 46 height 16
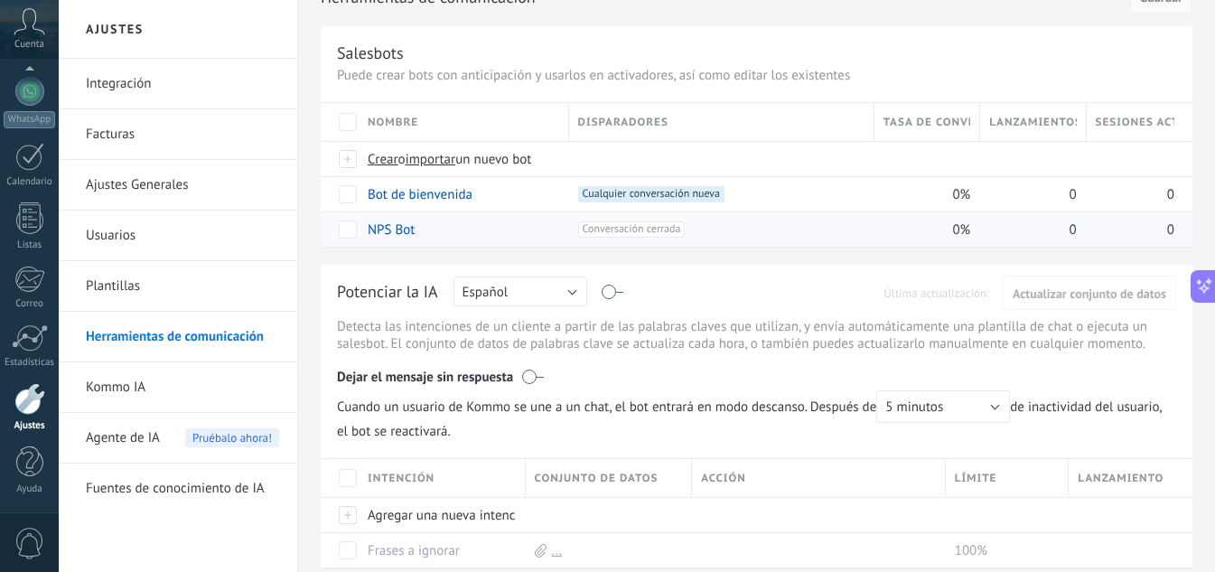
click at [622, 294] on div "Potenciar la IA Rusa Inglés Español Portugués Indonesio Turco Español Última ac…" at bounding box center [756, 295] width 839 height 28
click at [611, 293] on label at bounding box center [613, 292] width 21 height 1
click at [614, 293] on label at bounding box center [613, 292] width 21 height 1
drag, startPoint x: 706, startPoint y: 285, endPoint x: 557, endPoint y: 211, distance: 166.4
click at [557, 211] on div "¡Las plantillas se han movido! Ahora podrás encontrarlas en su propia pestaña a…" at bounding box center [756, 525] width 917 height 1230
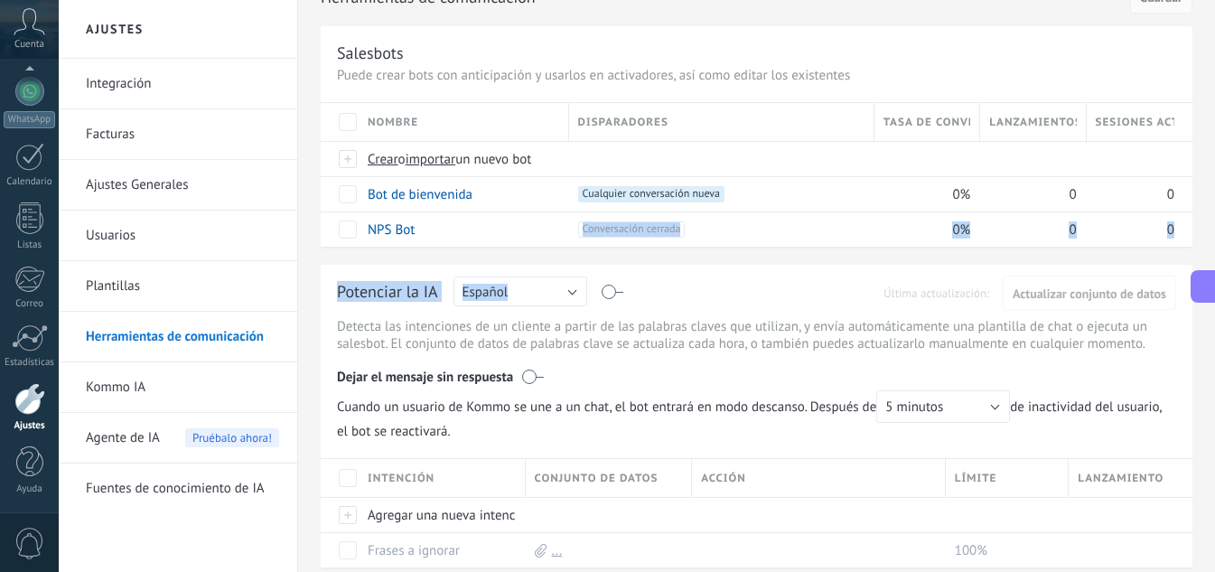
click at [734, 272] on div "Potenciar la IA Rusa Inglés Español Portugués Indonesio Turco Español Última ac…" at bounding box center [757, 416] width 872 height 303
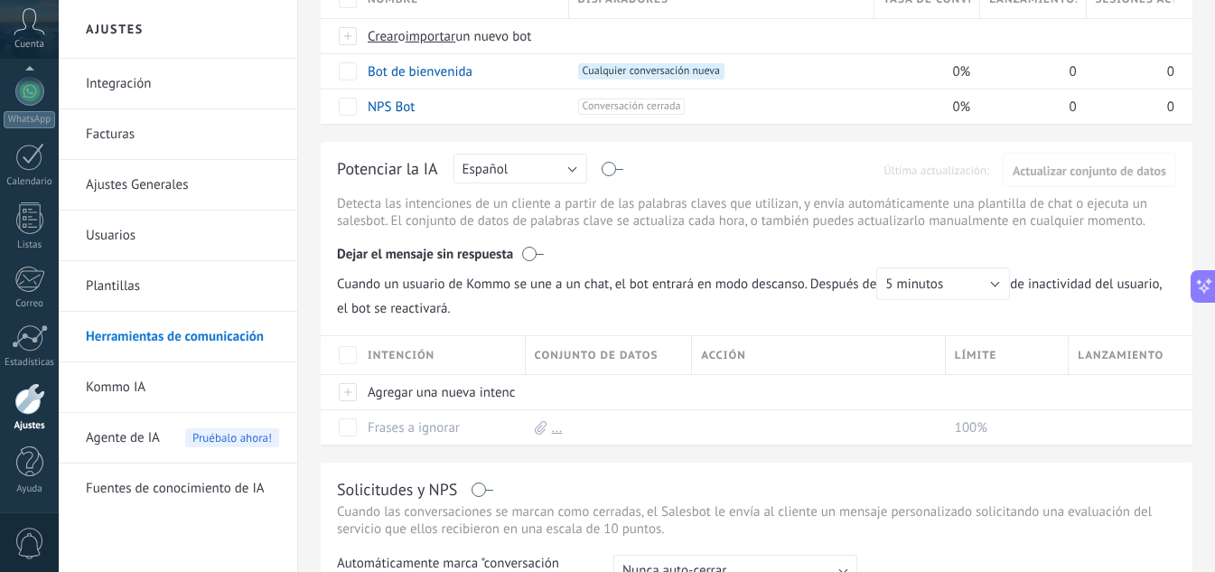
scroll to position [0, 0]
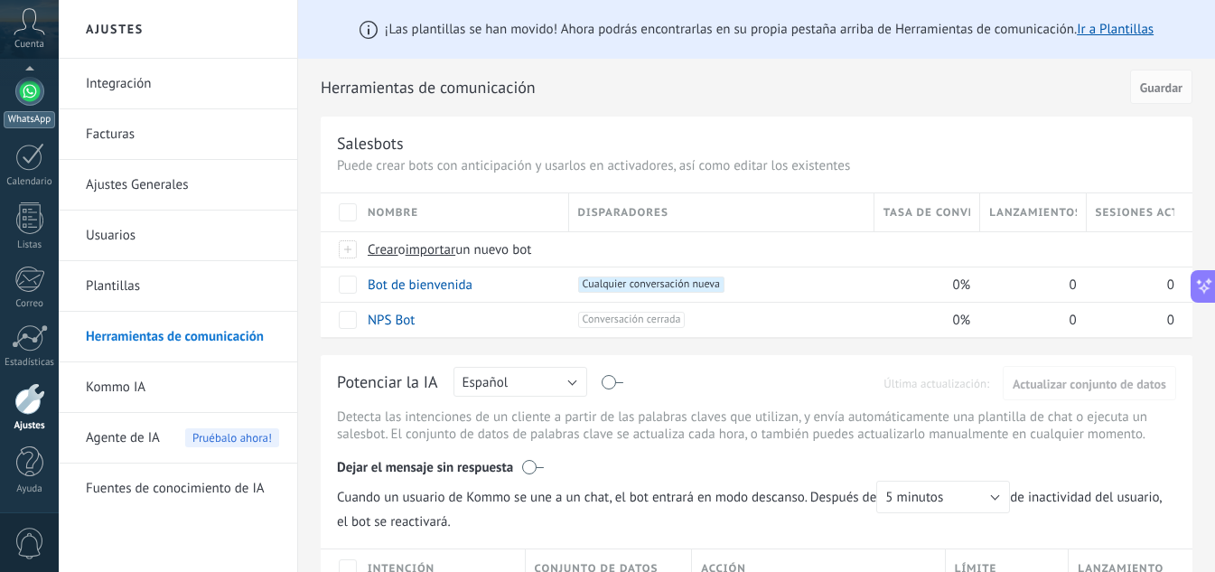
click at [23, 95] on div at bounding box center [29, 91] width 29 height 29
